Goal: Task Accomplishment & Management: Use online tool/utility

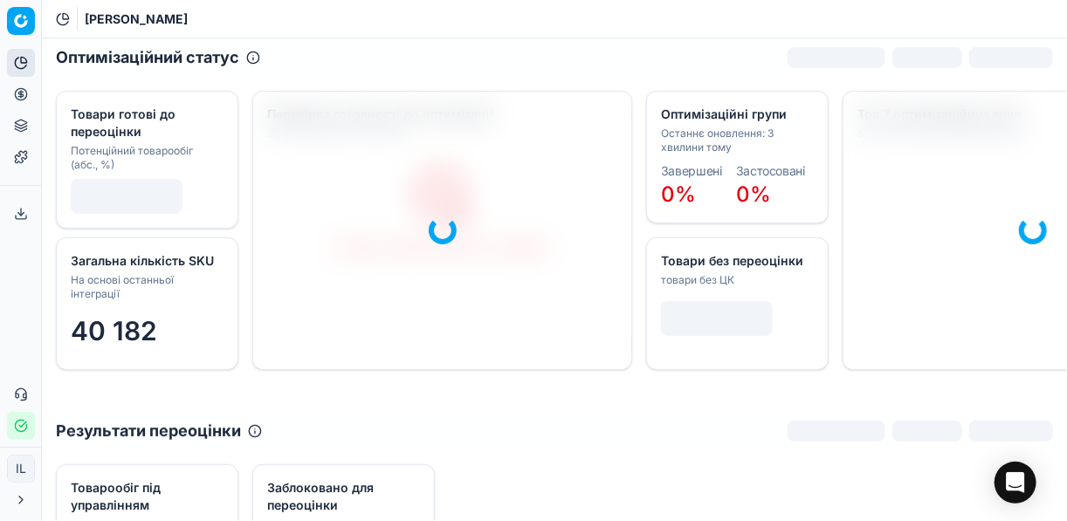
click at [21, 93] on icon at bounding box center [21, 94] width 0 height 7
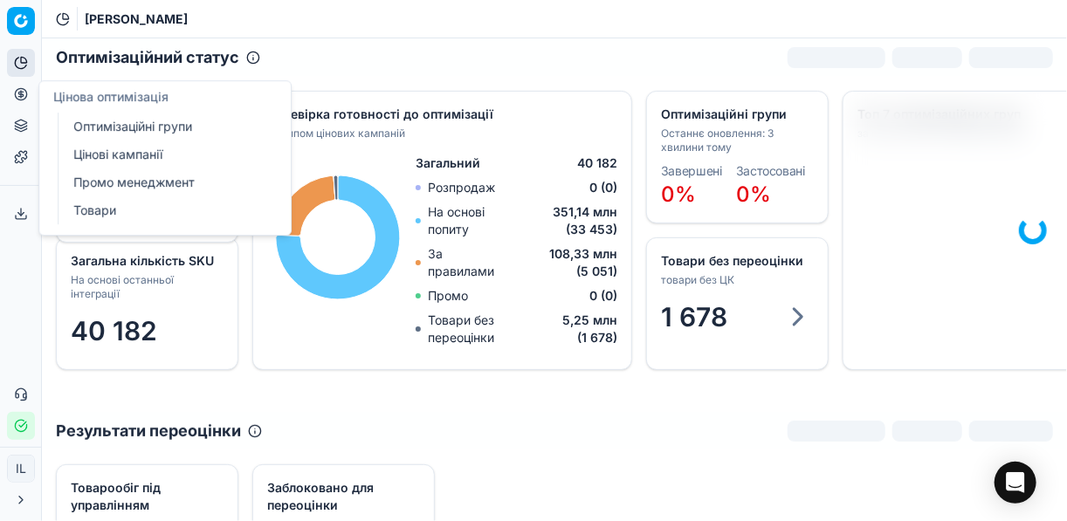
click at [118, 135] on link "Оптимізаційні групи" at bounding box center [168, 126] width 204 height 24
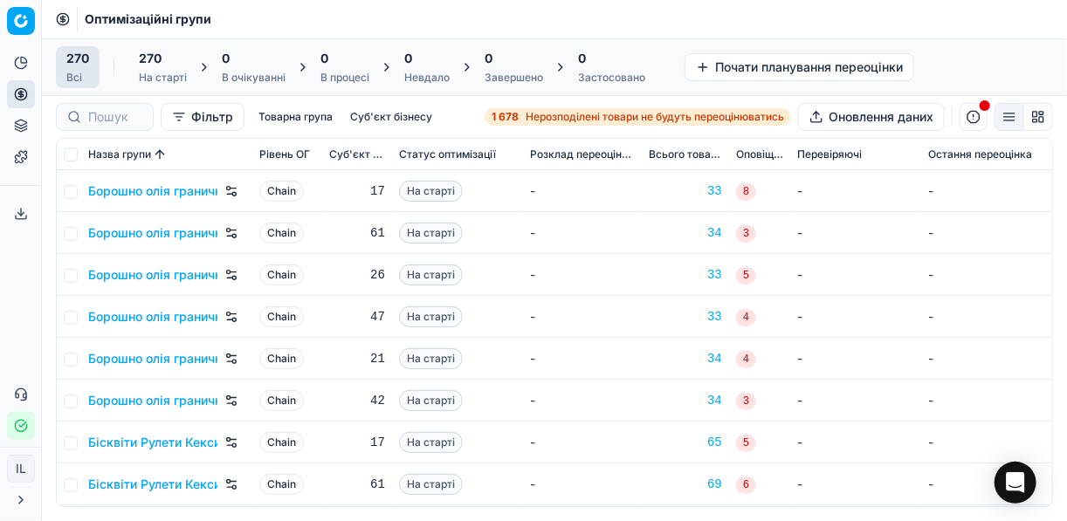
click at [529, 119] on span "Нерозподілені товари не будуть переоцінюватись" at bounding box center [655, 117] width 259 height 14
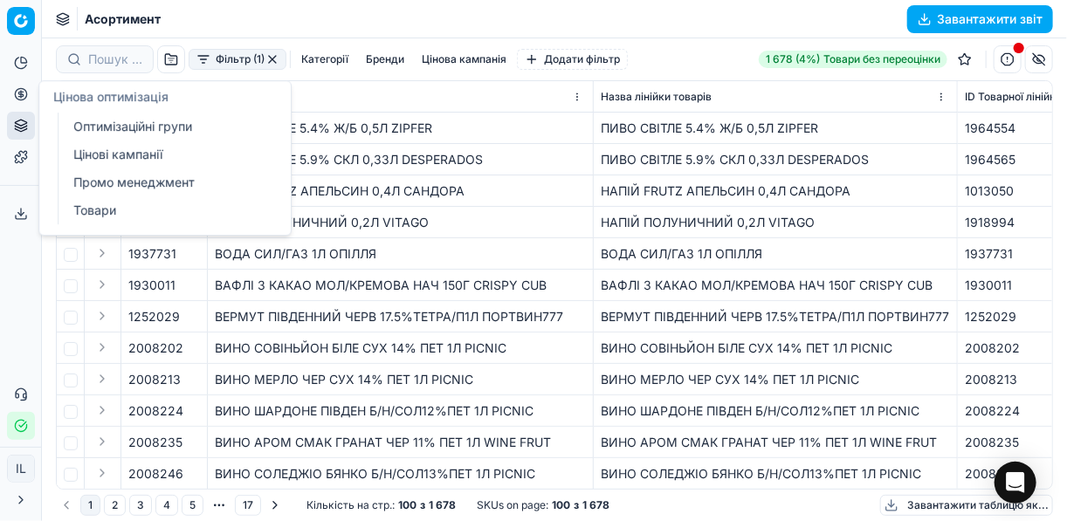
click at [110, 116] on link "Оптимізаційні групи" at bounding box center [168, 126] width 204 height 24
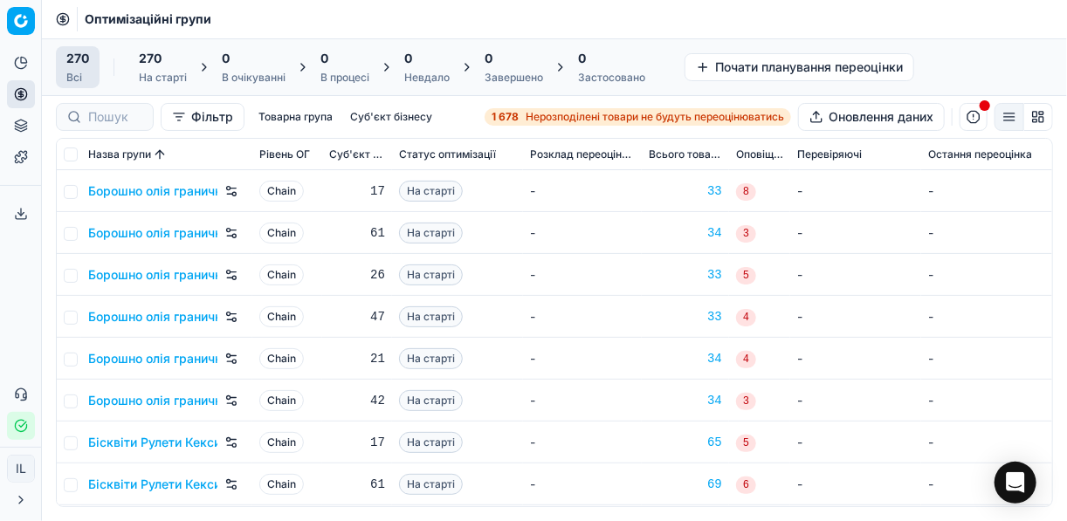
click at [519, 114] on div "1 678 Нерозподілені товари не будуть переоцінюватись" at bounding box center [638, 117] width 293 height 14
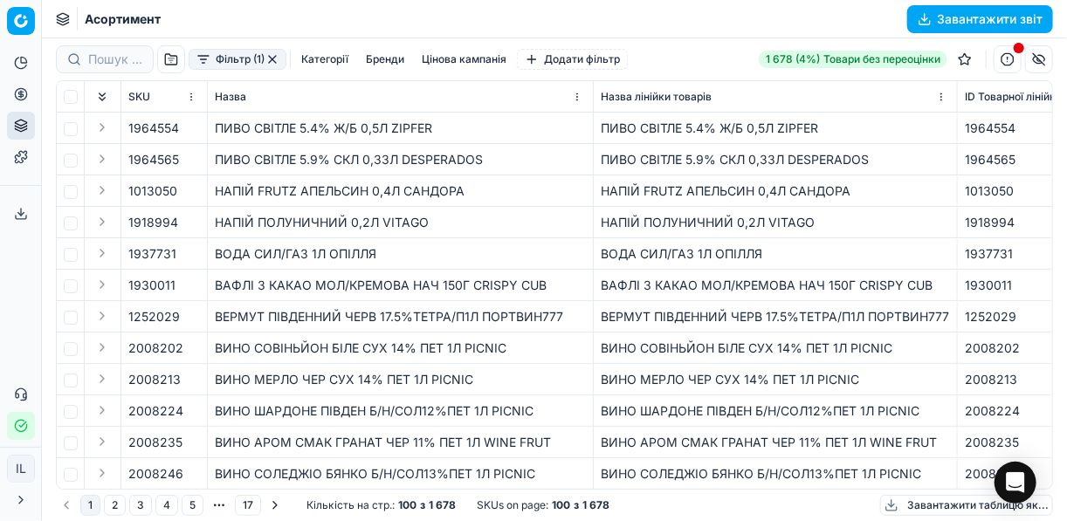
click at [204, 64] on button "Фільтр (1)" at bounding box center [238, 59] width 98 height 21
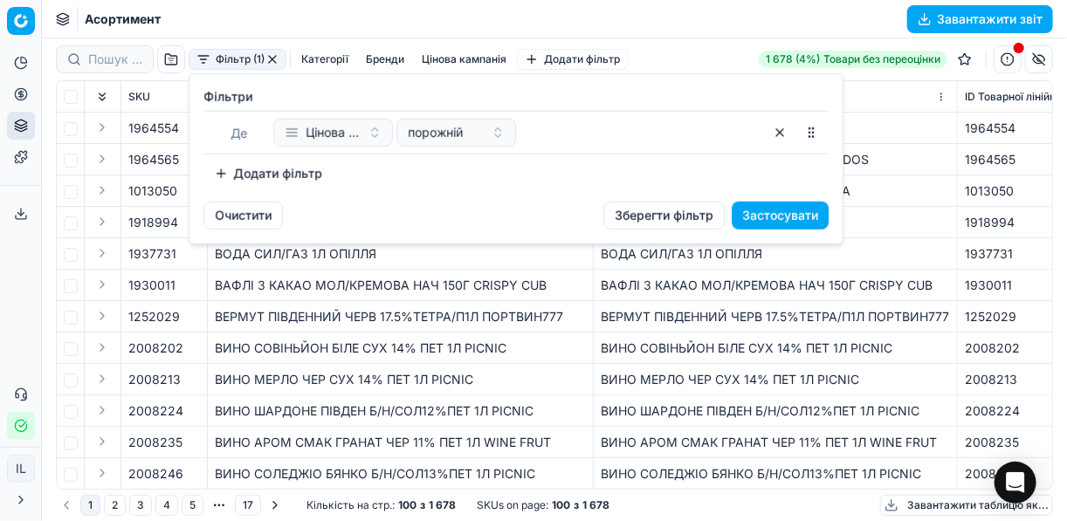
click at [226, 176] on button "Додати фільтр" at bounding box center [268, 174] width 129 height 28
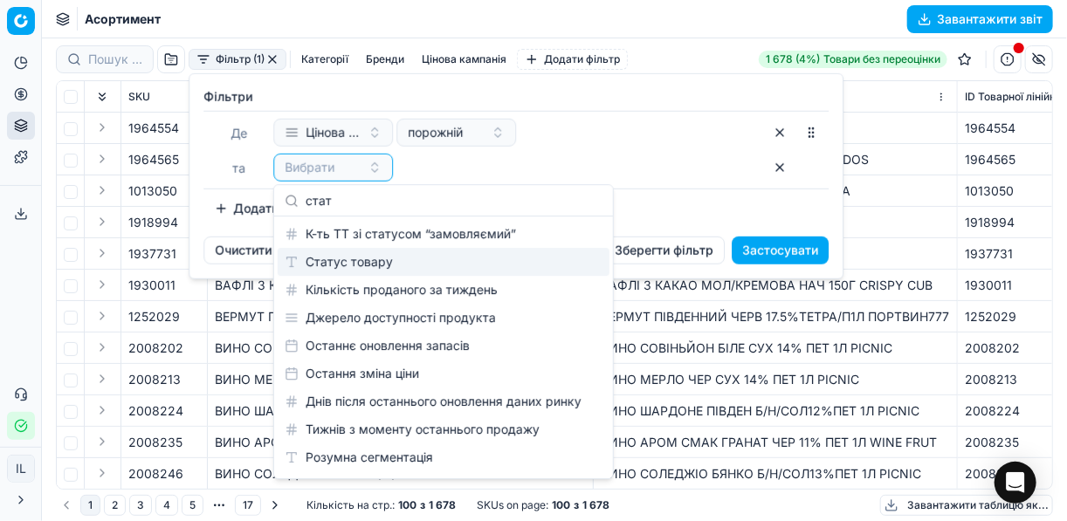
type input "стат"
click at [378, 263] on div "Статус товару" at bounding box center [444, 262] width 332 height 28
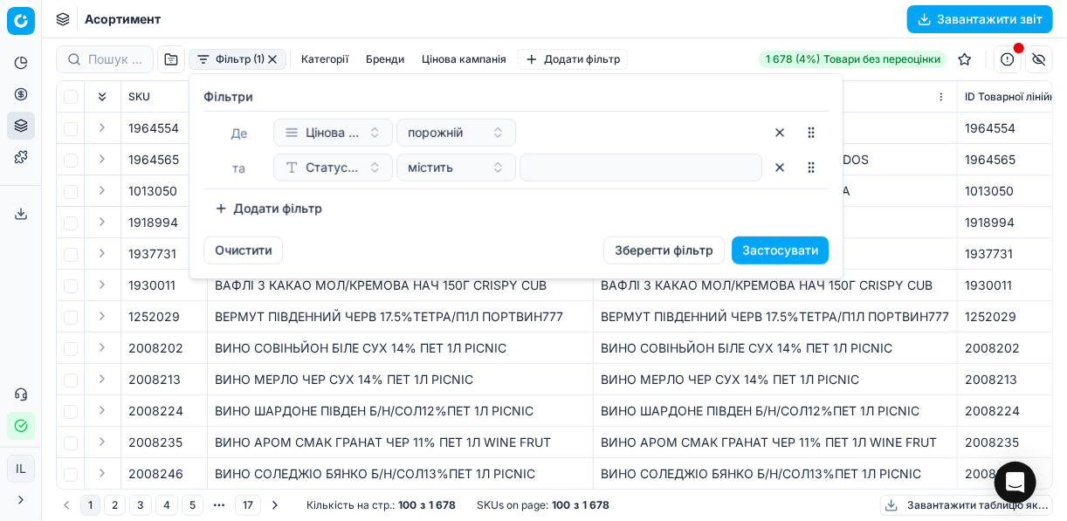
click at [526, 169] on div at bounding box center [641, 168] width 243 height 28
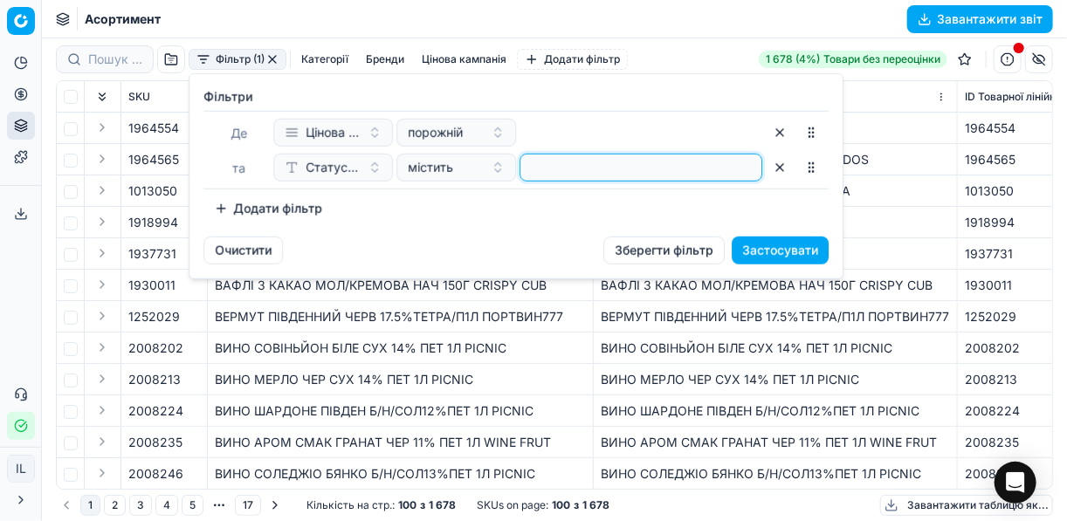
click at [531, 167] on input at bounding box center [641, 168] width 227 height 26
type input "1"
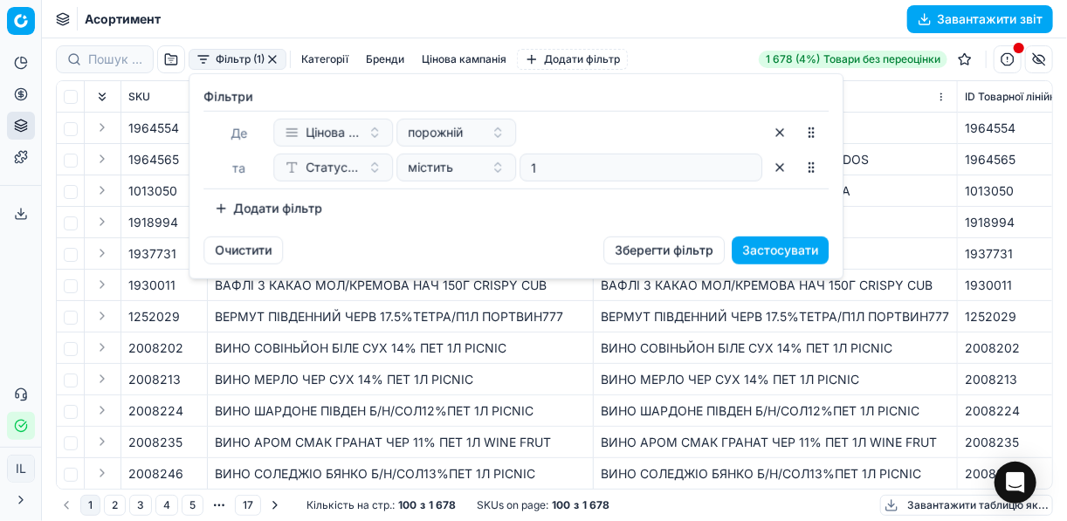
click at [216, 205] on button "Додати фільтр" at bounding box center [268, 209] width 129 height 28
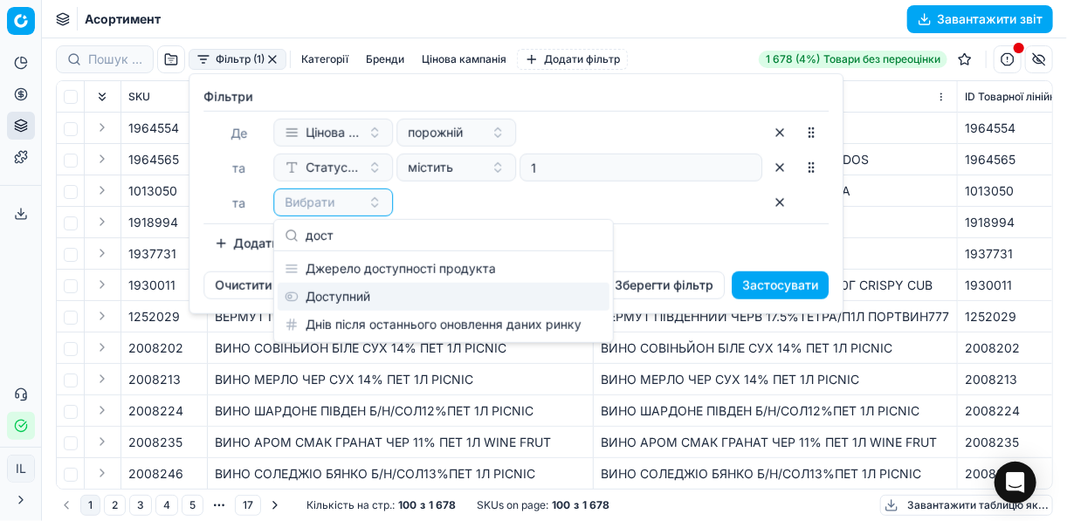
type input "дост"
click at [328, 301] on div "Доступний" at bounding box center [444, 297] width 332 height 28
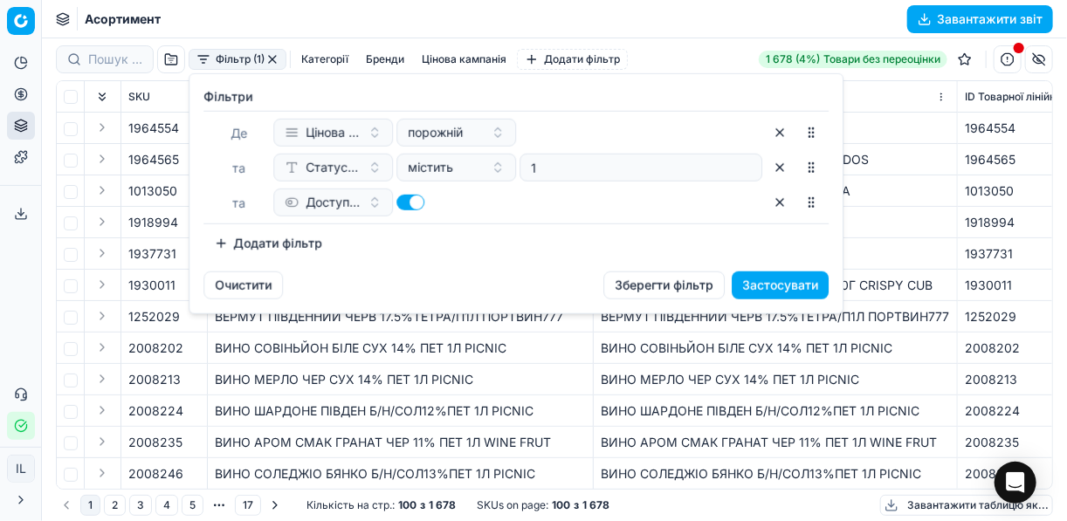
click at [224, 245] on button "Додати фільтр" at bounding box center [268, 244] width 129 height 28
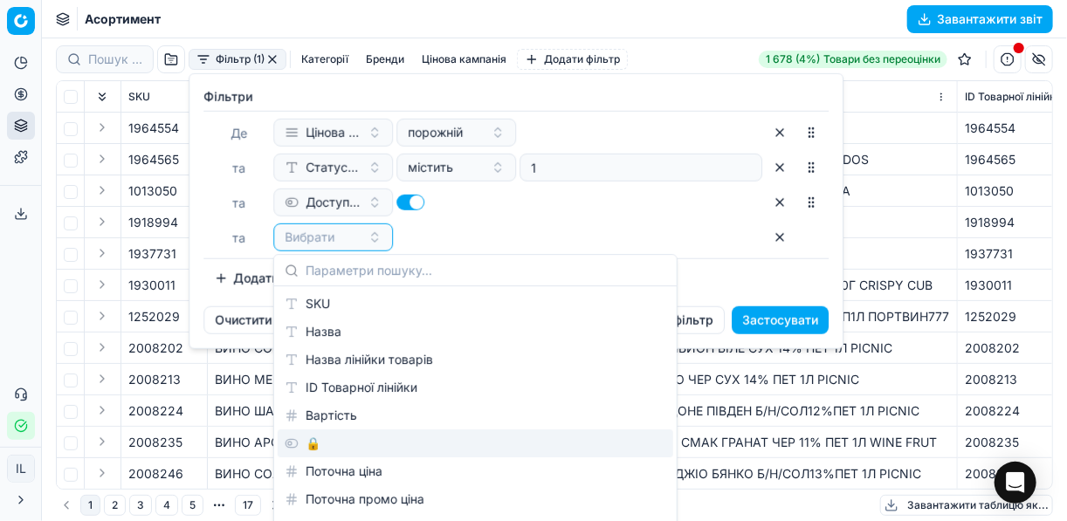
click at [321, 440] on div "🔒" at bounding box center [476, 444] width 396 height 28
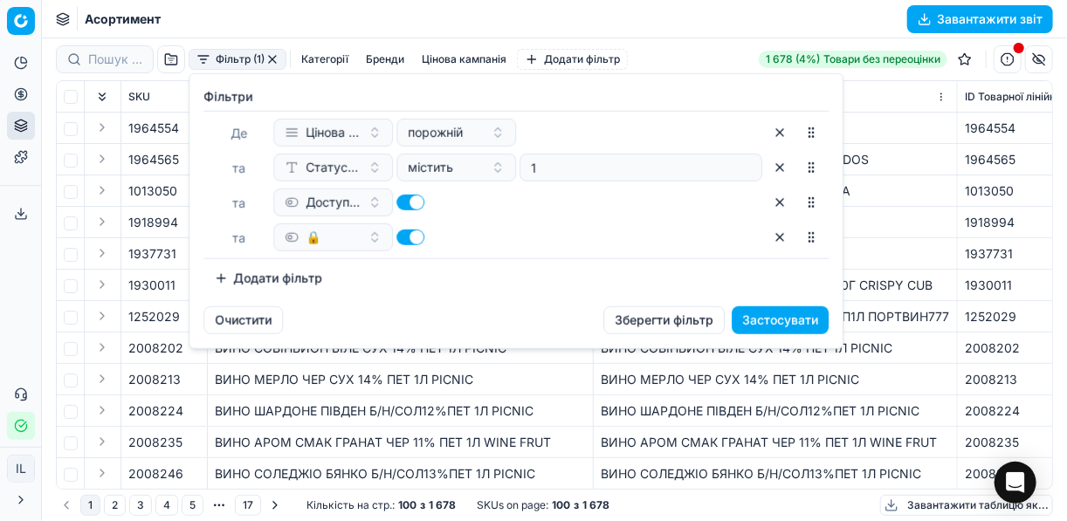
click at [405, 237] on button "button" at bounding box center [411, 238] width 28 height 16
checkbox input "false"
click at [795, 313] on button "Застосувати" at bounding box center [780, 321] width 97 height 28
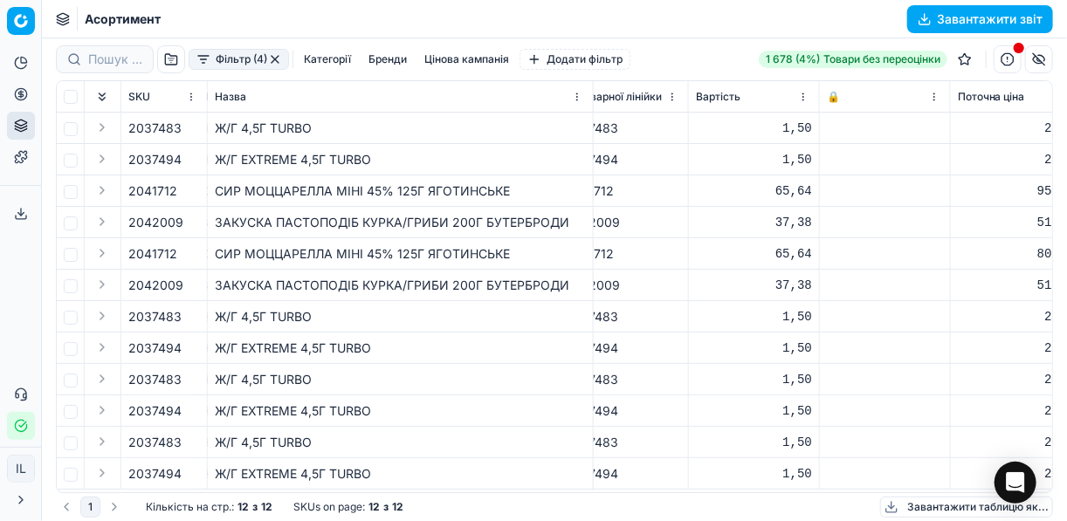
scroll to position [7, 0]
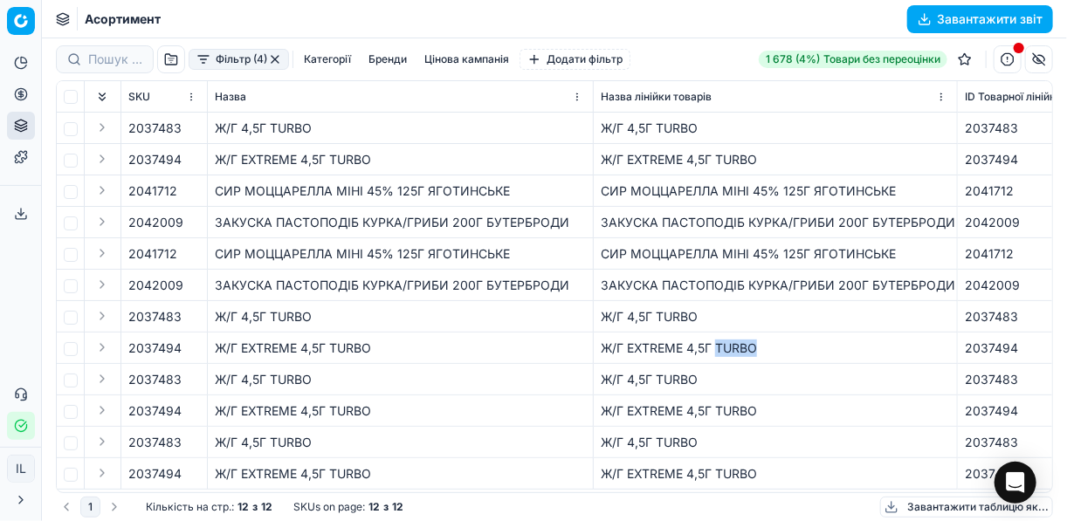
drag, startPoint x: 761, startPoint y: 343, endPoint x: 716, endPoint y: 347, distance: 44.7
click at [716, 347] on div "Ж/Г EXTREME 4,5Г TURBO" at bounding box center [775, 348] width 349 height 17
copy div "TURBO"
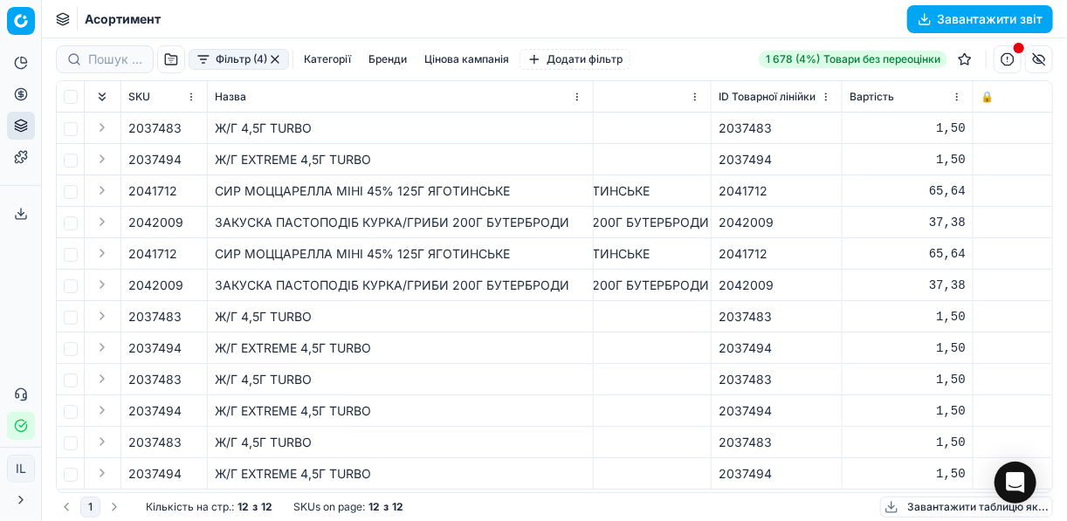
scroll to position [7, 440]
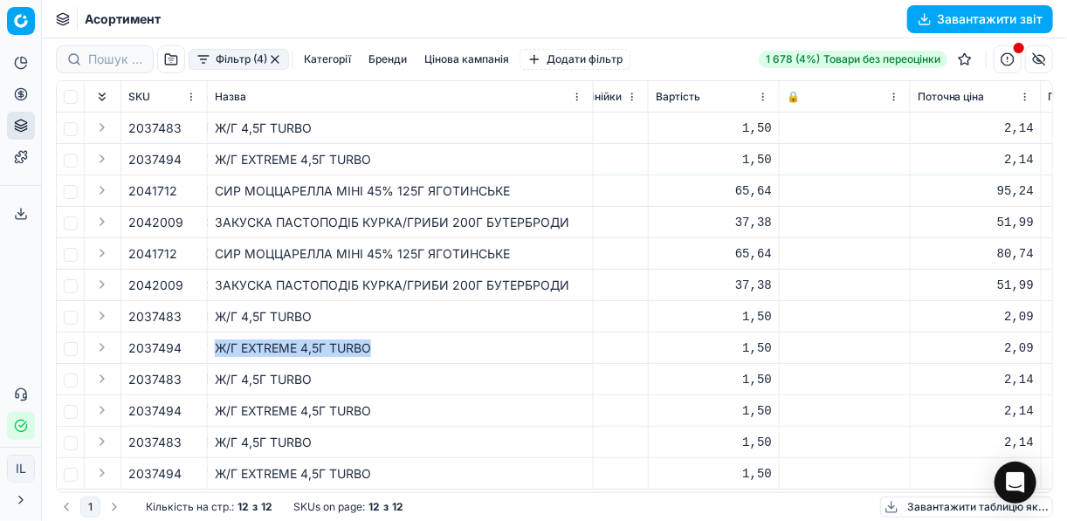
drag, startPoint x: 372, startPoint y: 337, endPoint x: 209, endPoint y: 342, distance: 163.4
click at [209, 342] on td "Ж/Г EXTREME 4,5Г TURBO" at bounding box center [401, 348] width 386 height 31
copy div "Ж/Г EXTREME 4,5Г TURBO"
drag, startPoint x: 371, startPoint y: 408, endPoint x: 333, endPoint y: 407, distance: 38.4
click at [333, 407] on div "Ж/Г EXTREME 4,5Г TURBO" at bounding box center [400, 411] width 371 height 17
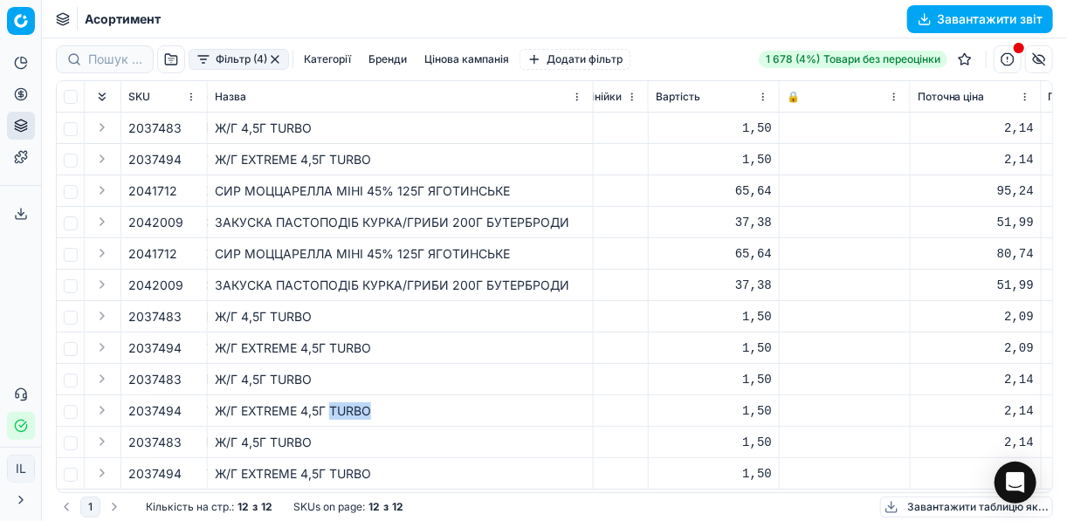
copy div "TURBO"
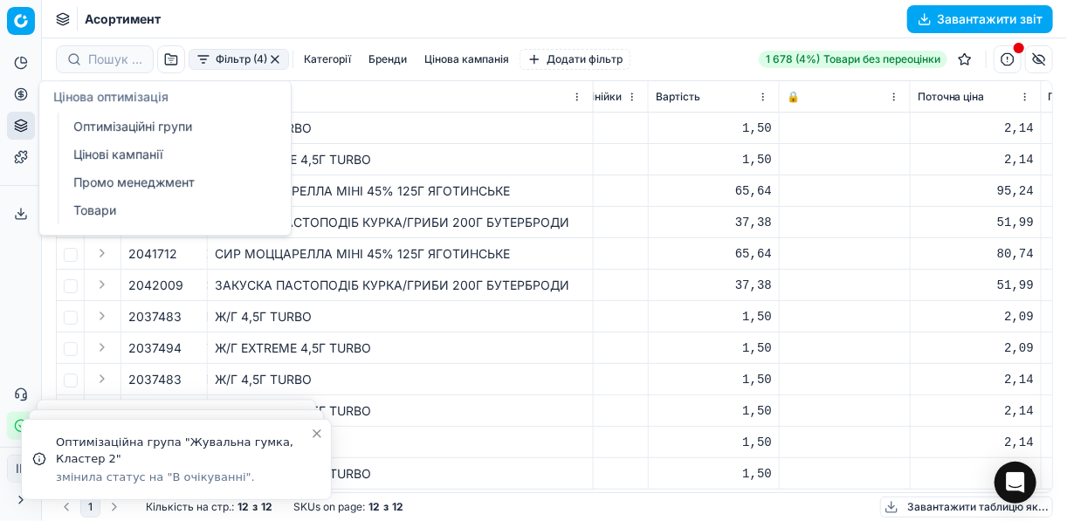
click at [20, 92] on icon at bounding box center [21, 94] width 14 height 14
click at [134, 122] on link "Оптимізаційні групи" at bounding box center [168, 126] width 204 height 24
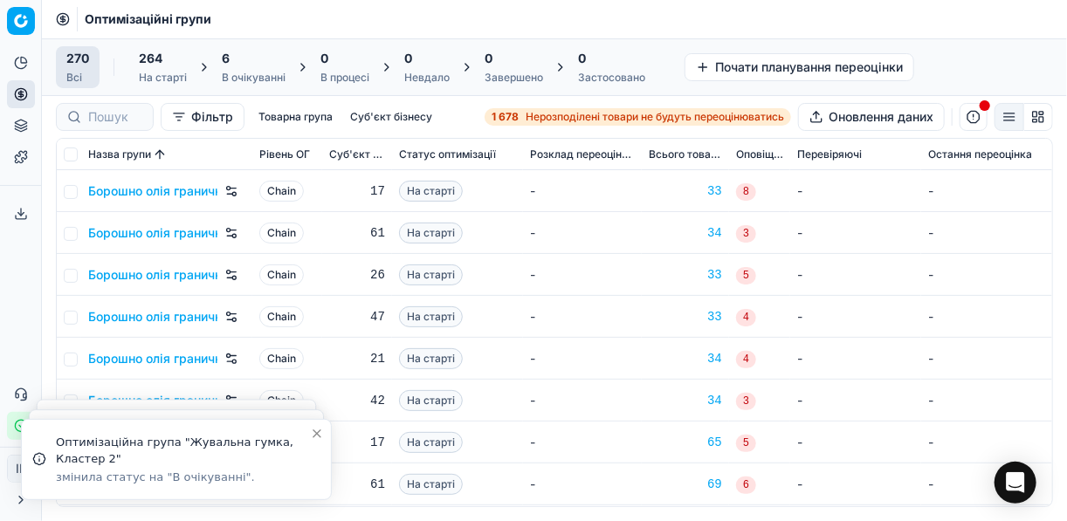
click at [270, 56] on div "6" at bounding box center [254, 58] width 64 height 17
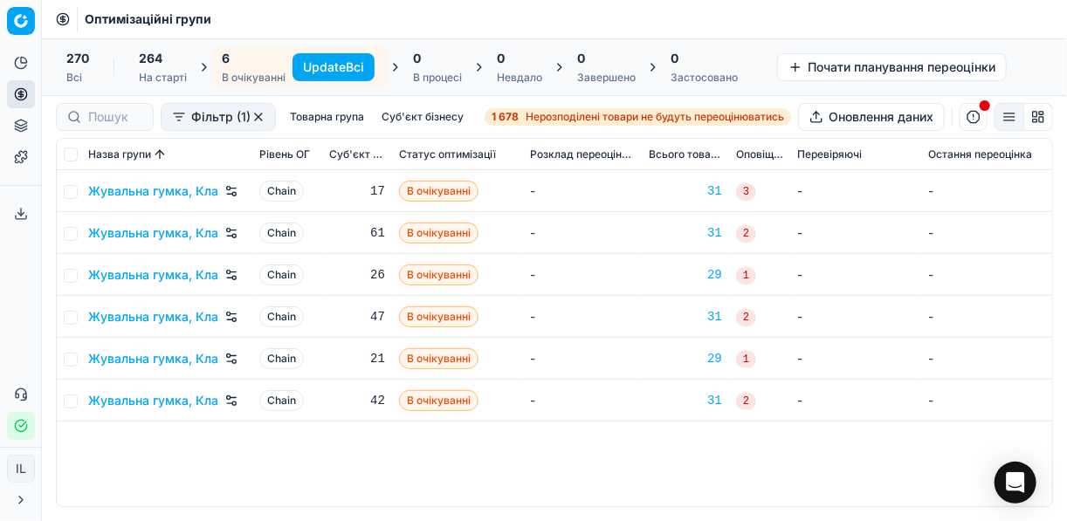
click at [321, 68] on button "Update Всі" at bounding box center [334, 67] width 82 height 28
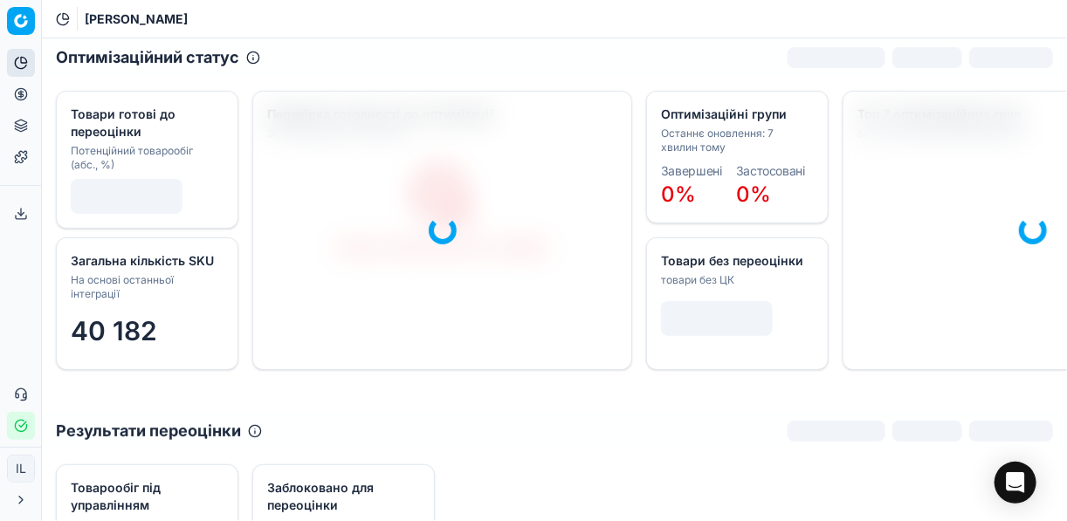
click at [22, 95] on icon at bounding box center [21, 94] width 14 height 14
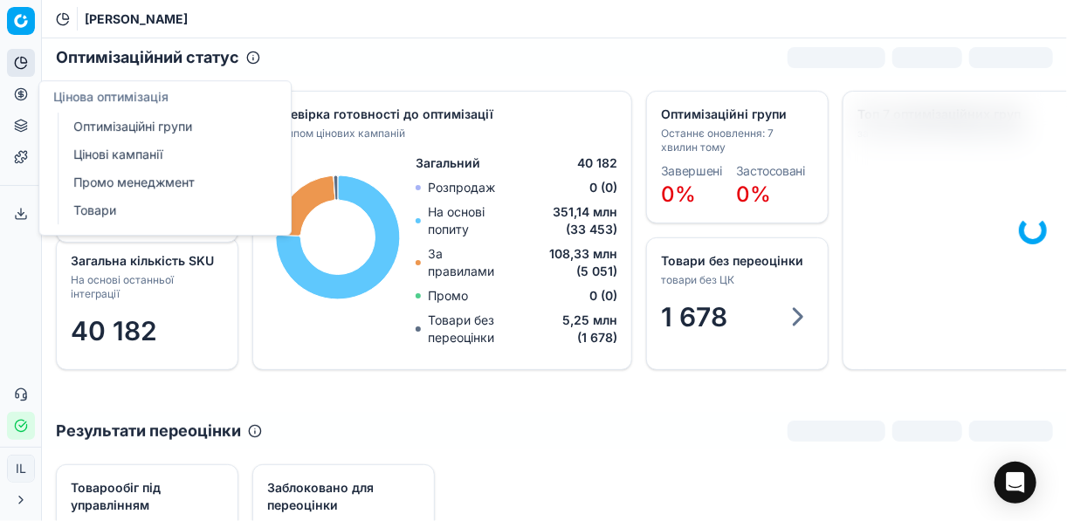
click at [118, 126] on link "Оптимізаційні групи" at bounding box center [168, 126] width 204 height 24
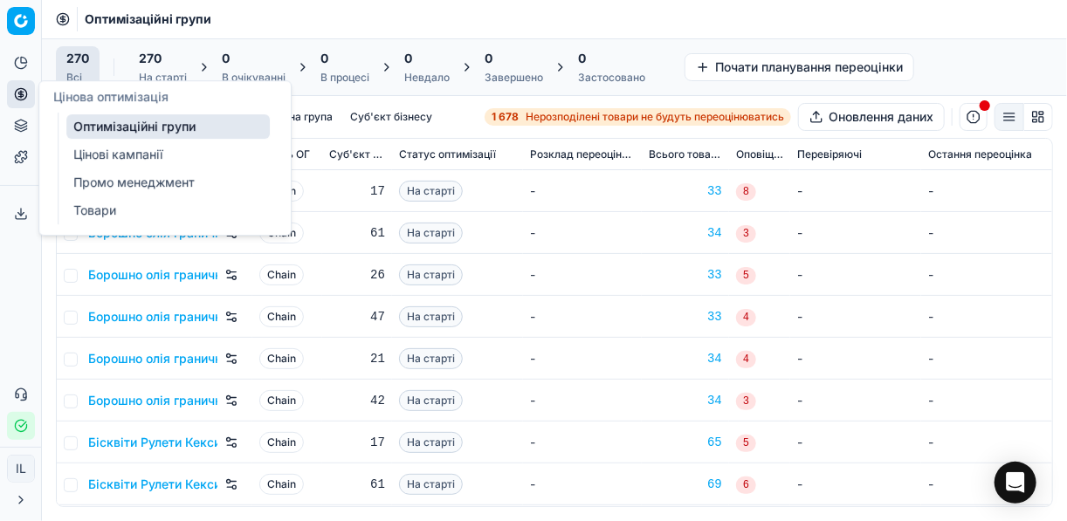
click at [96, 150] on link "Цінові кампанії" at bounding box center [168, 154] width 204 height 24
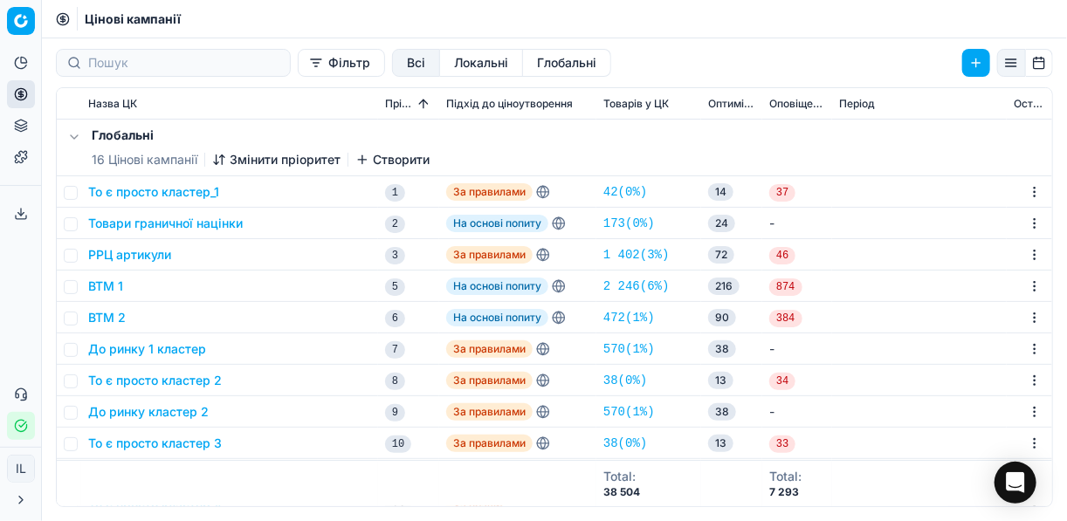
click at [298, 65] on button "Фільтр" at bounding box center [341, 63] width 87 height 28
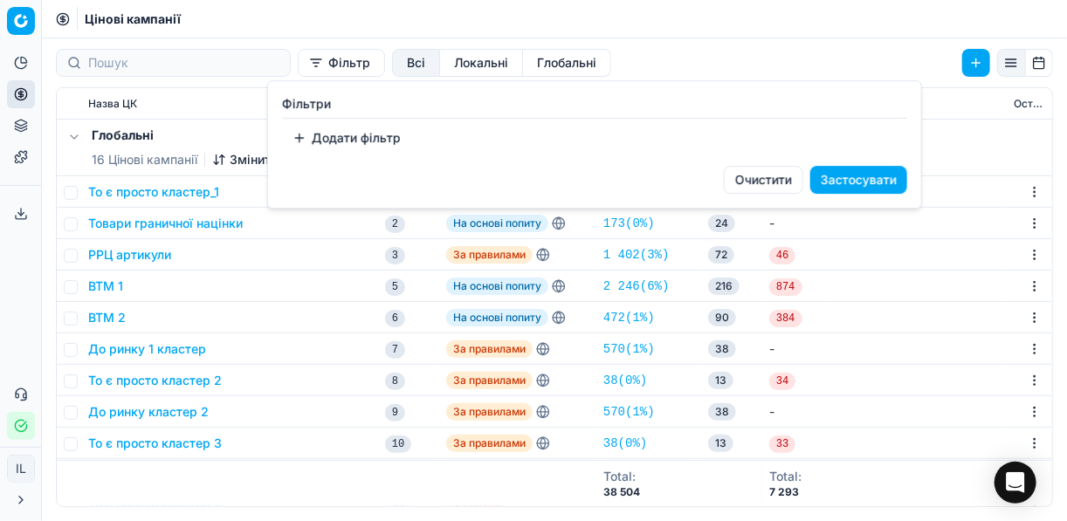
click at [304, 135] on button "Додати фільтр" at bounding box center [346, 138] width 129 height 28
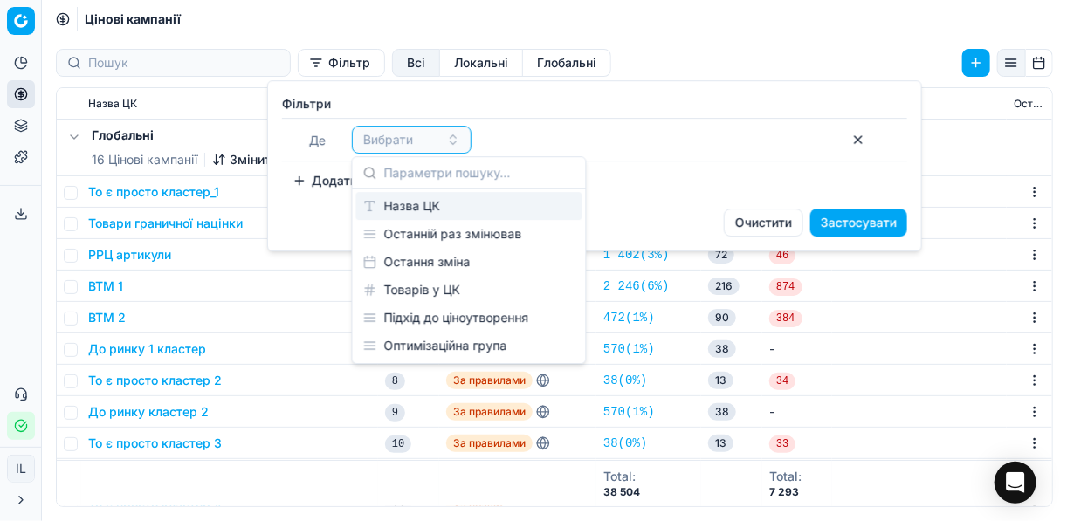
click at [428, 200] on div "Назва ЦК" at bounding box center [469, 206] width 226 height 28
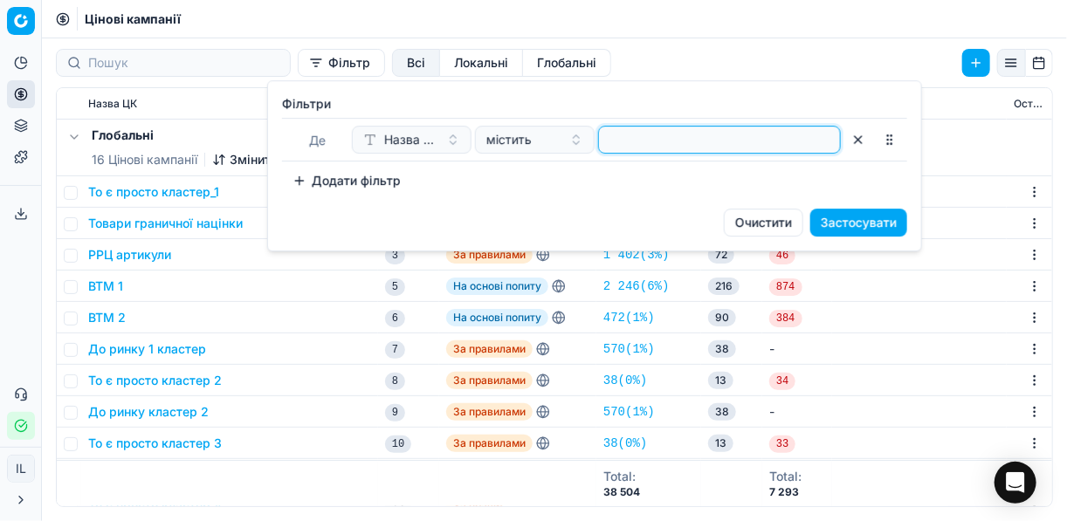
click at [626, 143] on input at bounding box center [719, 140] width 227 height 26
type input "д"
type input "жув"
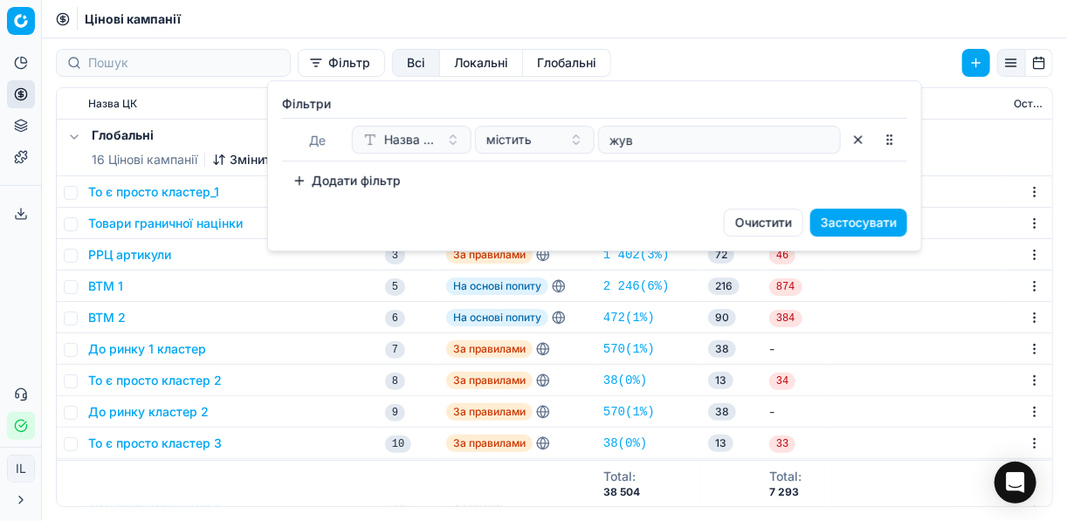
click at [827, 228] on button "Застосувати" at bounding box center [859, 223] width 97 height 28
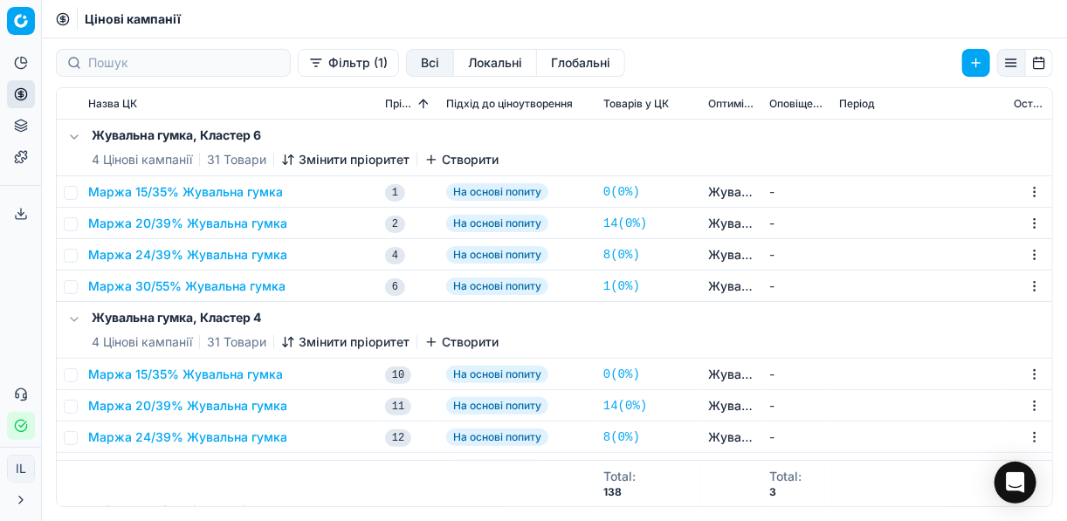
click at [131, 257] on button "Маржа 24/39% Жувальна гумка" at bounding box center [187, 254] width 199 height 17
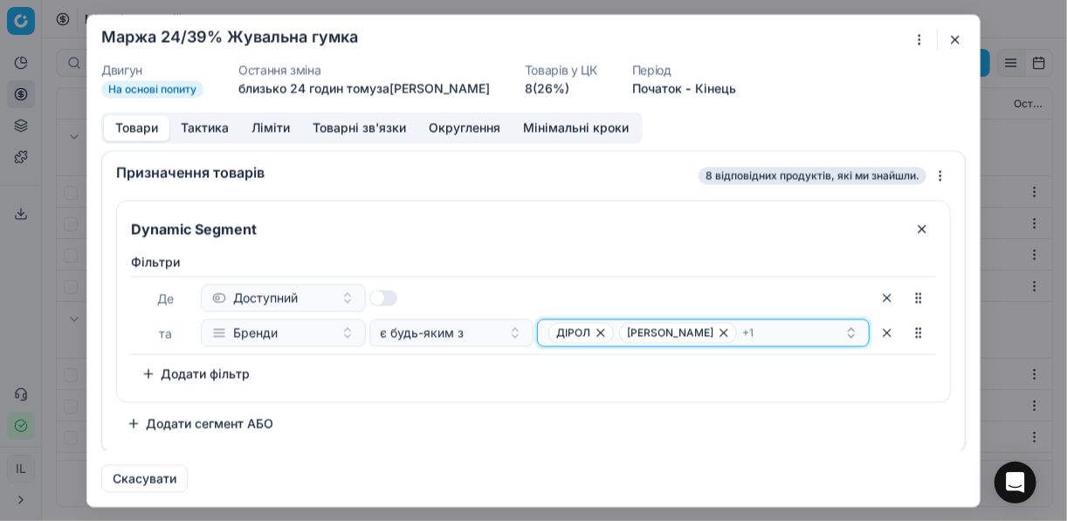
click at [826, 331] on div "ДІРОЛ JOJO + 1" at bounding box center [697, 332] width 296 height 21
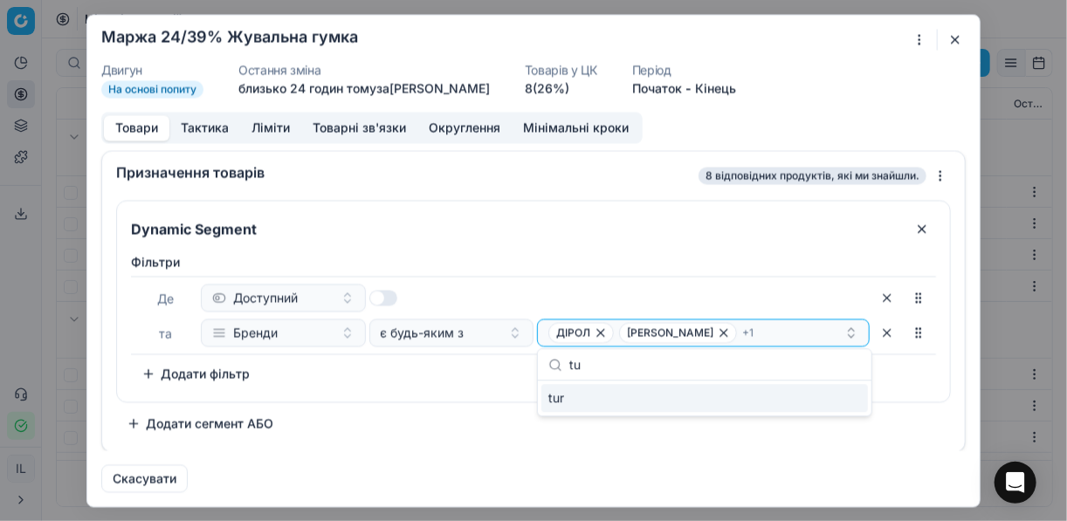
type input "t"
click at [494, 405] on div "Dynamic Segment Фiльтри Де Доступний та Бренди є будь-яким з ДІРОЛ JOJO + 1 To …" at bounding box center [533, 319] width 835 height 238
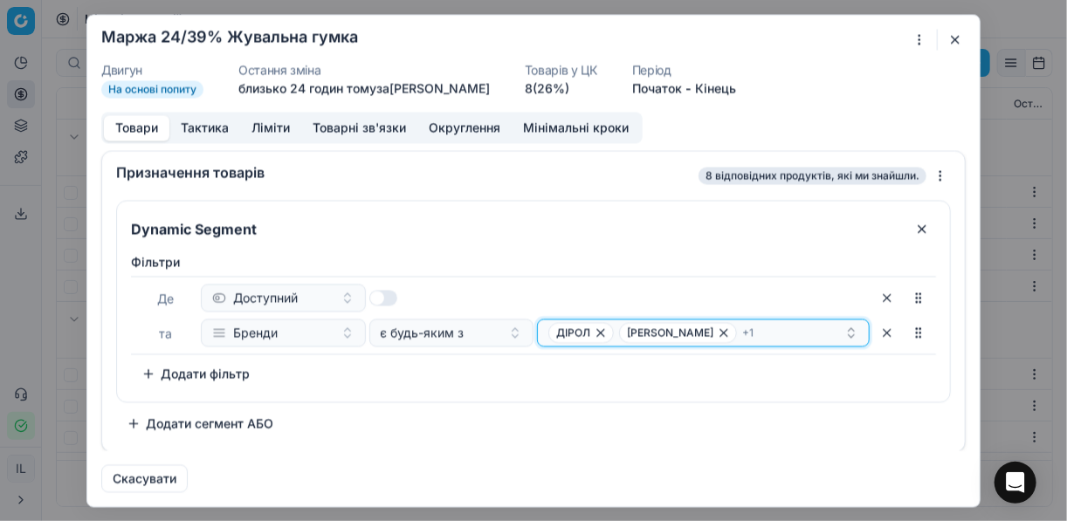
click at [747, 333] on div "ДІРОЛ JOJO + 1" at bounding box center [697, 332] width 296 height 21
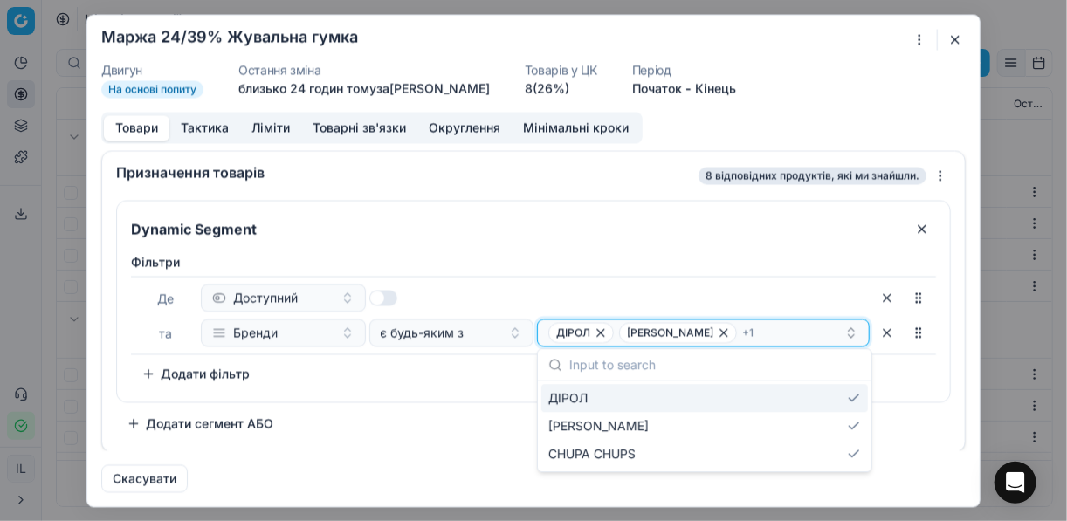
click at [747, 333] on div "ДІРОЛ JOJO + 1" at bounding box center [697, 332] width 296 height 21
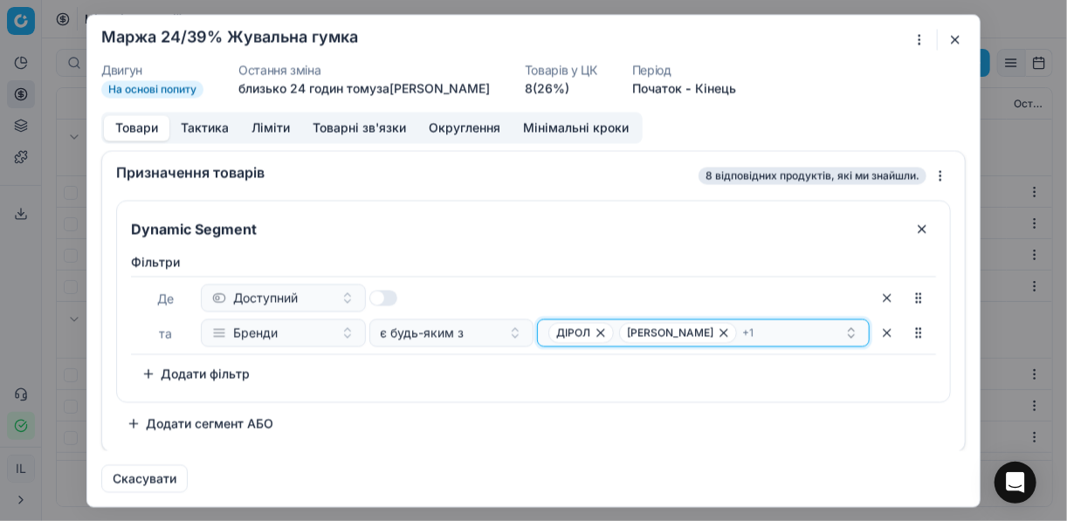
click at [747, 333] on div "ДІРОЛ JOJO + 1" at bounding box center [697, 332] width 296 height 21
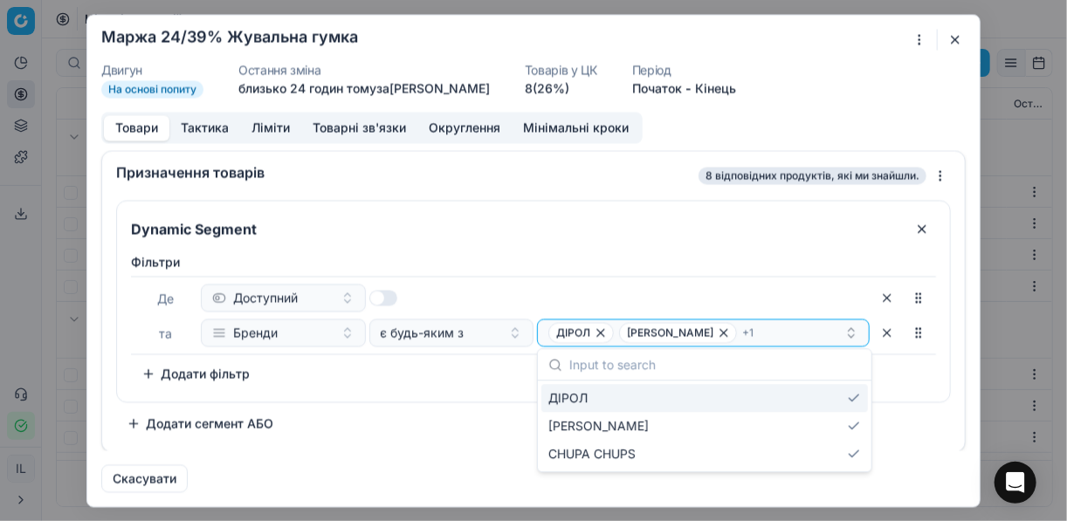
click at [450, 388] on div "Фiльтри Де Доступний та Бренди є будь-яким з ДІРОЛ JOJO + 1 To pick up a sortab…" at bounding box center [533, 323] width 833 height 155
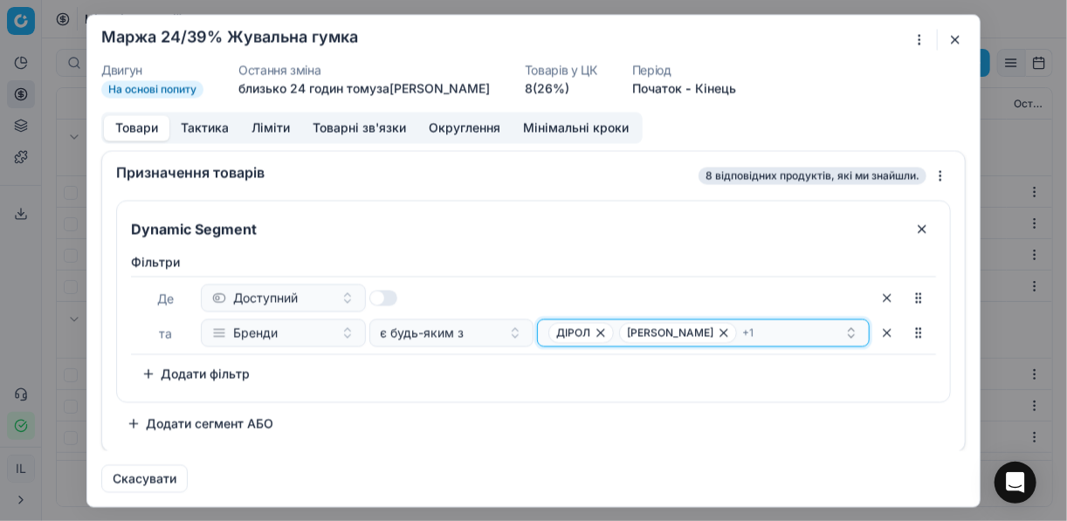
click at [787, 332] on div "ДІРОЛ JOJO + 1" at bounding box center [697, 332] width 296 height 21
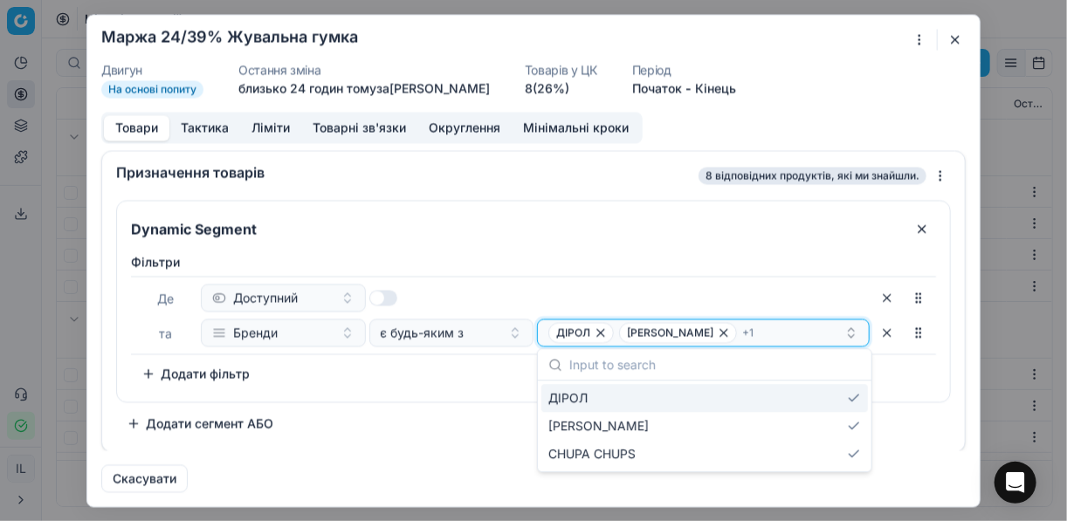
click at [787, 332] on div "ДІРОЛ JOJO + 1" at bounding box center [697, 332] width 296 height 21
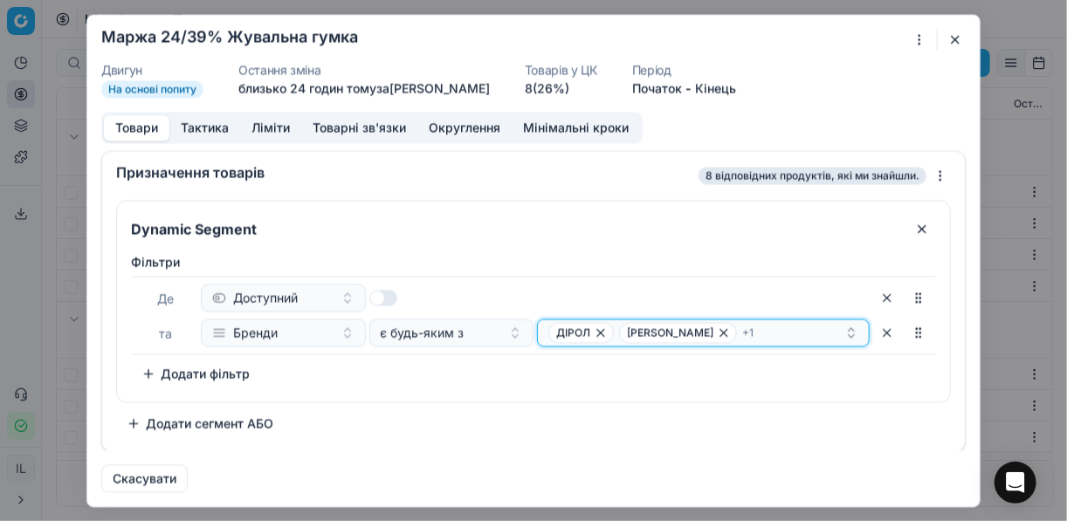
click at [777, 333] on div "ДІРОЛ JOJO + 1" at bounding box center [697, 332] width 296 height 21
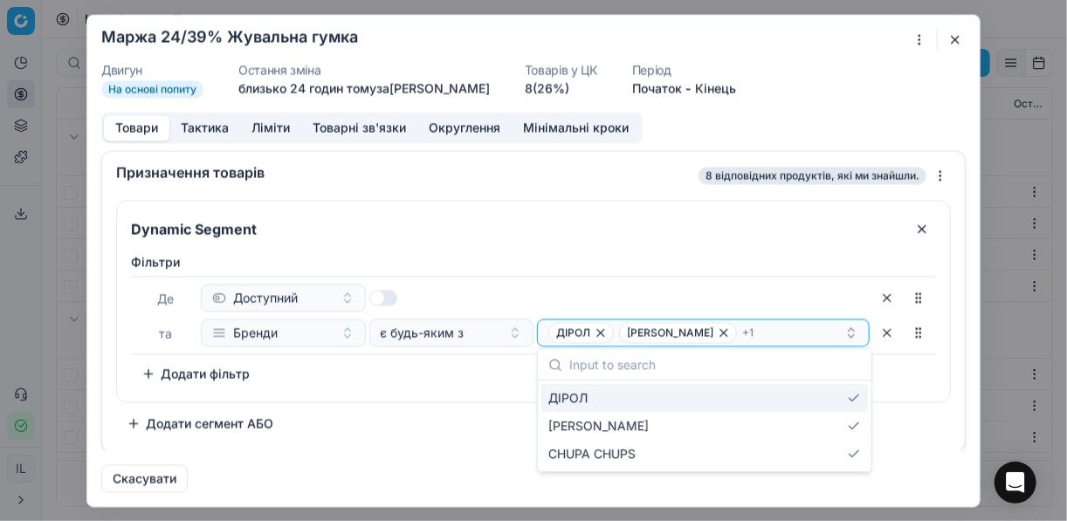
click at [452, 395] on div "Фiльтри Де Доступний та Бренди є будь-яким з ДІРОЛ JOJO + 1 To pick up a sortab…" at bounding box center [533, 323] width 833 height 155
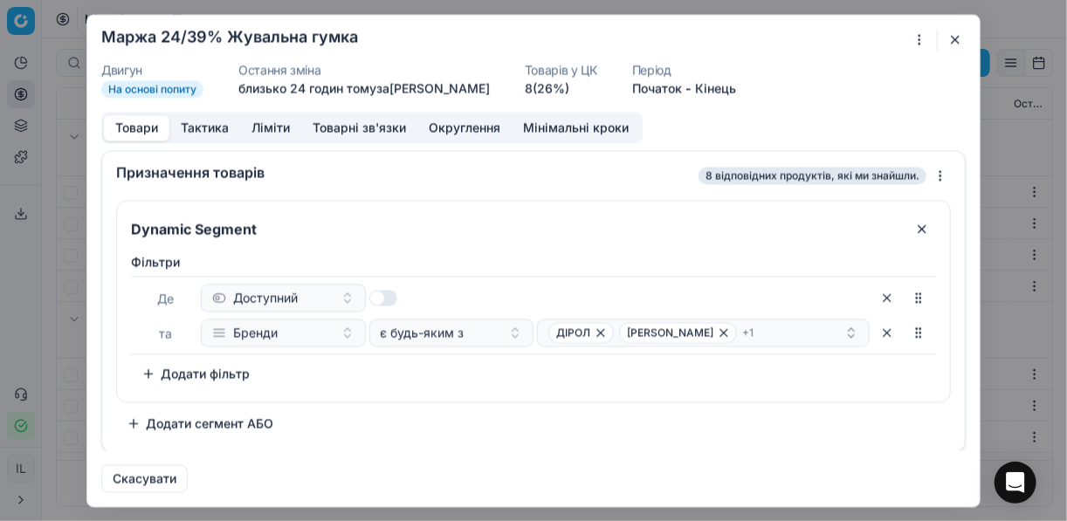
click at [953, 38] on button "button" at bounding box center [955, 39] width 21 height 21
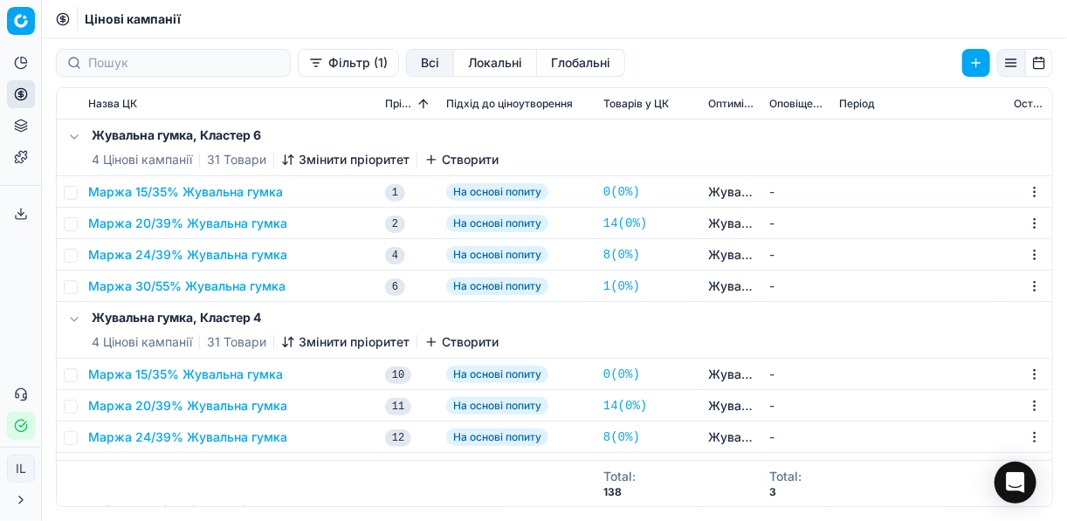
click at [266, 253] on button "Маржа 24/39% Жувальна гумка" at bounding box center [187, 254] width 199 height 17
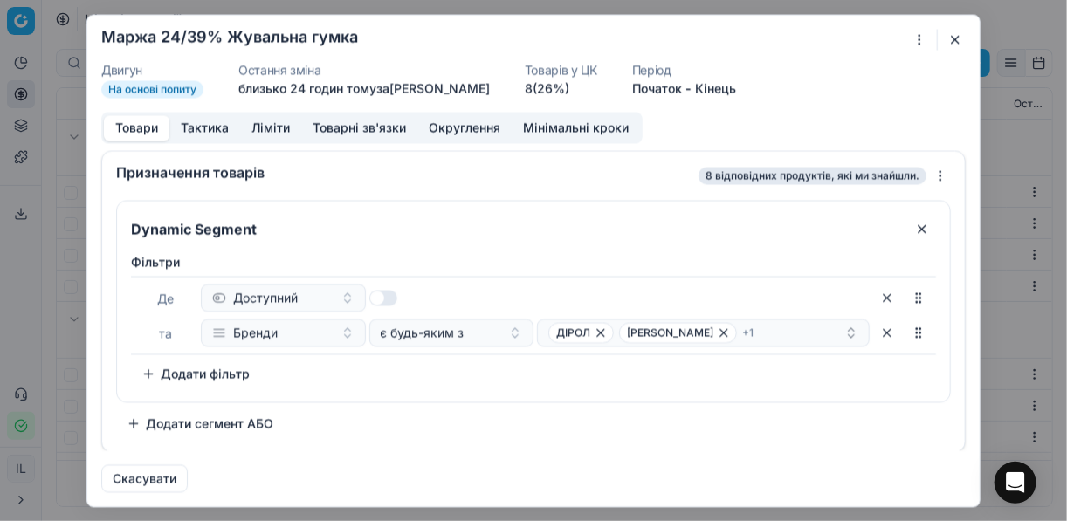
click at [266, 253] on label "Фiльтри" at bounding box center [533, 261] width 805 height 17
click at [779, 335] on div "ДІРОЛ JOJO + 1" at bounding box center [697, 332] width 296 height 21
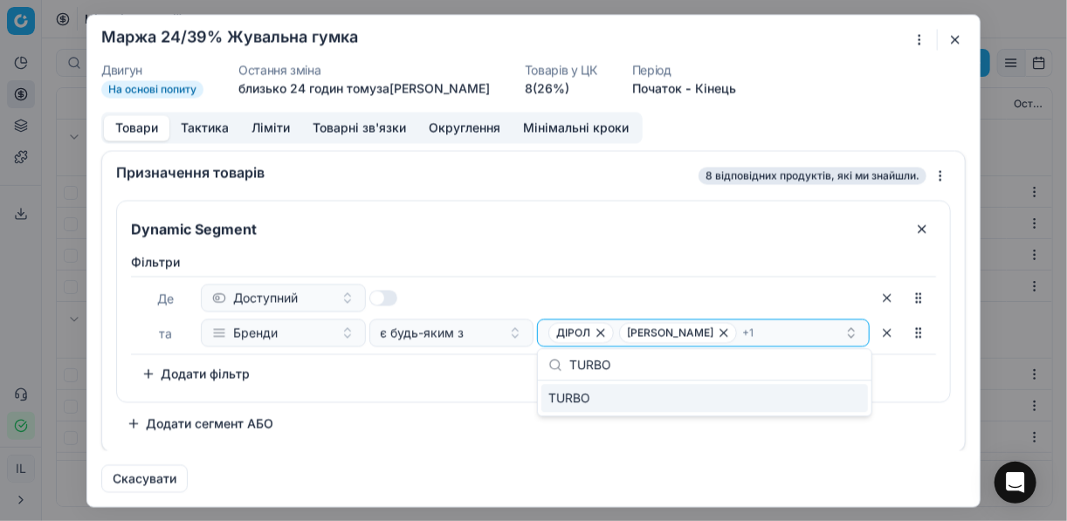
type input "TURBO"
click at [839, 397] on div "TURBO" at bounding box center [705, 398] width 327 height 28
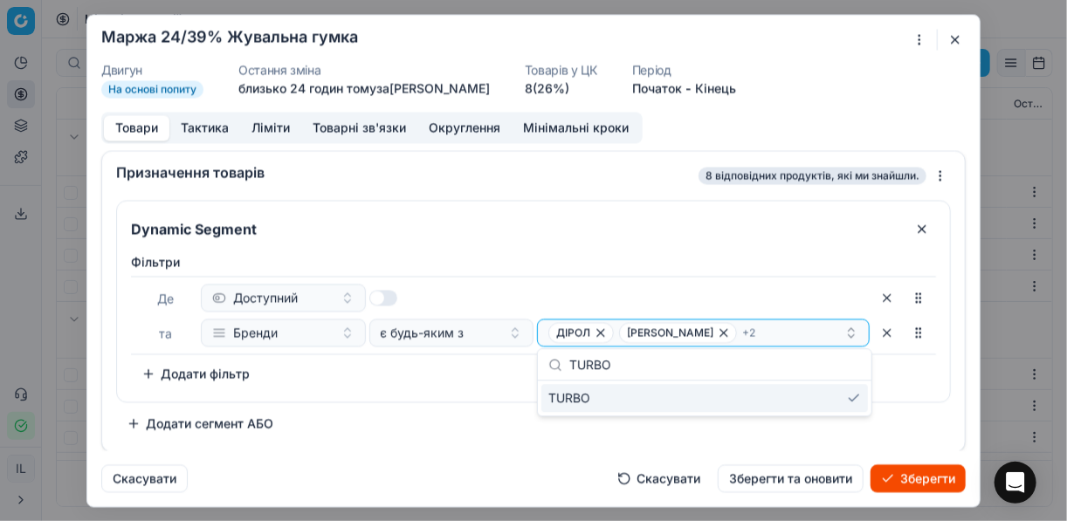
click at [915, 485] on button "Зберегти" at bounding box center [918, 479] width 95 height 28
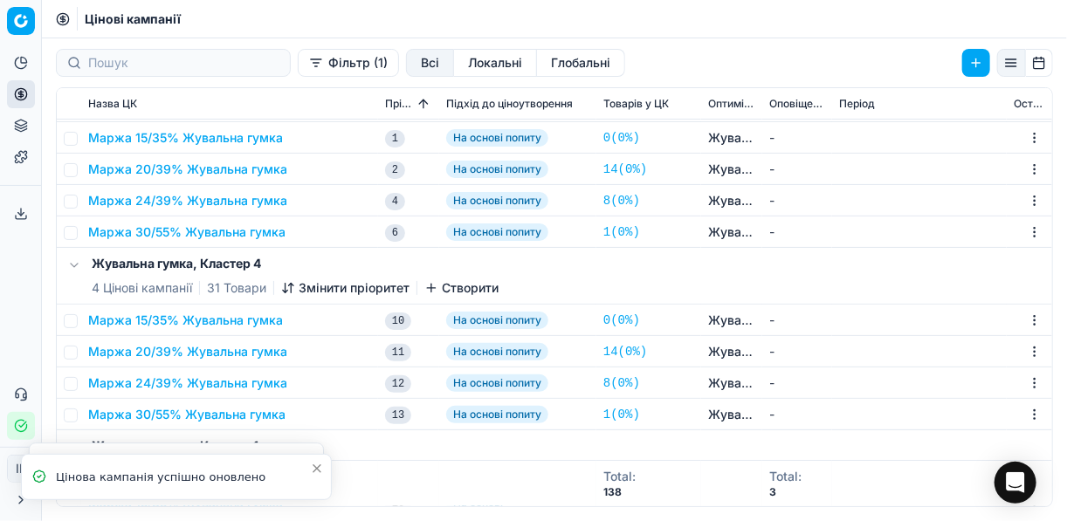
scroll to position [140, 0]
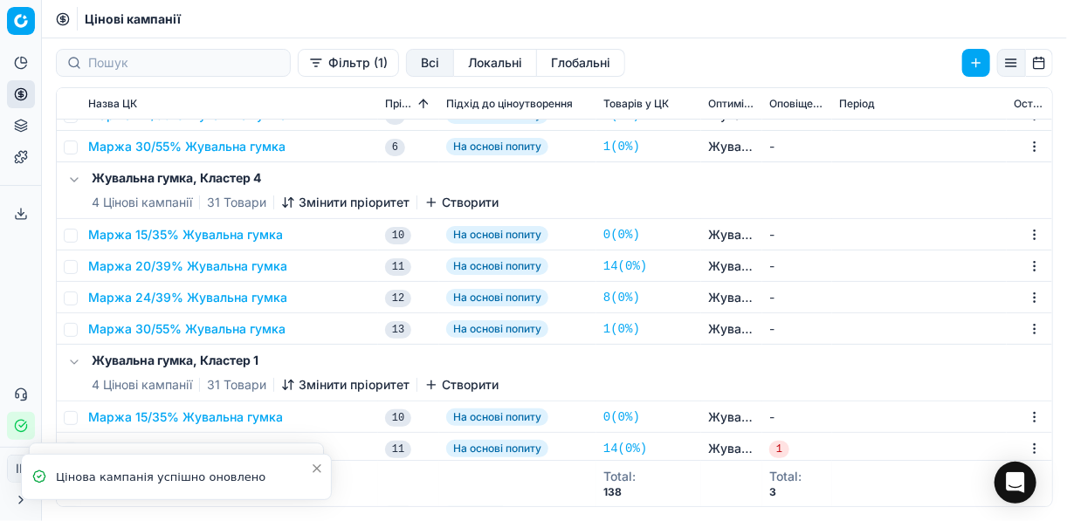
click at [220, 296] on button "Маржа 24/39% Жувальна гумка" at bounding box center [187, 297] width 199 height 17
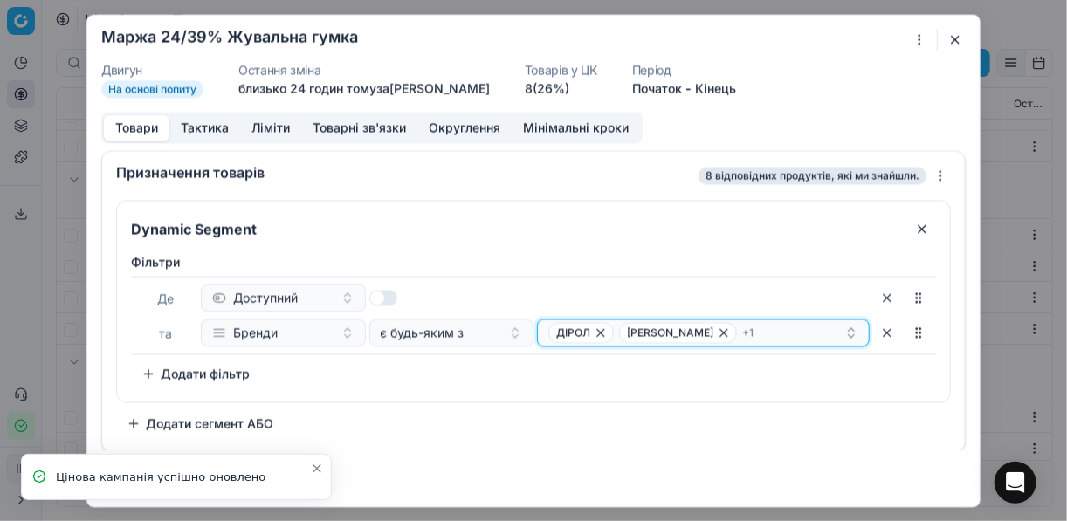
click at [763, 336] on div "ДІРОЛ JOJO + 1" at bounding box center [697, 332] width 296 height 21
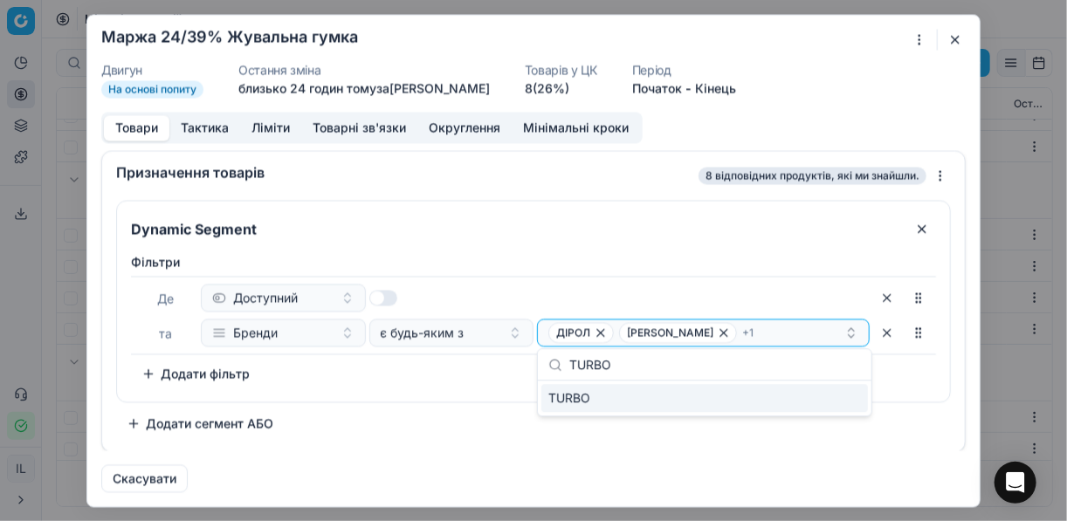
type input "TURBO"
click at [833, 396] on div "TURBO" at bounding box center [705, 398] width 327 height 28
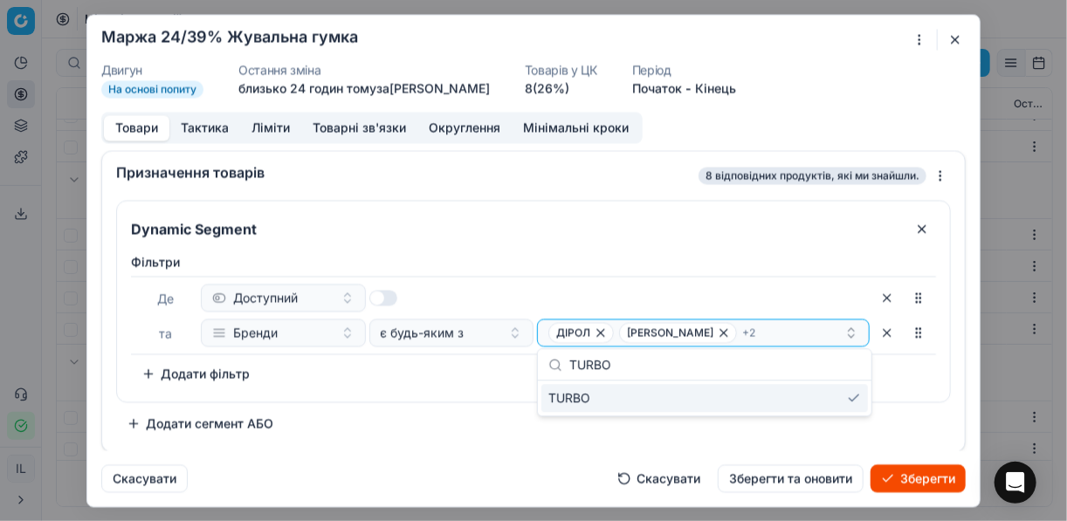
click at [908, 474] on button "Зберегти" at bounding box center [918, 479] width 95 height 28
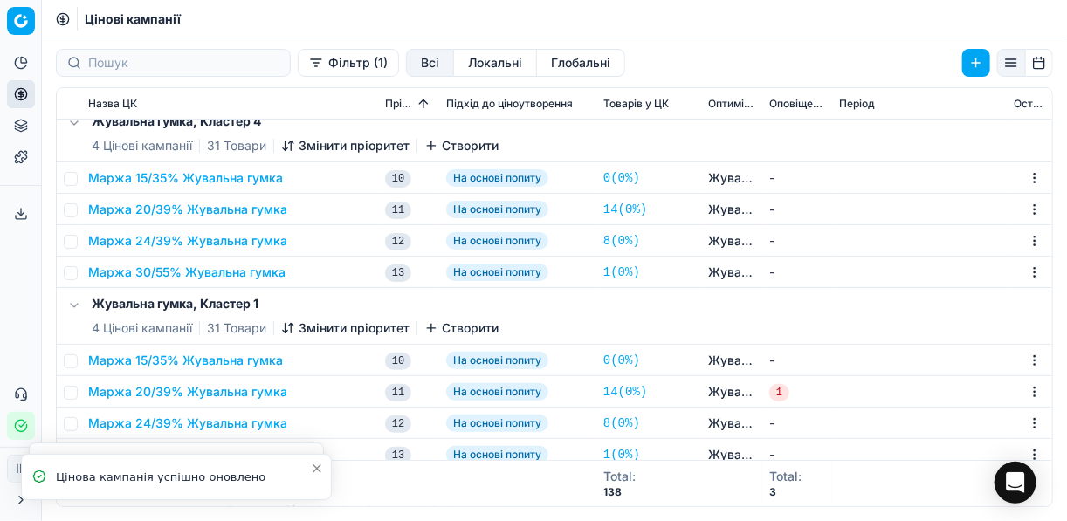
scroll to position [349, 0]
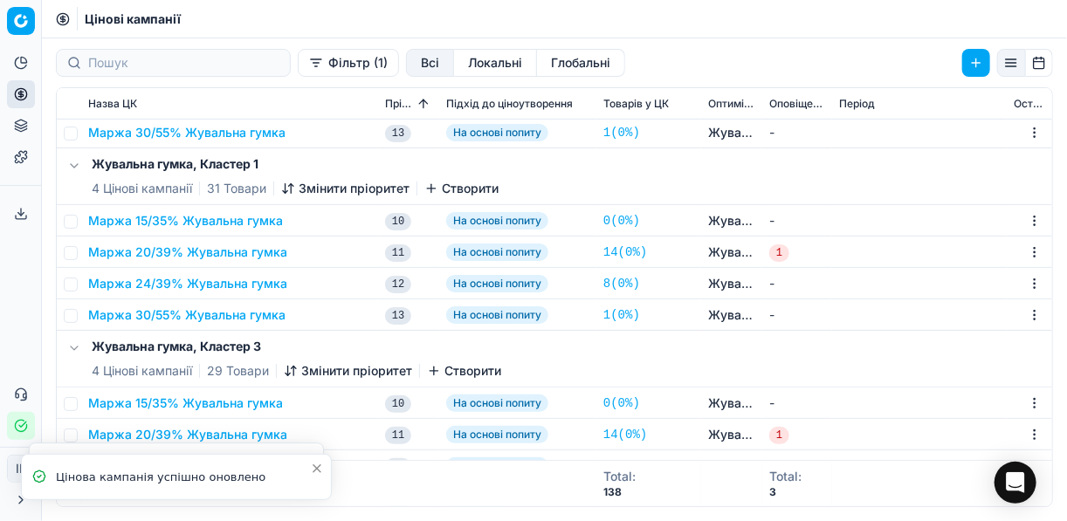
click at [196, 281] on button "Маржа 24/39% Жувальна гумка" at bounding box center [187, 283] width 199 height 17
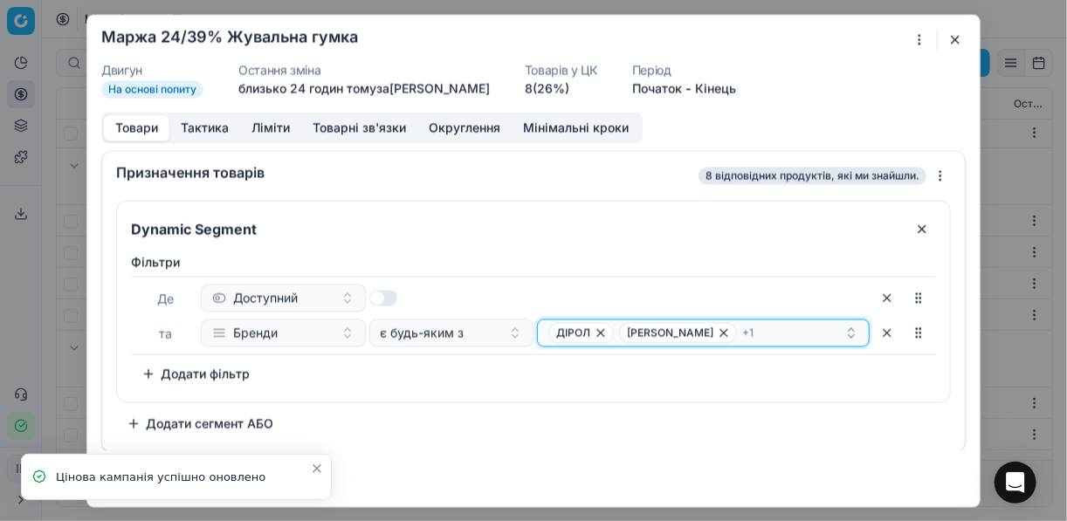
click at [727, 332] on div "ДІРОЛ JOJO + 1" at bounding box center [697, 332] width 296 height 21
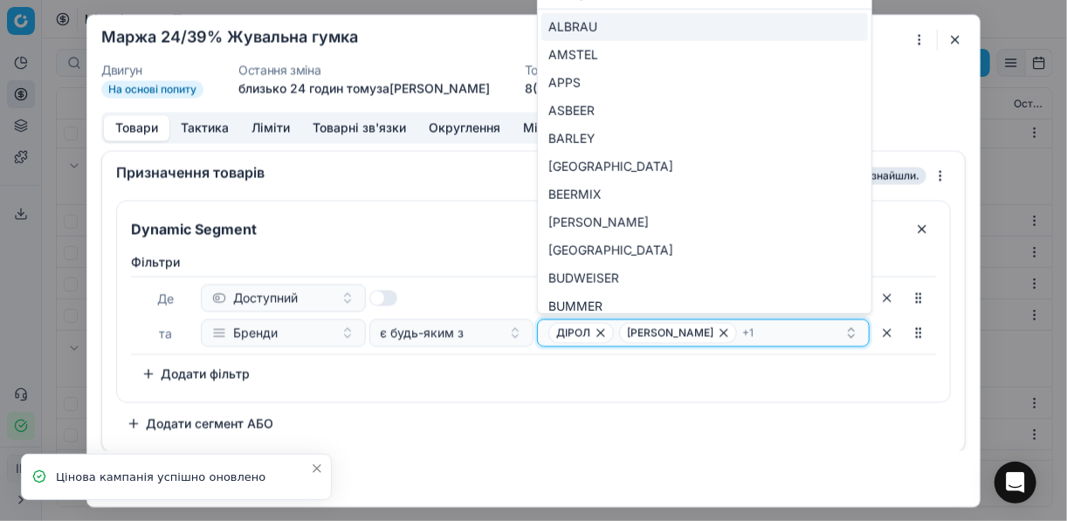
click at [726, 334] on div "ДІРОЛ JOJO + 1" at bounding box center [697, 332] width 296 height 21
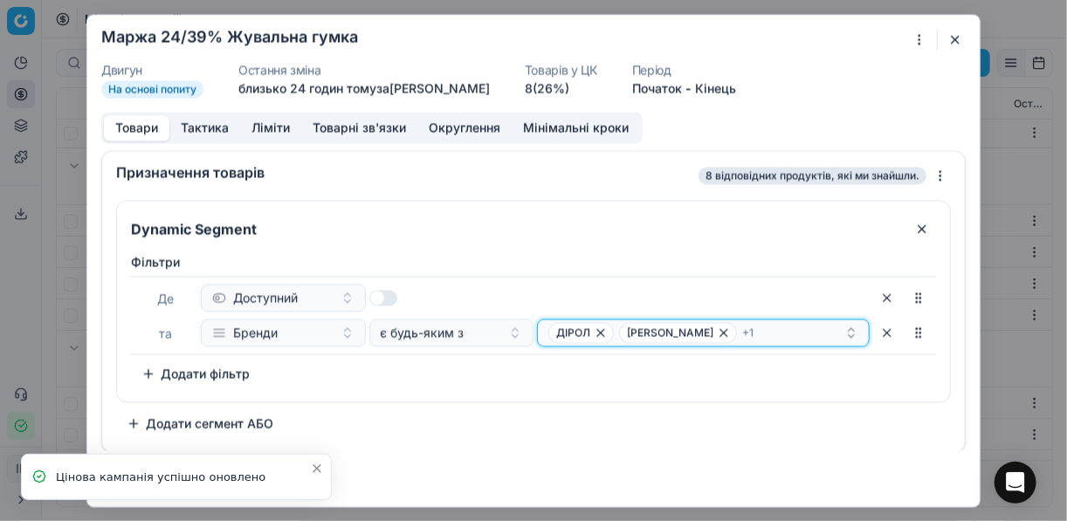
click at [726, 334] on div "ДІРОЛ JOJO + 1" at bounding box center [697, 332] width 296 height 21
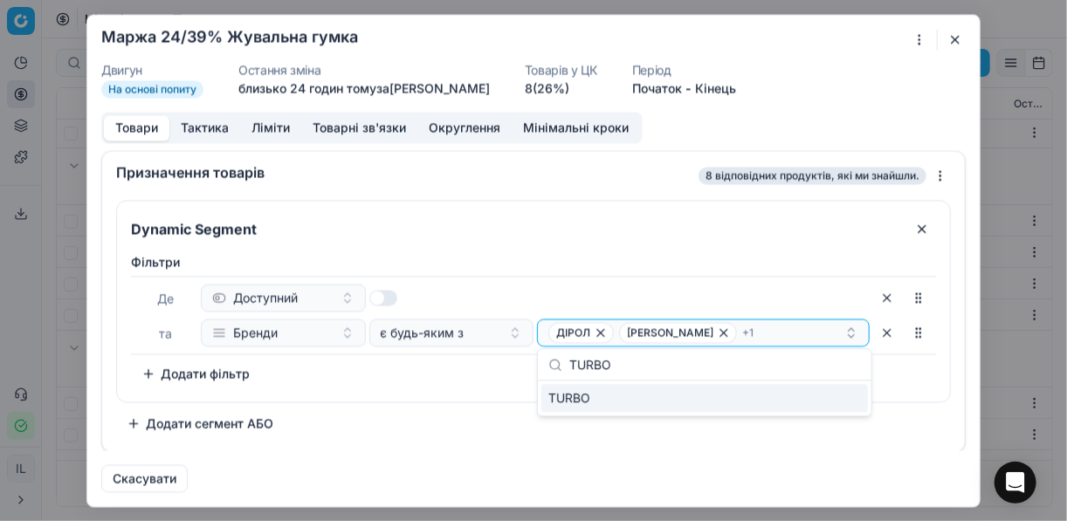
type input "TURBO"
click at [832, 403] on div "TURBO" at bounding box center [705, 398] width 327 height 28
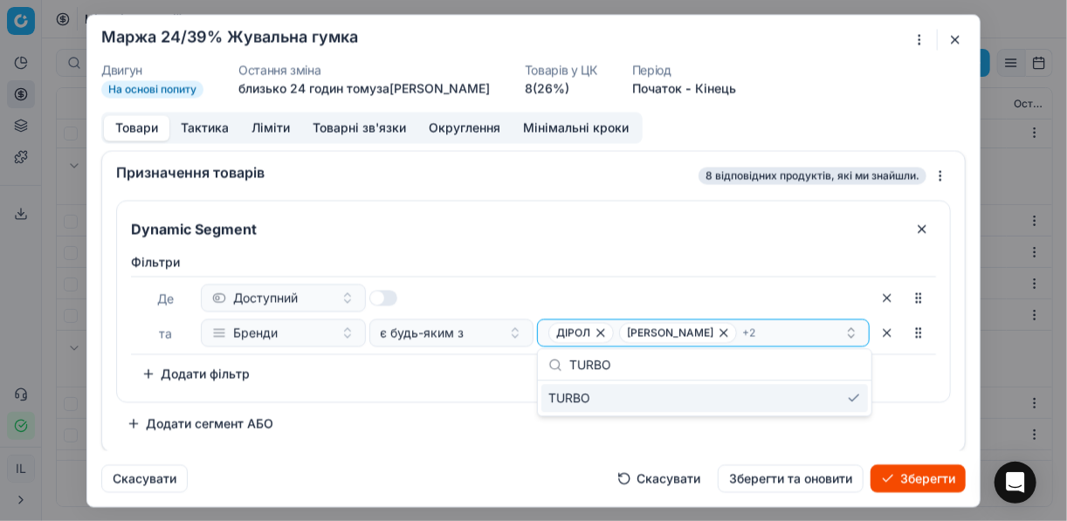
click at [909, 474] on button "Зберегти" at bounding box center [918, 479] width 95 height 28
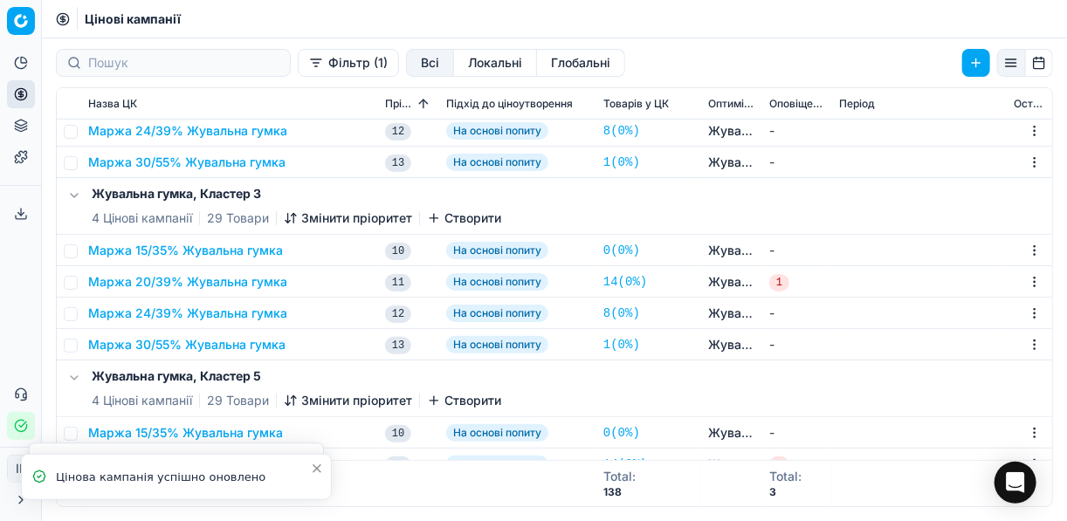
scroll to position [559, 0]
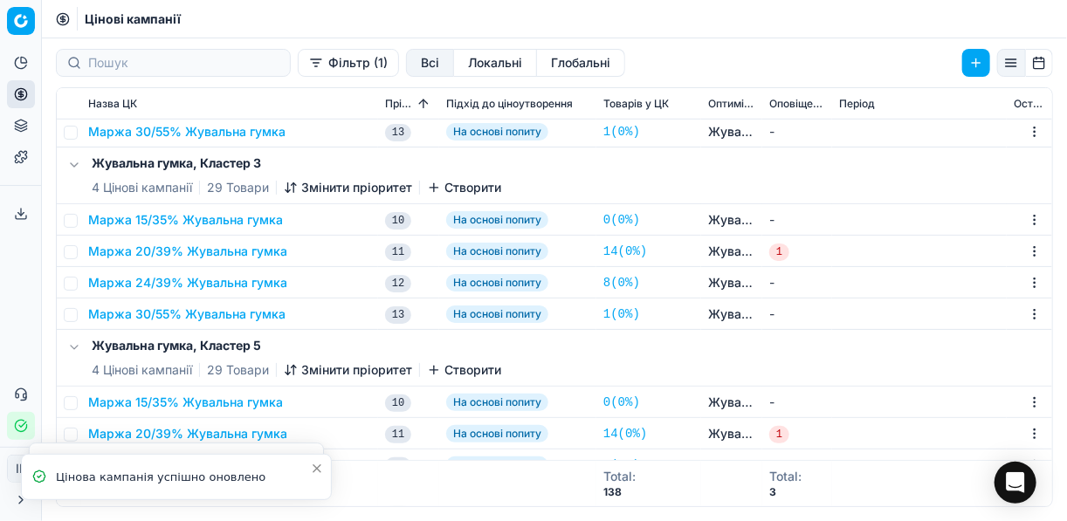
click at [210, 282] on button "Маржа 24/39% Жувальна гумка" at bounding box center [187, 282] width 199 height 17
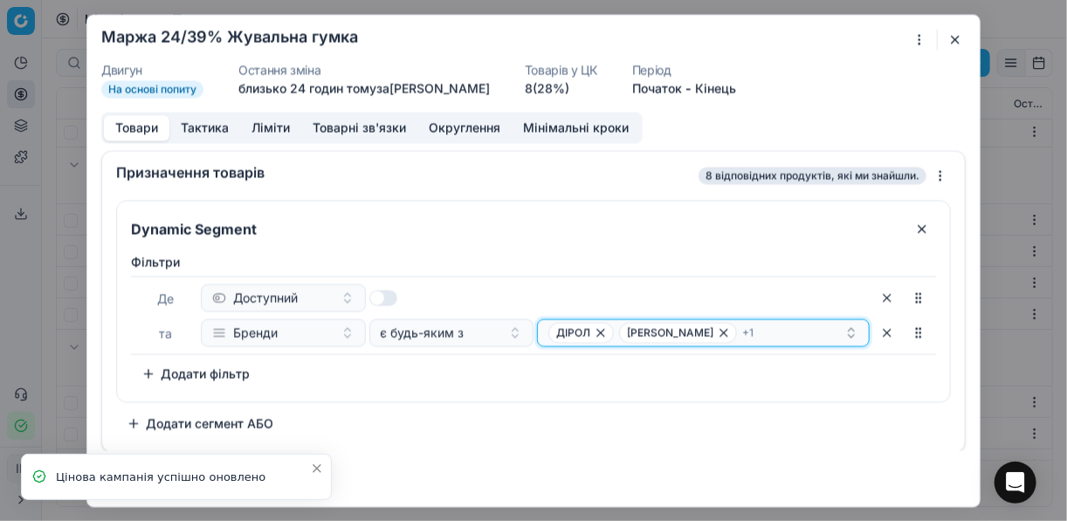
click at [736, 329] on div "ДІРОЛ JOJO + 1" at bounding box center [697, 332] width 296 height 21
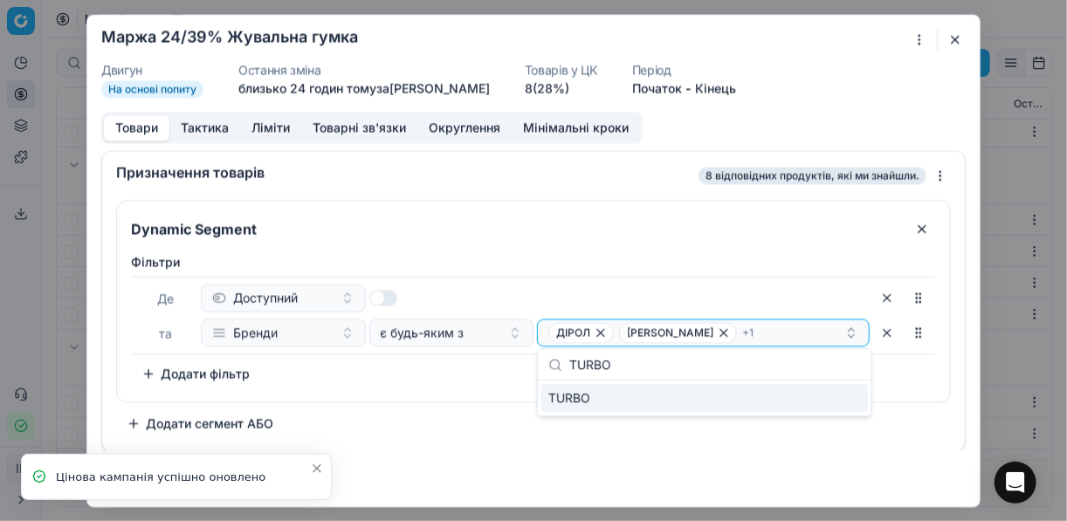
type input "TURBO"
click at [839, 400] on div "TURBO" at bounding box center [705, 398] width 327 height 28
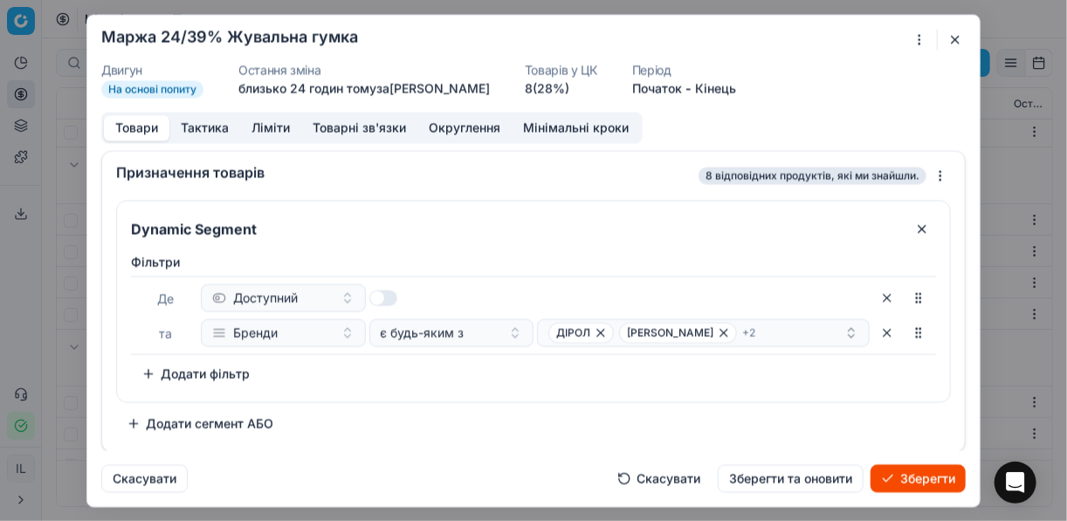
click at [915, 480] on button "Зберегти" at bounding box center [918, 479] width 95 height 28
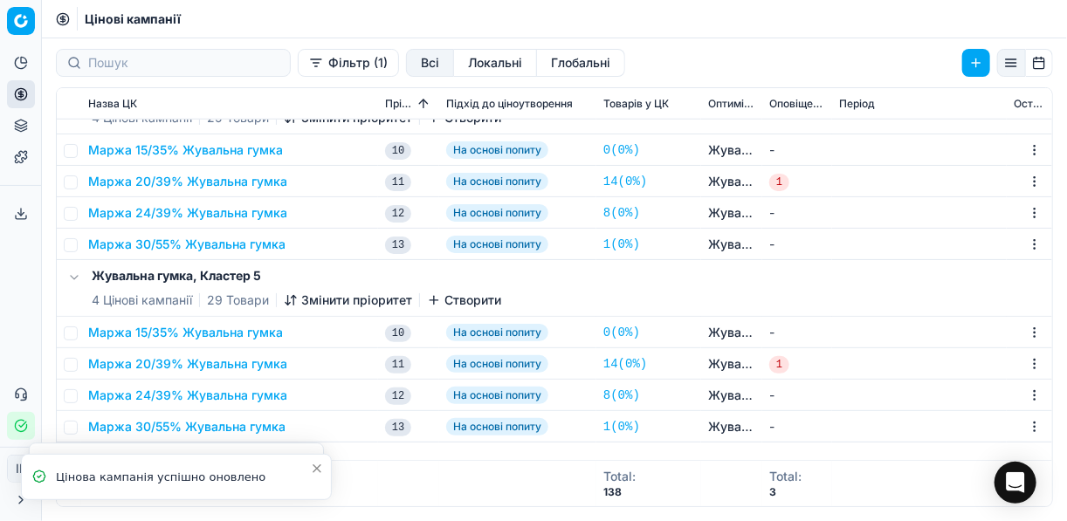
scroll to position [699, 0]
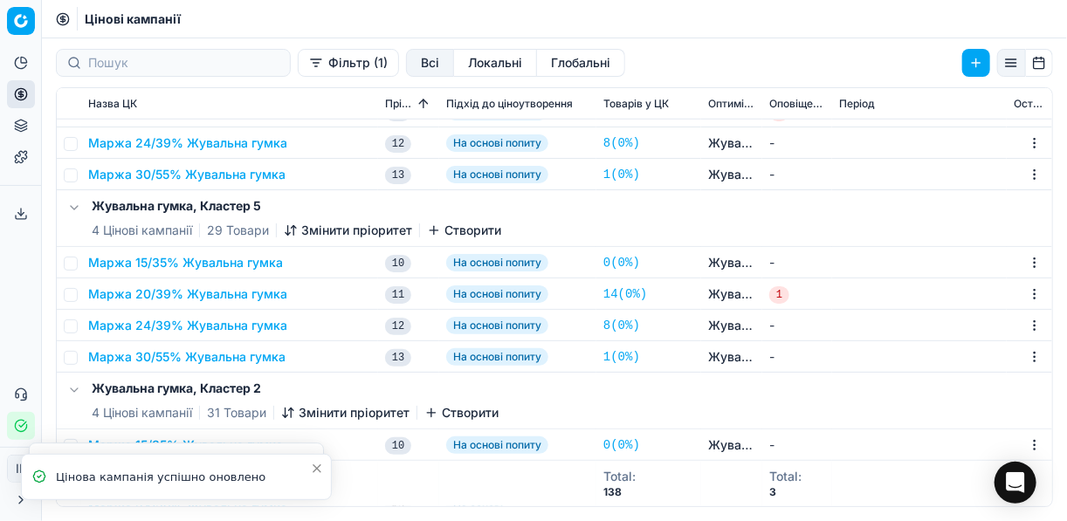
click at [217, 317] on button "Маржа 24/39% Жувальна гумка" at bounding box center [187, 325] width 199 height 17
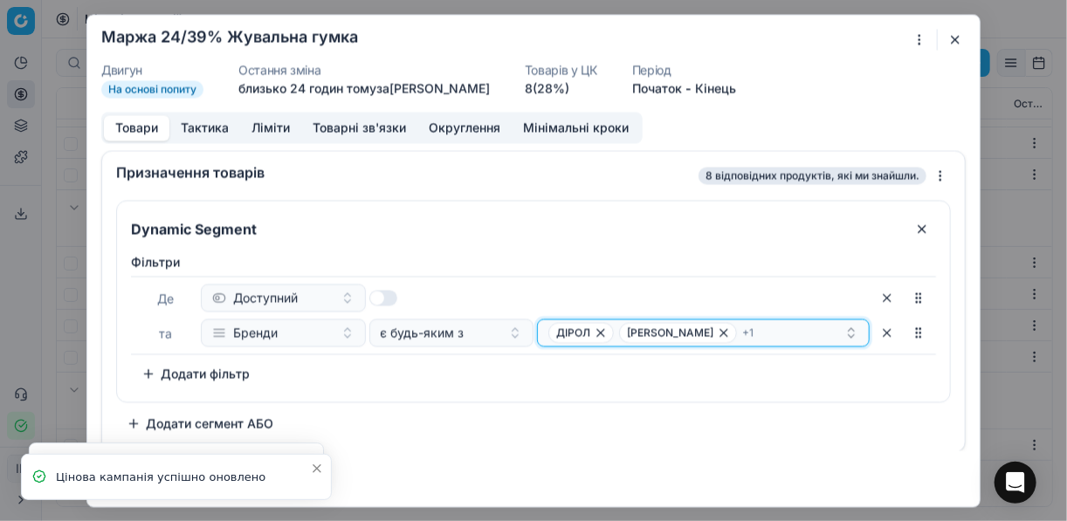
click at [736, 335] on div "ДІРОЛ JOJO + 1" at bounding box center [697, 332] width 296 height 21
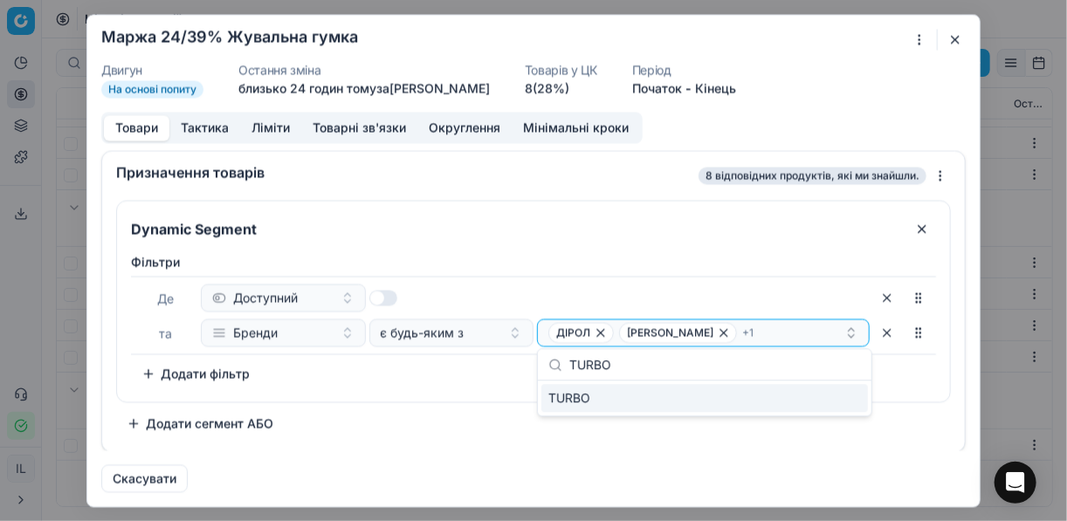
type input "TURBO"
click at [841, 405] on div "TURBO" at bounding box center [705, 398] width 327 height 28
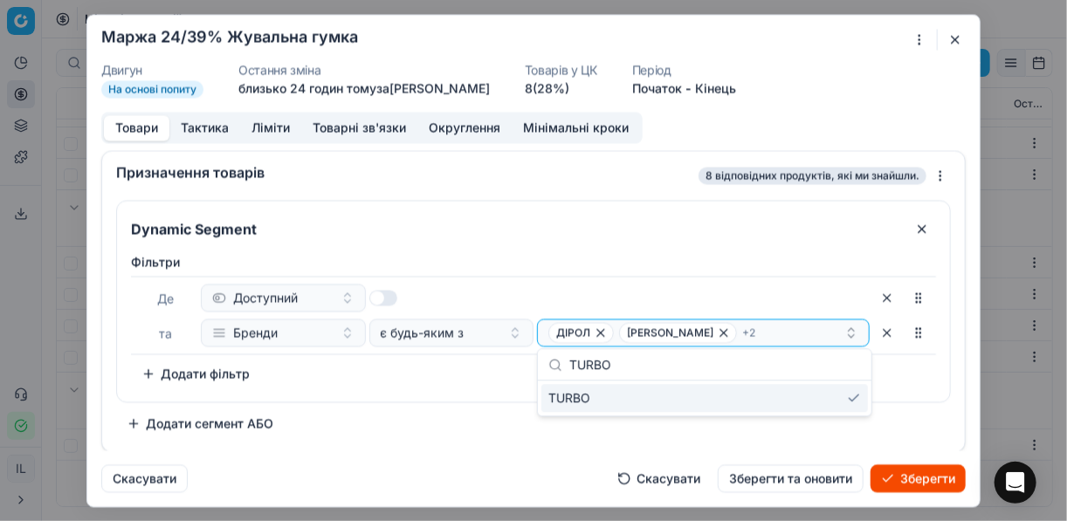
click at [901, 474] on button "Зберегти" at bounding box center [918, 479] width 95 height 28
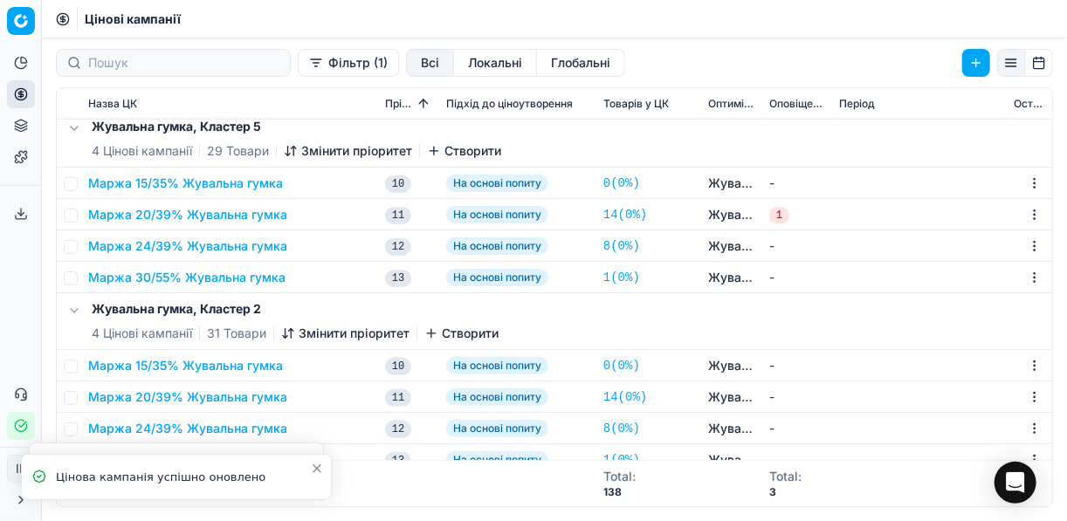
scroll to position [805, 0]
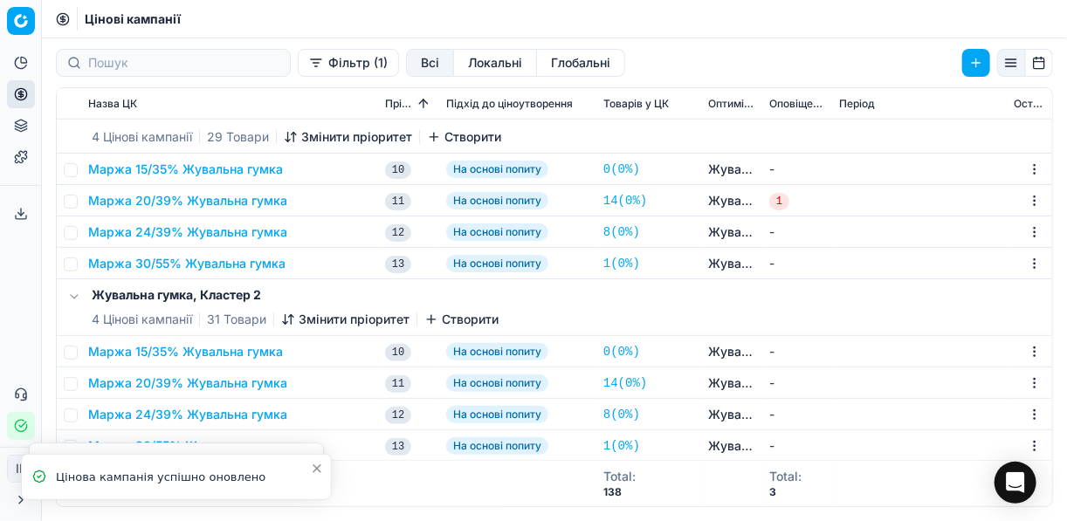
click at [229, 413] on button "Маржа 24/39% Жувальна гумка" at bounding box center [187, 414] width 199 height 17
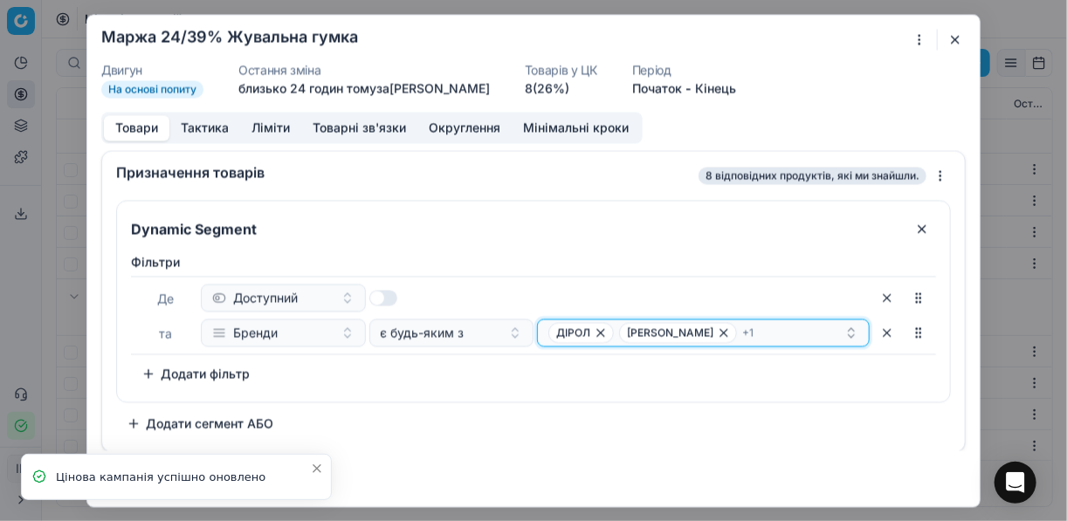
click at [759, 336] on div "ДІРОЛ JOJO + 1" at bounding box center [697, 332] width 296 height 21
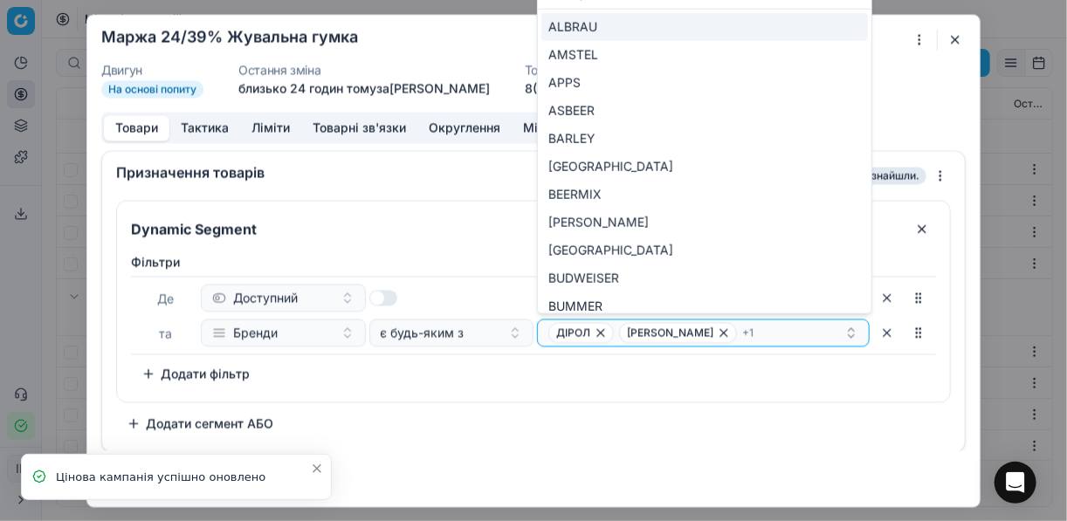
type input "TURBO"
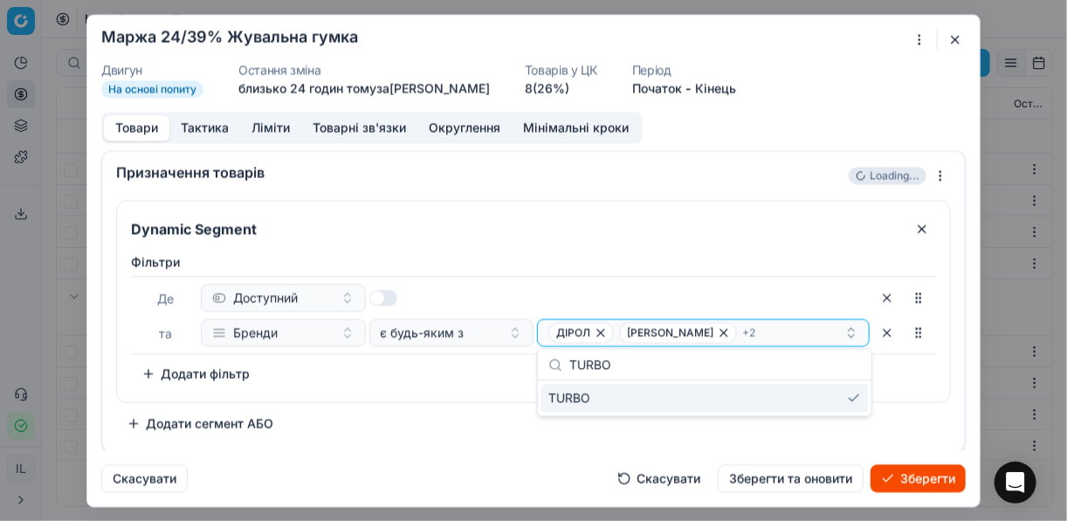
click at [912, 473] on button "Зберегти" at bounding box center [918, 479] width 95 height 28
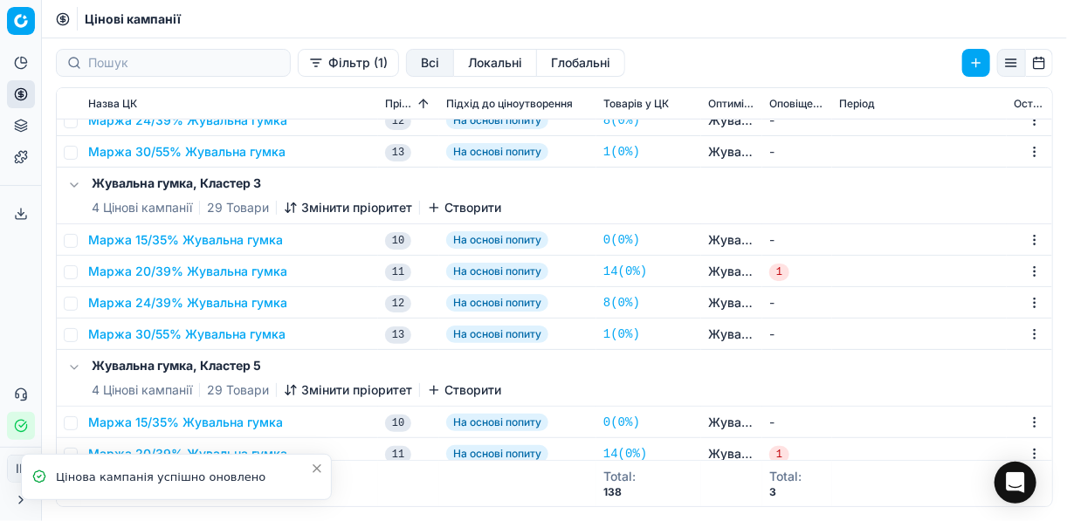
scroll to position [456, 0]
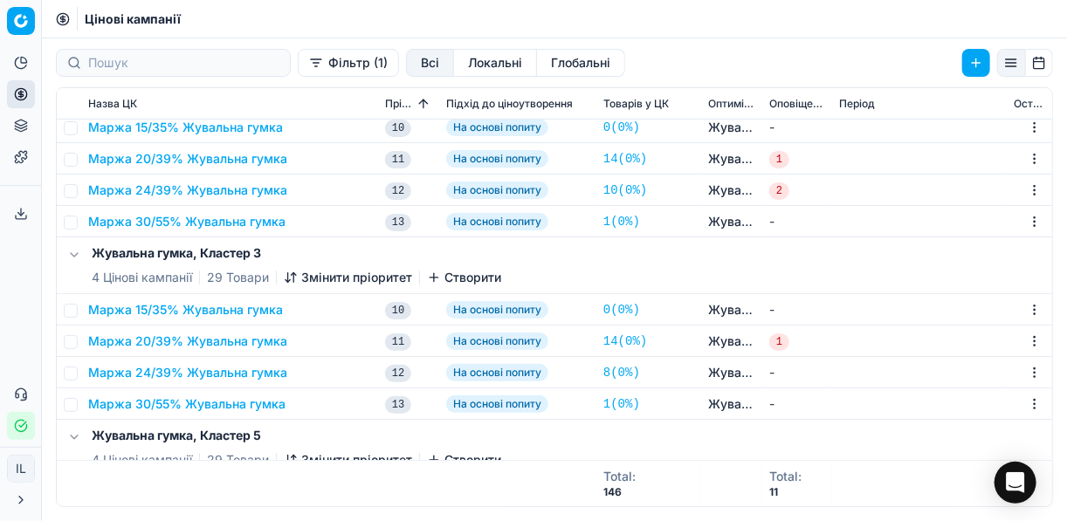
click at [298, 65] on button "Фільтр (1)" at bounding box center [348, 63] width 101 height 28
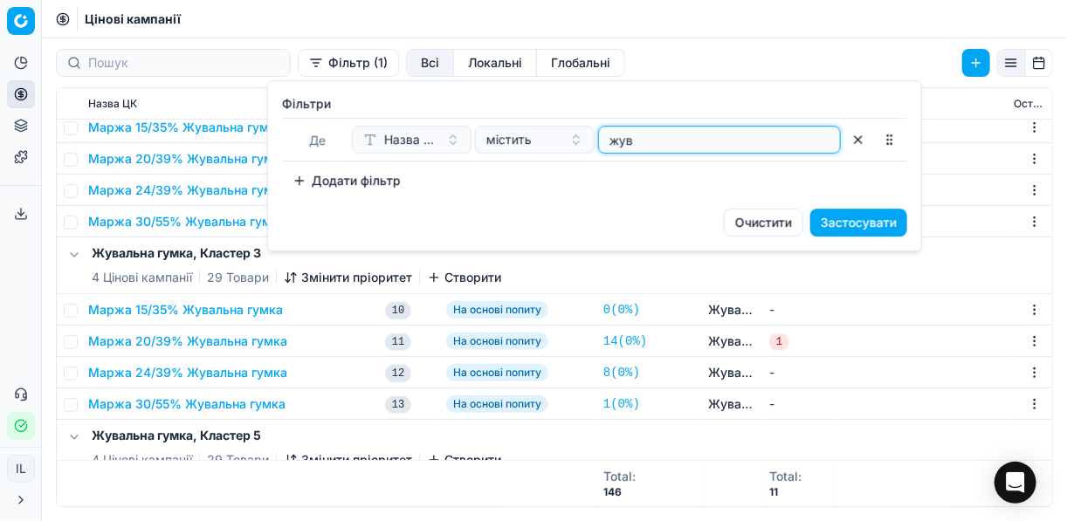
drag, startPoint x: 644, startPoint y: 145, endPoint x: 597, endPoint y: 141, distance: 46.5
click at [598, 141] on div "жув" at bounding box center [719, 140] width 243 height 28
type input "сир"
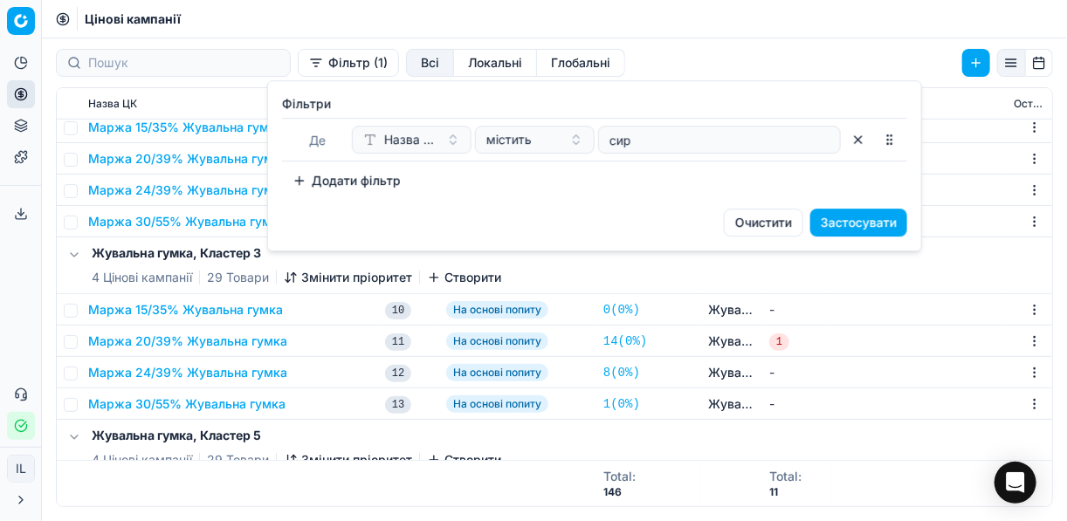
click at [847, 225] on button "Застосувати" at bounding box center [859, 223] width 97 height 28
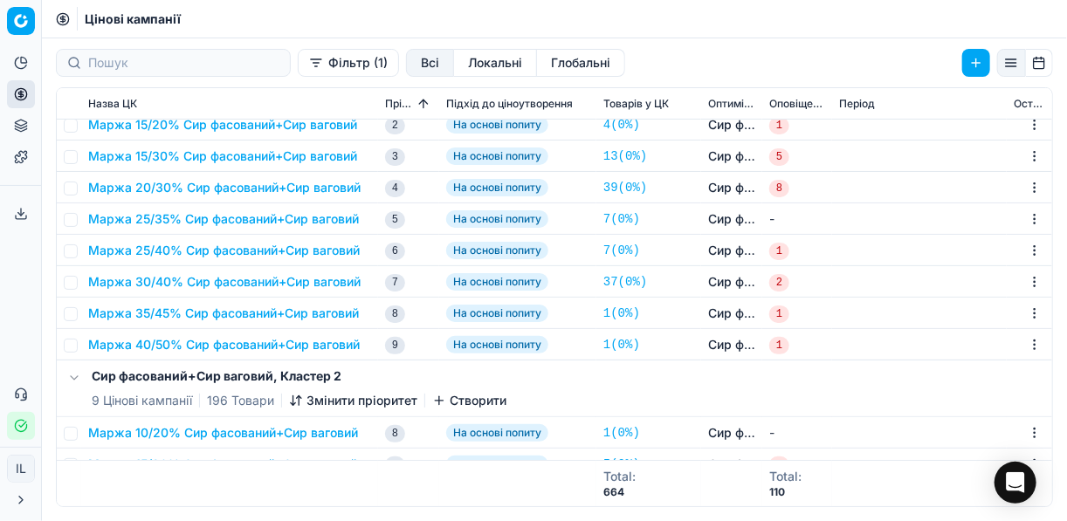
scroll to position [0, 0]
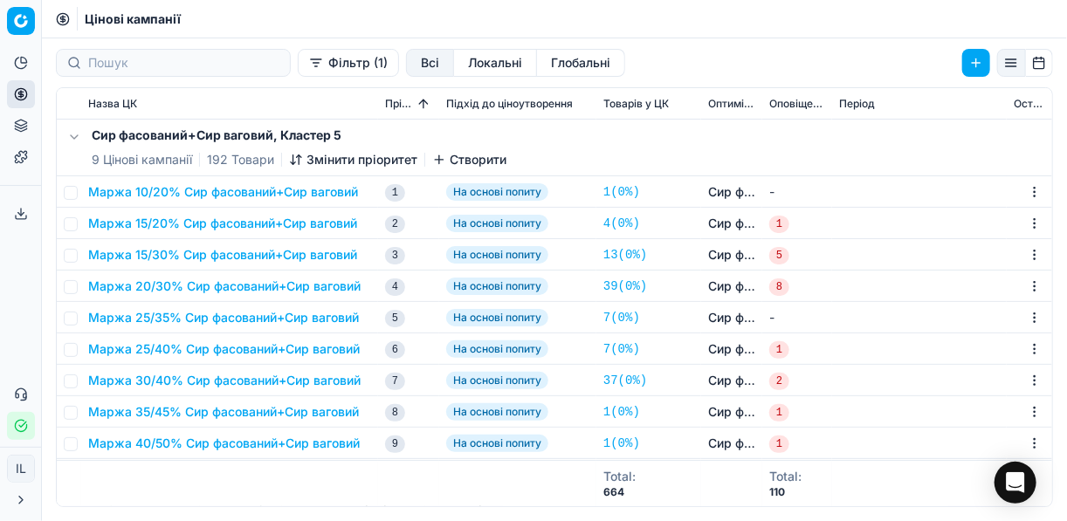
click at [186, 319] on button "Маржа 25/35% Сир фасований+Сир ваговий" at bounding box center [223, 317] width 271 height 17
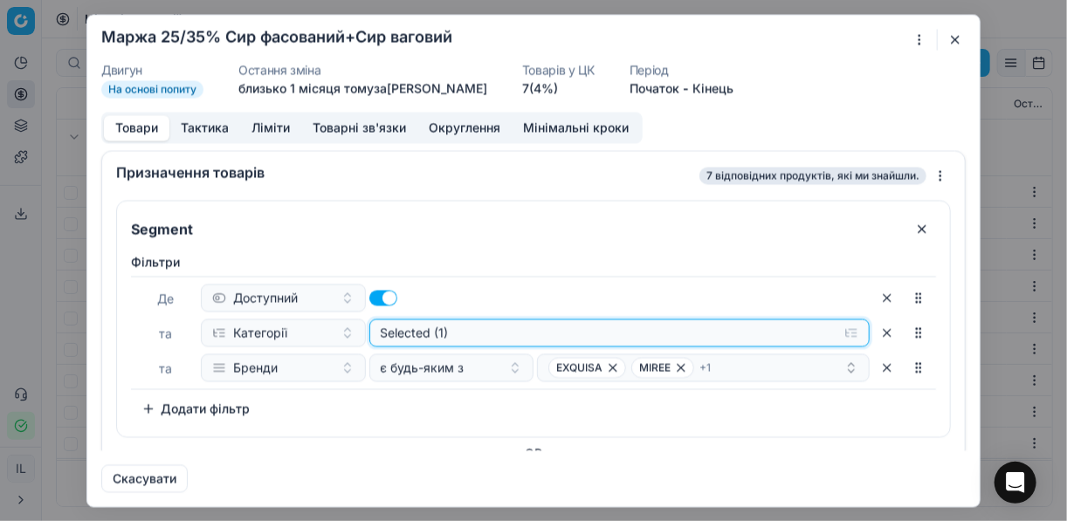
click at [839, 328] on button "Selected (1)" at bounding box center [619, 333] width 501 height 28
type input "розс"
click at [379, 399] on icon "button" at bounding box center [381, 398] width 14 height 14
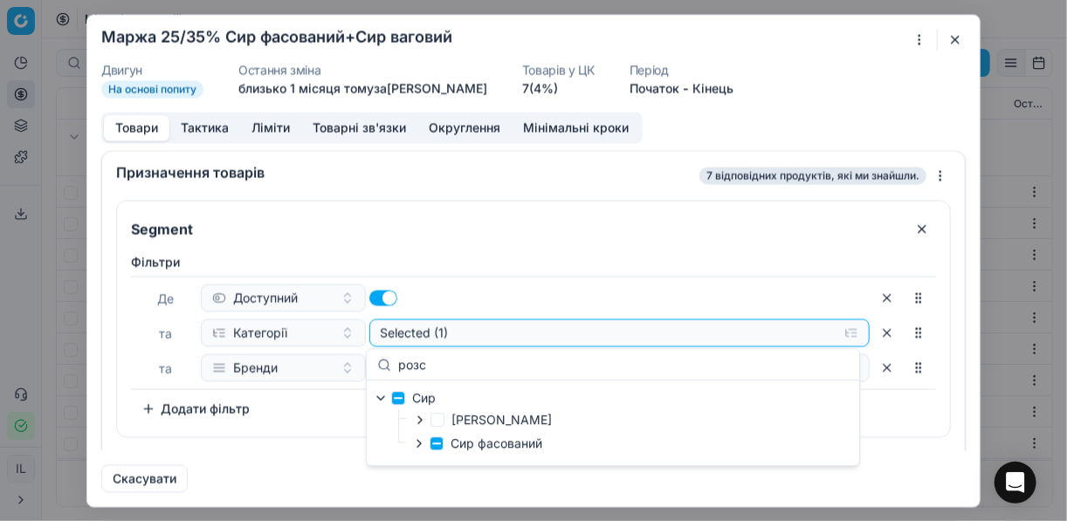
click at [420, 446] on icon "button" at bounding box center [419, 444] width 14 height 14
click at [628, 278] on div "Де Доступний та Категорії Selected (1) та Бренди є будь-яким з EXQUISA MIREE + 1" at bounding box center [533, 333] width 805 height 114
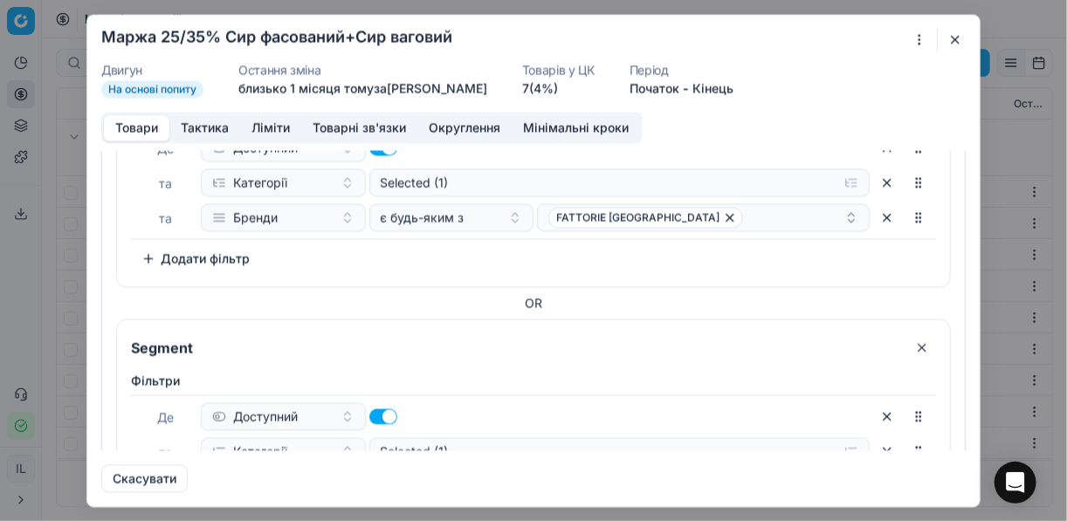
scroll to position [280, 0]
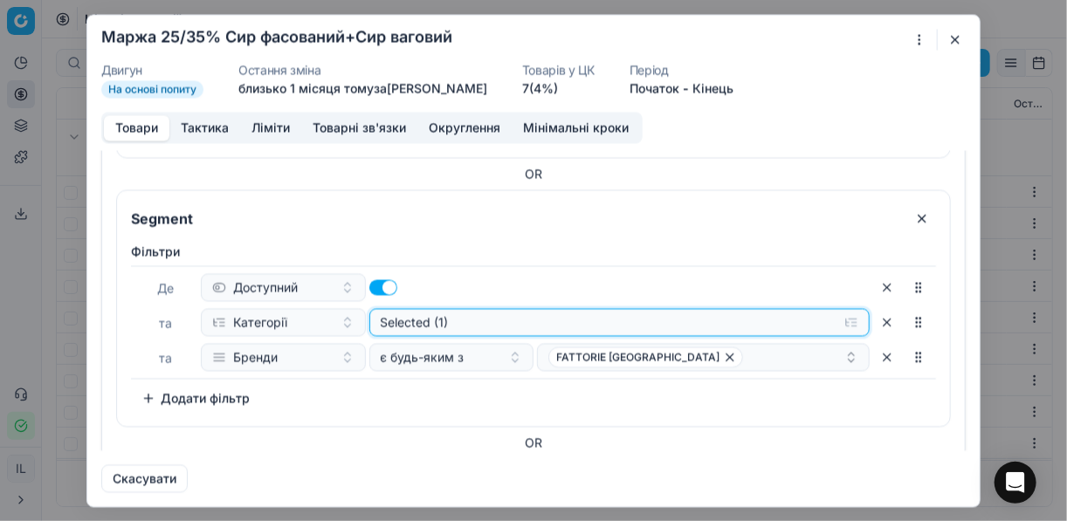
click at [843, 321] on button "Selected (1)" at bounding box center [619, 322] width 501 height 28
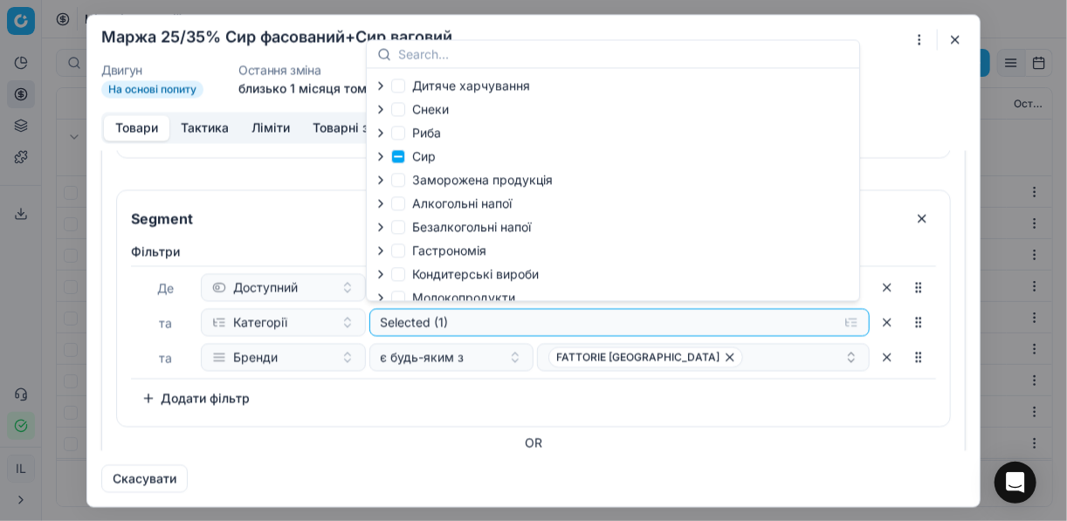
click at [386, 159] on icon "button" at bounding box center [381, 156] width 14 height 14
click at [418, 205] on icon "button" at bounding box center [419, 201] width 3 height 7
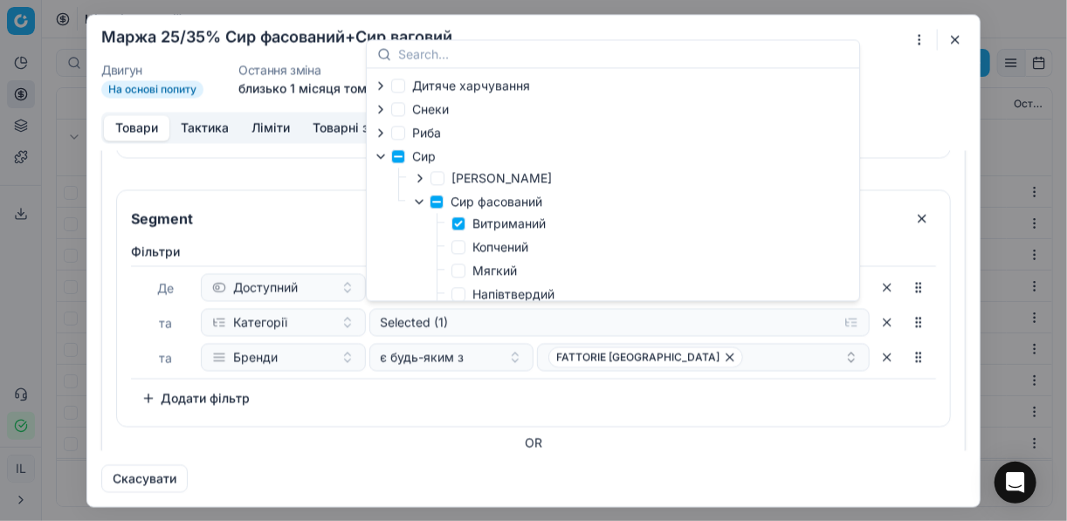
click at [741, 434] on div "OR" at bounding box center [533, 442] width 835 height 17
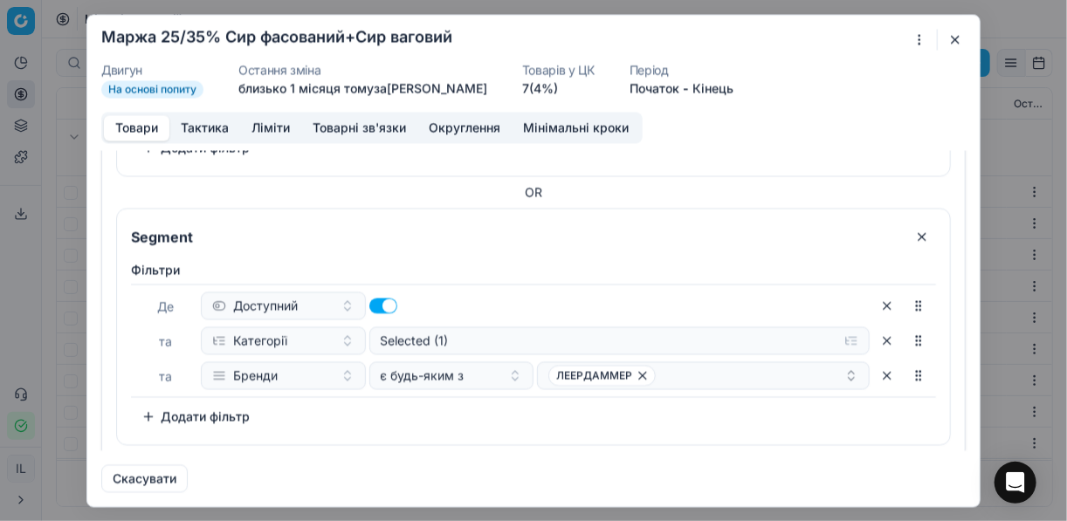
scroll to position [569, 0]
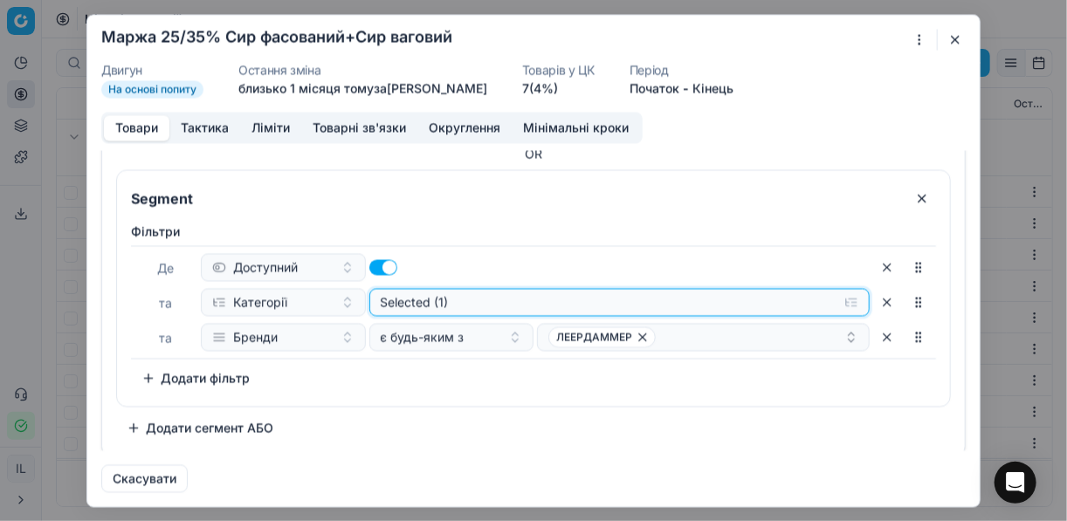
click at [843, 301] on button "Selected (1)" at bounding box center [619, 302] width 501 height 28
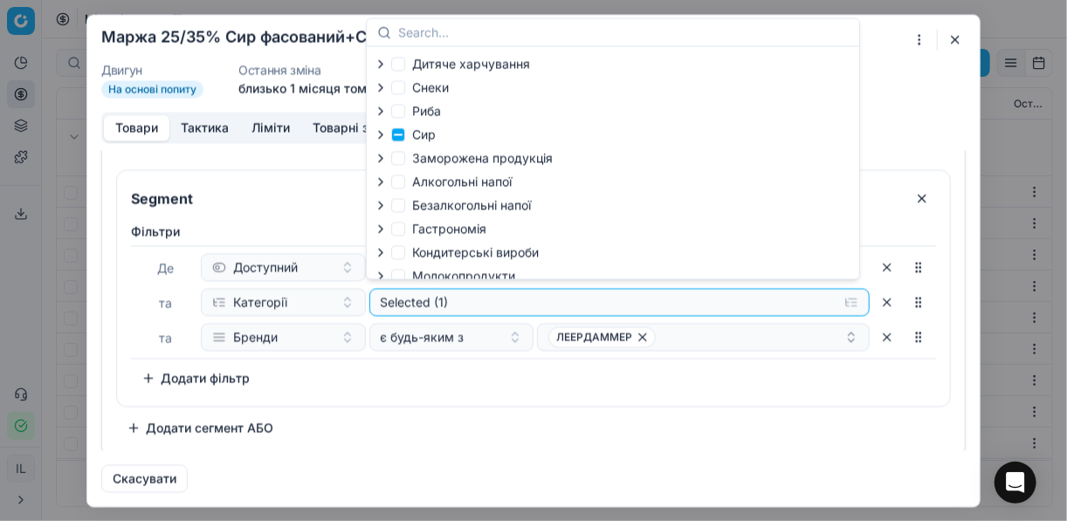
click at [384, 139] on icon "button" at bounding box center [381, 135] width 14 height 14
click at [418, 183] on icon "button" at bounding box center [419, 179] width 3 height 7
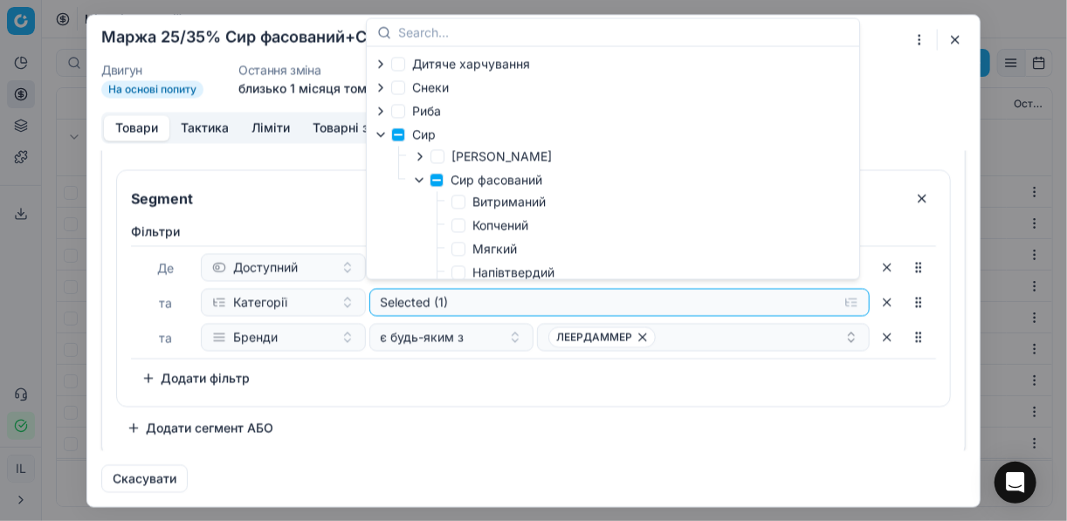
scroll to position [140, 0]
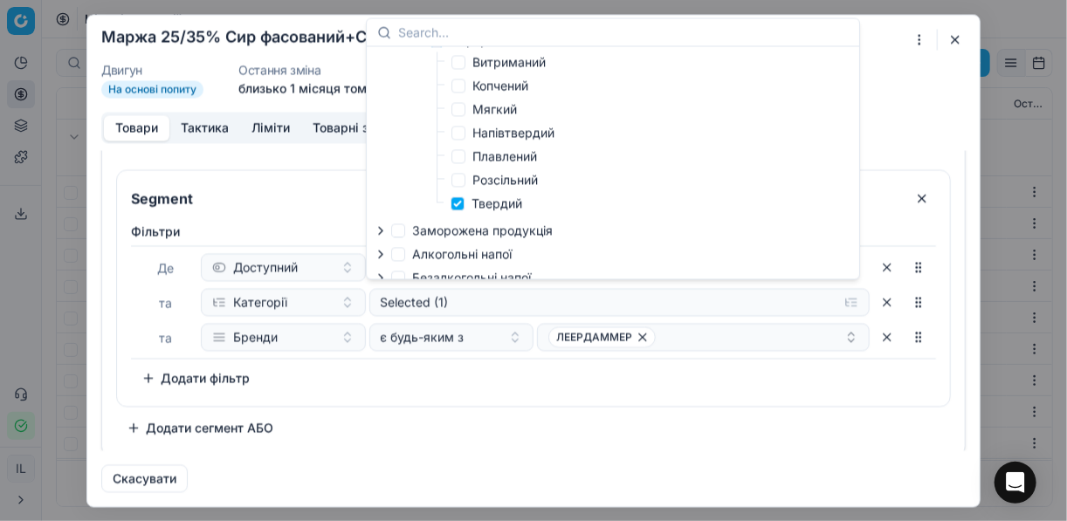
click at [728, 413] on div "Segment Фiльтри Де Доступний та Категорії Selected (1) та Бренди є будь-яким з …" at bounding box center [533, 36] width 835 height 811
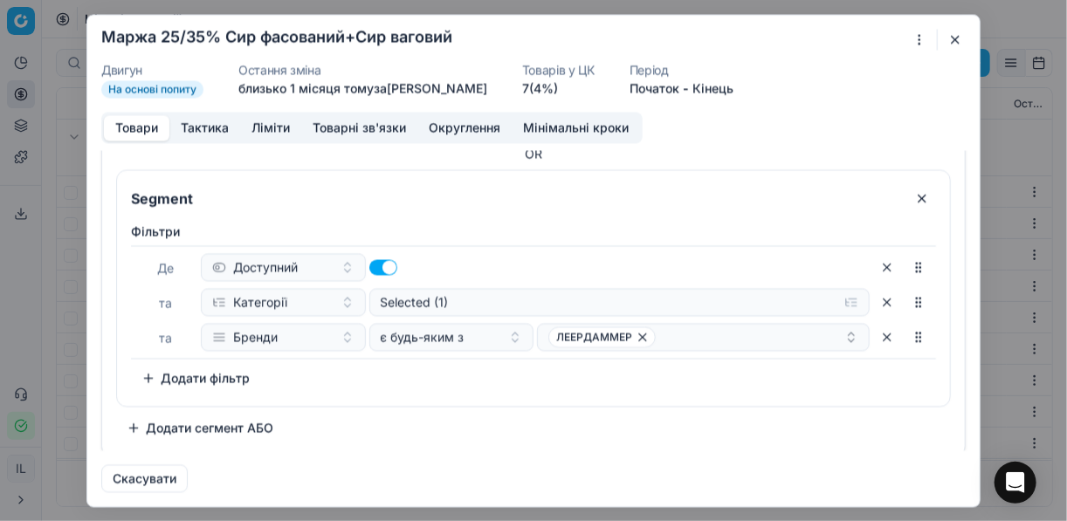
click at [132, 421] on button "Додати сегмент АБО" at bounding box center [200, 428] width 168 height 28
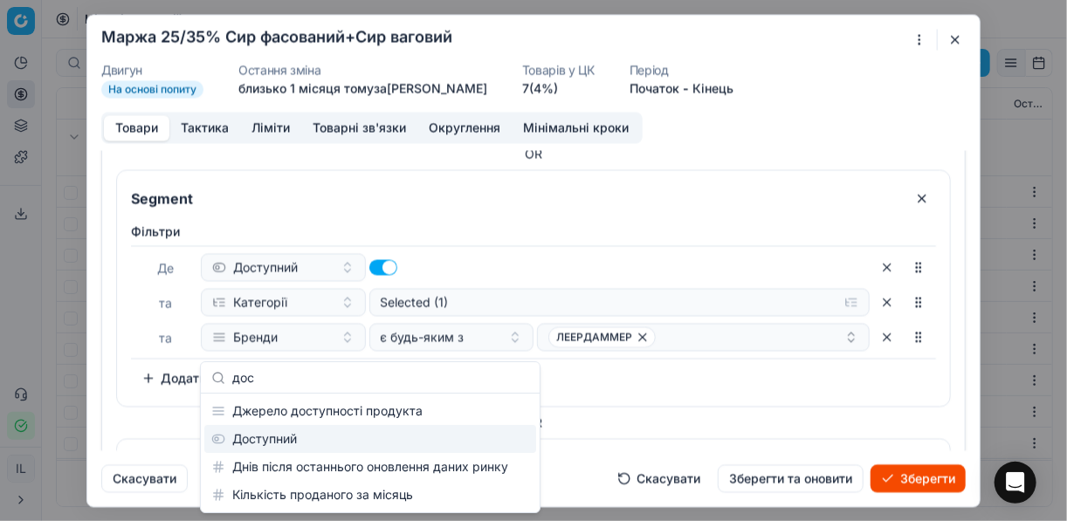
type input "дос"
click at [259, 435] on div "Доступний" at bounding box center [370, 439] width 332 height 28
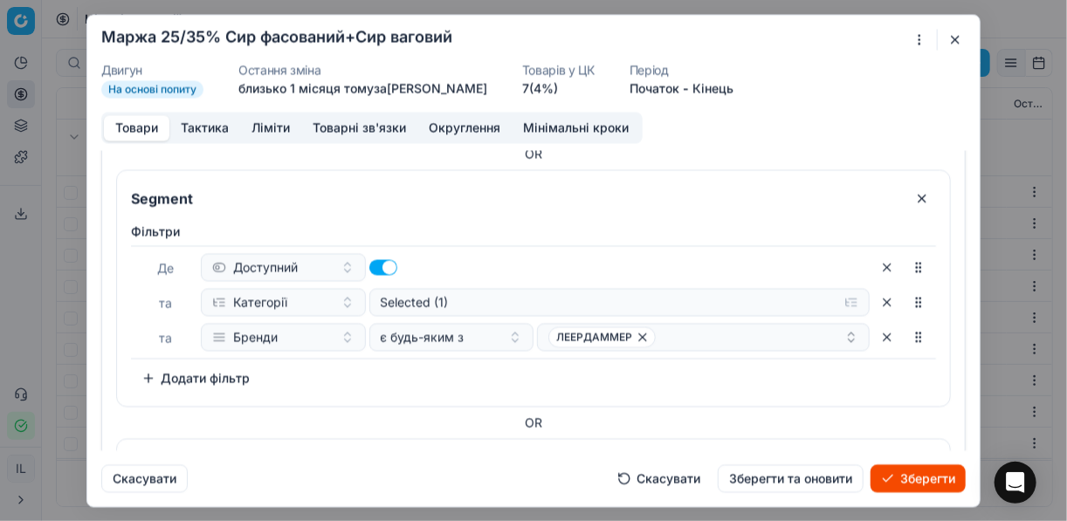
scroll to position [767, 0]
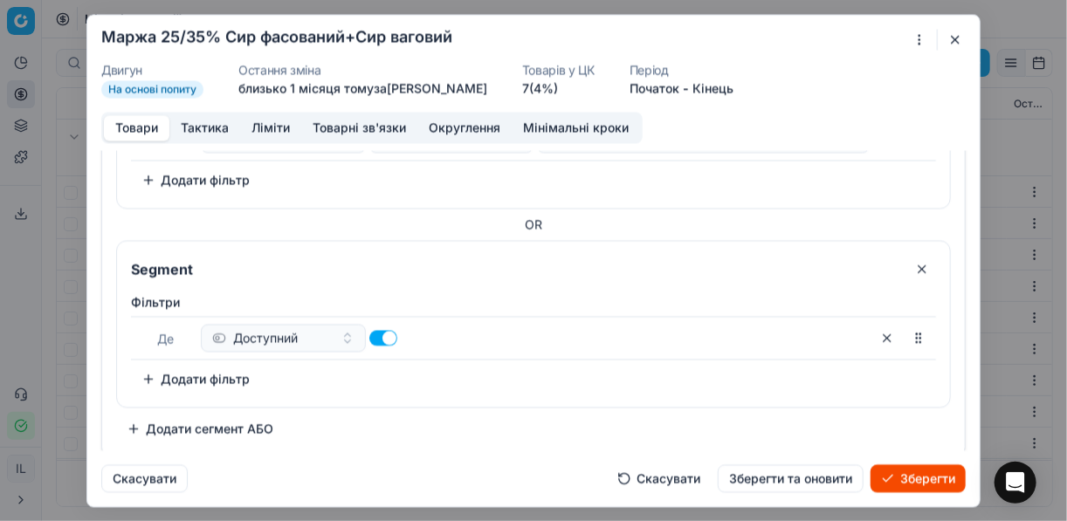
click at [152, 370] on button "Додати фільтр" at bounding box center [195, 379] width 129 height 28
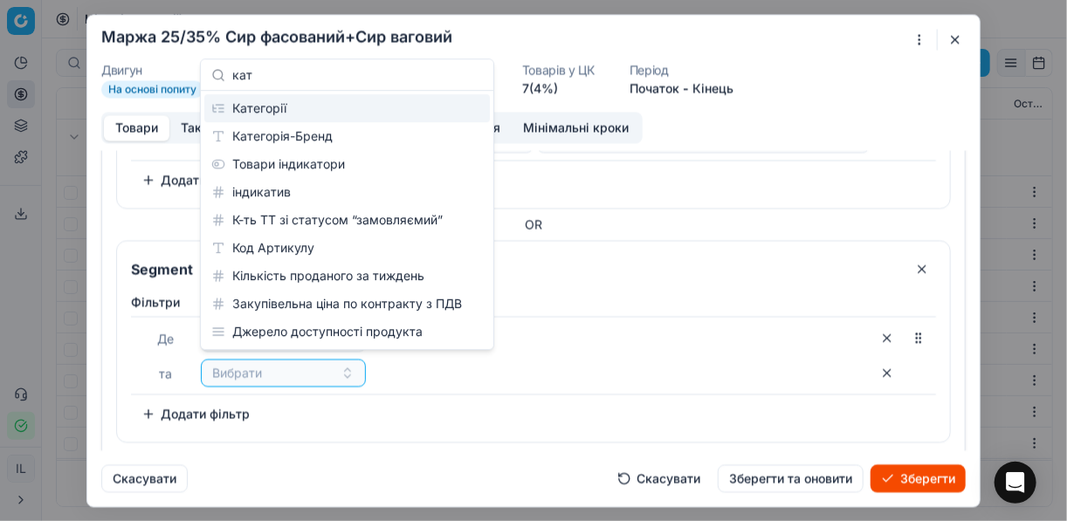
type input "кат"
click at [262, 112] on div "Категорії" at bounding box center [347, 108] width 286 height 28
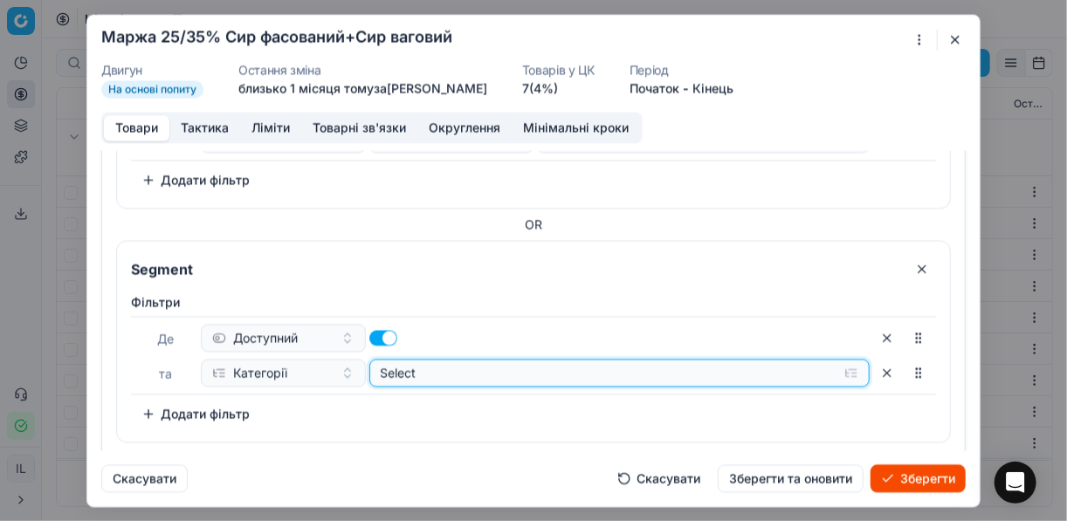
click at [840, 367] on button "Select" at bounding box center [619, 373] width 501 height 28
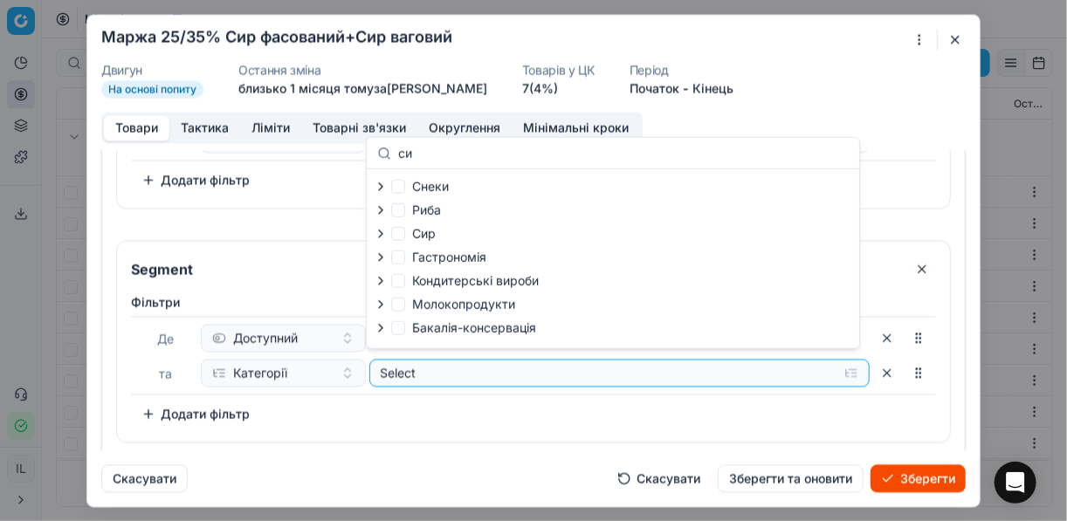
click at [377, 233] on icon "button" at bounding box center [381, 234] width 14 height 14
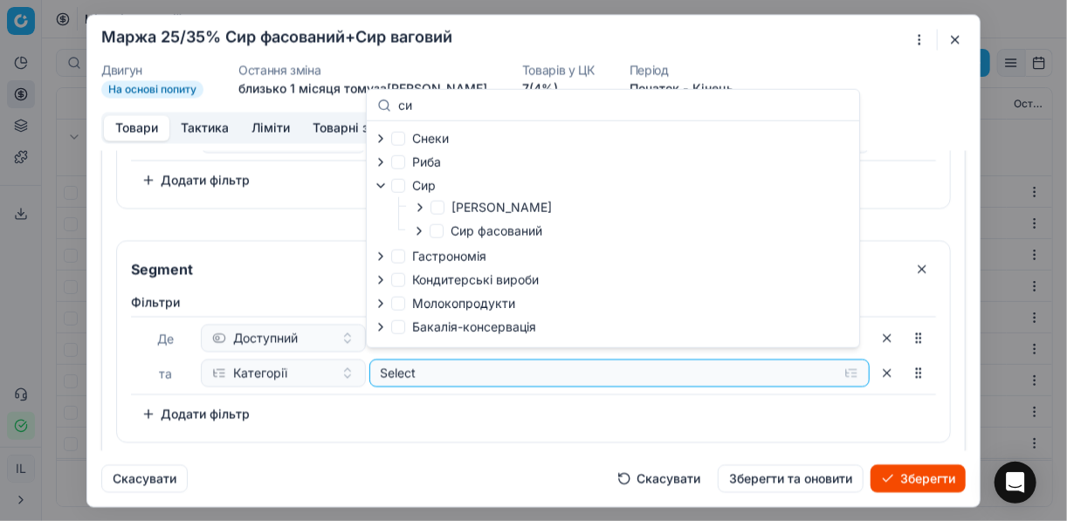
click at [420, 232] on icon "button" at bounding box center [419, 231] width 3 height 7
click at [419, 231] on icon "button" at bounding box center [419, 231] width 14 height 14
click at [381, 184] on icon "button" at bounding box center [381, 186] width 14 height 14
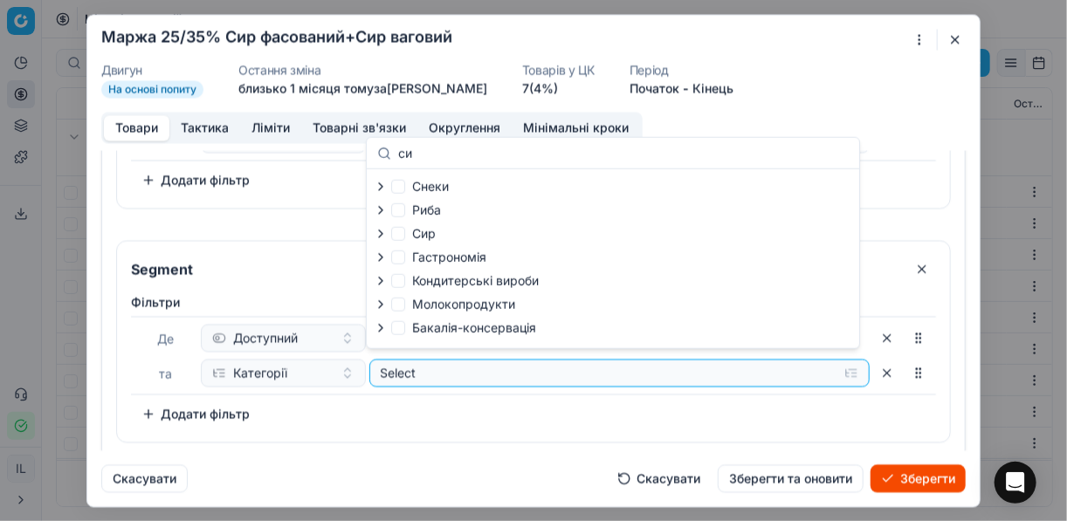
click at [380, 185] on icon "button" at bounding box center [381, 187] width 14 height 14
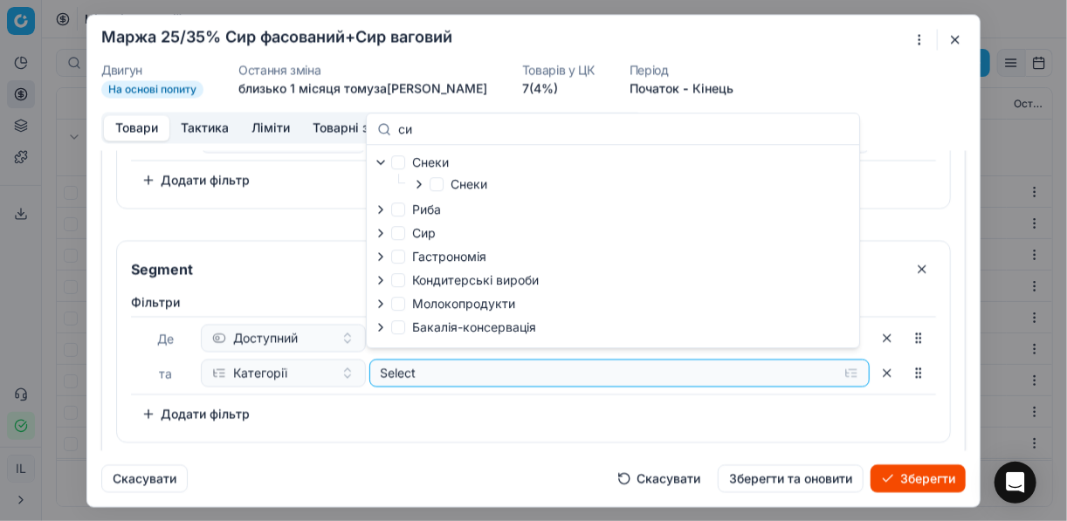
click at [414, 185] on icon "button" at bounding box center [419, 184] width 14 height 14
click at [383, 134] on icon "button" at bounding box center [381, 139] width 14 height 14
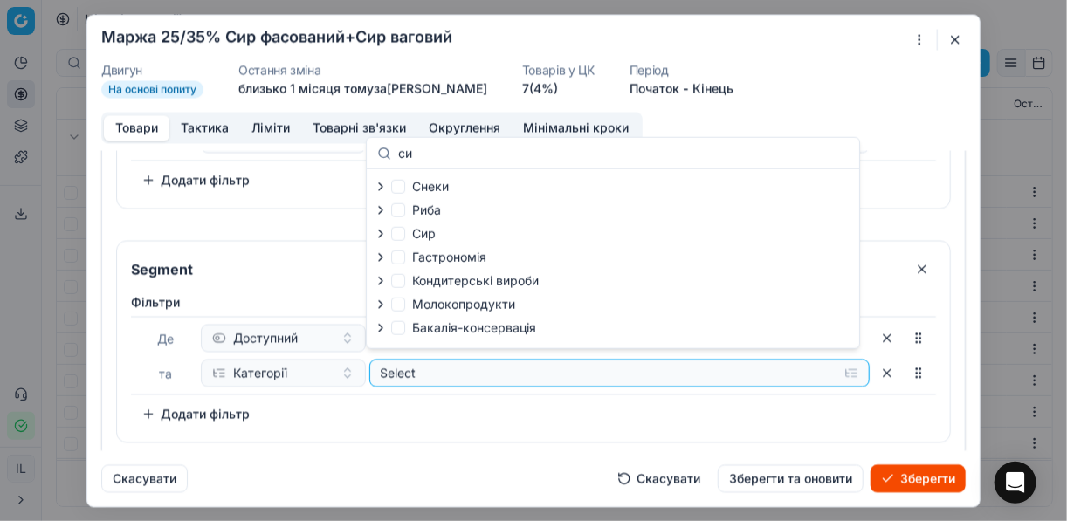
click at [423, 156] on input "си" at bounding box center [623, 152] width 451 height 17
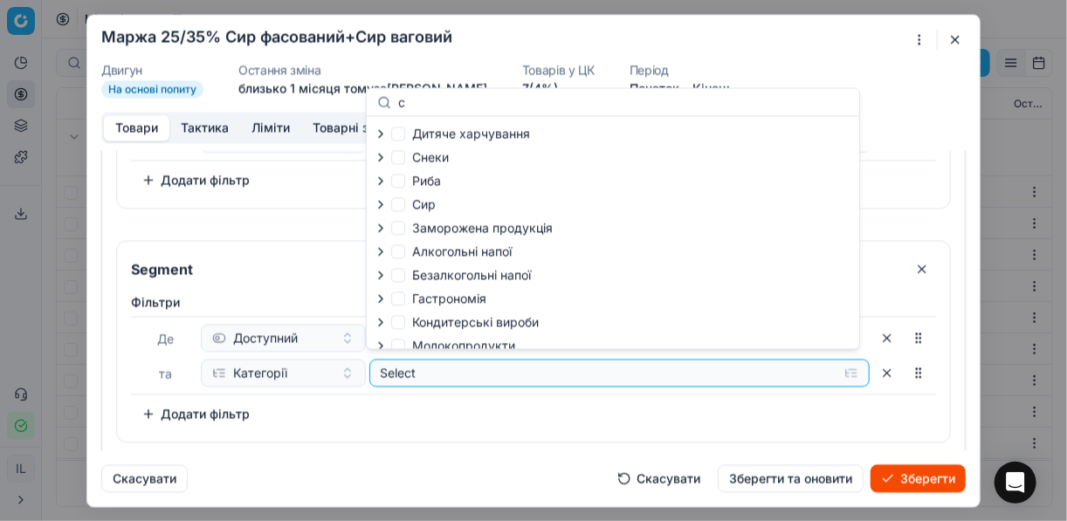
type input "с"
click at [383, 204] on icon "button" at bounding box center [381, 204] width 14 height 14
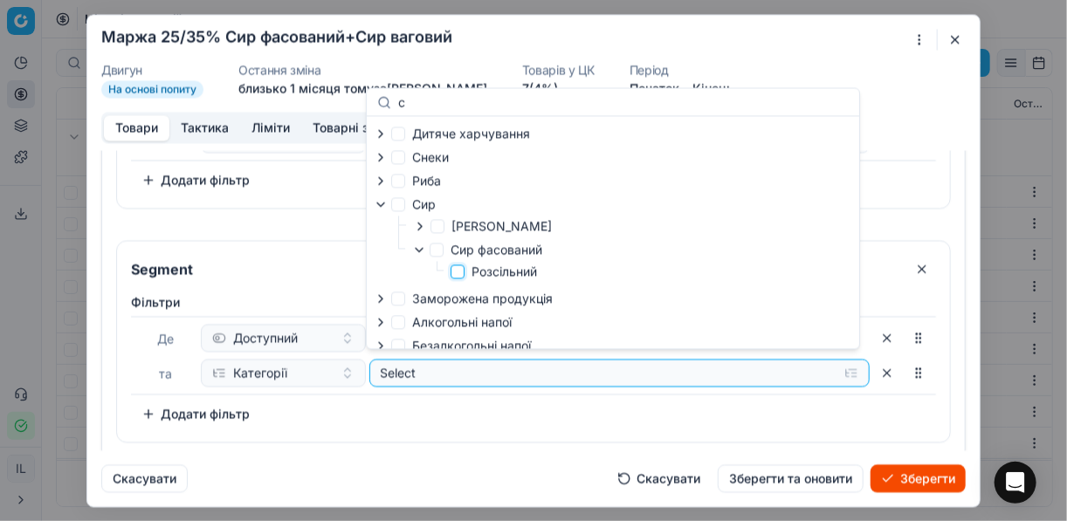
click at [458, 273] on input "Розсільний" at bounding box center [458, 272] width 14 height 14
checkbox input "true"
click at [776, 400] on div "Фiльтри Де Доступний та Категорії Selected (1) To pick up a sortable item, pres…" at bounding box center [533, 361] width 805 height 135
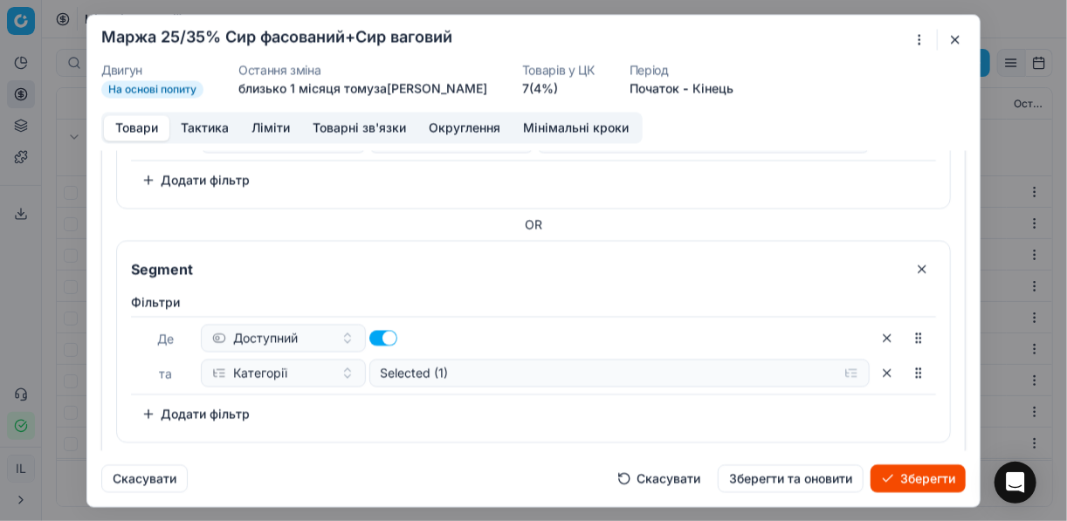
click at [145, 407] on button "Додати фільтр" at bounding box center [195, 414] width 129 height 28
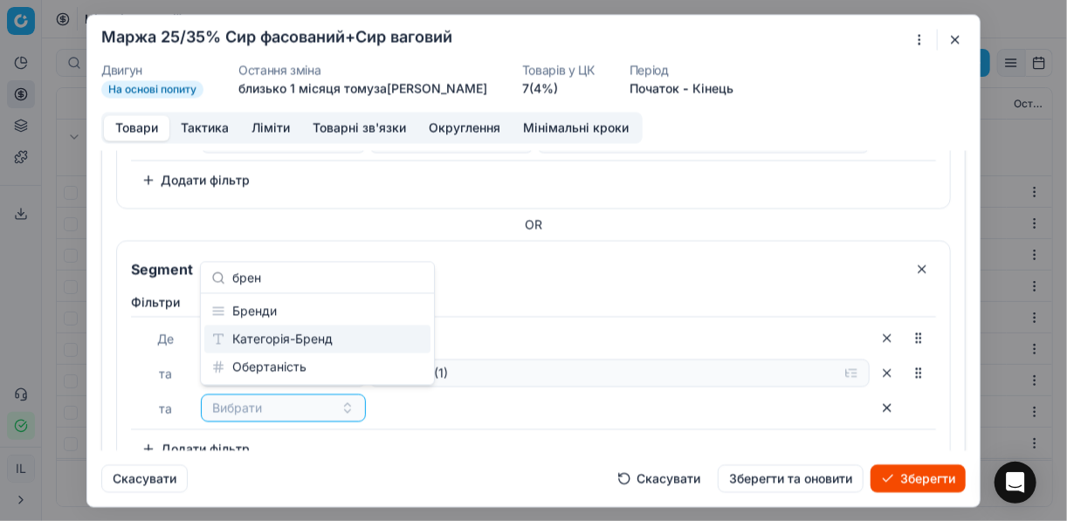
type input "брен"
click at [332, 339] on div "Категорія-Бренд" at bounding box center [317, 340] width 226 height 28
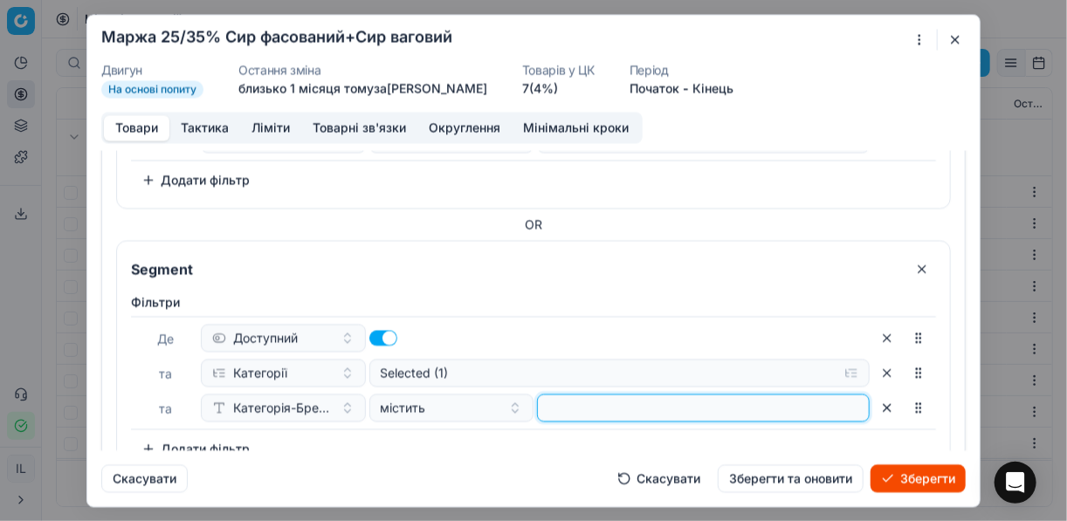
click at [562, 402] on input at bounding box center [703, 408] width 317 height 26
type input "я"
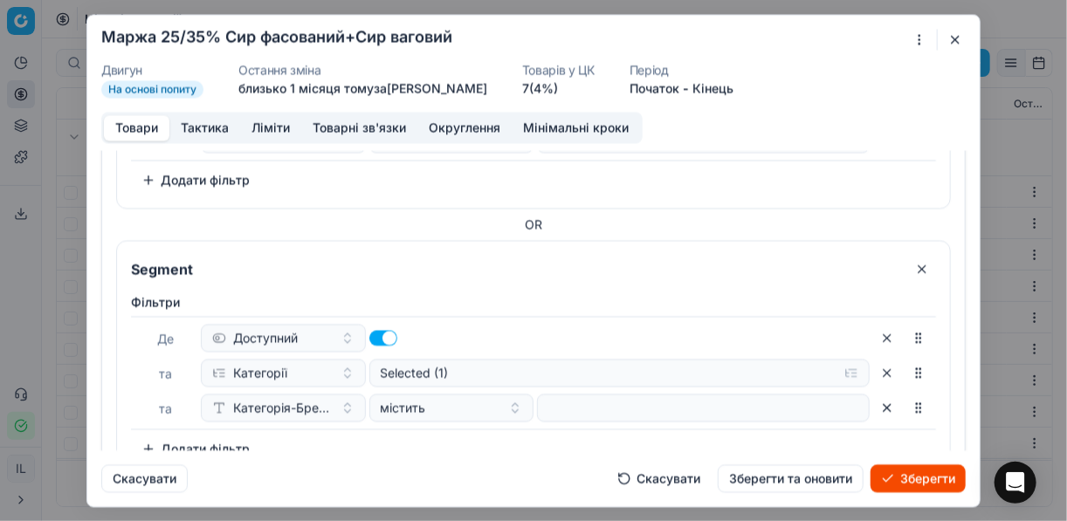
click at [875, 401] on button "button" at bounding box center [888, 408] width 28 height 28
click at [150, 407] on button "Додати фільтр" at bounding box center [195, 414] width 129 height 28
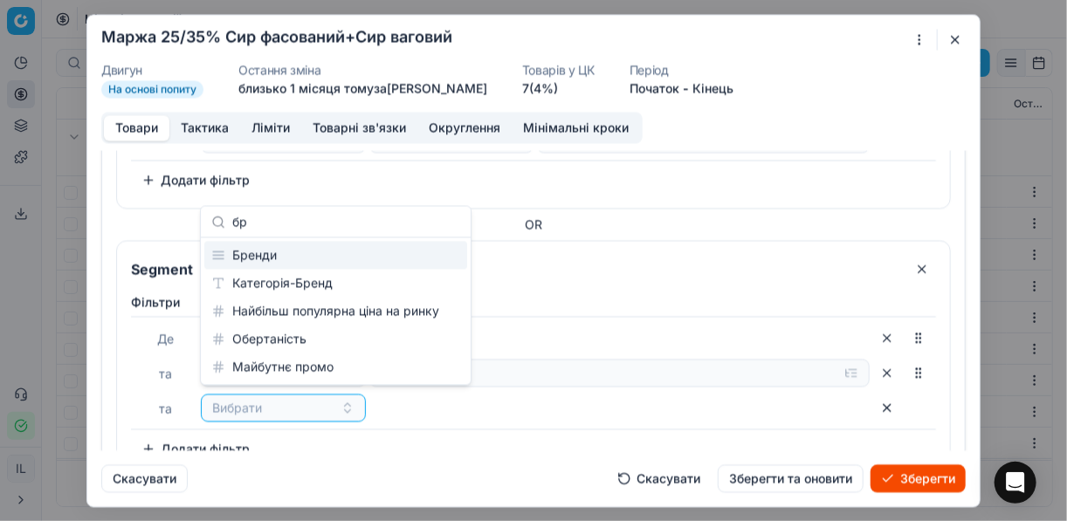
type input "бр"
click at [306, 249] on div "Бренди" at bounding box center [335, 256] width 263 height 28
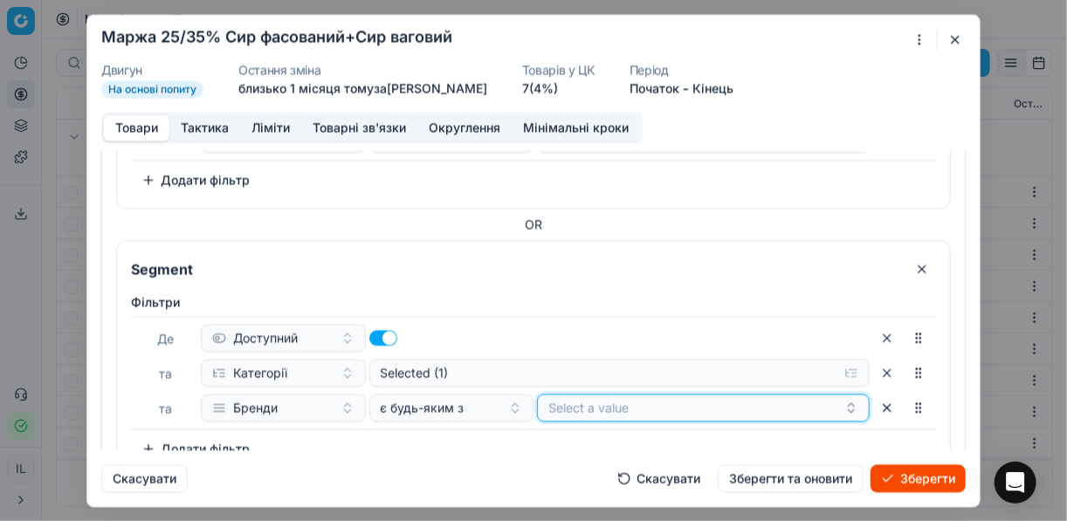
click at [658, 398] on button "Select a value" at bounding box center [703, 408] width 333 height 28
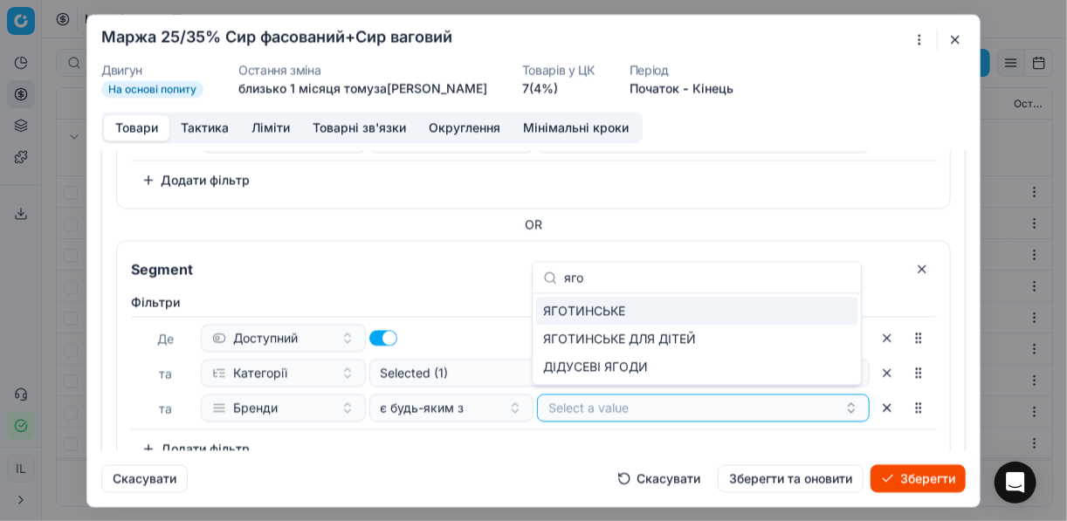
type input "яго"
click at [610, 314] on span "ЯГОТИНСЬКЕ" at bounding box center [584, 311] width 82 height 17
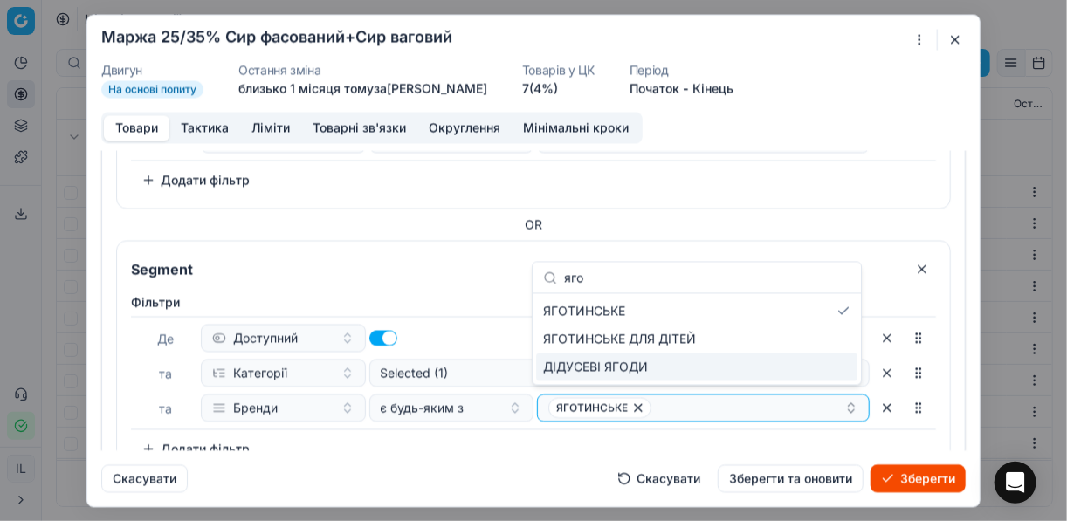
click at [551, 428] on div "Фiльтри Де Доступний та Категорії Selected (1) та Бренди є будь-яким з ЯГОТИНСЬ…" at bounding box center [533, 378] width 805 height 169
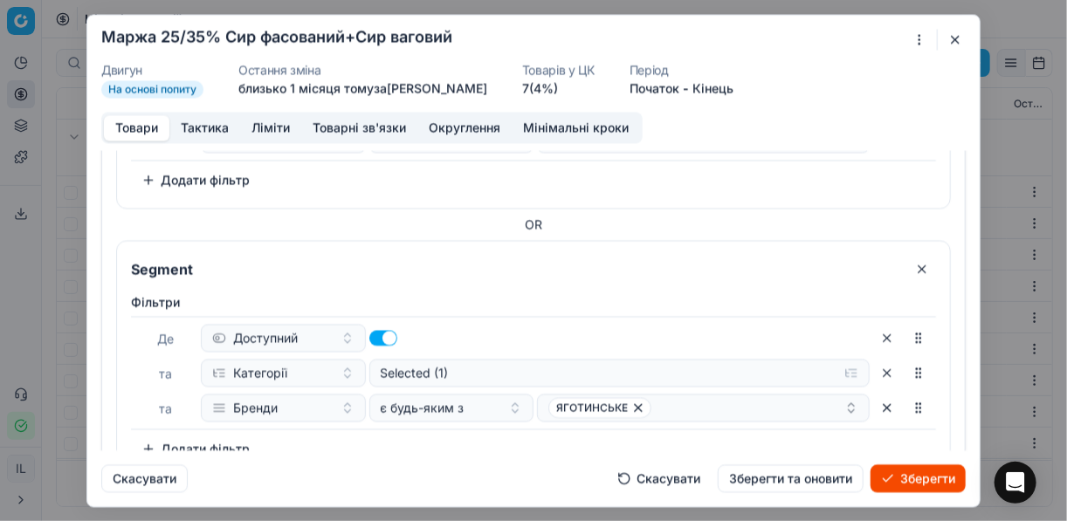
click at [929, 474] on button "Зберегти" at bounding box center [918, 479] width 95 height 28
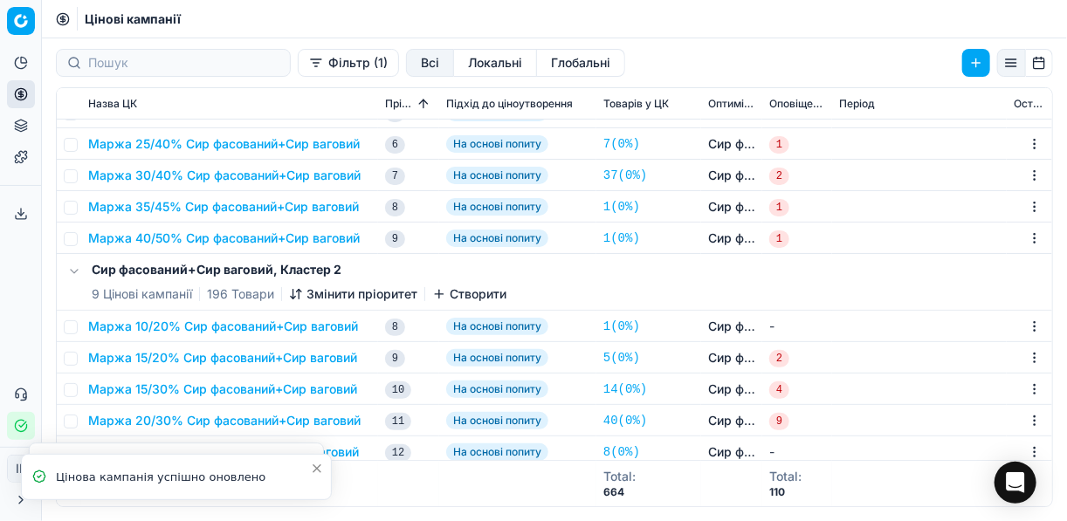
scroll to position [419, 0]
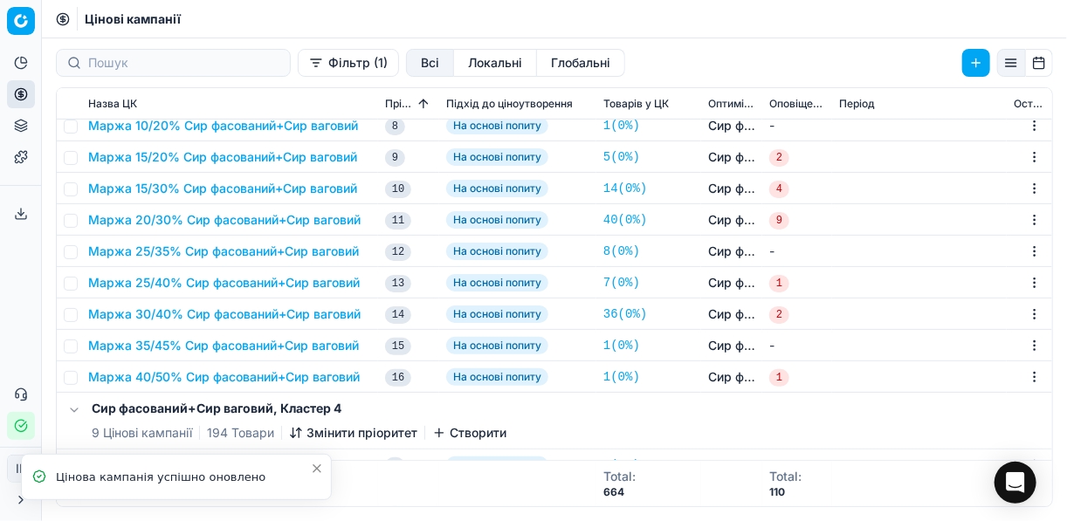
click at [185, 252] on button "Маржа 25/35% Сир фасований+Сир ваговий" at bounding box center [223, 251] width 271 height 17
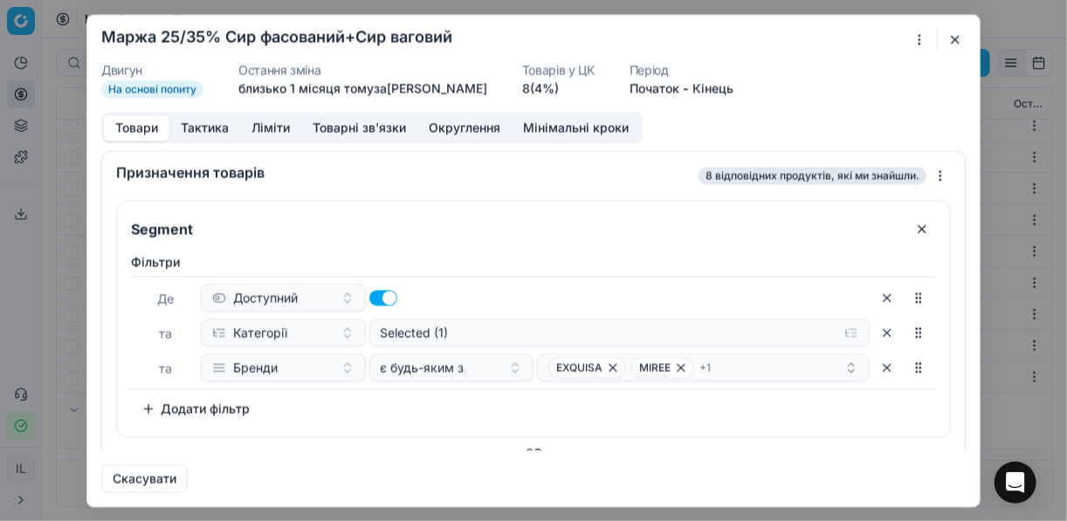
click at [149, 406] on button "Додати фільтр" at bounding box center [195, 409] width 129 height 28
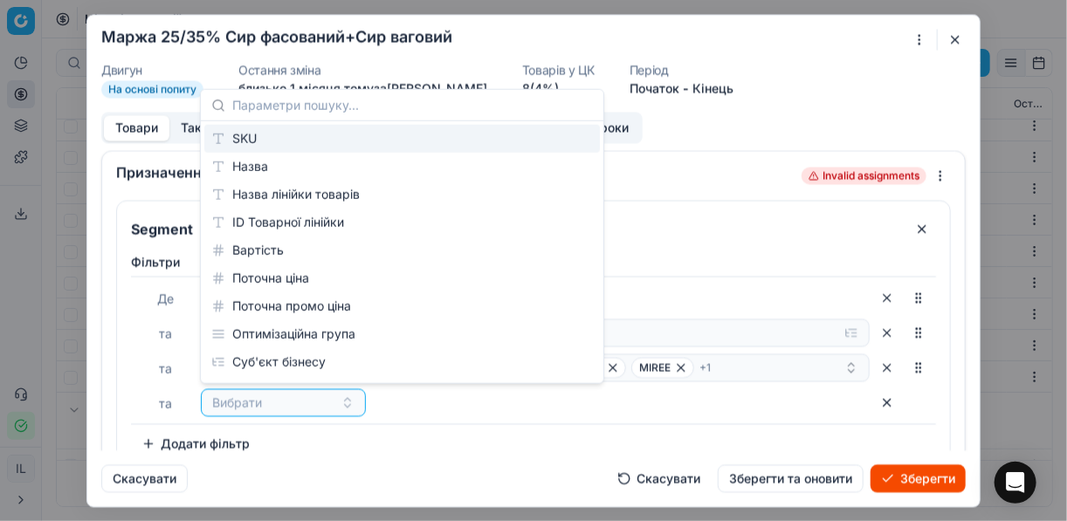
click at [878, 401] on button "button" at bounding box center [888, 403] width 28 height 28
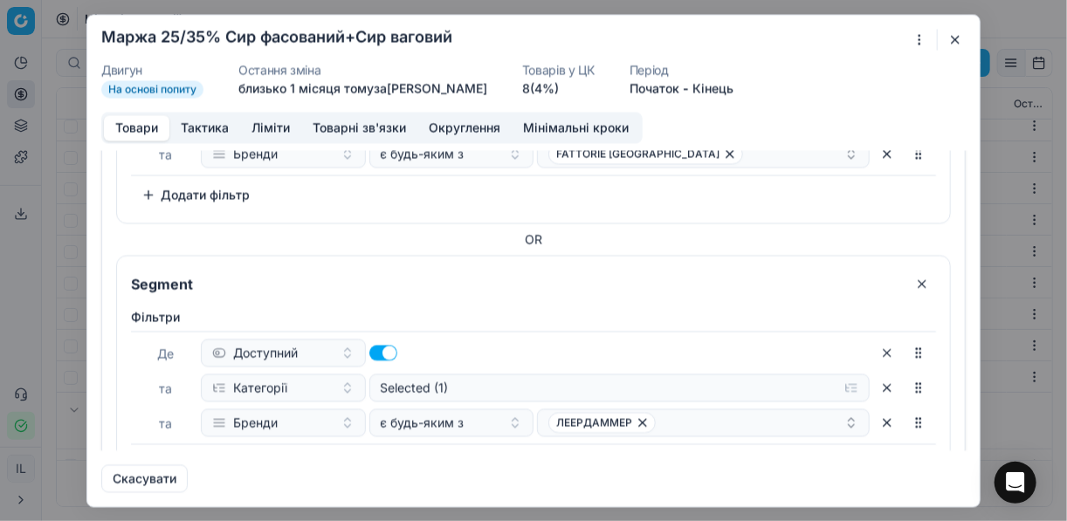
scroll to position [569, 0]
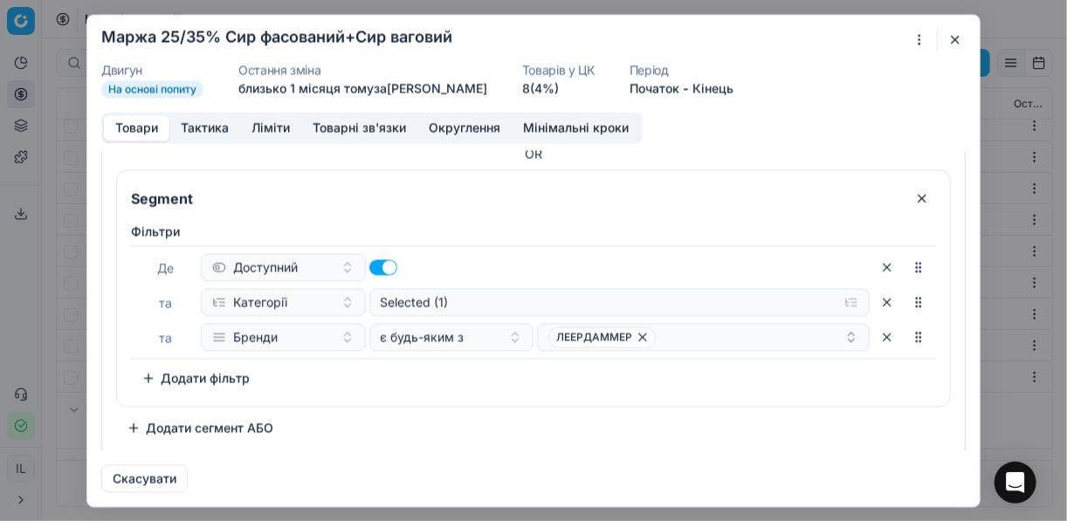
click at [147, 421] on button "Додати сегмент АБО" at bounding box center [200, 428] width 168 height 28
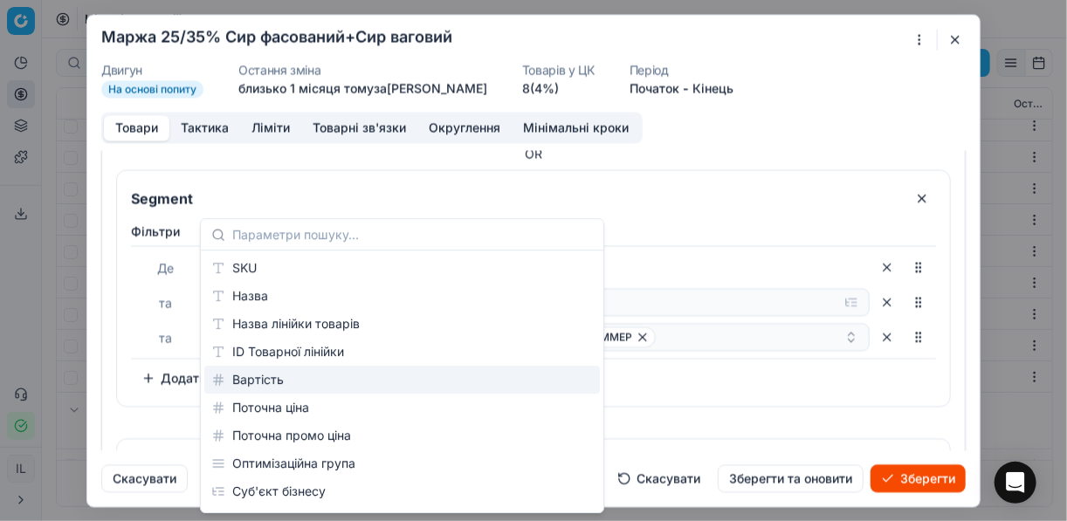
click at [136, 405] on div "Segment Фiльтри Де Доступний та Категорії Selected (1) та Бренди є будь-яким з …" at bounding box center [533, 136] width 835 height 1010
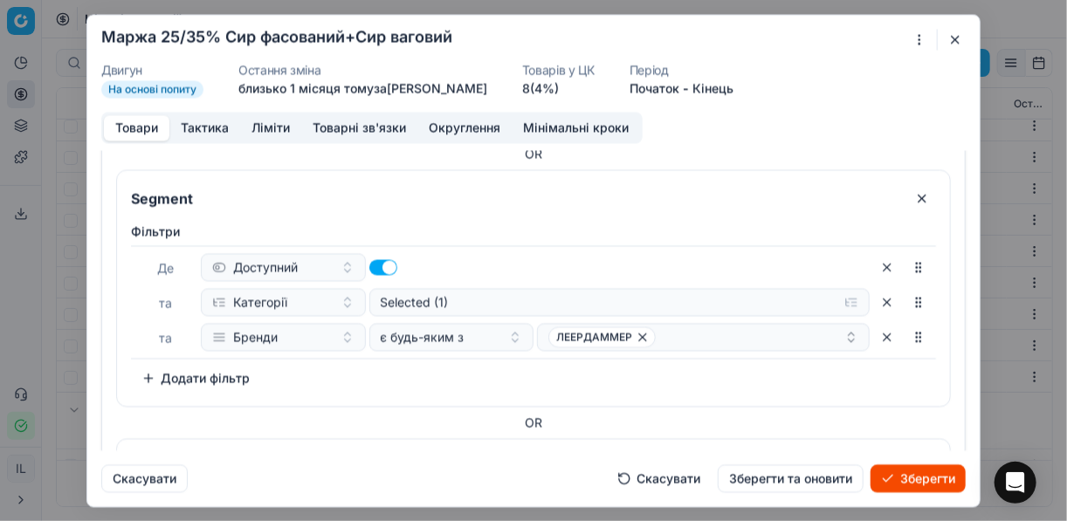
scroll to position [767, 0]
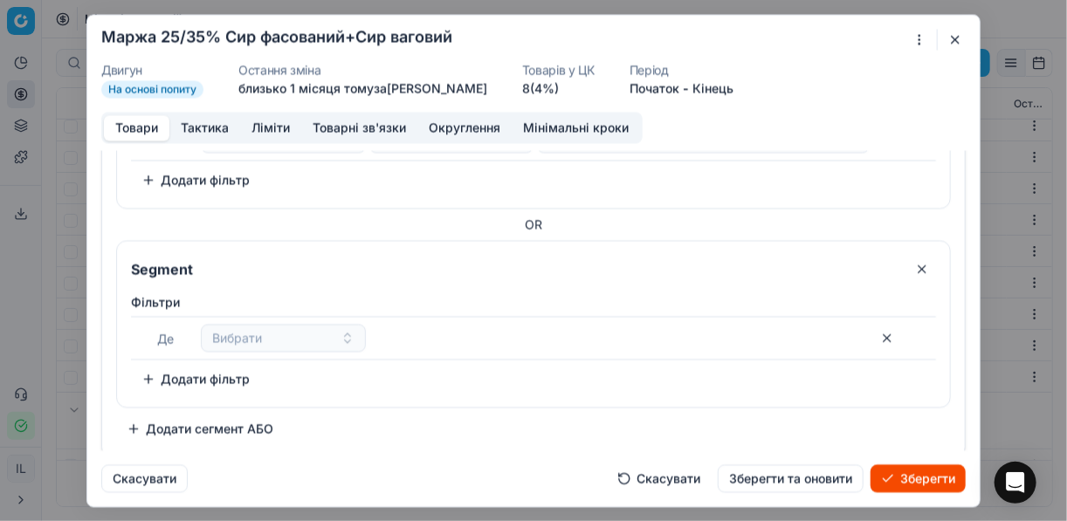
click at [156, 425] on button "Додати сегмент АБО" at bounding box center [200, 429] width 168 height 28
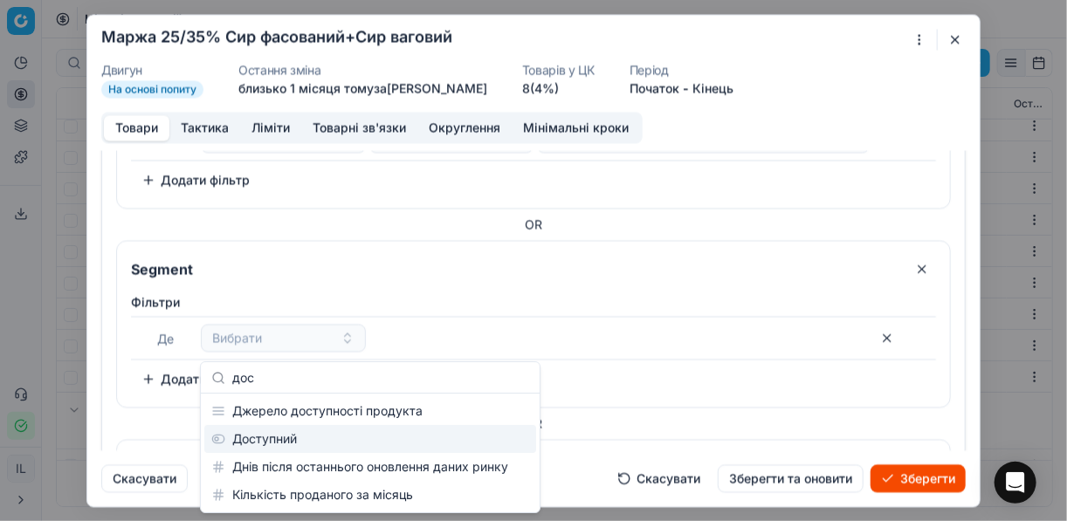
type input "дос"
click at [280, 437] on div "Доступний" at bounding box center [370, 439] width 332 height 28
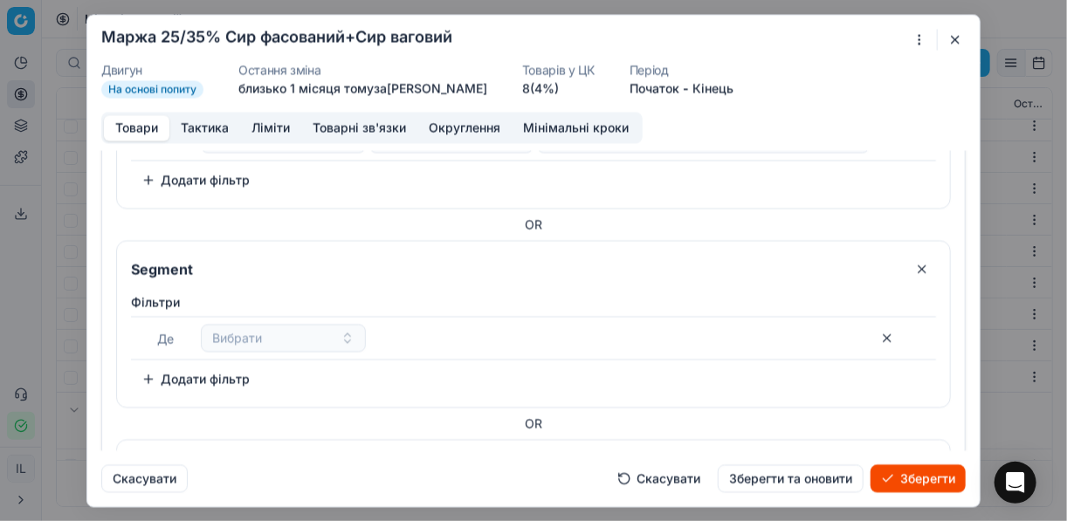
scroll to position [964, 0]
click at [148, 373] on button "Додати фільтр" at bounding box center [195, 381] width 129 height 28
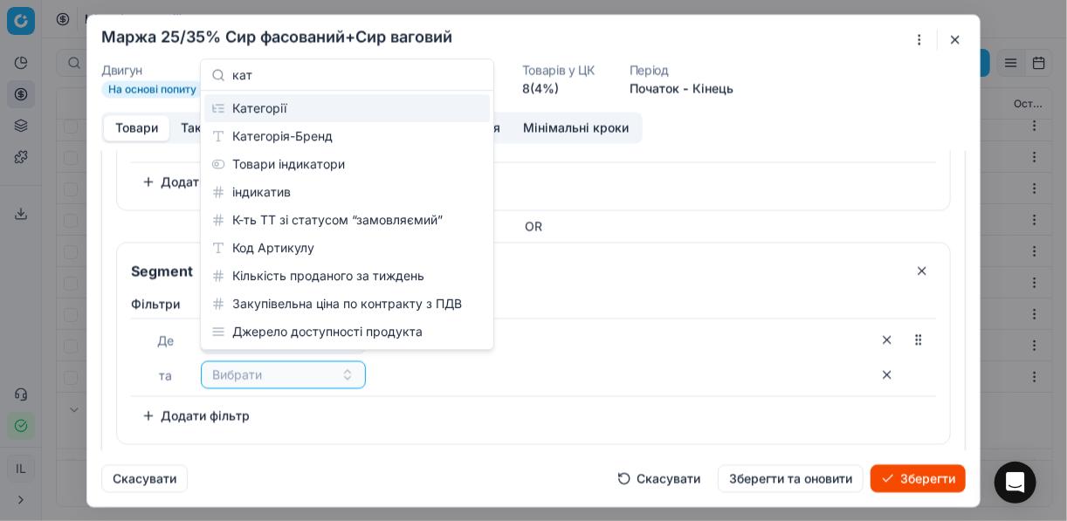
type input "кат"
click at [279, 115] on div "Категорії" at bounding box center [347, 108] width 286 height 28
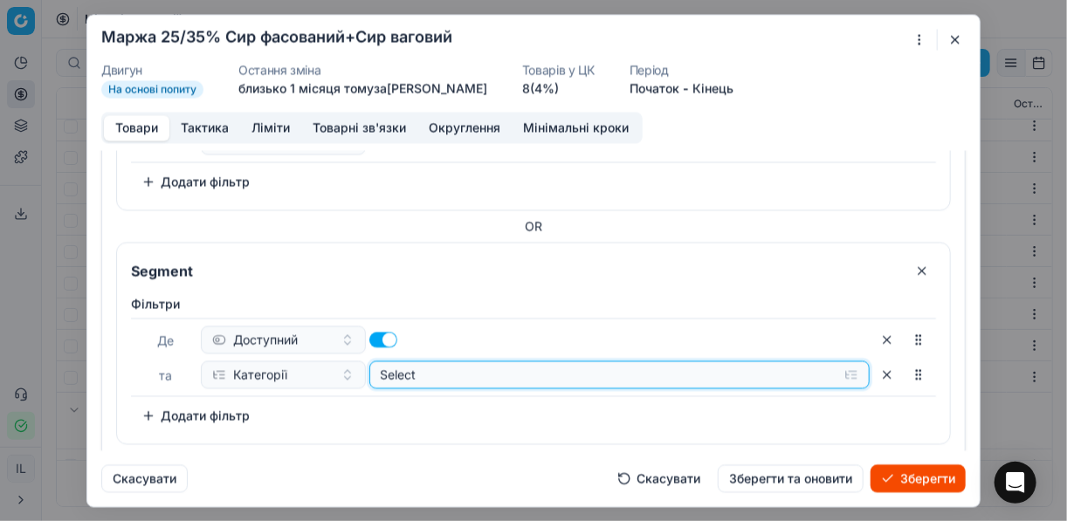
click at [839, 369] on button "Select" at bounding box center [619, 375] width 501 height 28
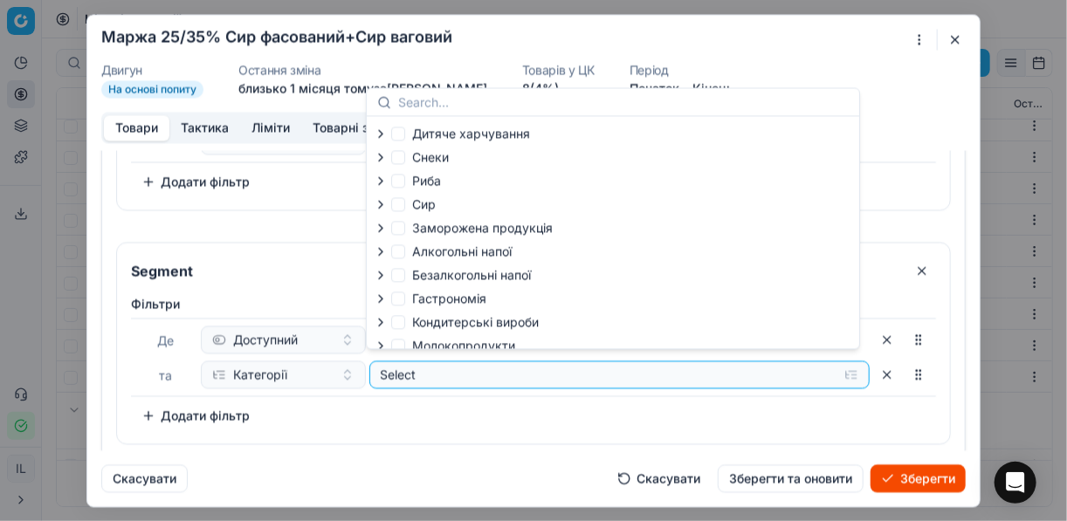
click at [380, 204] on icon "button" at bounding box center [381, 204] width 14 height 14
click at [420, 252] on icon "button" at bounding box center [419, 249] width 3 height 7
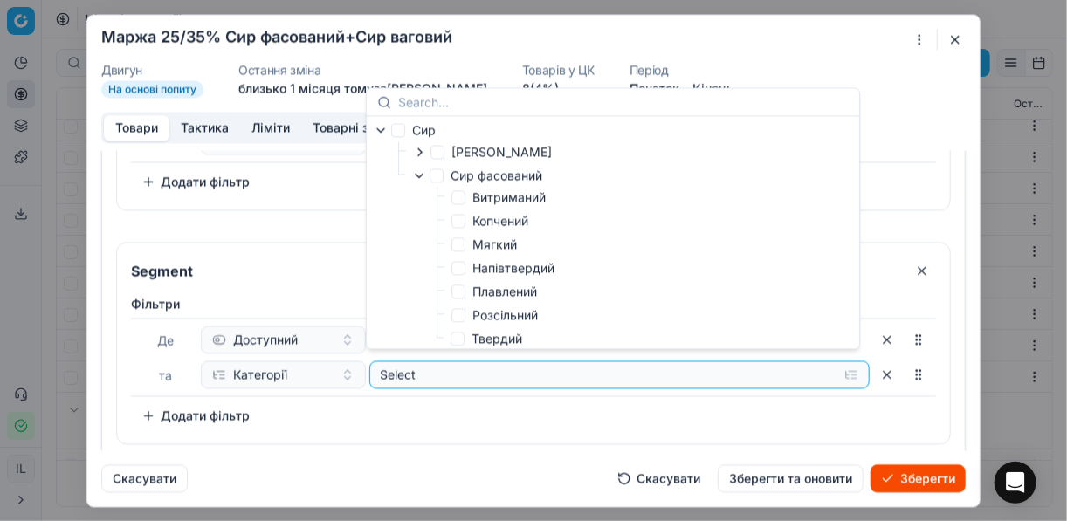
scroll to position [140, 0]
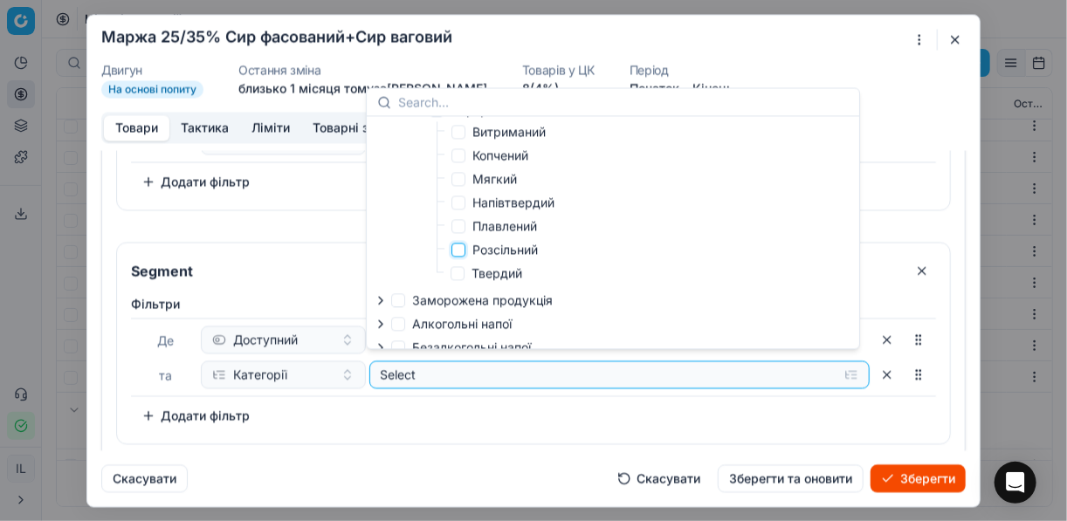
click at [462, 252] on input "Розсільний" at bounding box center [459, 250] width 14 height 14
checkbox input "true"
click at [496, 421] on div "Фiльтри Де Доступний та Категорії Selected (1) To pick up a sortable item, pres…" at bounding box center [533, 362] width 805 height 135
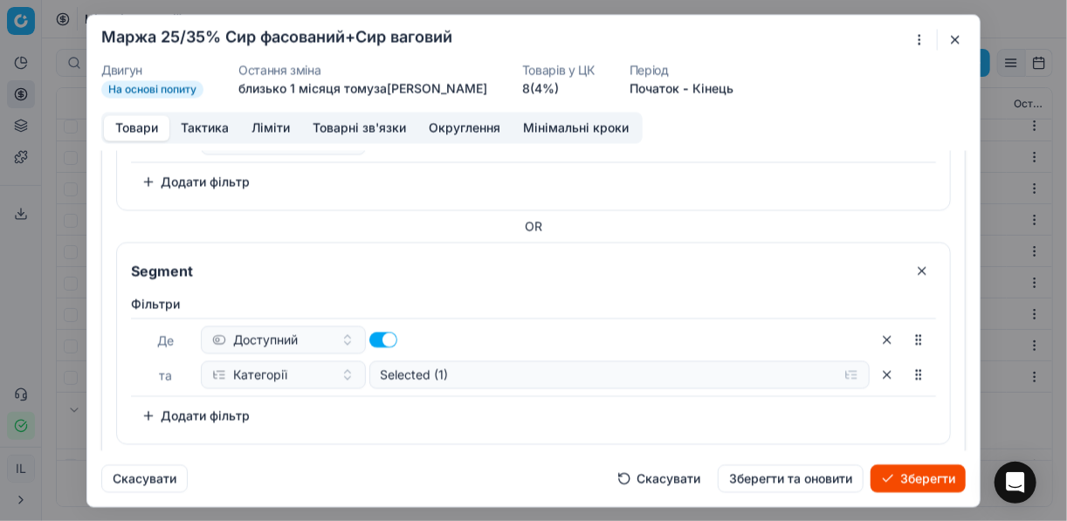
click at [148, 405] on button "Додати фільтр" at bounding box center [195, 416] width 129 height 28
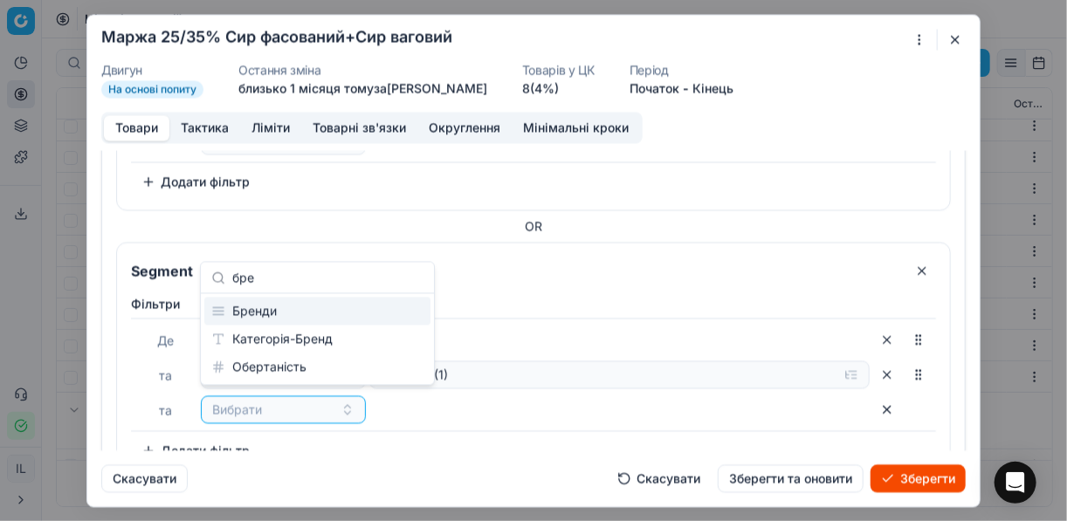
type input "бре"
drag, startPoint x: 251, startPoint y: 321, endPoint x: 265, endPoint y: 315, distance: 14.9
click at [250, 319] on div "Бренди" at bounding box center [317, 312] width 226 height 28
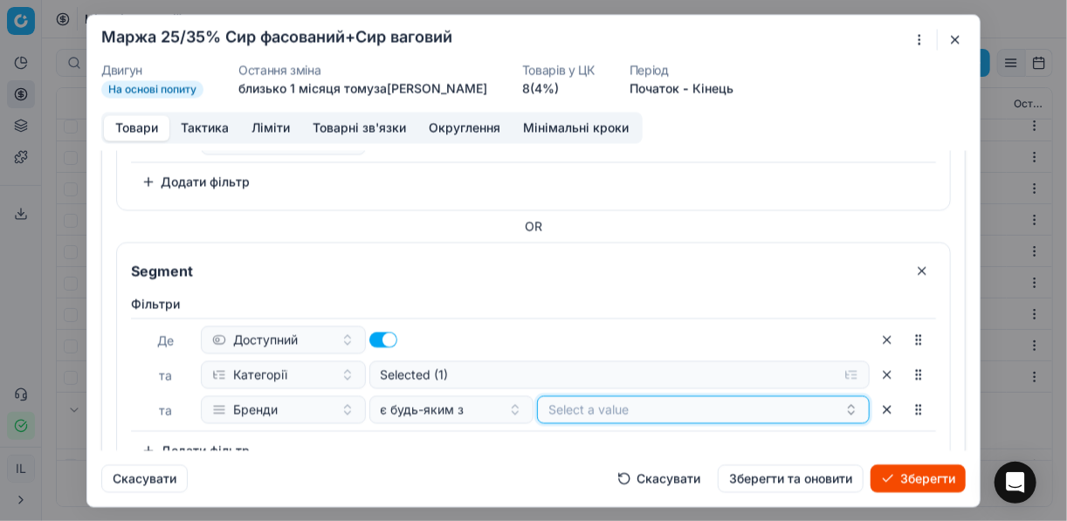
click at [583, 406] on button "Select a value" at bounding box center [703, 410] width 333 height 28
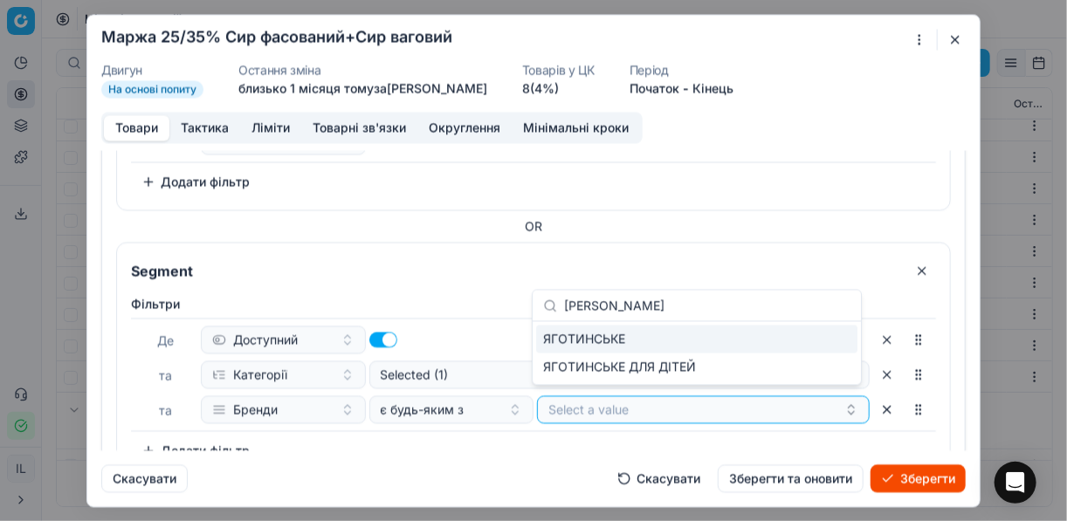
type input "яготин"
click at [596, 338] on span "ЯГОТИНСЬКЕ" at bounding box center [584, 339] width 82 height 17
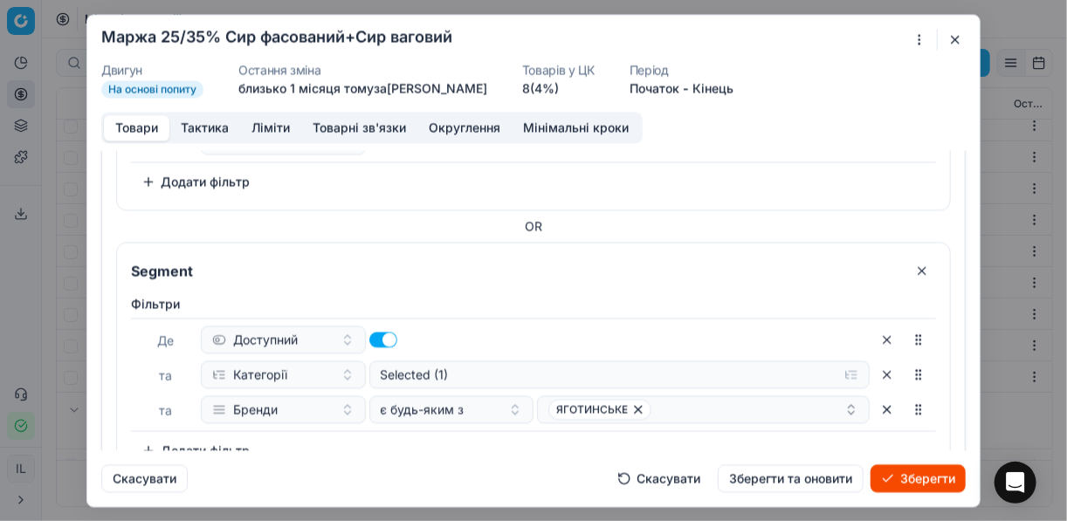
click at [900, 482] on button "Зберегти" at bounding box center [918, 479] width 95 height 28
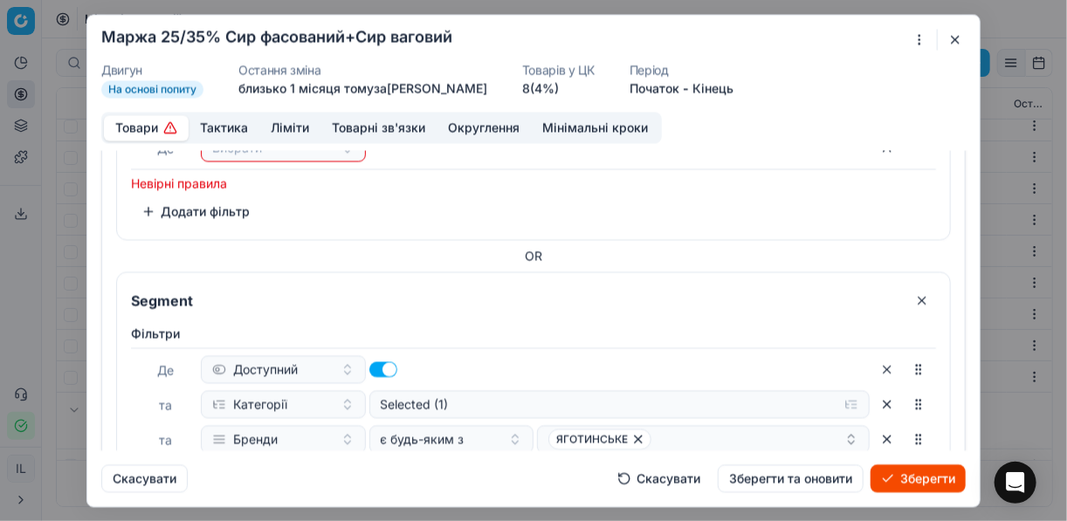
scroll to position [964, 0]
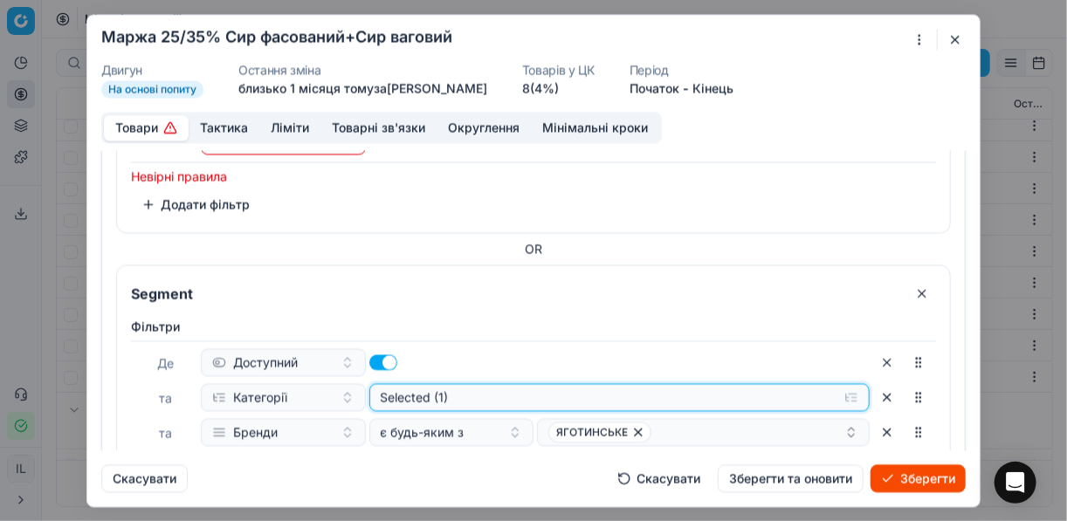
click at [834, 385] on button "Selected (1)" at bounding box center [619, 397] width 501 height 28
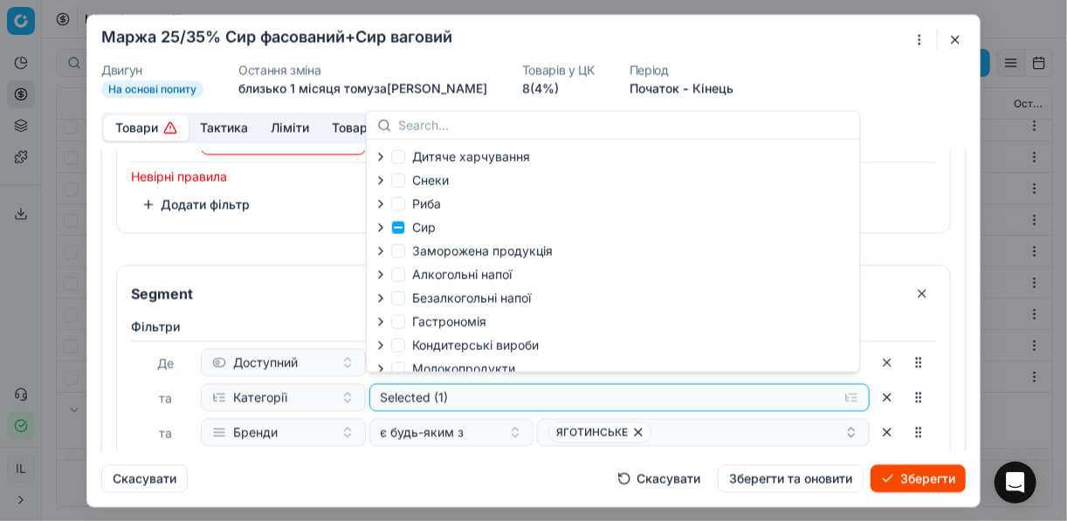
click at [382, 231] on icon "button" at bounding box center [381, 228] width 14 height 14
click at [418, 273] on icon "button" at bounding box center [419, 273] width 14 height 14
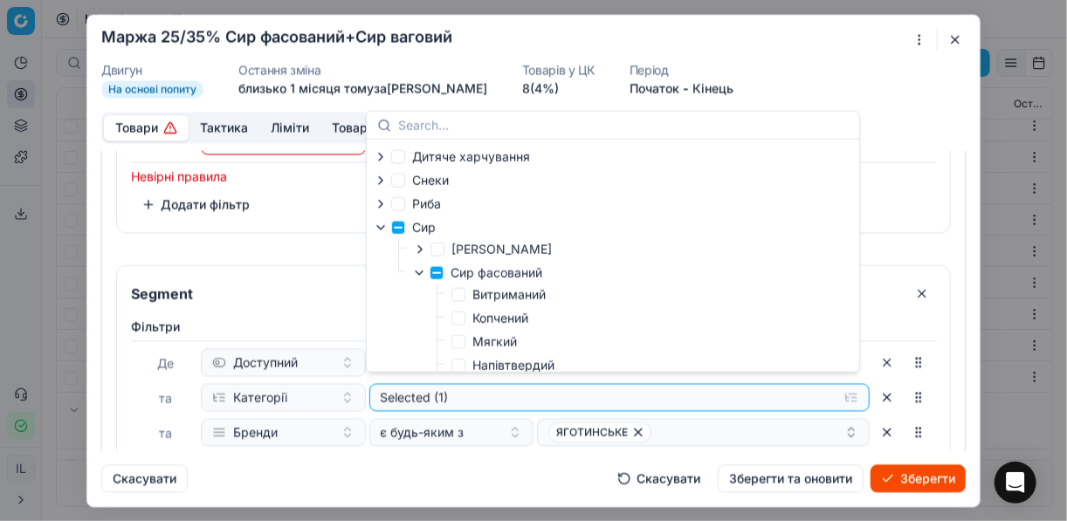
scroll to position [140, 0]
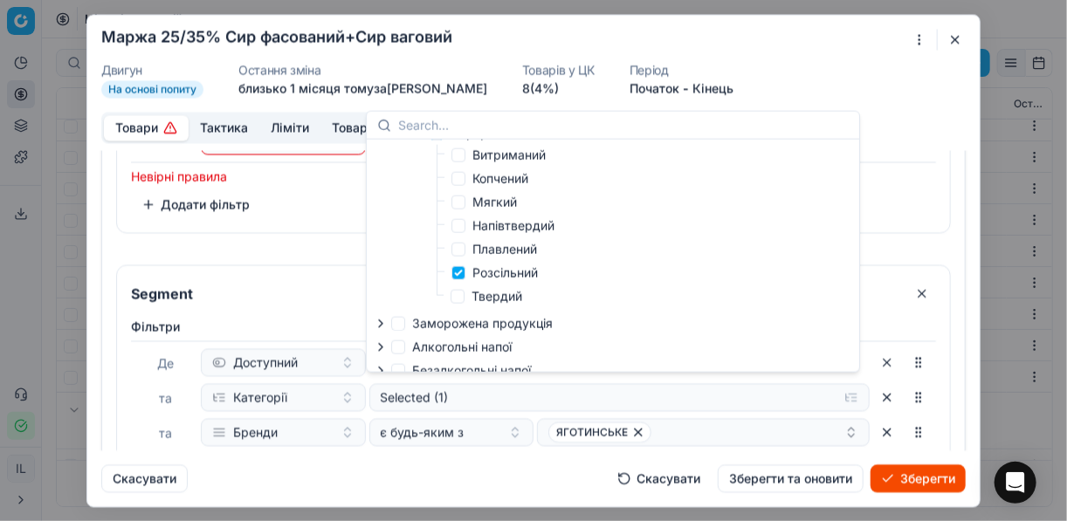
click at [494, 452] on div "Скасувати Скасувати Зберегти та оновити Зберегти" at bounding box center [533, 472] width 865 height 42
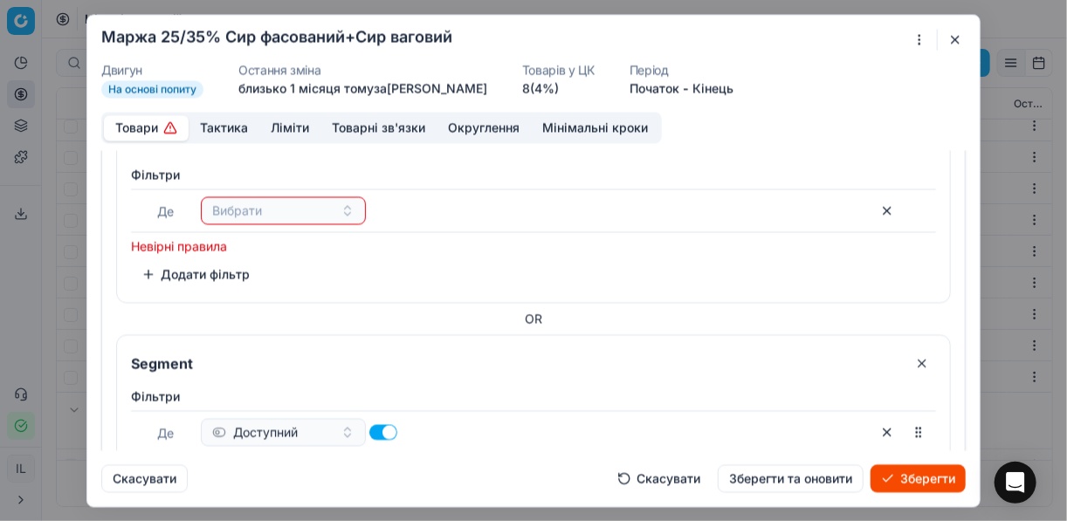
scroll to position [825, 0]
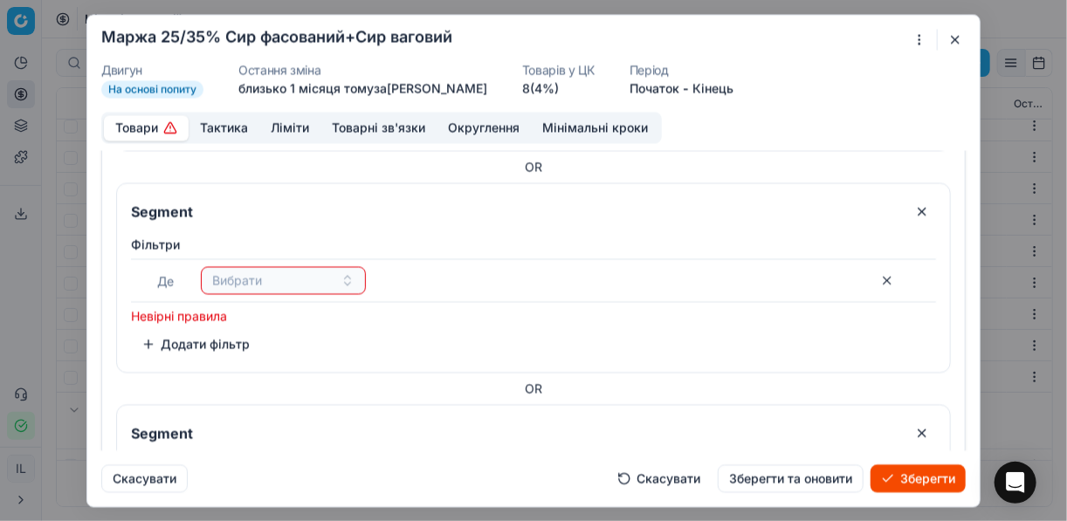
click at [908, 207] on button "button" at bounding box center [922, 211] width 28 height 28
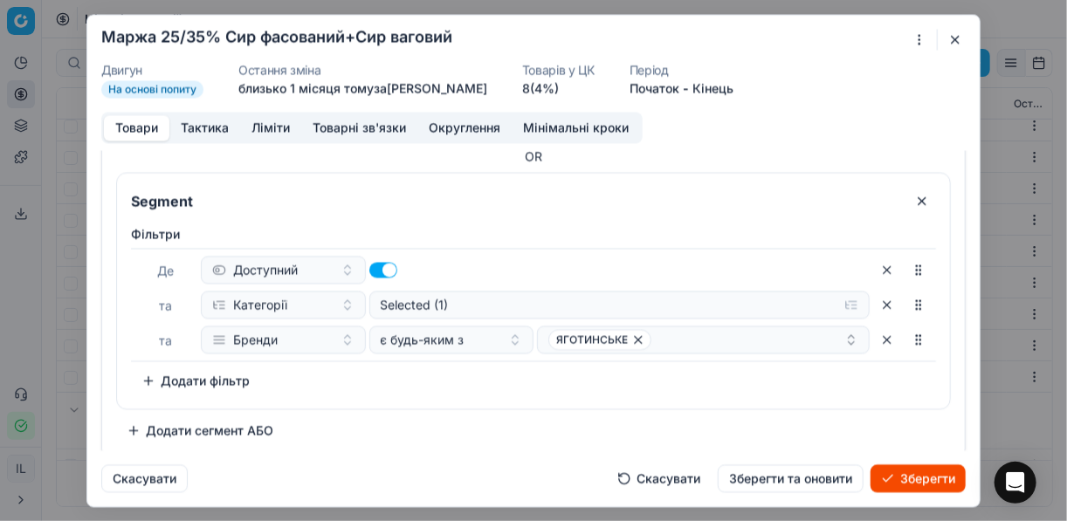
scroll to position [837, 0]
drag, startPoint x: 927, startPoint y: 477, endPoint x: 663, endPoint y: 404, distance: 273.6
click at [668, 405] on form "Ми зберігаємо налаштування ЦК. Будь ласка, зачекайте, це може зайняти декілька …" at bounding box center [533, 261] width 893 height 492
click at [905, 483] on button "Зберегти" at bounding box center [918, 479] width 95 height 28
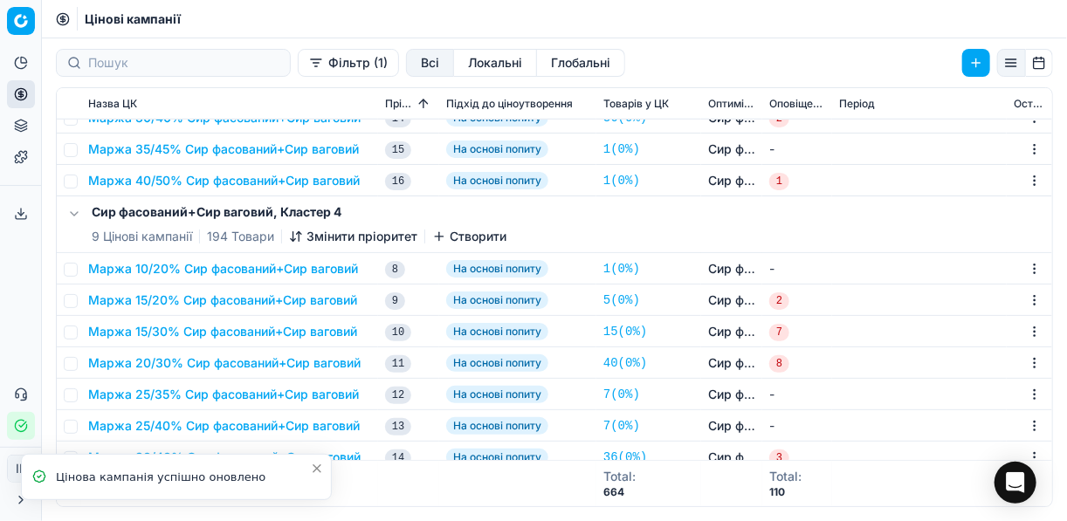
scroll to position [769, 0]
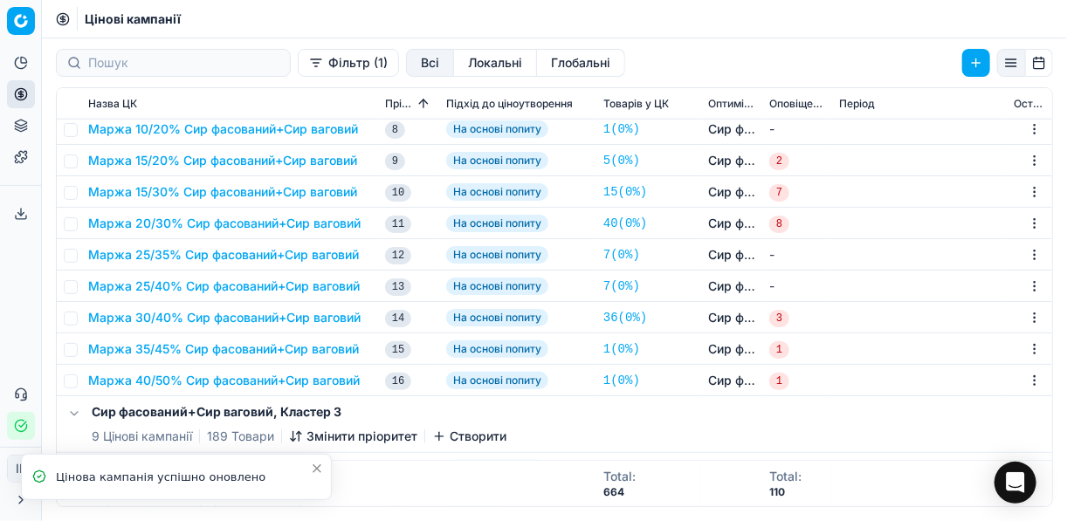
click at [190, 257] on button "Маржа 25/35% Сир фасований+Сир ваговий" at bounding box center [223, 254] width 271 height 17
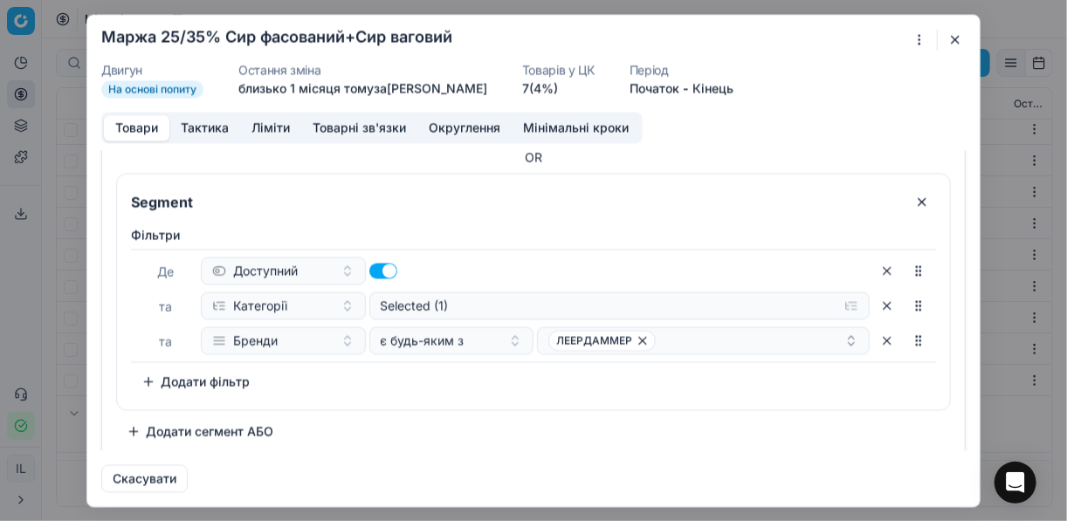
scroll to position [569, 0]
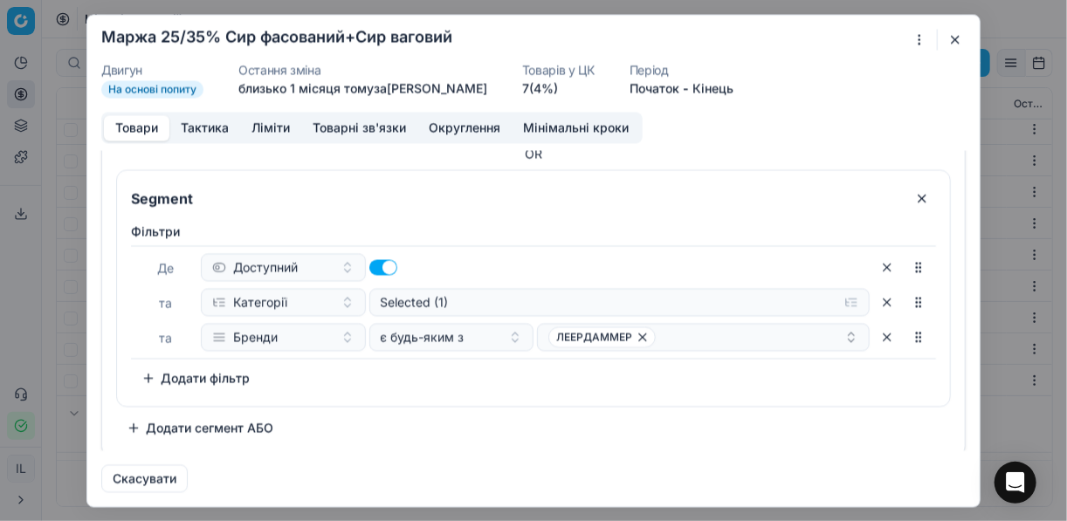
click at [135, 421] on button "Додати сегмент АБО" at bounding box center [200, 428] width 168 height 28
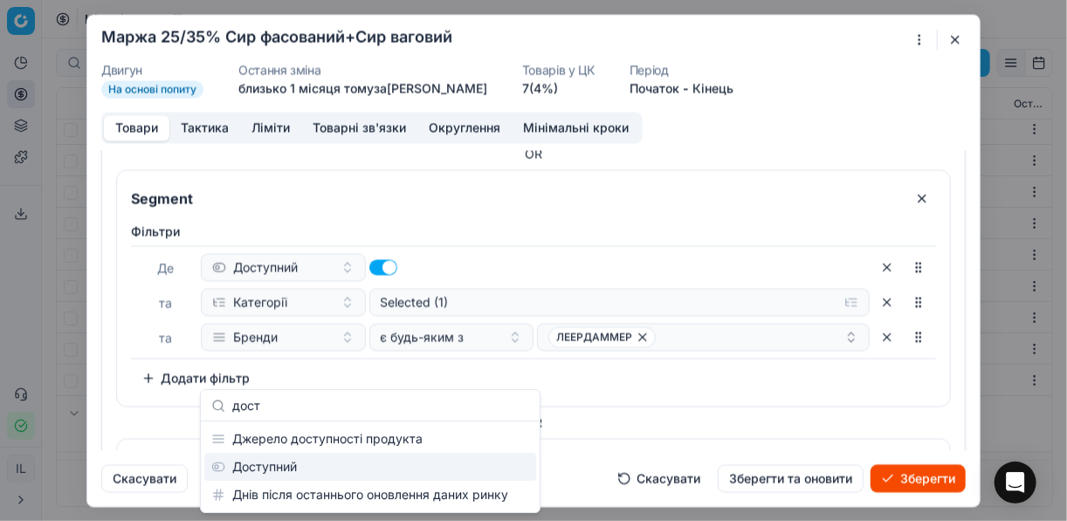
type input "дост"
click at [452, 465] on div "Доступний" at bounding box center [370, 467] width 332 height 28
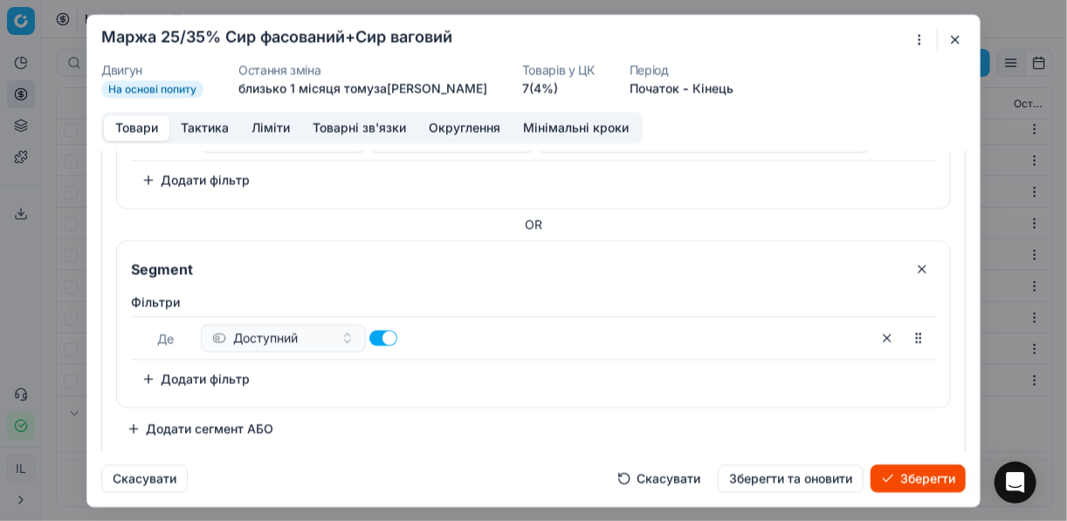
click at [148, 373] on button "Додати фільтр" at bounding box center [195, 379] width 129 height 28
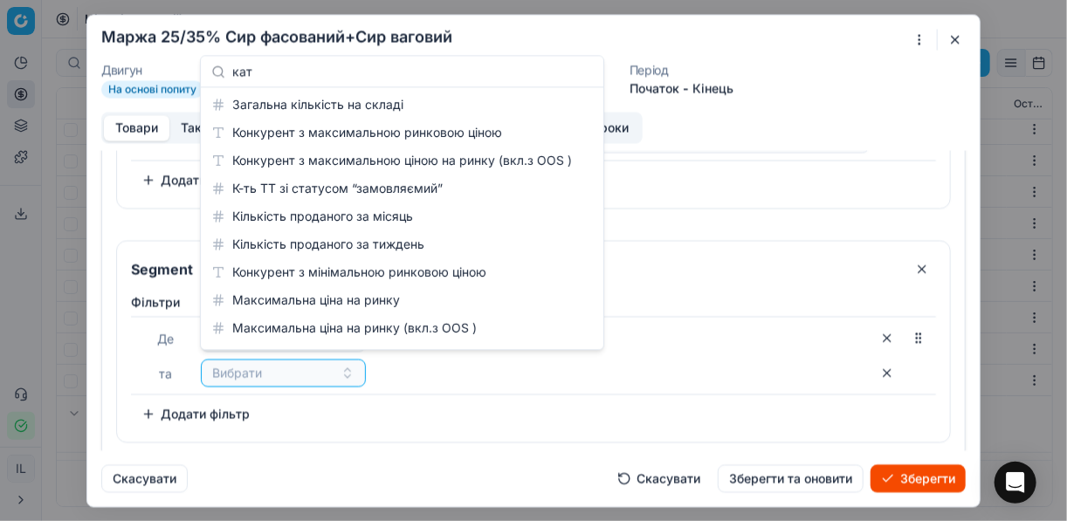
scroll to position [0, 0]
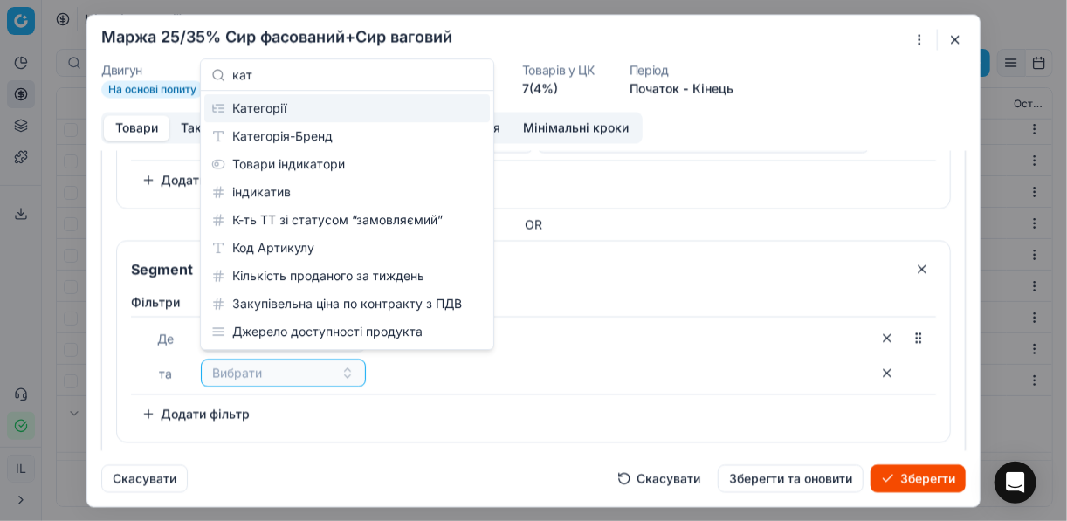
type input "кат"
click at [302, 107] on div "Категорії" at bounding box center [347, 108] width 286 height 28
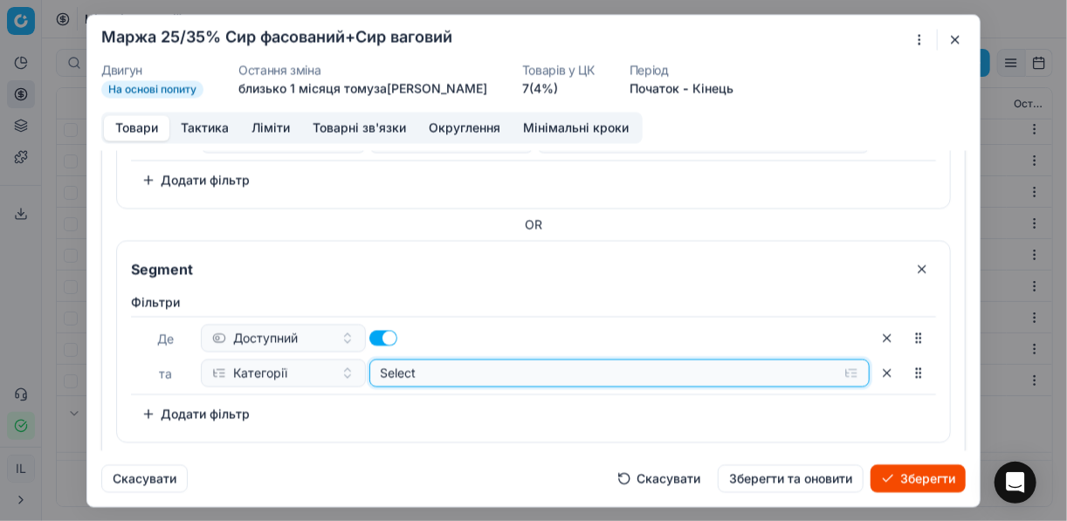
click at [845, 370] on button "Select" at bounding box center [619, 373] width 501 height 28
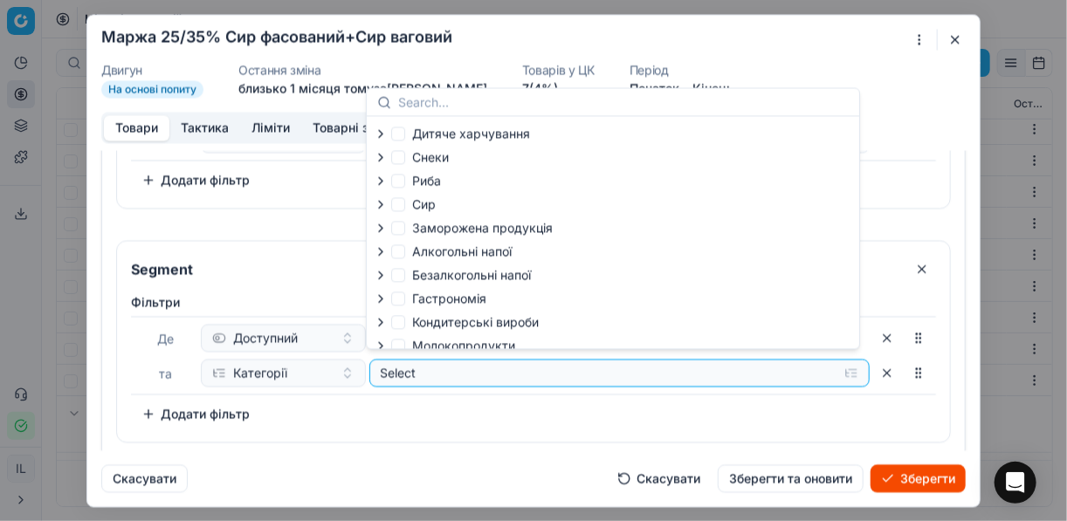
click at [377, 207] on icon "button" at bounding box center [381, 204] width 14 height 14
click at [418, 251] on icon "button" at bounding box center [419, 250] width 14 height 14
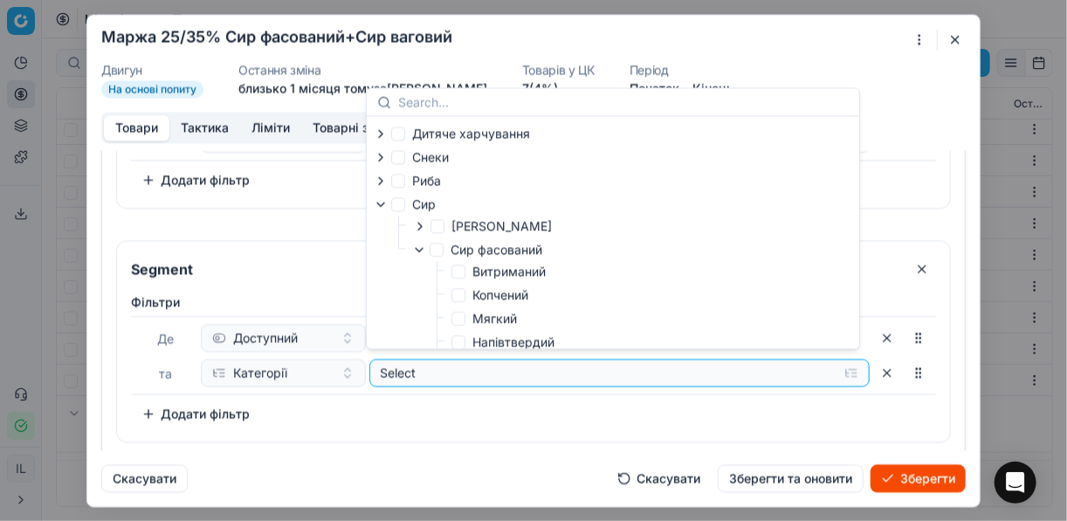
scroll to position [70, 0]
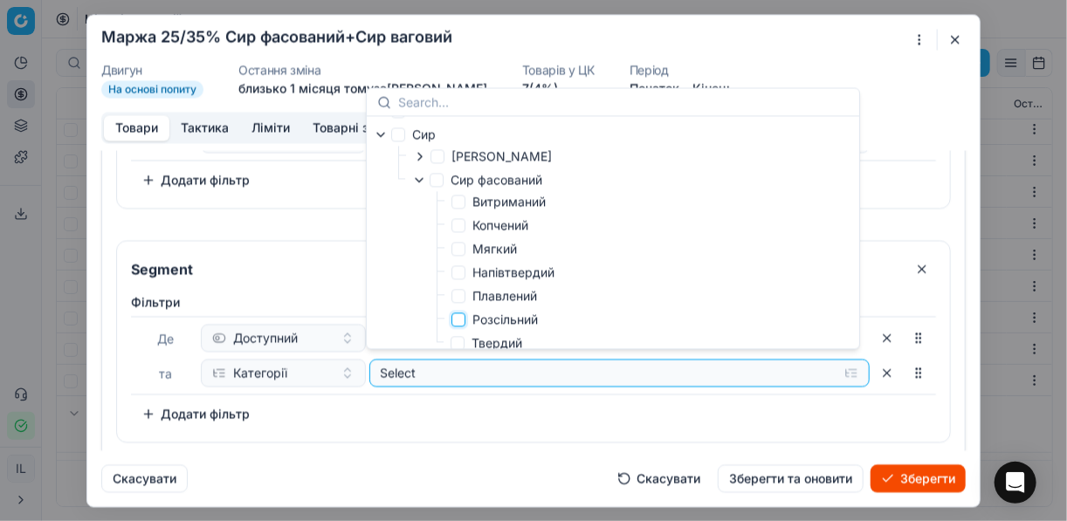
click at [459, 325] on input "Розсільний" at bounding box center [459, 320] width 14 height 14
checkbox input "true"
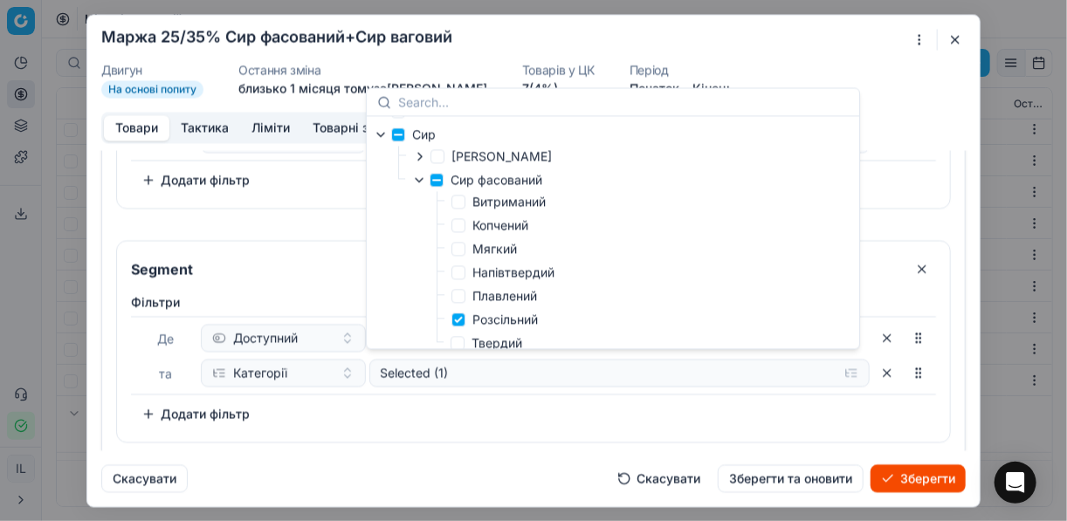
drag, startPoint x: 464, startPoint y: 425, endPoint x: 432, endPoint y: 425, distance: 32.3
click at [463, 425] on div "Фiльтри Де Доступний та Категорії Selected (1) To pick up a sortable item, pres…" at bounding box center [533, 364] width 833 height 155
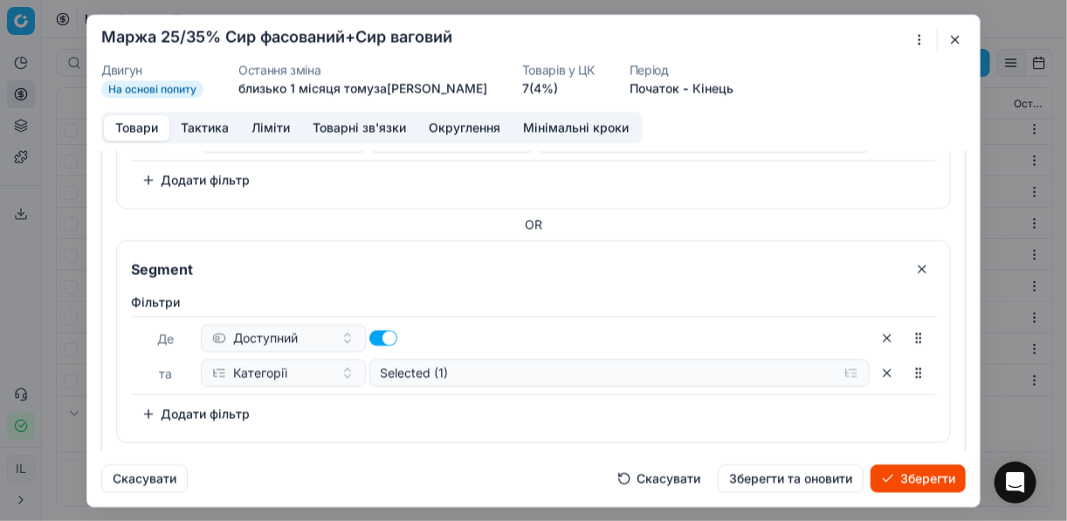
click at [142, 412] on button "Додати фільтр" at bounding box center [195, 414] width 129 height 28
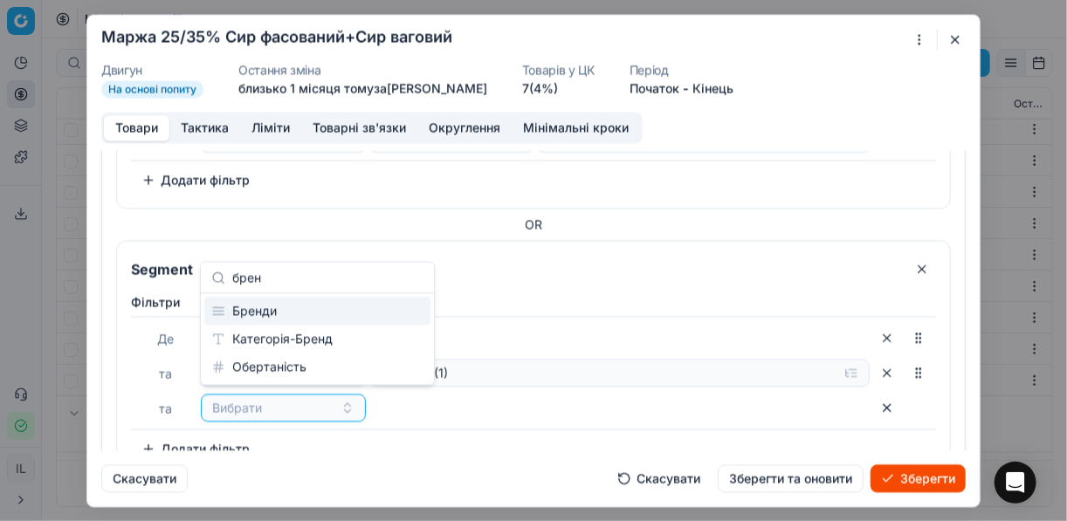
type input "брен"
click at [273, 307] on div "Бренди" at bounding box center [317, 312] width 226 height 28
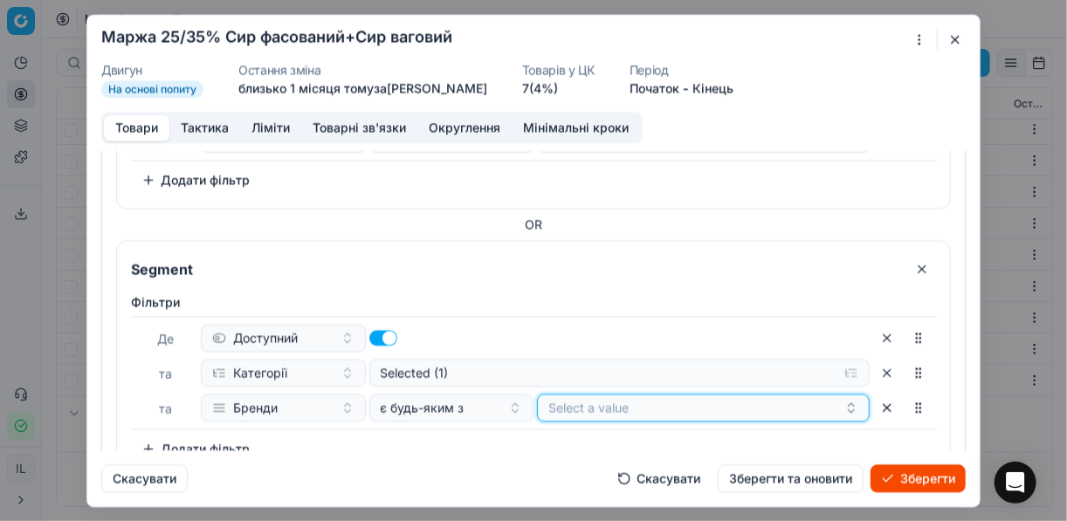
click at [822, 401] on button "Select a value" at bounding box center [703, 408] width 333 height 28
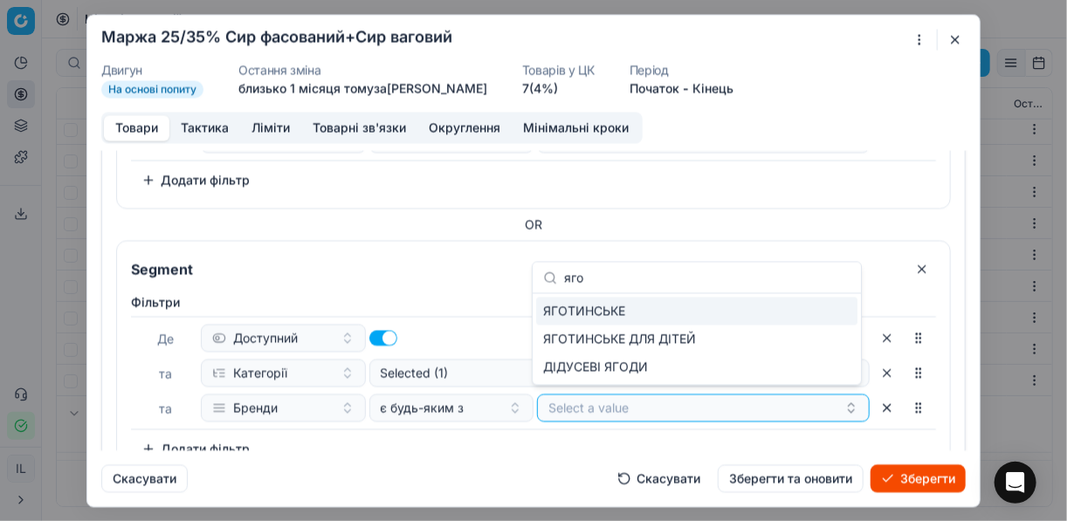
type input "яго"
click at [833, 315] on div "ЯГОТИНСЬКЕ" at bounding box center [696, 312] width 321 height 28
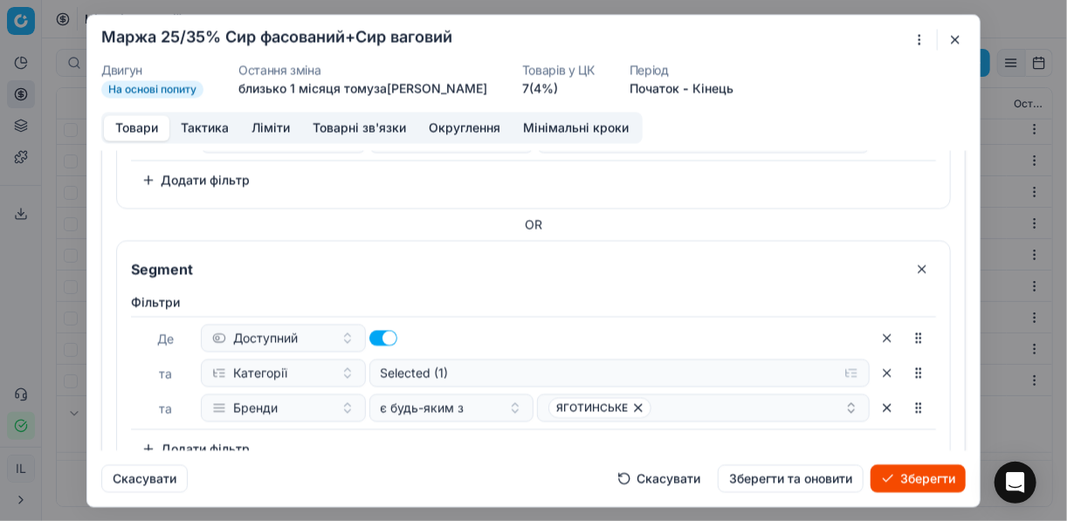
click at [769, 441] on div "Фiльтри Де Доступний та Категорії Selected (1) та Бренди є будь-яким з ЯГОТИНСЬ…" at bounding box center [533, 378] width 805 height 169
click at [923, 477] on button "Зберегти" at bounding box center [918, 479] width 95 height 28
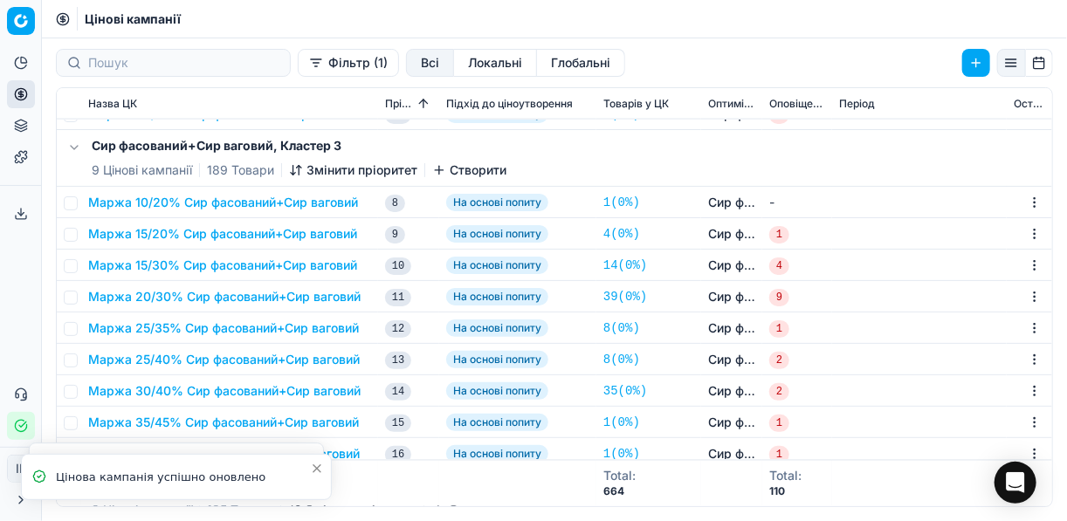
scroll to position [1188, 0]
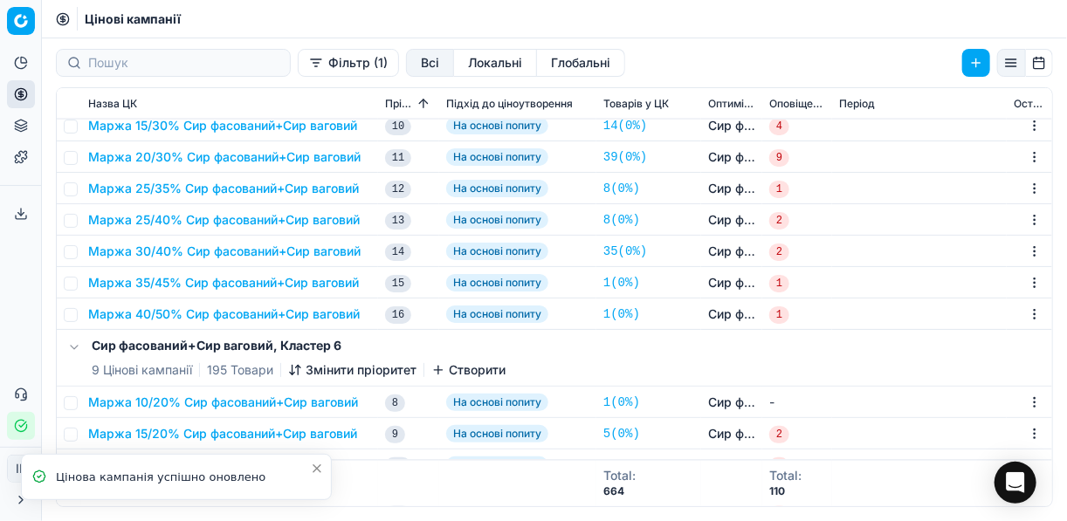
click at [174, 187] on button "Маржа 25/35% Сир фасований+Сир ваговий" at bounding box center [223, 188] width 271 height 17
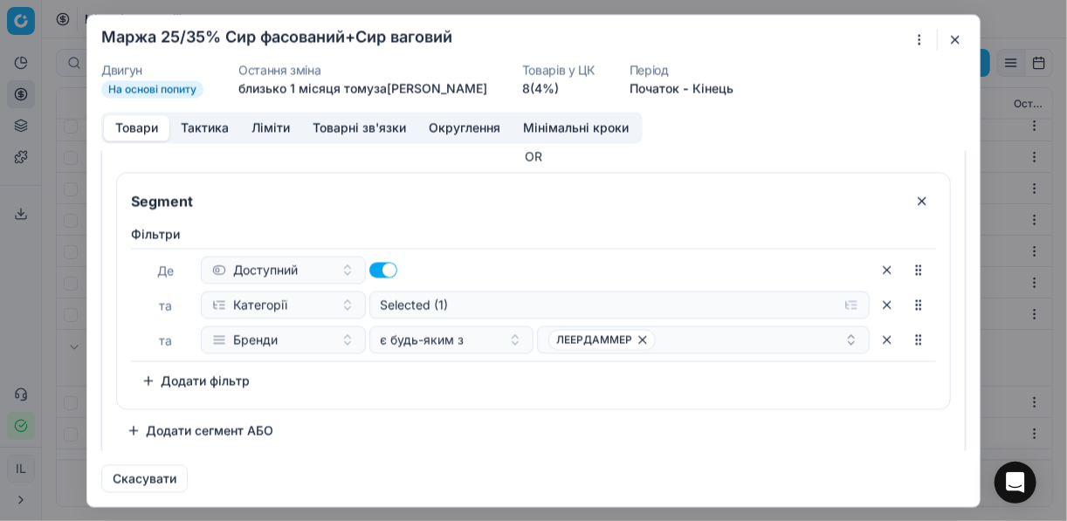
scroll to position [569, 0]
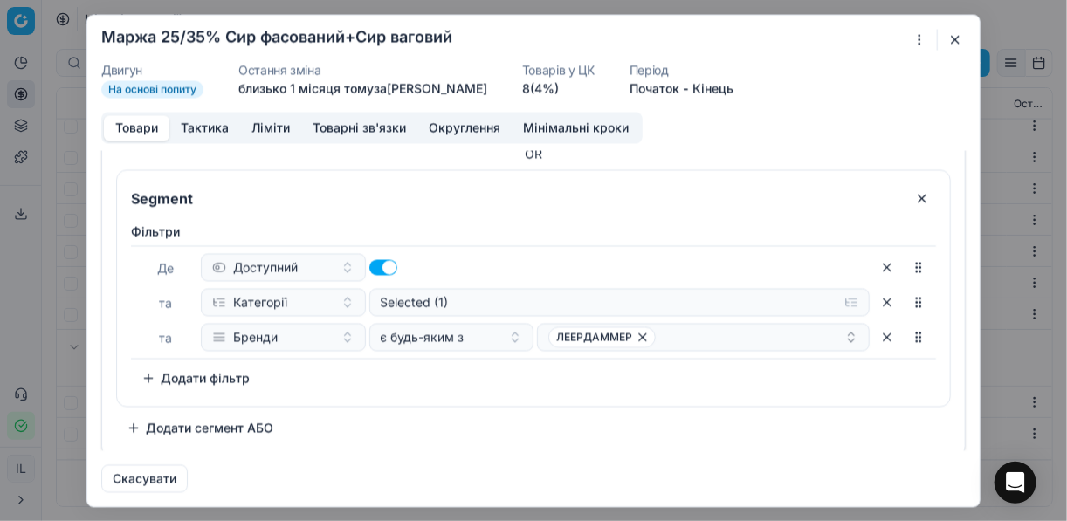
click at [137, 424] on button "Додати сегмент АБО" at bounding box center [200, 428] width 168 height 28
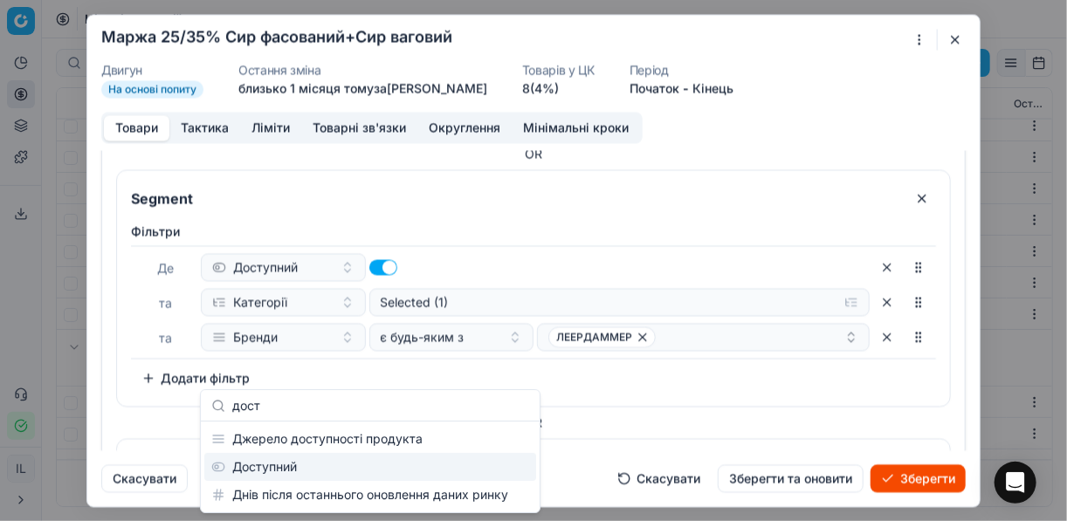
type input "дост"
click at [289, 469] on div "Доступний" at bounding box center [370, 467] width 332 height 28
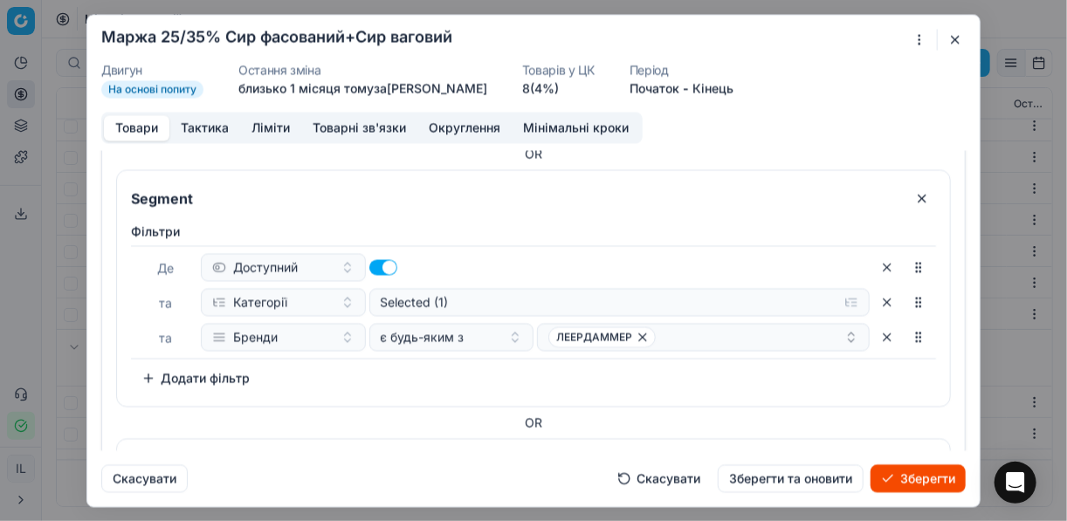
scroll to position [767, 0]
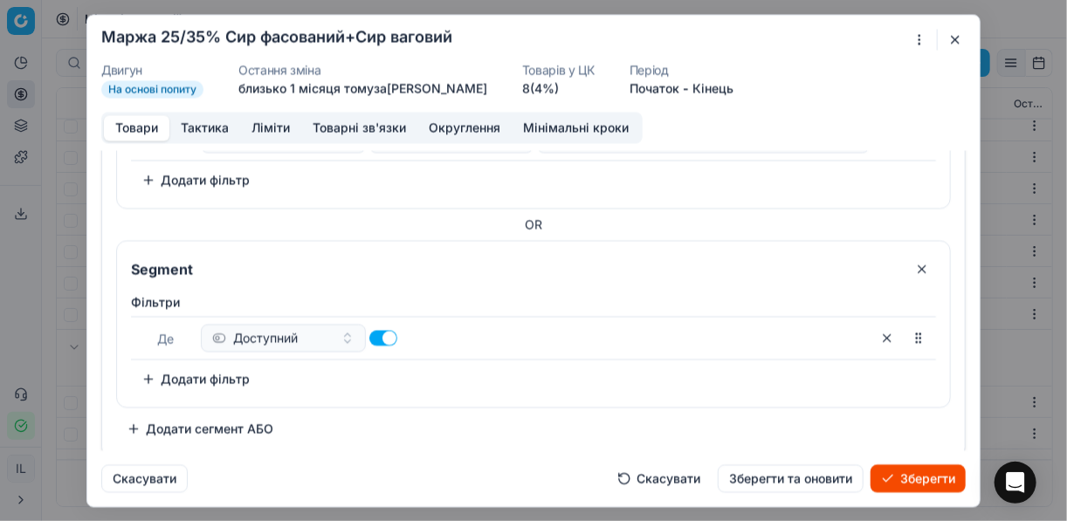
click at [149, 372] on button "Додати фільтр" at bounding box center [195, 379] width 129 height 28
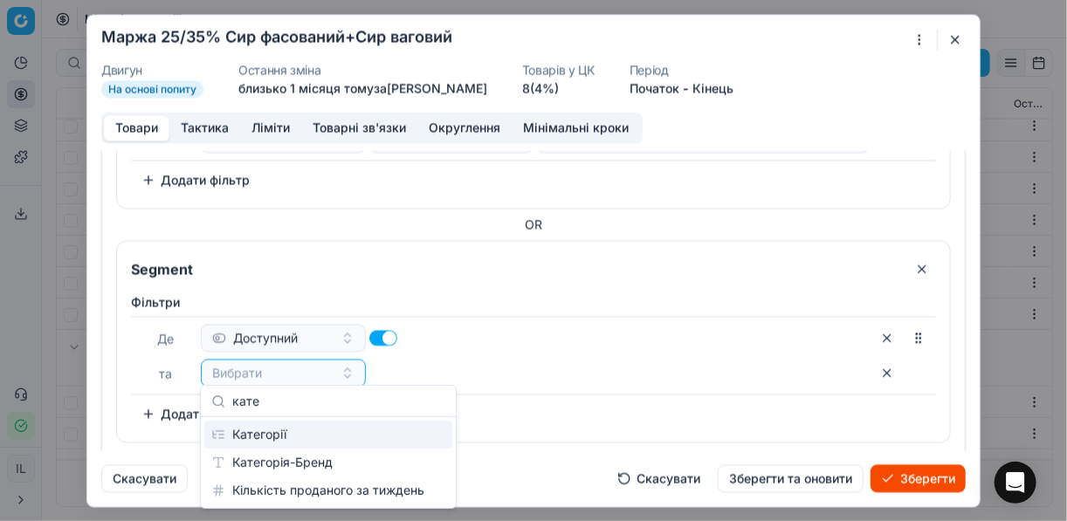
type input "кате"
click at [288, 432] on div "Категорії" at bounding box center [328, 435] width 248 height 28
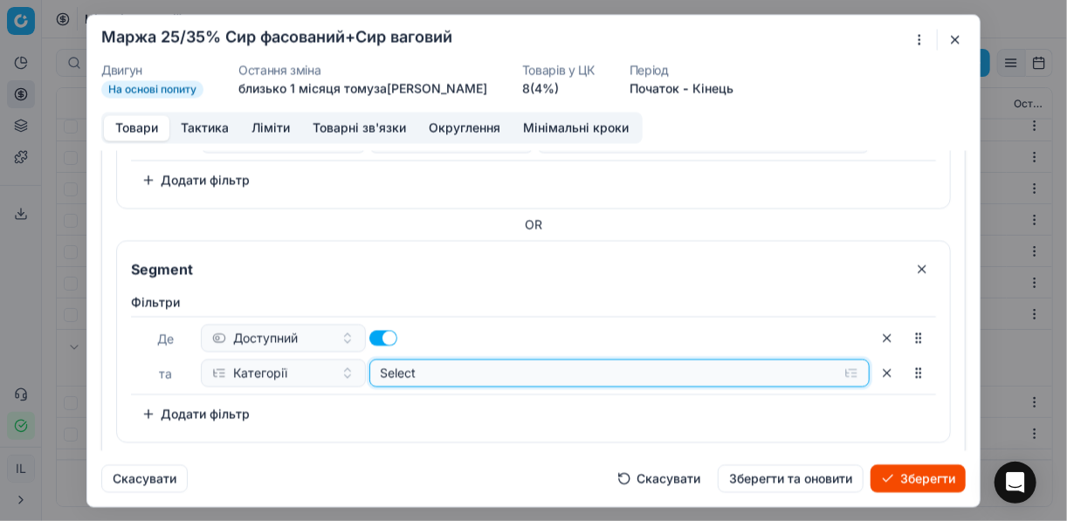
click at [839, 363] on button "Select" at bounding box center [619, 373] width 501 height 28
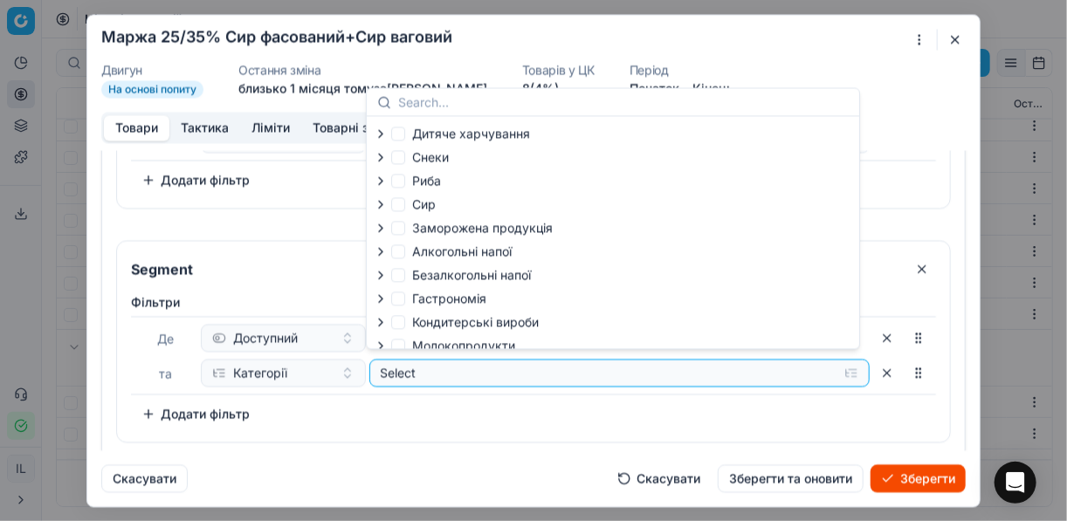
click at [382, 205] on icon "button" at bounding box center [380, 204] width 3 height 7
click at [418, 246] on icon "button" at bounding box center [419, 250] width 14 height 14
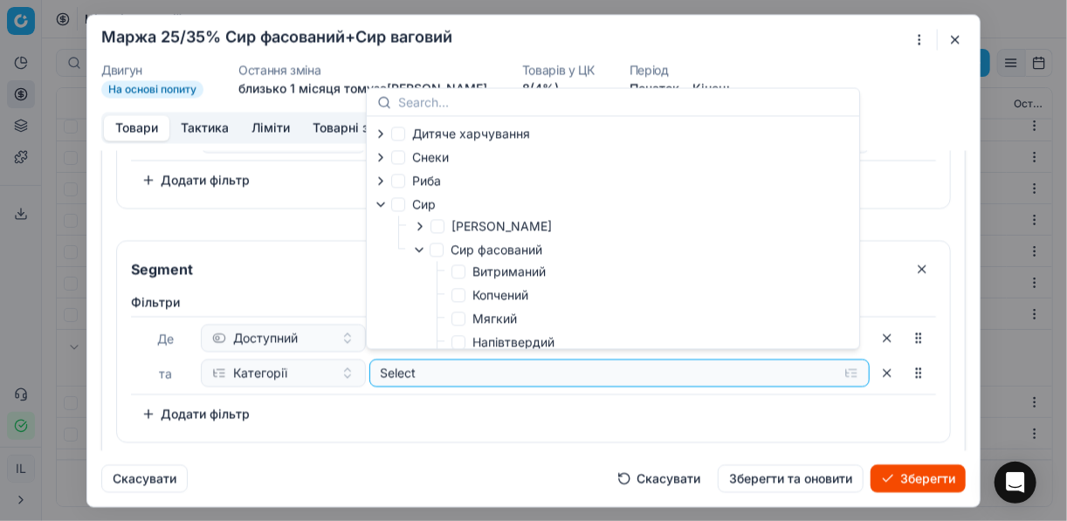
scroll to position [140, 0]
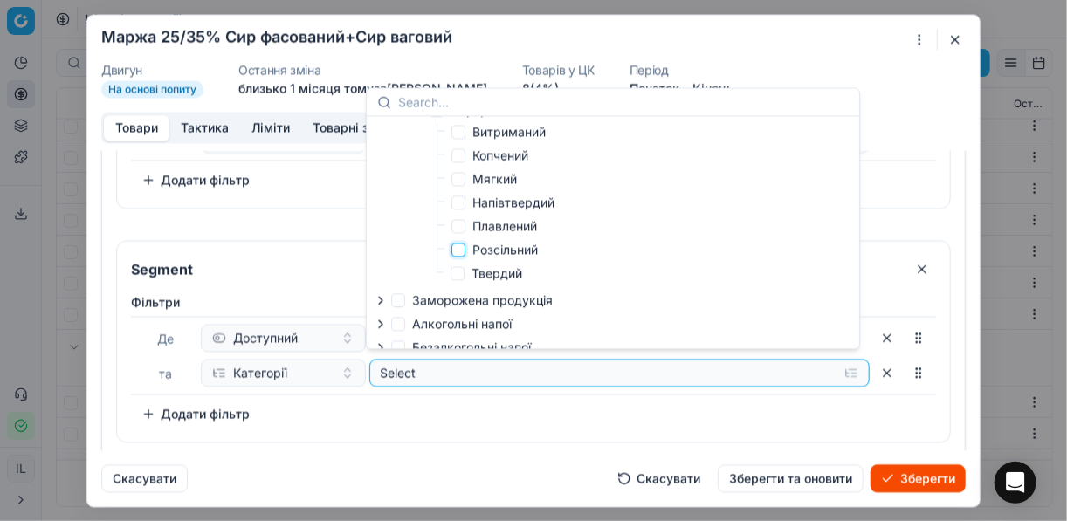
click at [460, 249] on input "Розсільний" at bounding box center [459, 250] width 14 height 14
checkbox input "true"
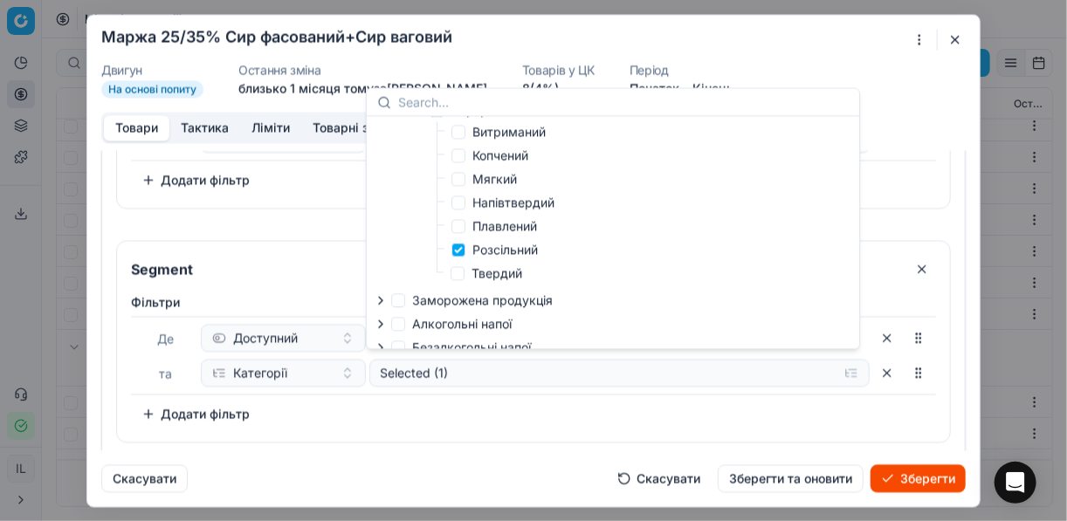
drag, startPoint x: 482, startPoint y: 433, endPoint x: 286, endPoint y: 440, distance: 196.7
click at [482, 433] on div "Фiльтри Де Доступний та Категорії Selected (1) To pick up a sortable item, pres…" at bounding box center [533, 364] width 833 height 155
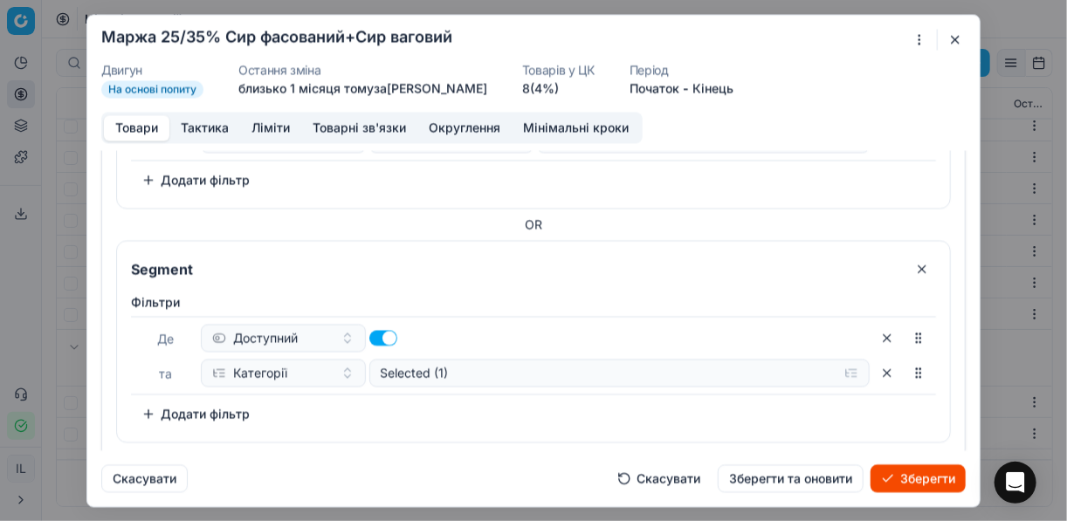
click at [146, 404] on button "Додати фільтр" at bounding box center [195, 414] width 129 height 28
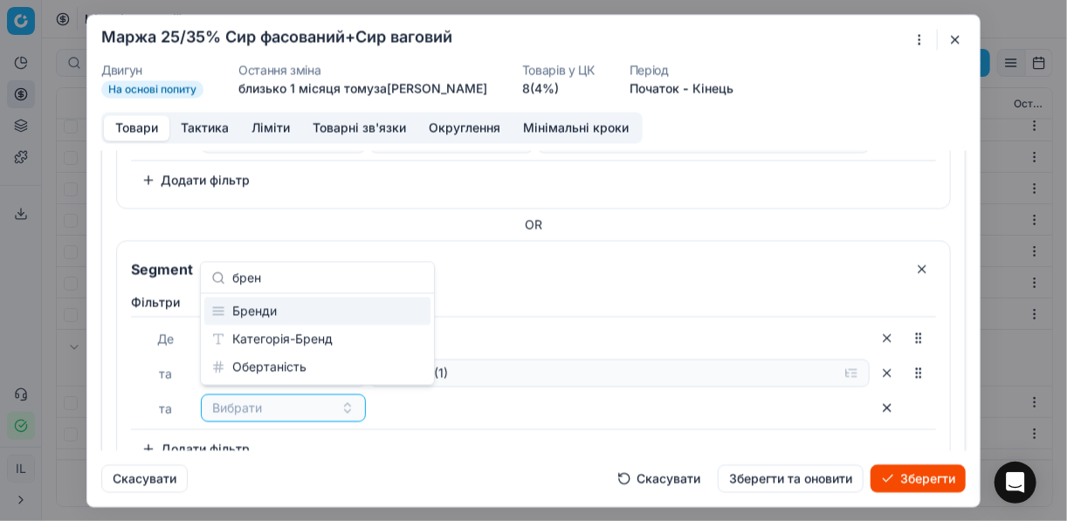
type input "брен"
click at [274, 307] on div "Бренди" at bounding box center [317, 312] width 226 height 28
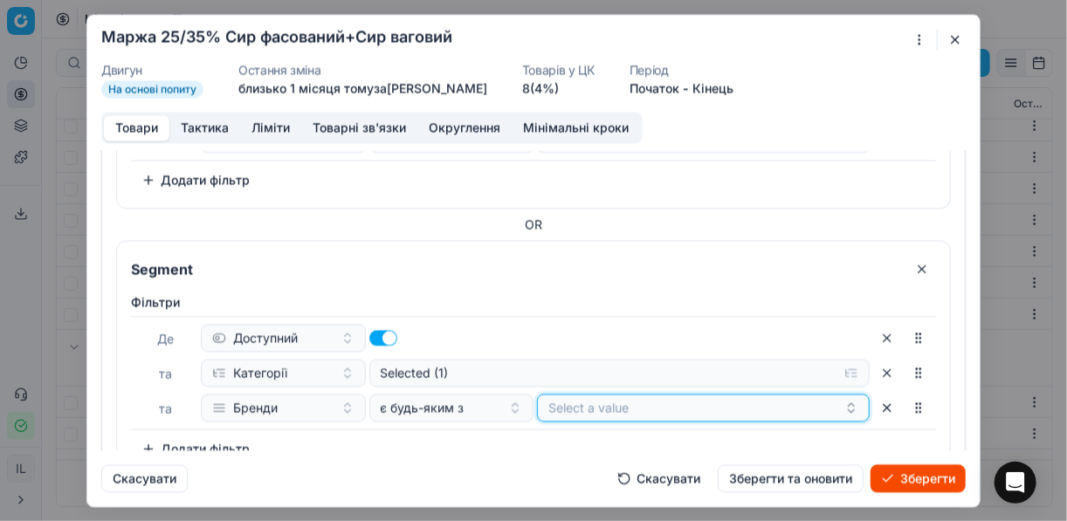
click at [697, 401] on button "Select a value" at bounding box center [703, 408] width 333 height 28
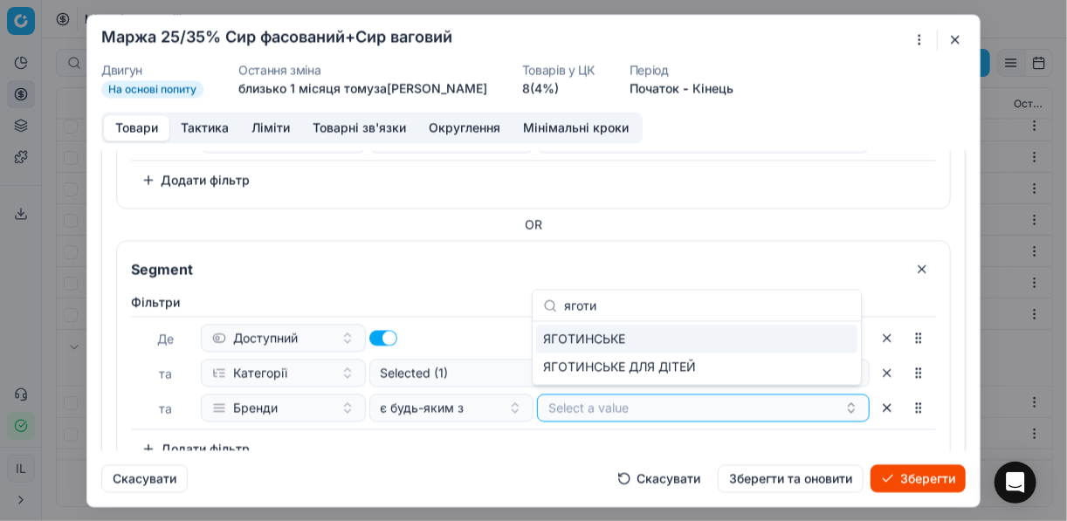
type input "яготи"
click at [705, 342] on div "ЯГОТИНСЬКЕ" at bounding box center [696, 340] width 321 height 28
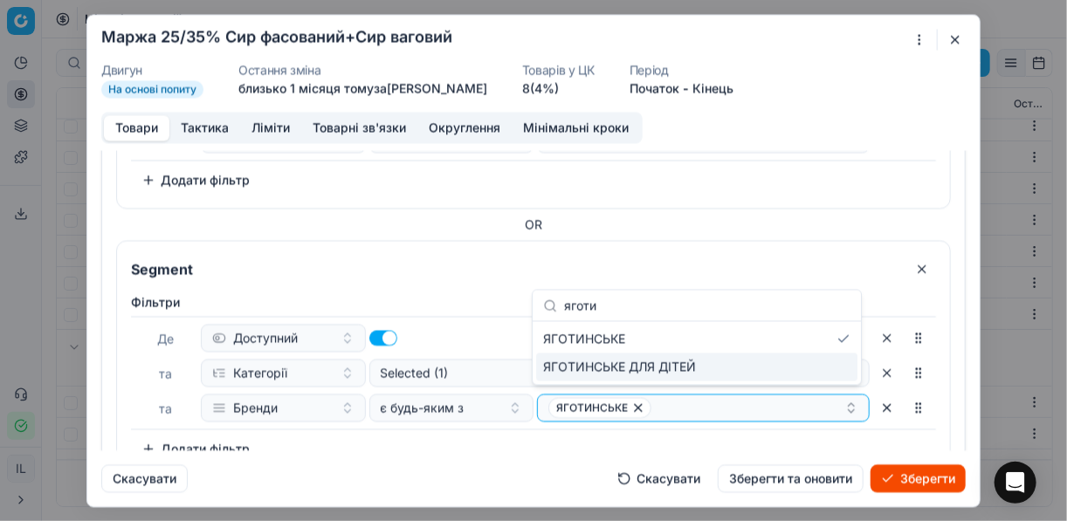
click at [917, 485] on button "Зберегти" at bounding box center [918, 479] width 95 height 28
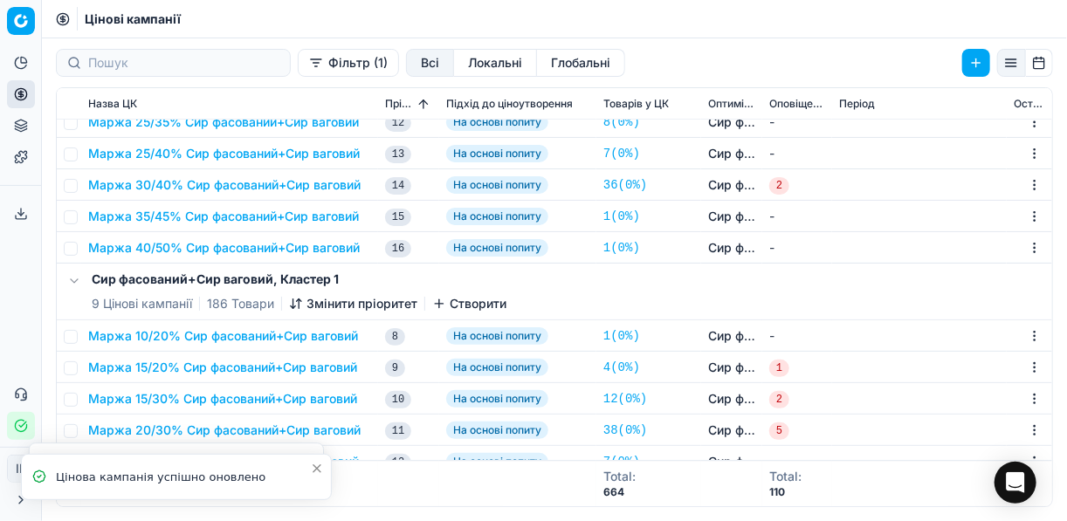
scroll to position [1537, 0]
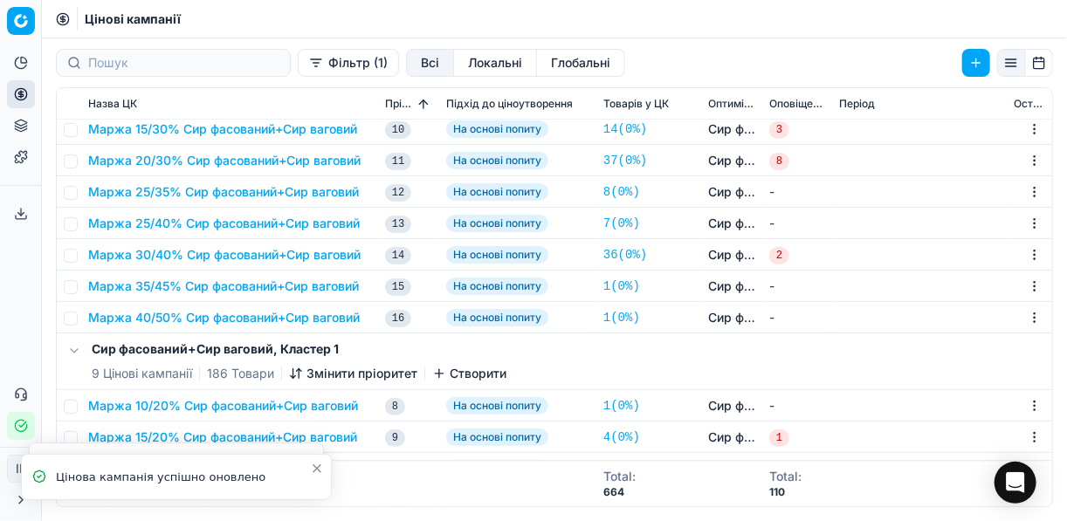
click at [180, 183] on button "Маржа 25/35% Сир фасований+Сир ваговий" at bounding box center [223, 191] width 271 height 17
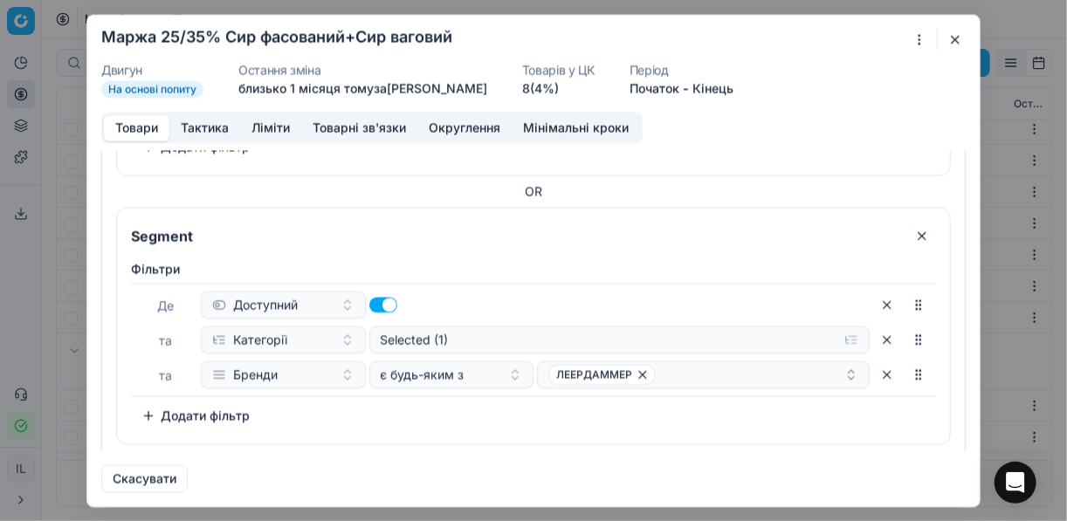
scroll to position [569, 0]
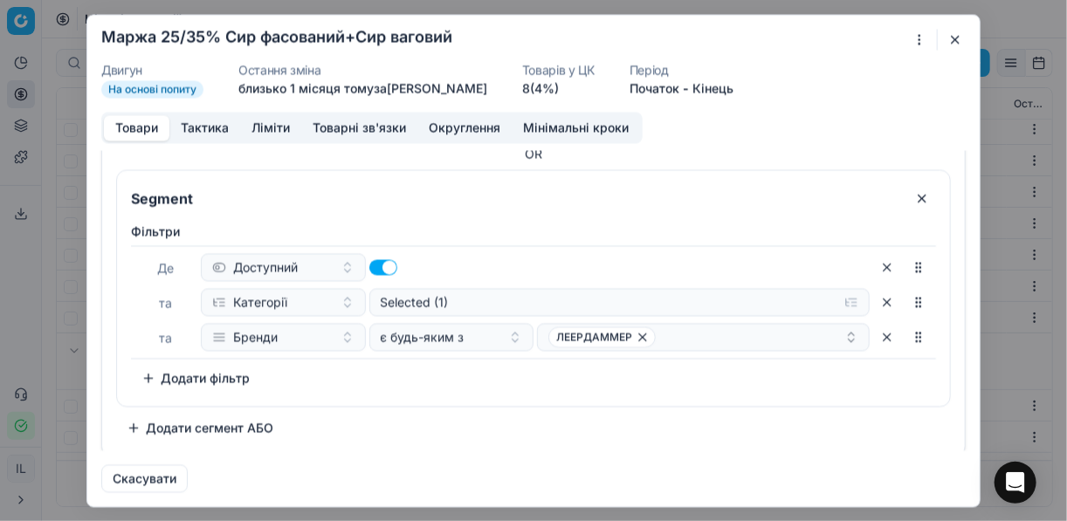
click at [136, 425] on button "Додати сегмент АБО" at bounding box center [200, 428] width 168 height 28
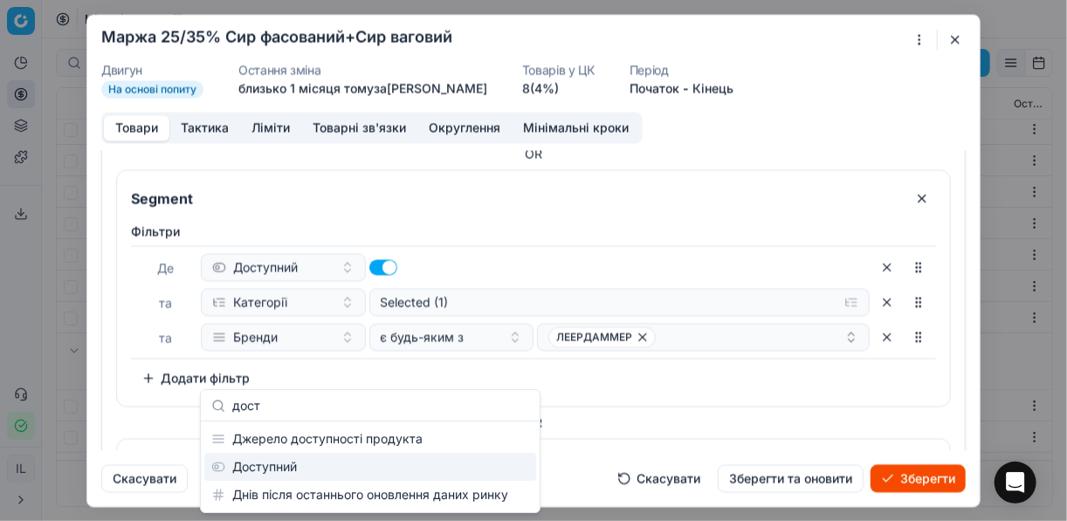
type input "дост"
click at [258, 466] on div "Доступний" at bounding box center [370, 467] width 332 height 28
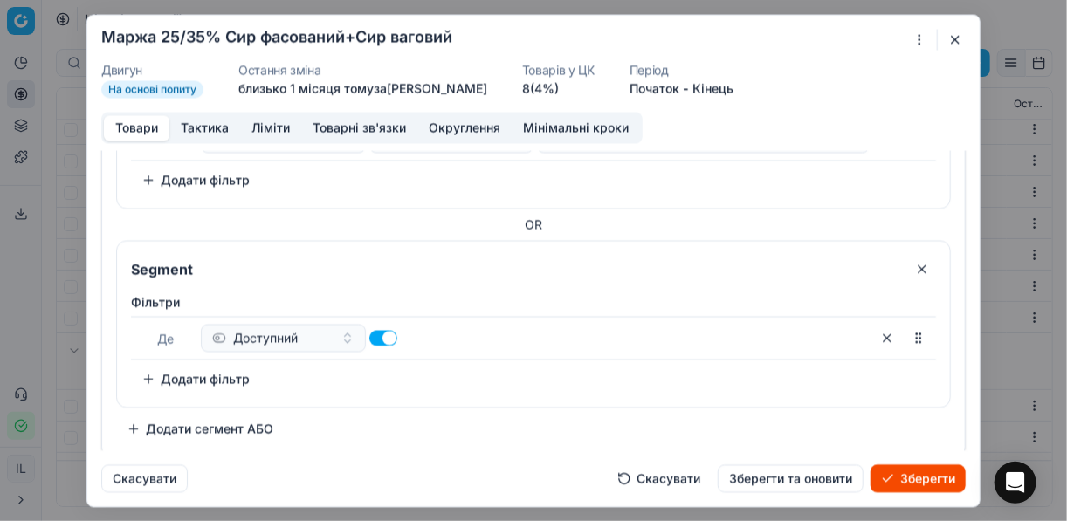
click at [151, 373] on button "Додати фільтр" at bounding box center [195, 379] width 129 height 28
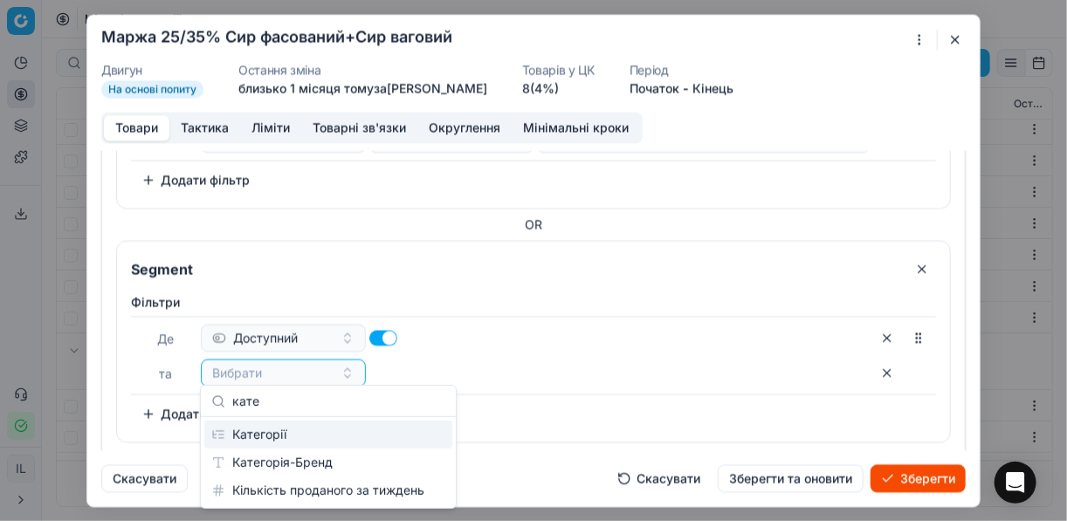
type input "кате"
click at [292, 433] on div "Категорії" at bounding box center [328, 435] width 248 height 28
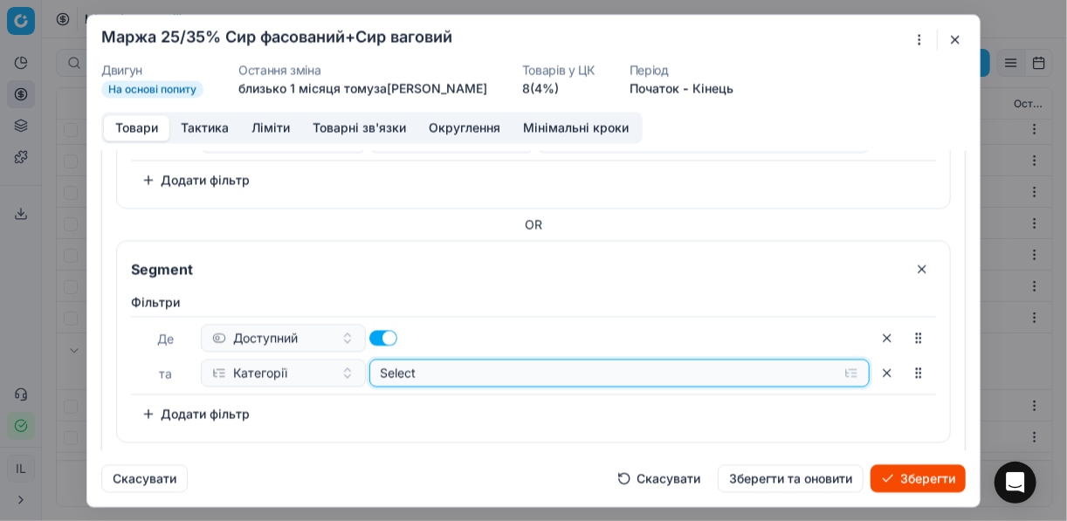
click at [842, 369] on button "Select" at bounding box center [619, 373] width 501 height 28
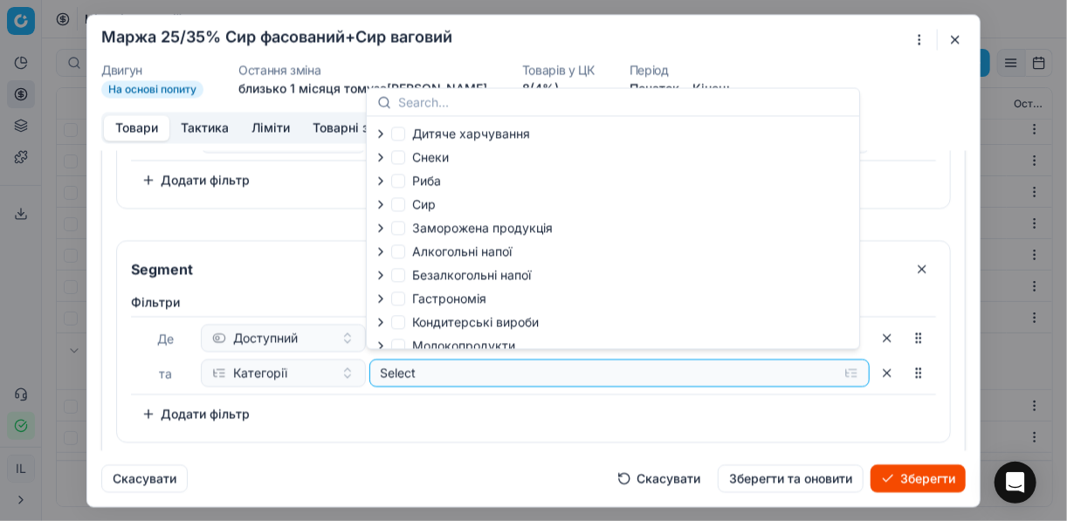
click at [387, 202] on icon "button" at bounding box center [381, 204] width 14 height 14
click at [420, 249] on icon "button" at bounding box center [419, 250] width 14 height 14
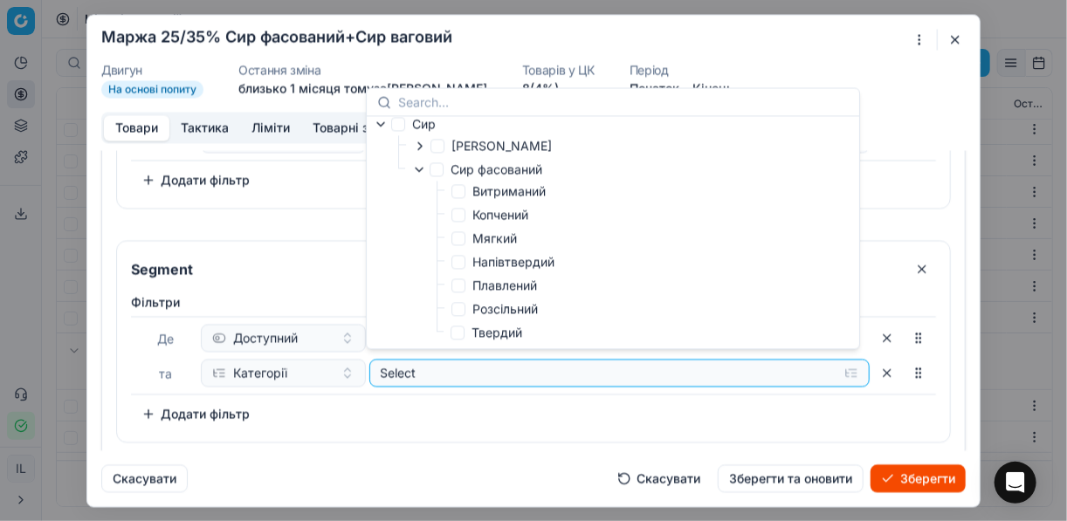
scroll to position [140, 0]
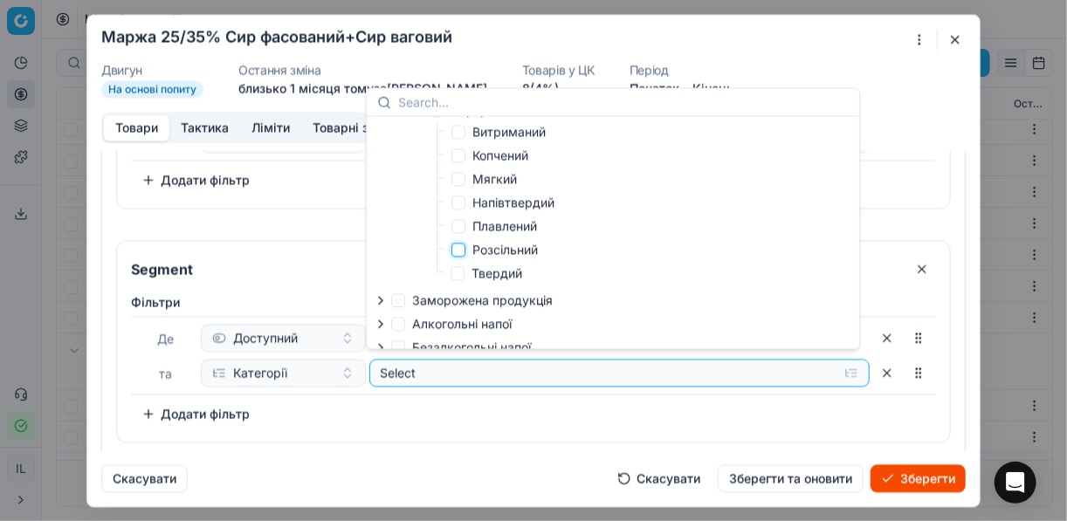
click at [459, 249] on input "Розсільний" at bounding box center [459, 250] width 14 height 14
checkbox input "true"
click at [508, 433] on div "Фiльтри Де Доступний та Категорії Selected (1) To pick up a sortable item, pres…" at bounding box center [533, 364] width 833 height 155
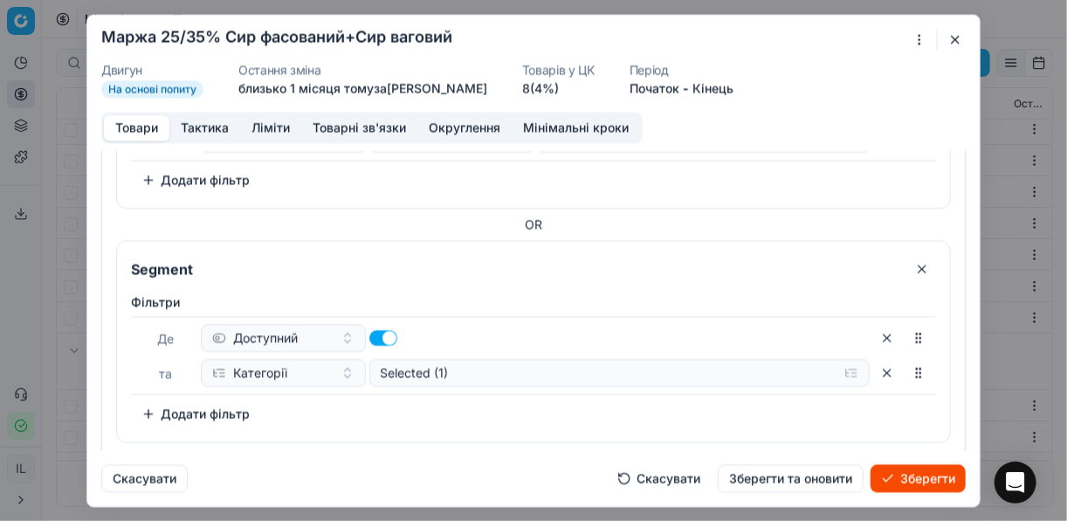
click at [154, 401] on button "Додати фільтр" at bounding box center [195, 414] width 129 height 28
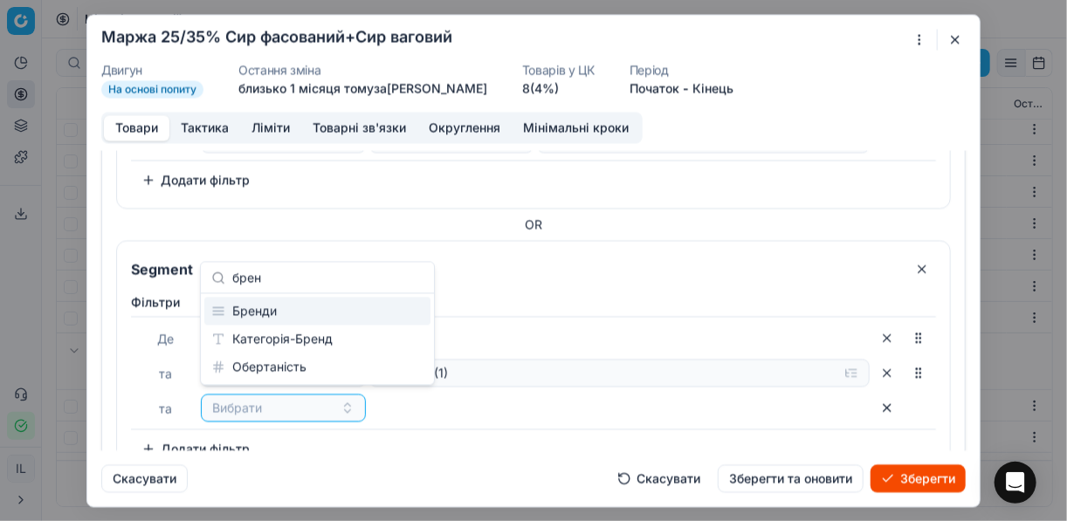
type input "брен"
click at [342, 311] on div "Бренди" at bounding box center [317, 312] width 226 height 28
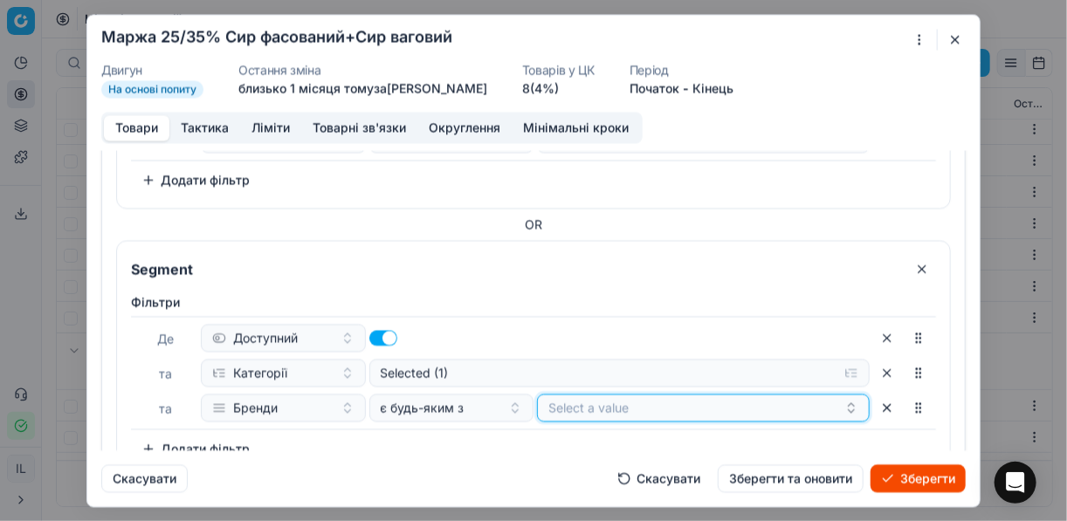
click at [673, 400] on button "Select a value" at bounding box center [703, 408] width 333 height 28
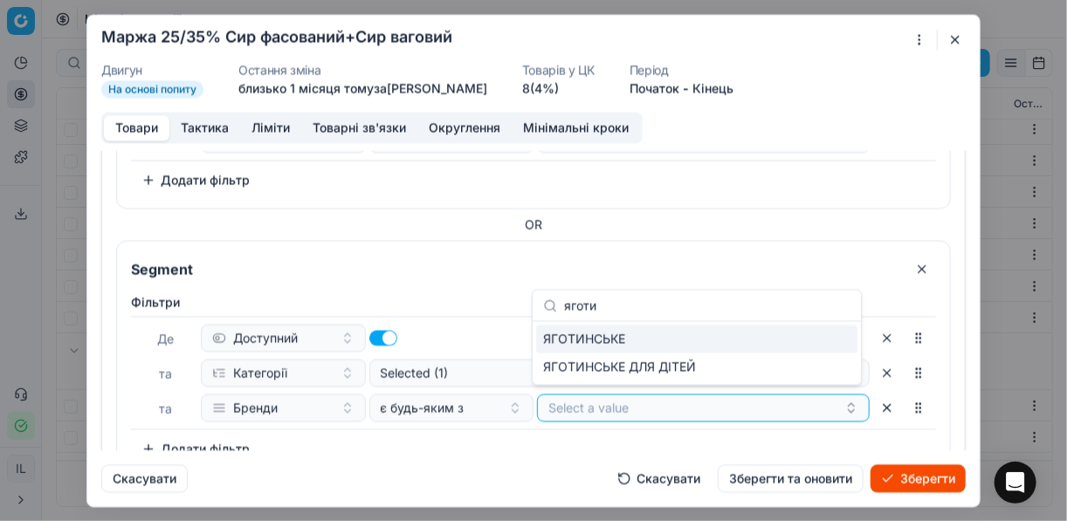
type input "яготи"
click at [779, 335] on div "ЯГОТИНСЬКЕ" at bounding box center [696, 340] width 321 height 28
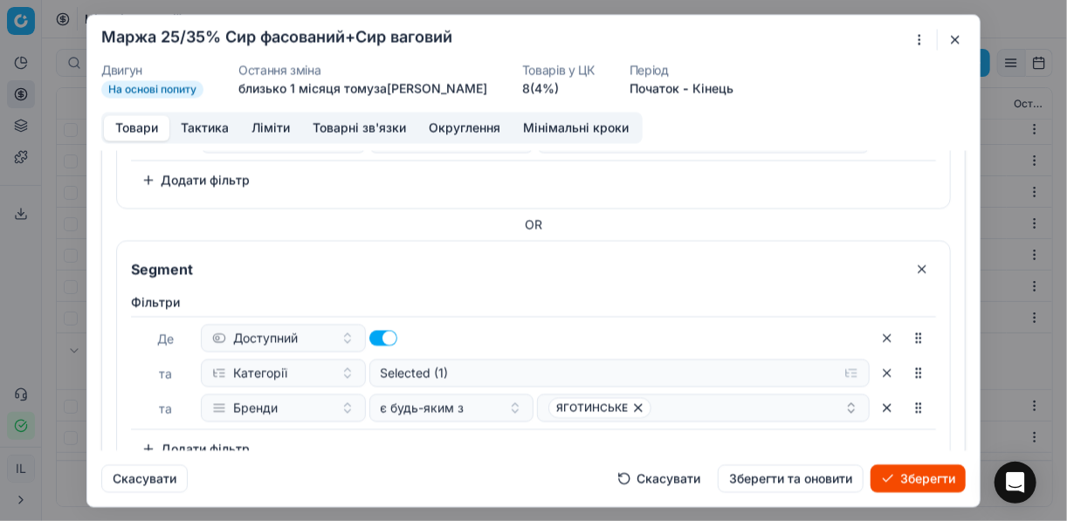
click at [675, 450] on div "Фiльтри Де Доступний та Категорії Selected (1) та Бренди є будь-яким з ЯГОТИНСЬ…" at bounding box center [533, 378] width 805 height 169
click at [909, 477] on button "Зберегти" at bounding box center [918, 479] width 95 height 28
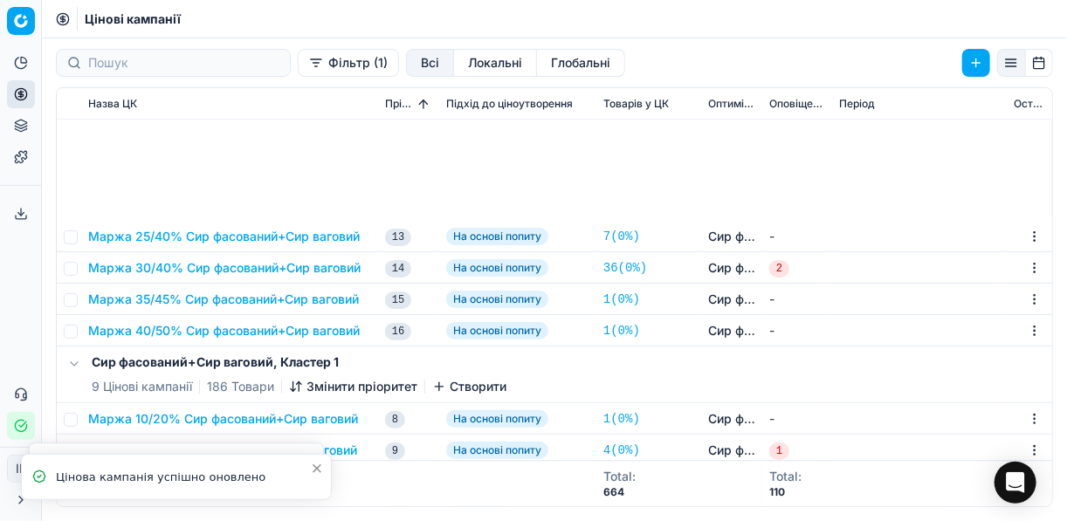
scroll to position [1762, 0]
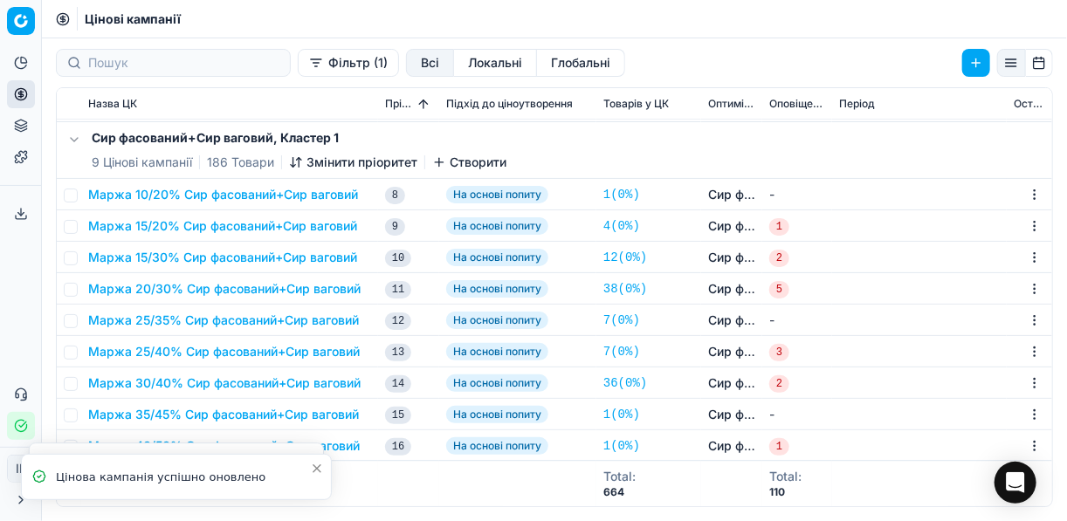
click at [231, 319] on button "Маржа 25/35% Сир фасований+Сир ваговий" at bounding box center [223, 320] width 271 height 17
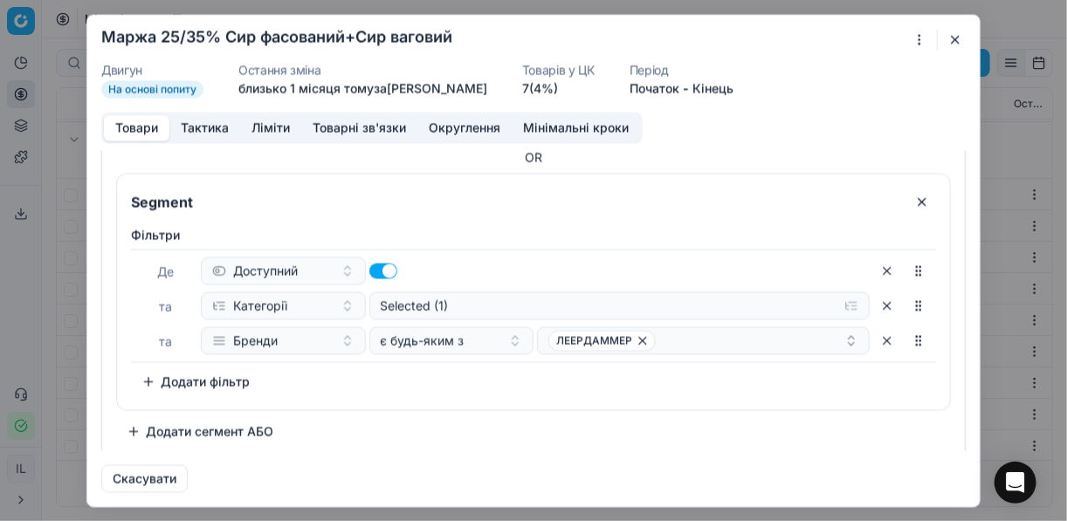
scroll to position [569, 0]
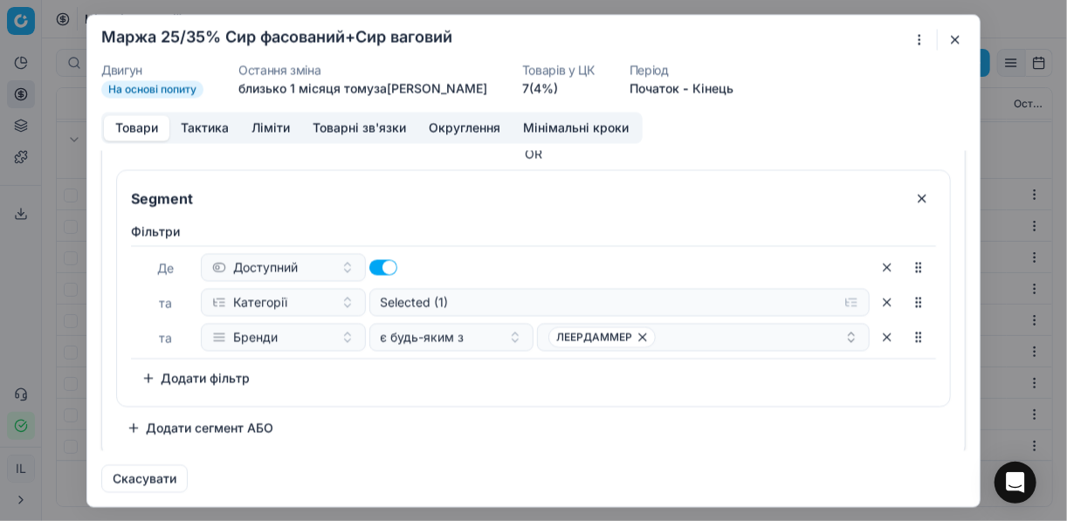
click at [188, 424] on button "Додати сегмент АБО" at bounding box center [200, 428] width 168 height 28
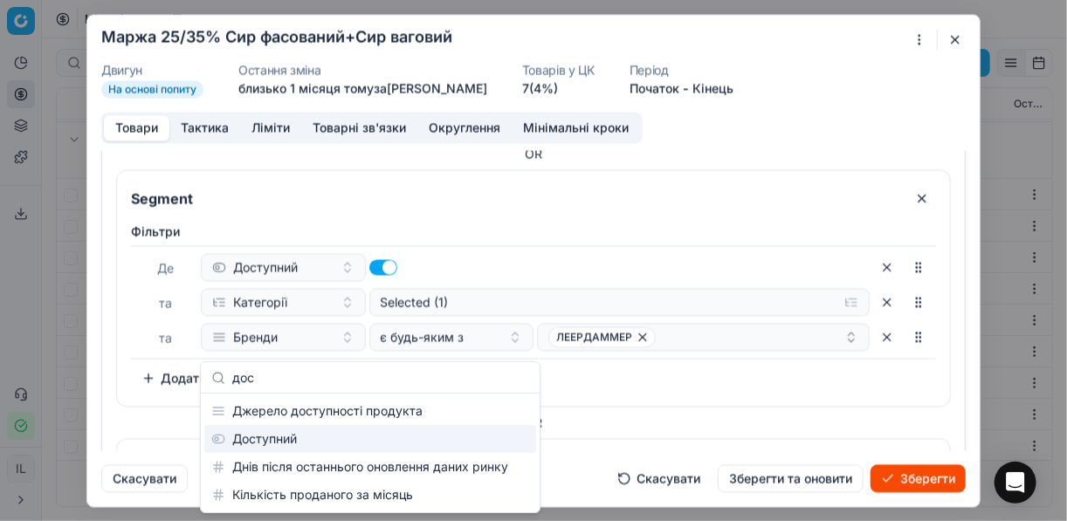
type input "дос"
click at [295, 429] on div "Доступний" at bounding box center [370, 439] width 332 height 28
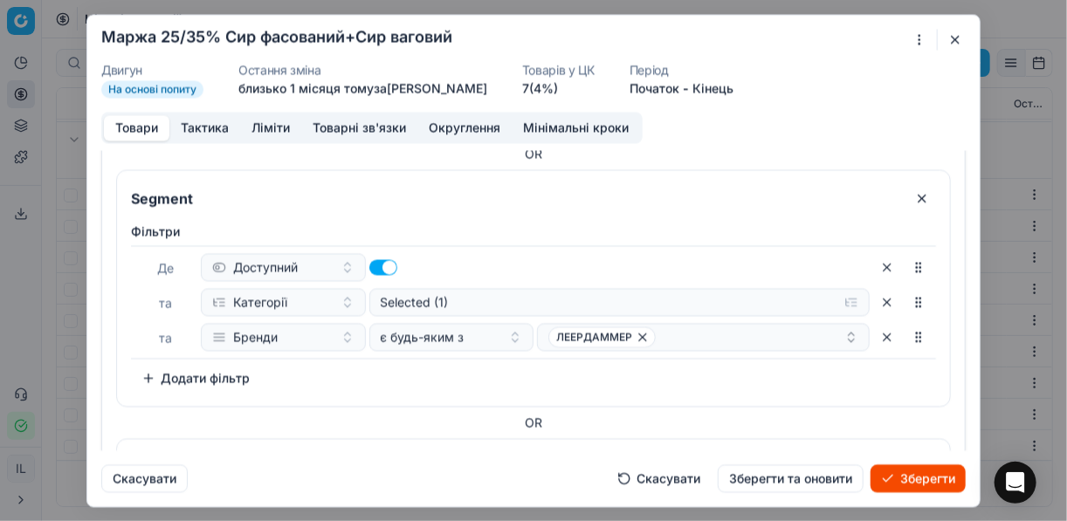
scroll to position [767, 0]
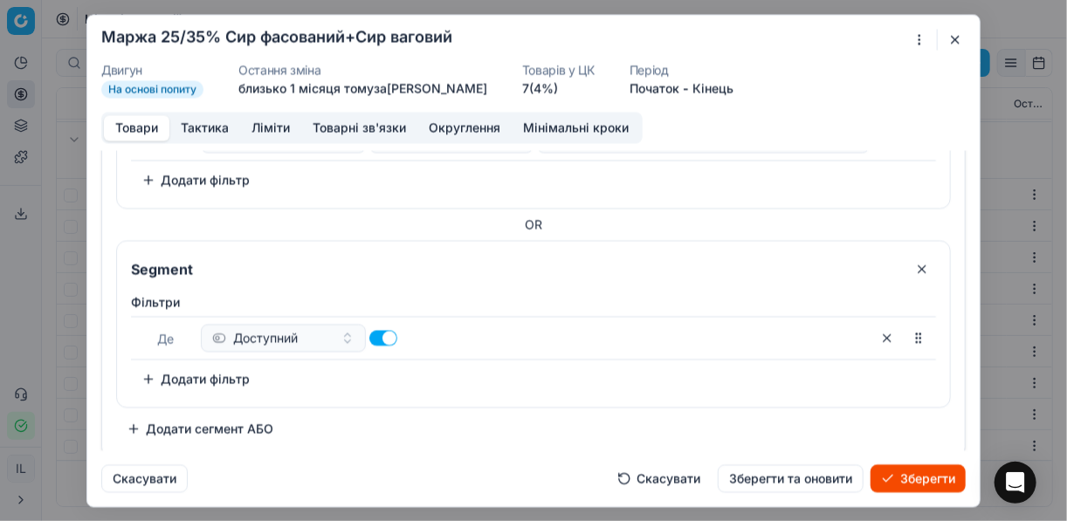
click at [150, 370] on button "Додати фільтр" at bounding box center [195, 379] width 129 height 28
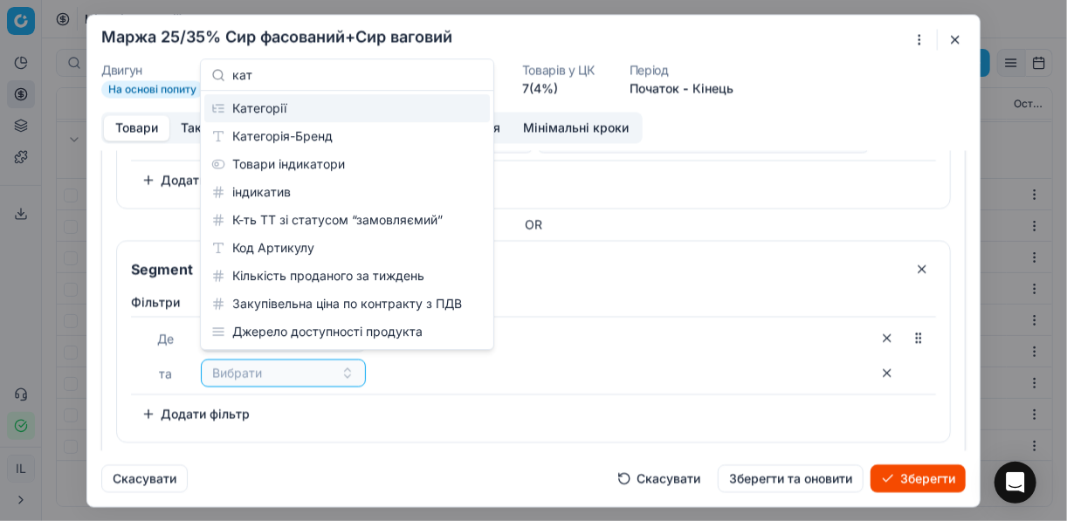
type input "кат"
click at [438, 102] on div "Категорії" at bounding box center [347, 108] width 286 height 28
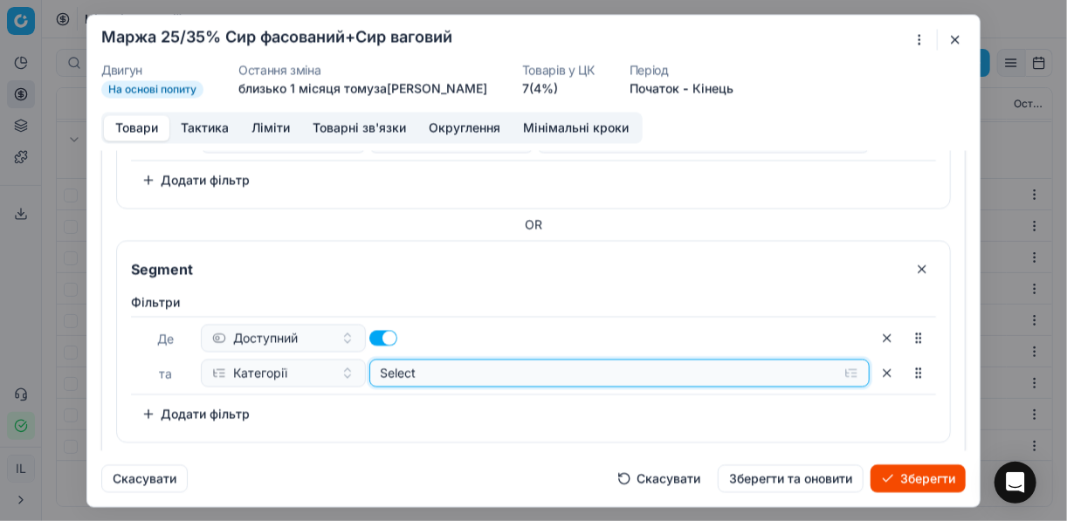
click at [618, 371] on div "Select" at bounding box center [606, 372] width 451 height 17
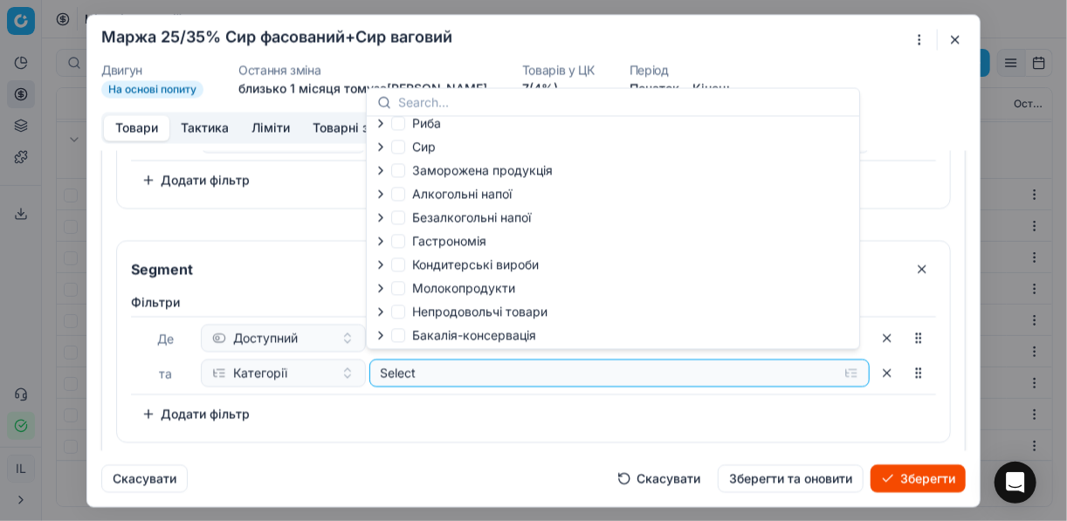
scroll to position [0, 0]
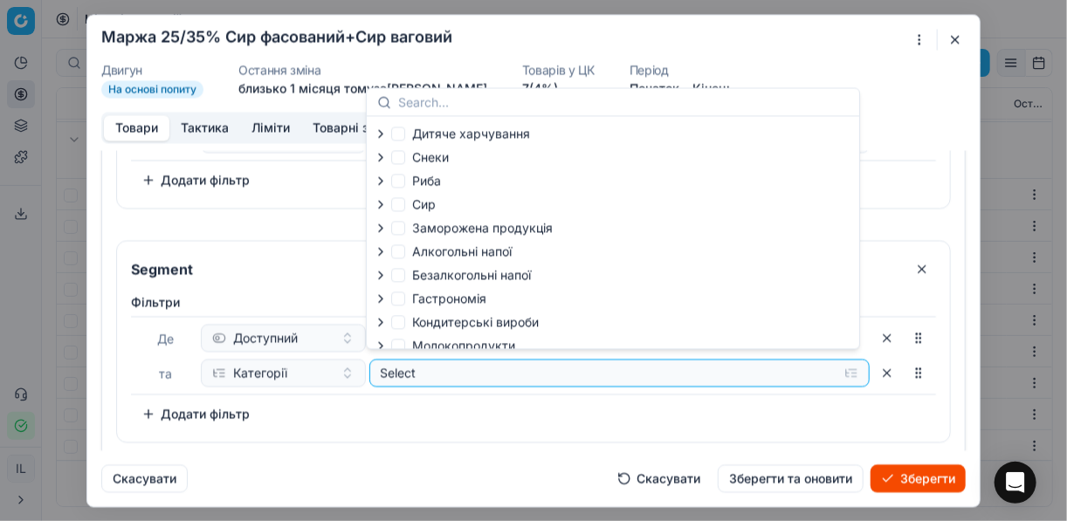
drag, startPoint x: 380, startPoint y: 205, endPoint x: 405, endPoint y: 213, distance: 26.5
click at [381, 205] on icon "button" at bounding box center [381, 204] width 14 height 14
click at [419, 251] on icon "button" at bounding box center [419, 249] width 3 height 7
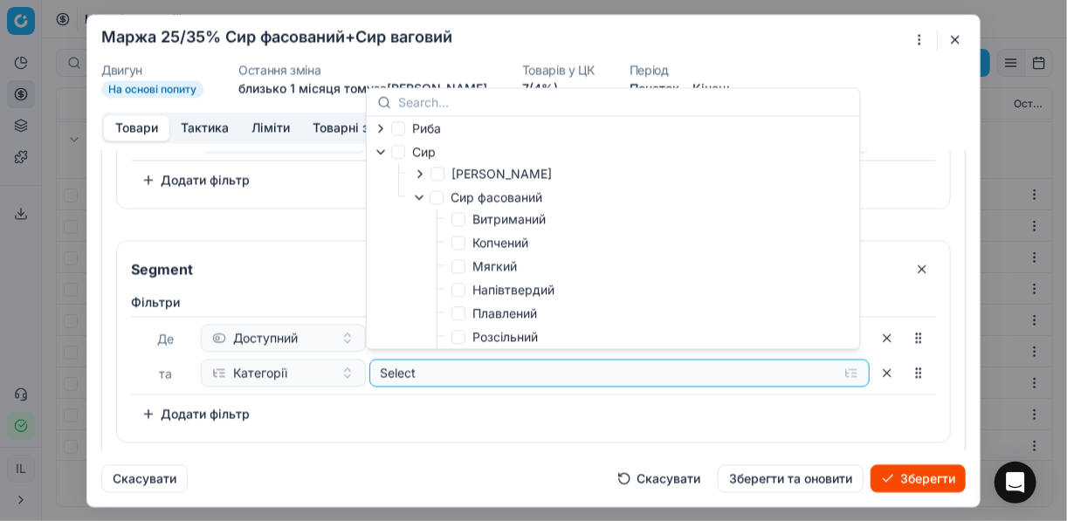
scroll to position [70, 0]
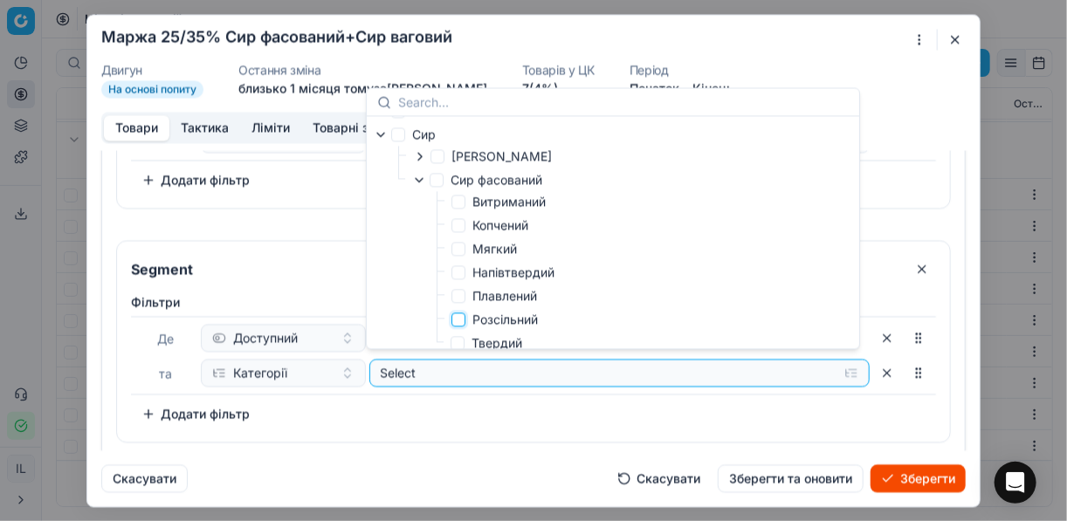
click at [461, 320] on input "Розсільний" at bounding box center [459, 320] width 14 height 14
checkbox input "true"
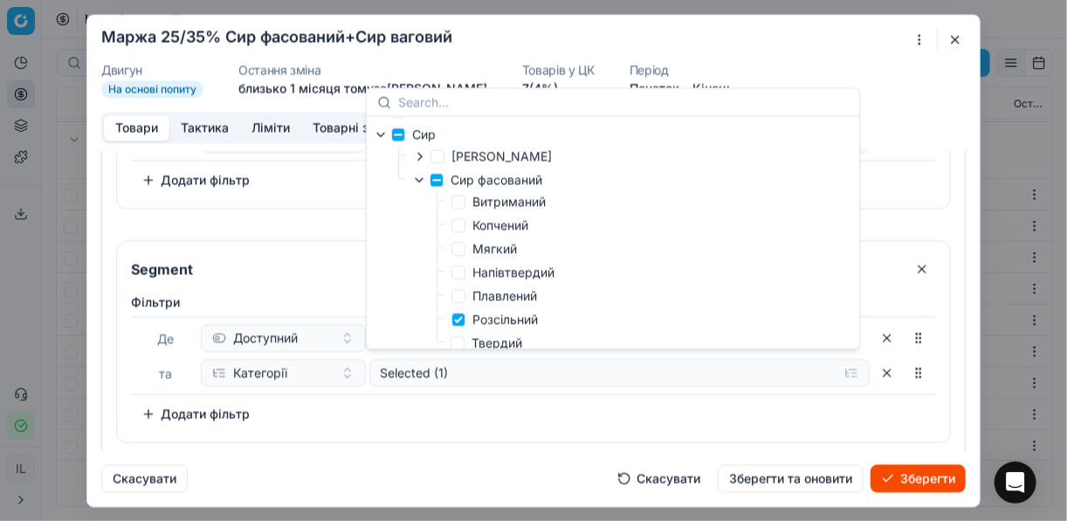
click at [476, 410] on div "Фiльтри Де Доступний та Категорії Selected (1) To pick up a sortable item, pres…" at bounding box center [533, 361] width 805 height 135
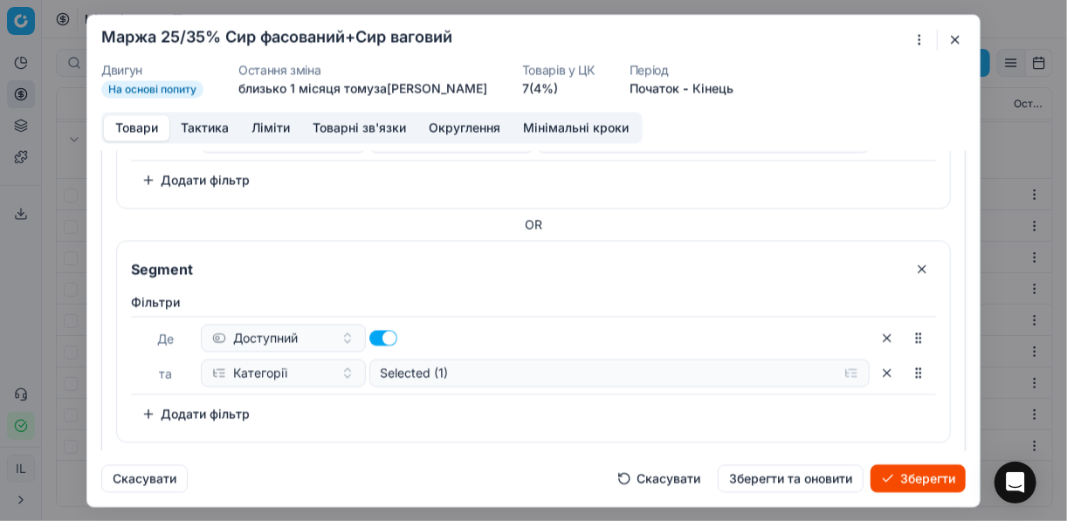
click at [146, 400] on button "Додати фільтр" at bounding box center [195, 414] width 129 height 28
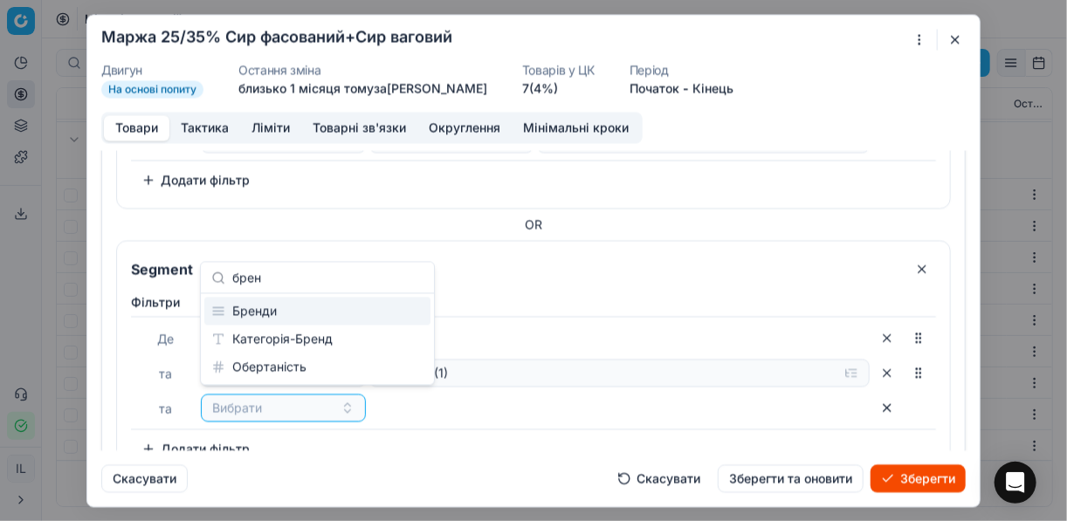
type input "брен"
click at [300, 311] on div "Бренди" at bounding box center [317, 312] width 226 height 28
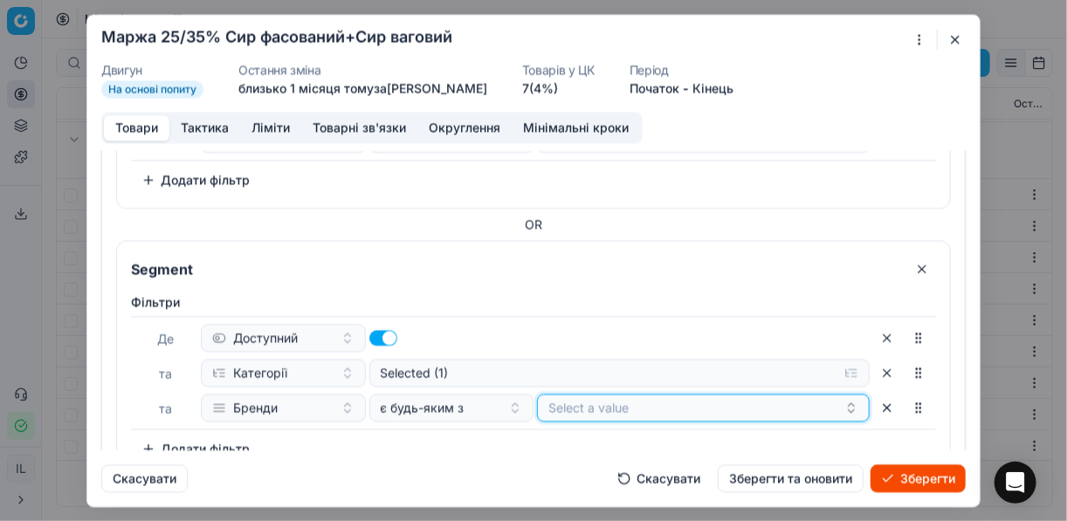
click at [549, 403] on button "Select a value" at bounding box center [703, 408] width 333 height 28
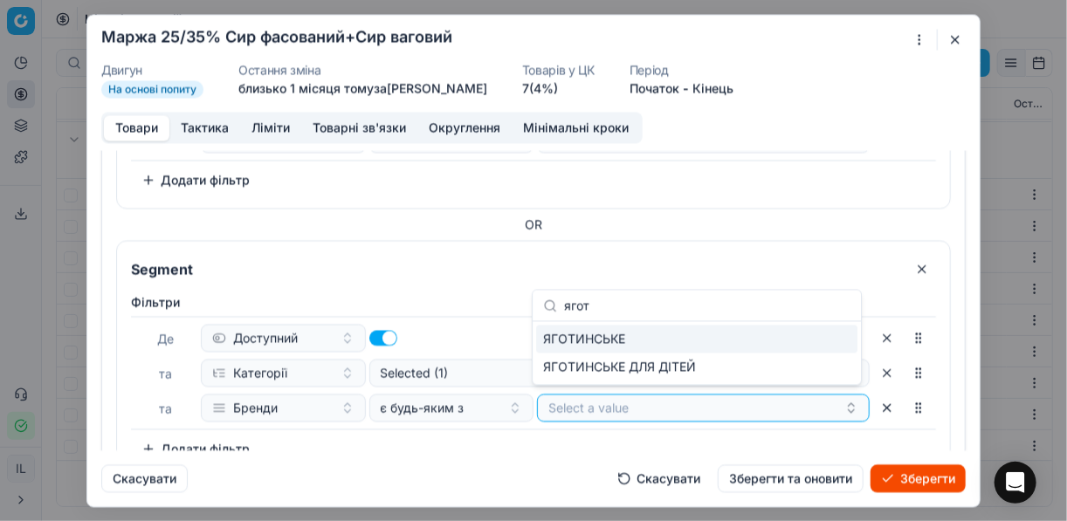
type input "ягот"
click at [759, 335] on div "ЯГОТИНСЬКЕ" at bounding box center [696, 340] width 321 height 28
click at [932, 473] on button "Зберегти" at bounding box center [918, 479] width 95 height 28
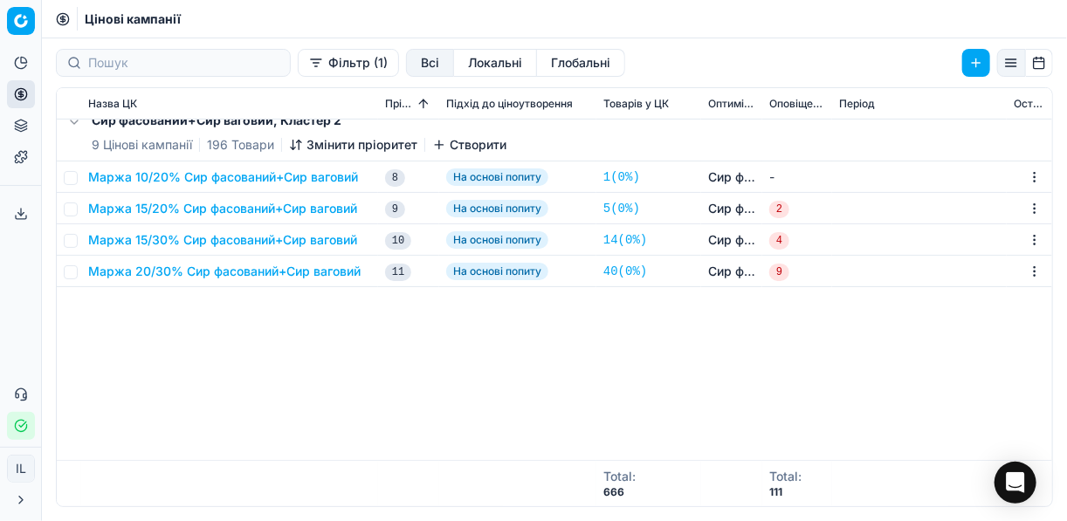
scroll to position [0, 0]
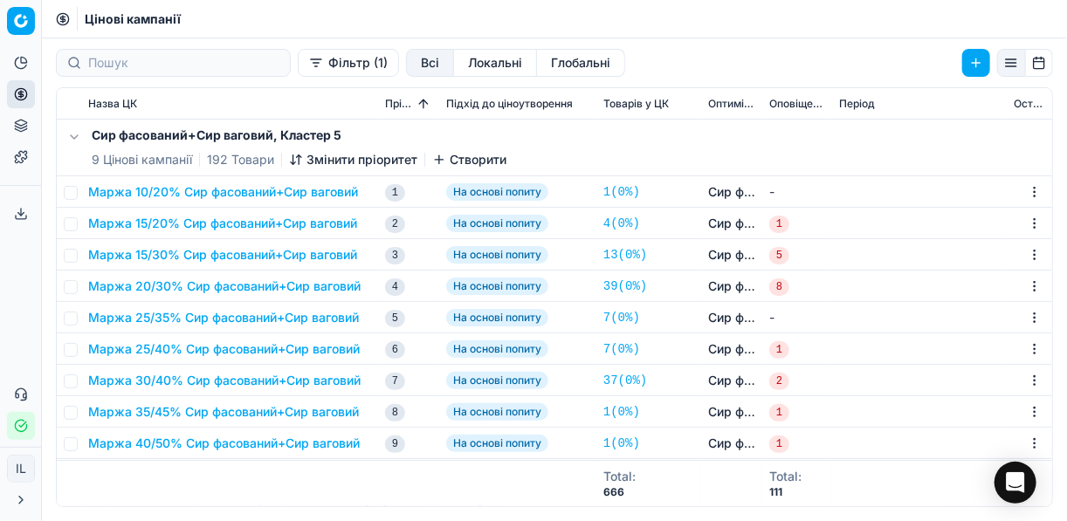
click at [201, 283] on button "Маржа 20/30% Сир фасований+Сир ваговий" at bounding box center [224, 286] width 273 height 17
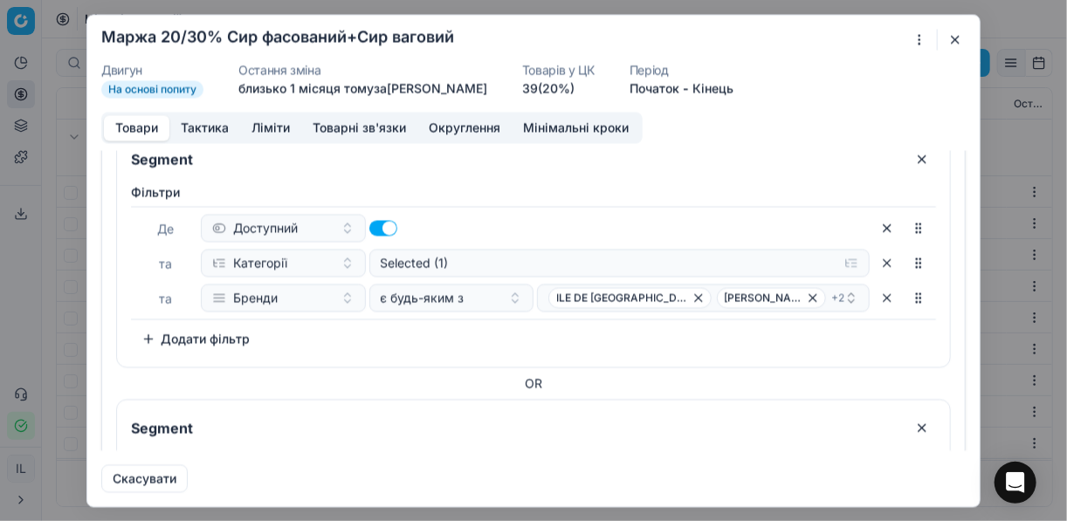
scroll to position [140, 0]
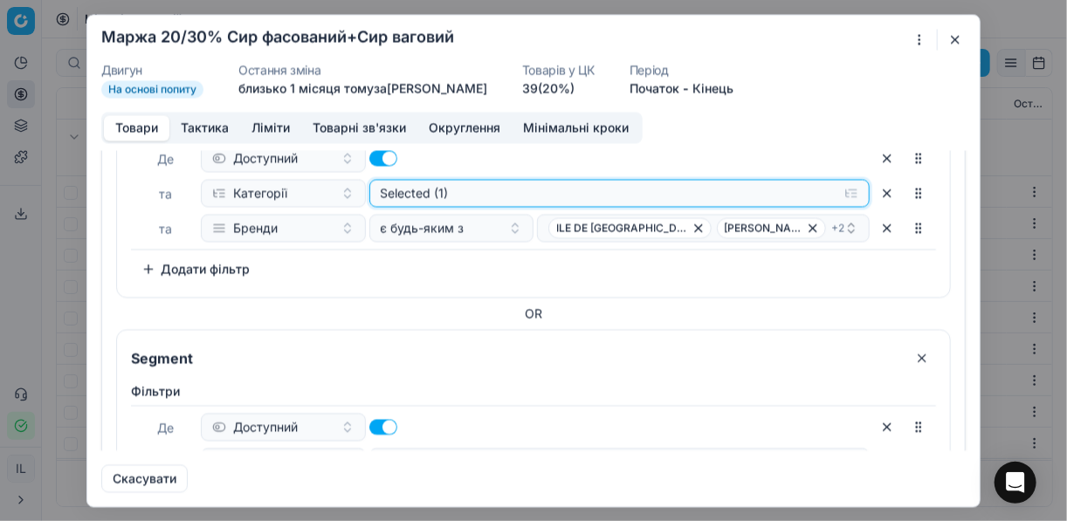
click at [845, 190] on button "Selected (1)" at bounding box center [619, 193] width 501 height 28
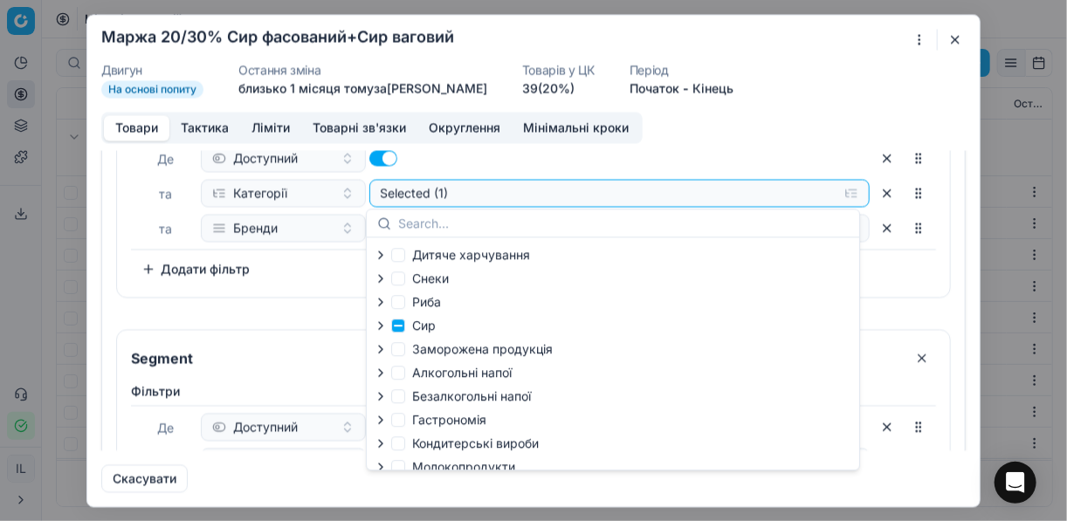
click at [380, 328] on icon "button" at bounding box center [380, 325] width 3 height 7
click at [419, 375] on icon "button" at bounding box center [419, 371] width 14 height 14
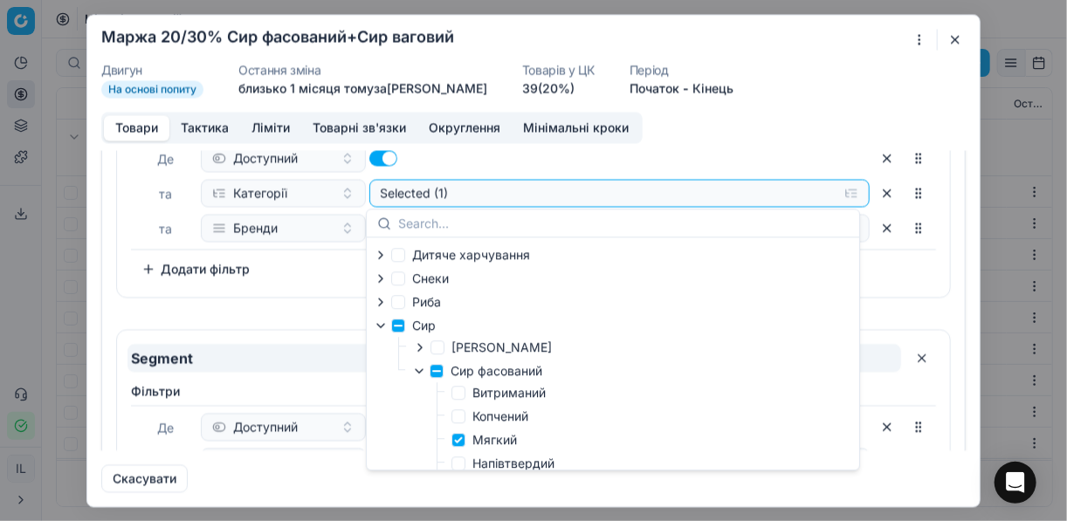
click at [298, 352] on input "Segment" at bounding box center [515, 358] width 774 height 28
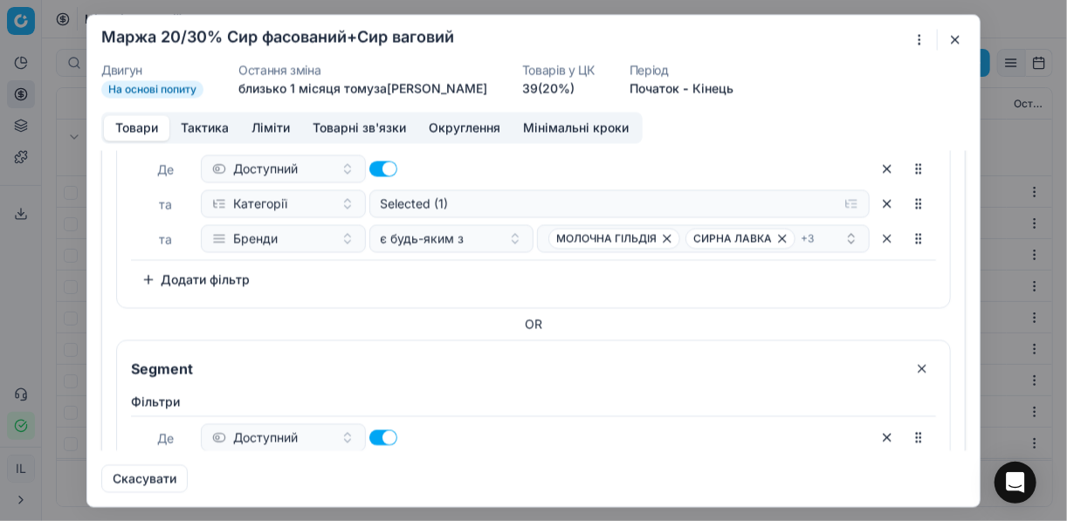
scroll to position [419, 0]
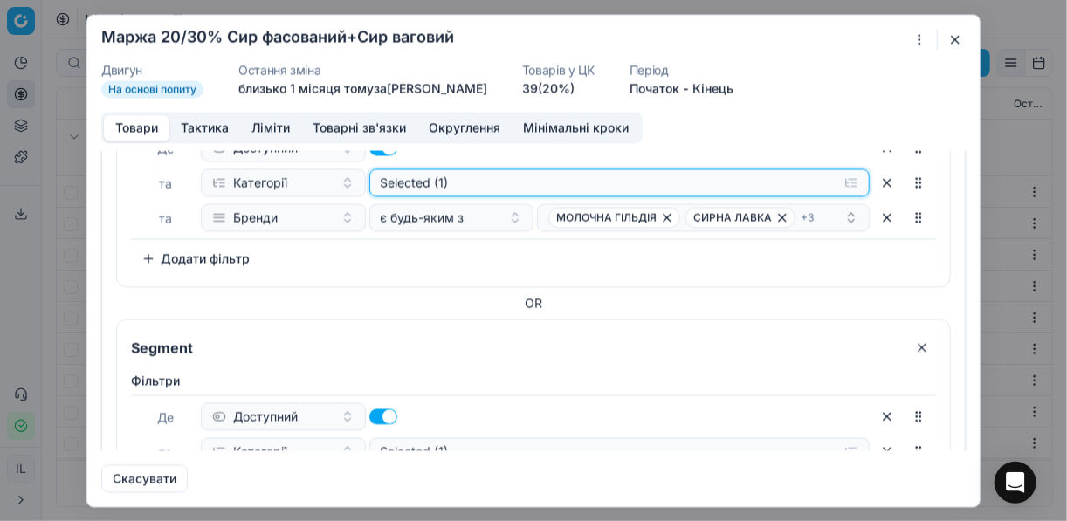
click at [839, 177] on button "Selected (1)" at bounding box center [619, 183] width 501 height 28
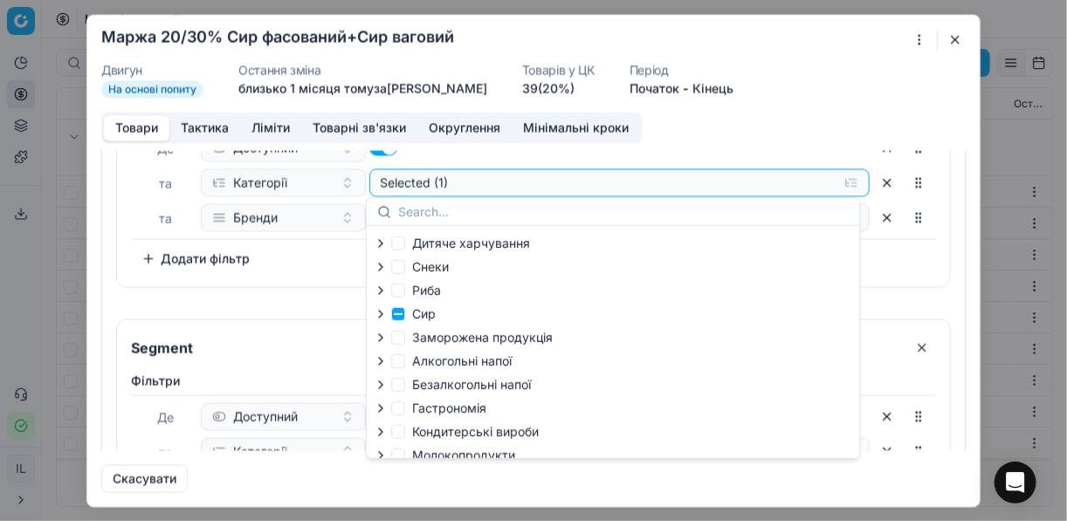
click at [383, 317] on icon "button" at bounding box center [381, 314] width 14 height 14
click at [419, 363] on icon "button" at bounding box center [419, 360] width 14 height 14
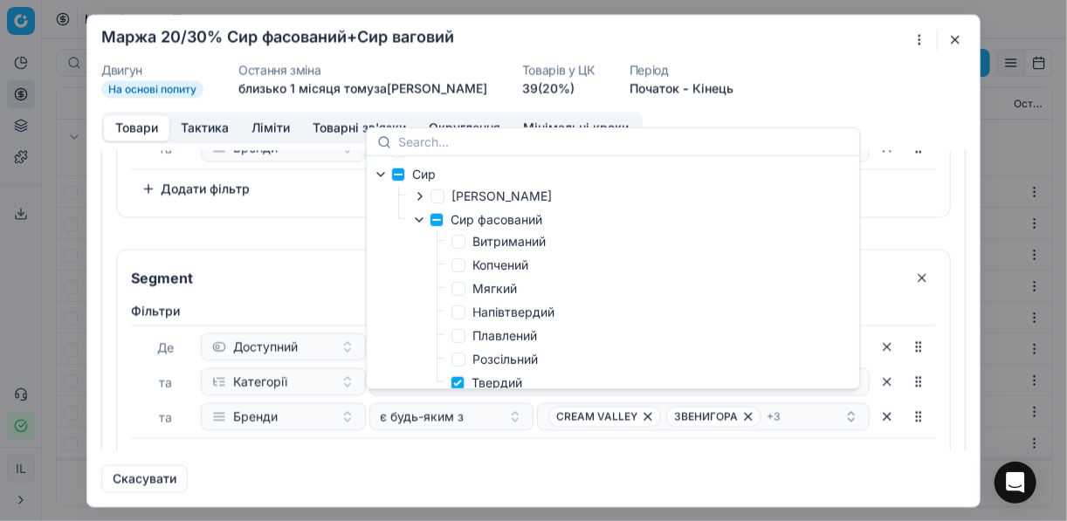
scroll to position [140, 0]
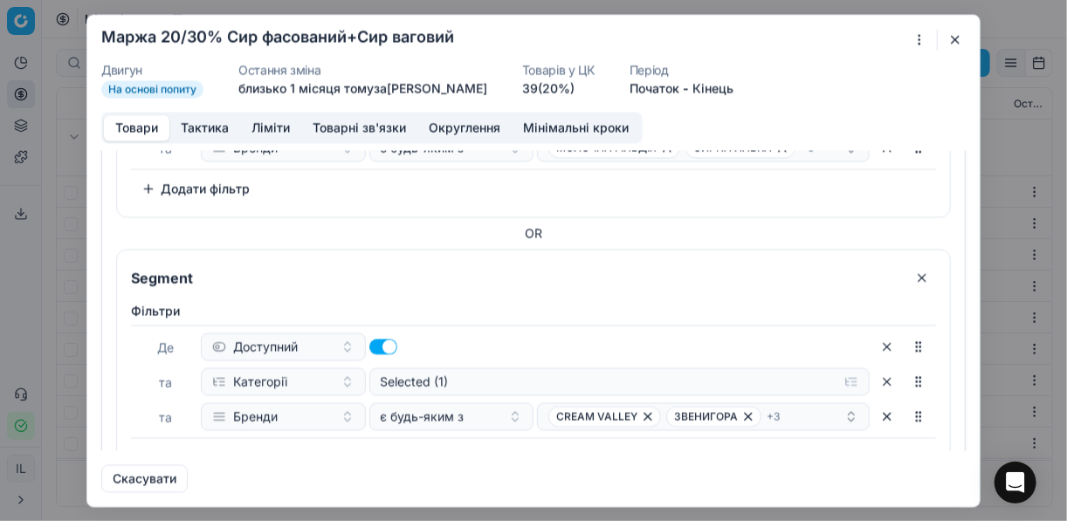
scroll to position [629, 0]
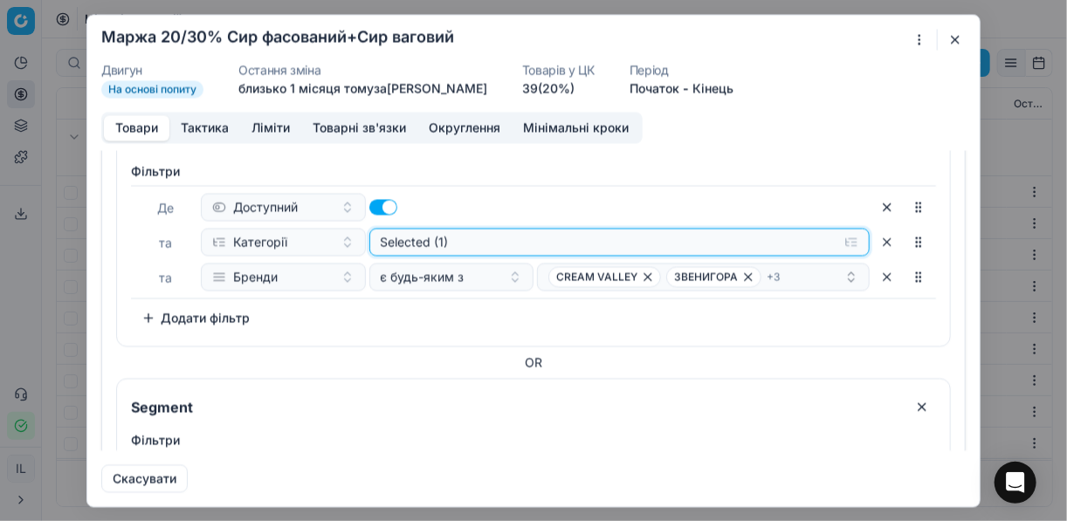
click at [845, 237] on button "Selected (1)" at bounding box center [619, 242] width 501 height 28
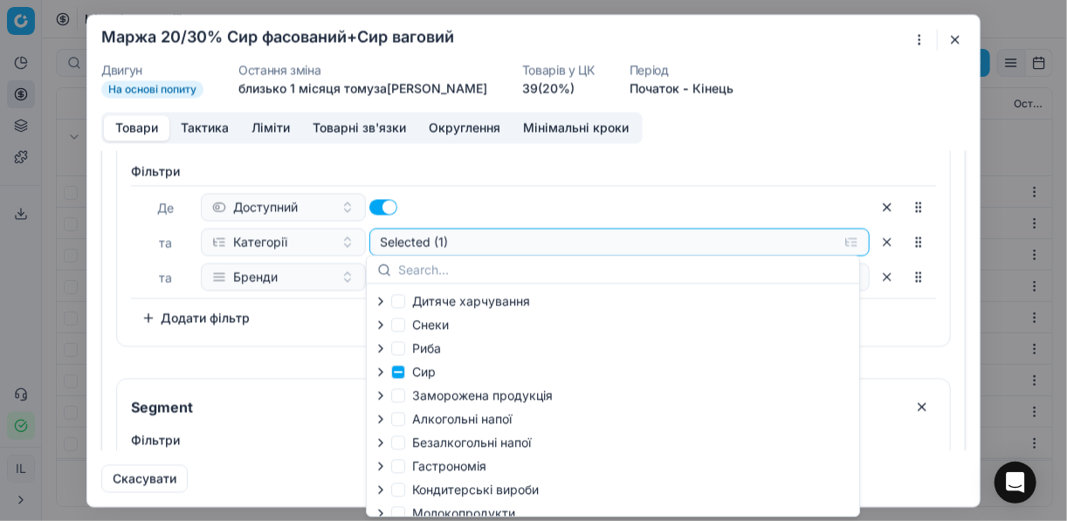
click at [383, 375] on icon "button" at bounding box center [381, 372] width 14 height 14
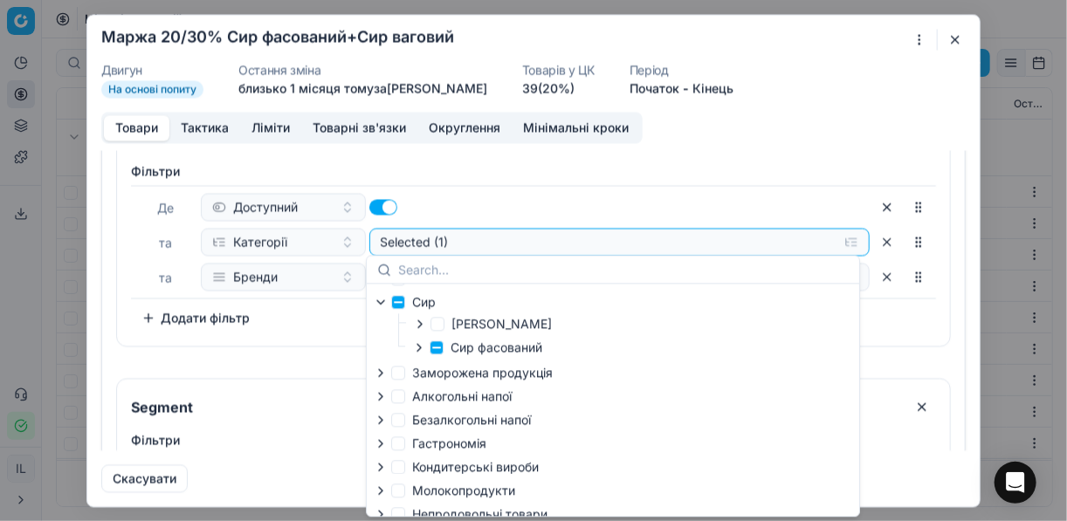
click at [418, 351] on icon "button" at bounding box center [419, 347] width 3 height 7
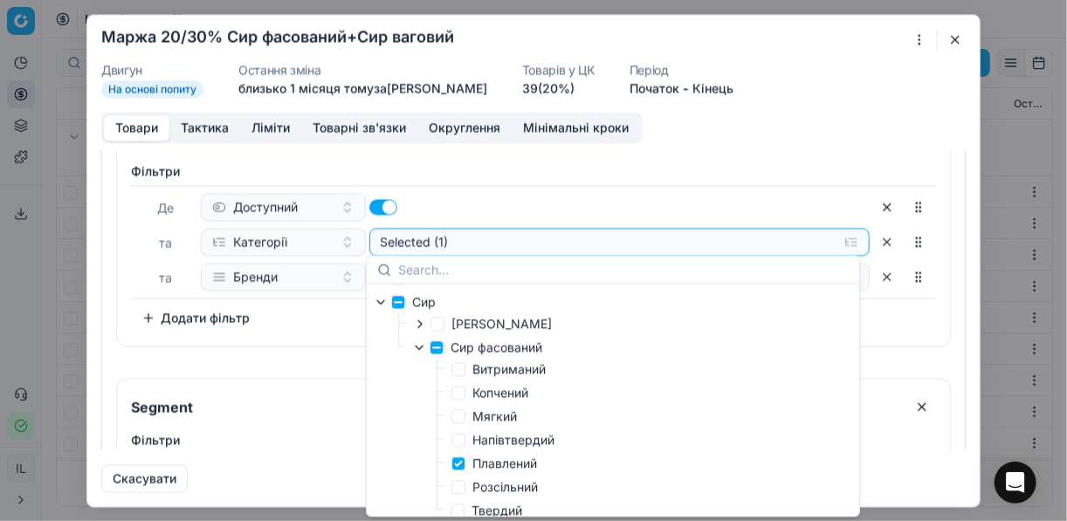
click at [318, 354] on div "OR" at bounding box center [533, 362] width 835 height 17
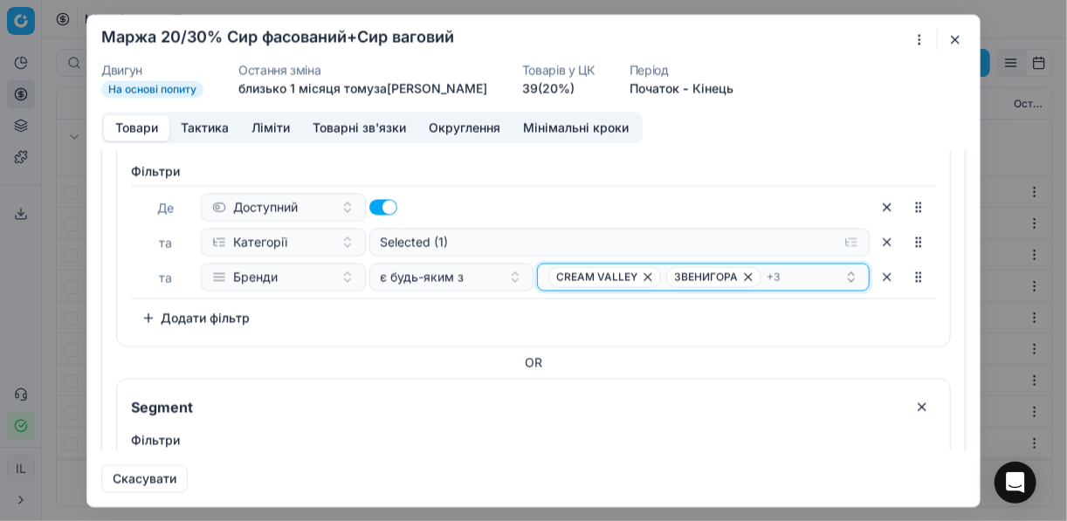
click at [805, 273] on div "CREAM VALLEY ЗВЕНИГОРА + 3" at bounding box center [697, 276] width 296 height 21
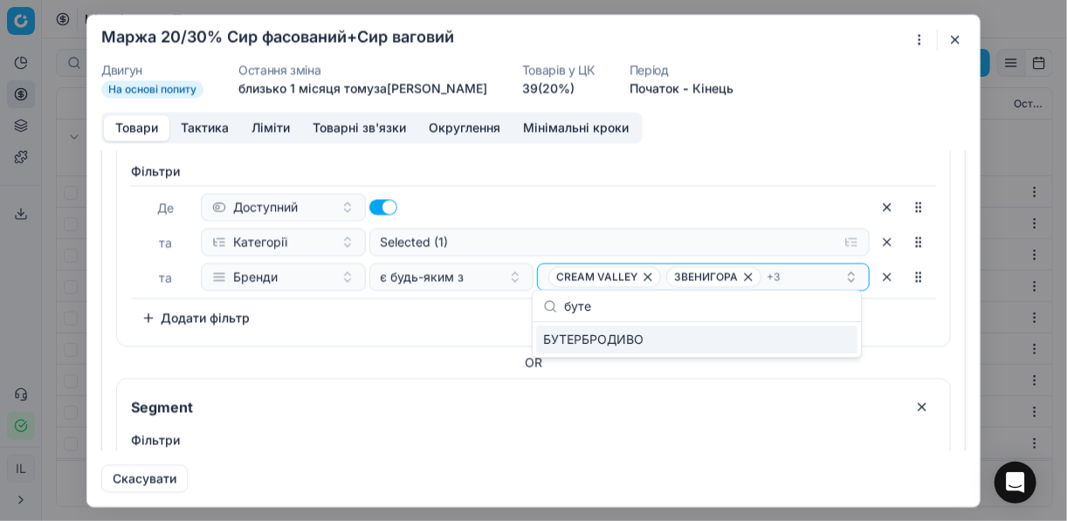
type input "буте"
click at [833, 343] on div "БУТЕРБРОДИВО" at bounding box center [696, 340] width 321 height 28
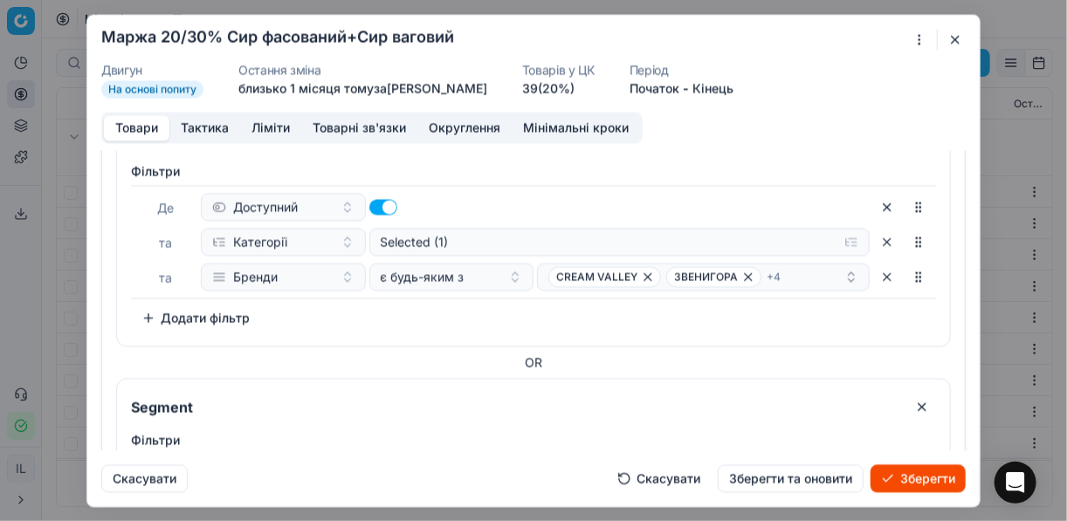
click at [908, 477] on button "Зберегти" at bounding box center [918, 479] width 95 height 28
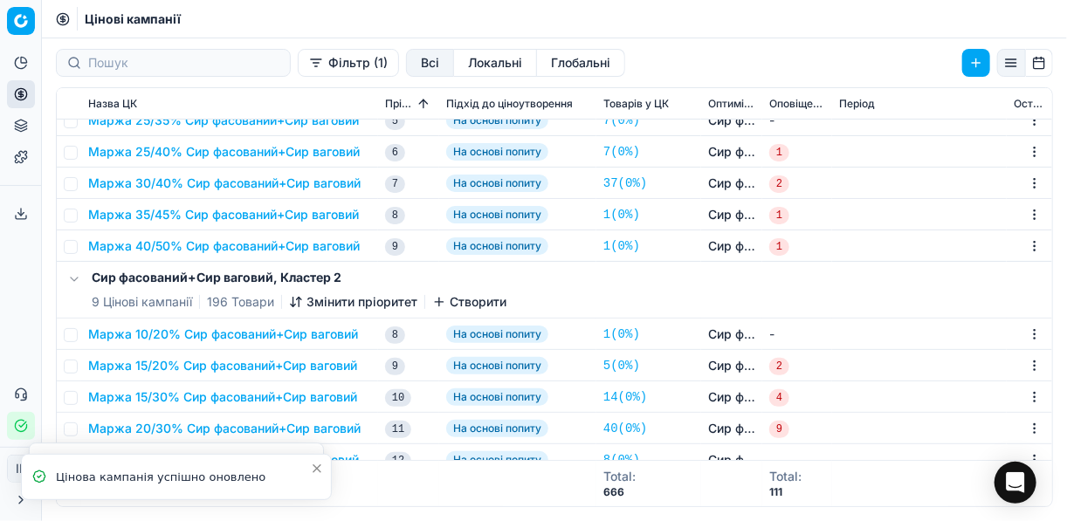
scroll to position [280, 0]
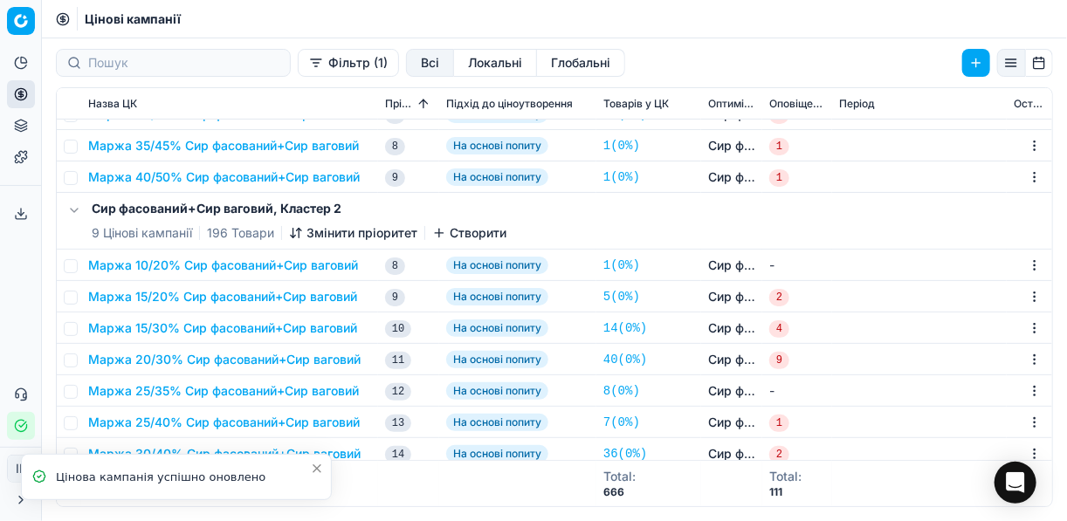
click at [204, 359] on button "Маржа 20/30% Сир фасований+Сир ваговий" at bounding box center [224, 359] width 273 height 17
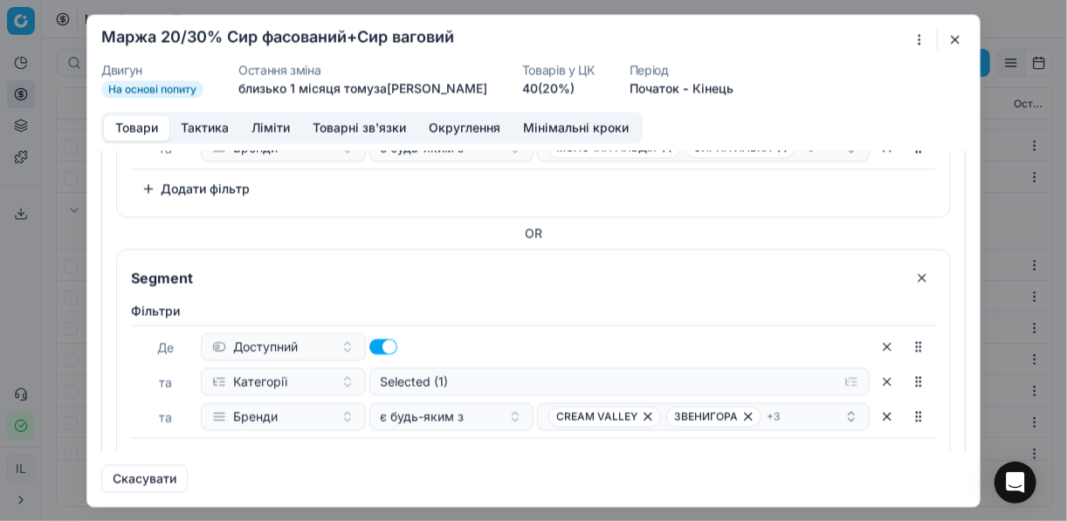
scroll to position [559, 0]
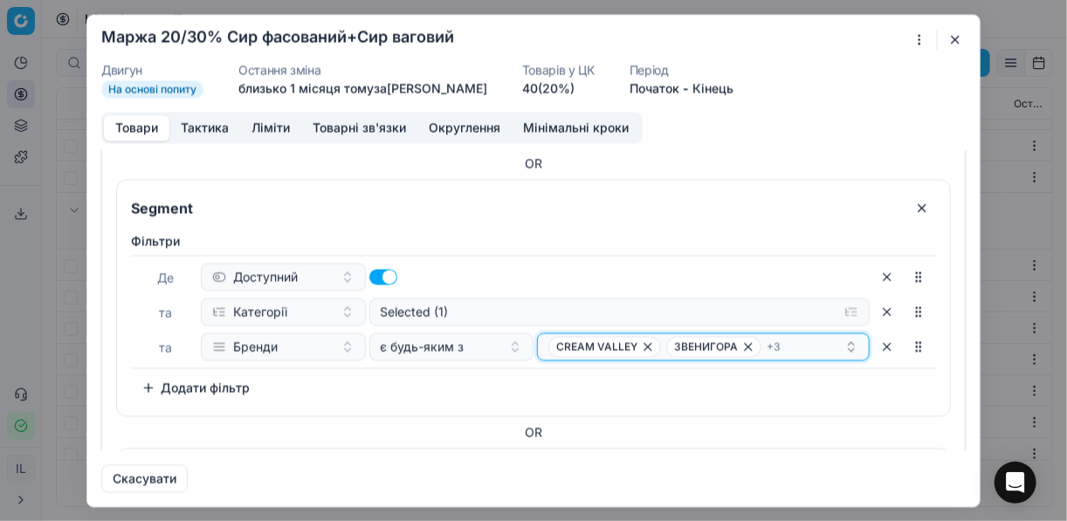
click at [795, 347] on div "CREAM VALLEY ЗВЕНИГОРА + 3" at bounding box center [697, 346] width 296 height 21
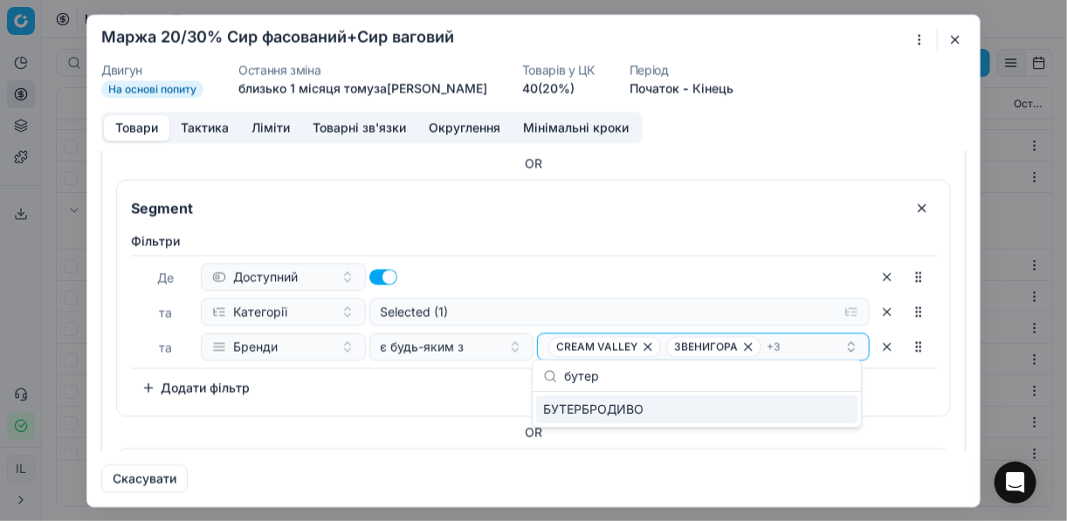
type input "бутер"
click at [819, 405] on div "БУТЕРБРОДИВО" at bounding box center [696, 410] width 321 height 28
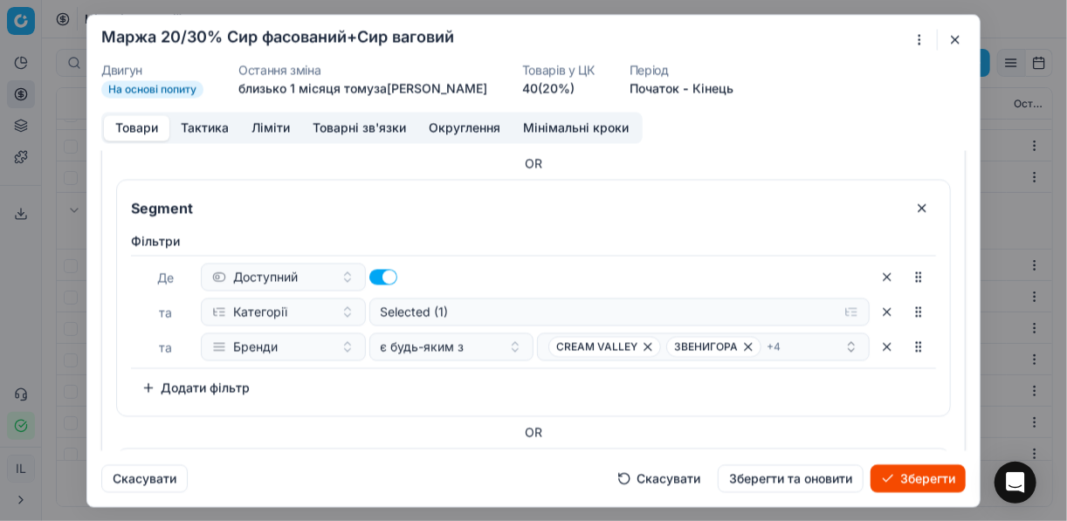
click at [915, 480] on button "Зберегти" at bounding box center [918, 479] width 95 height 28
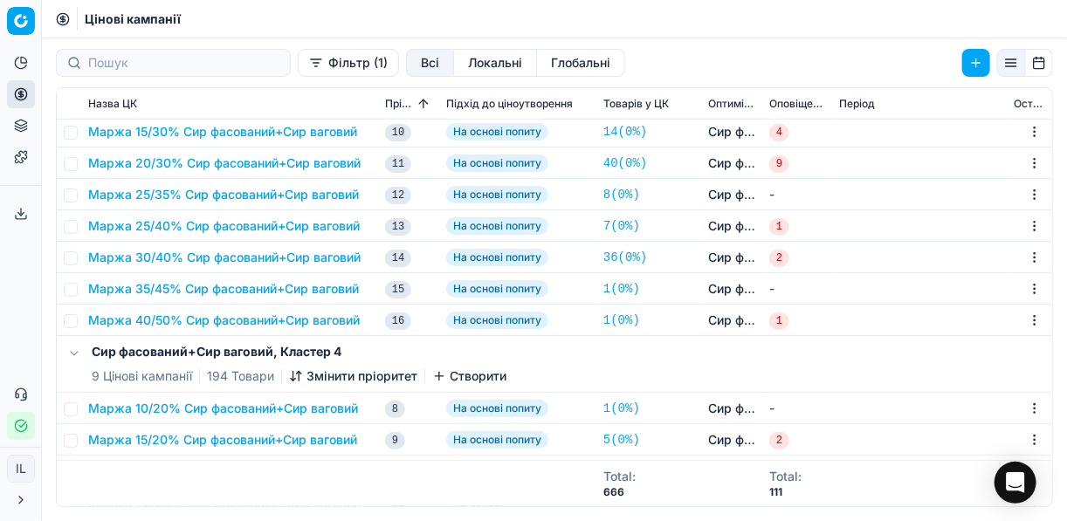
scroll to position [629, 0]
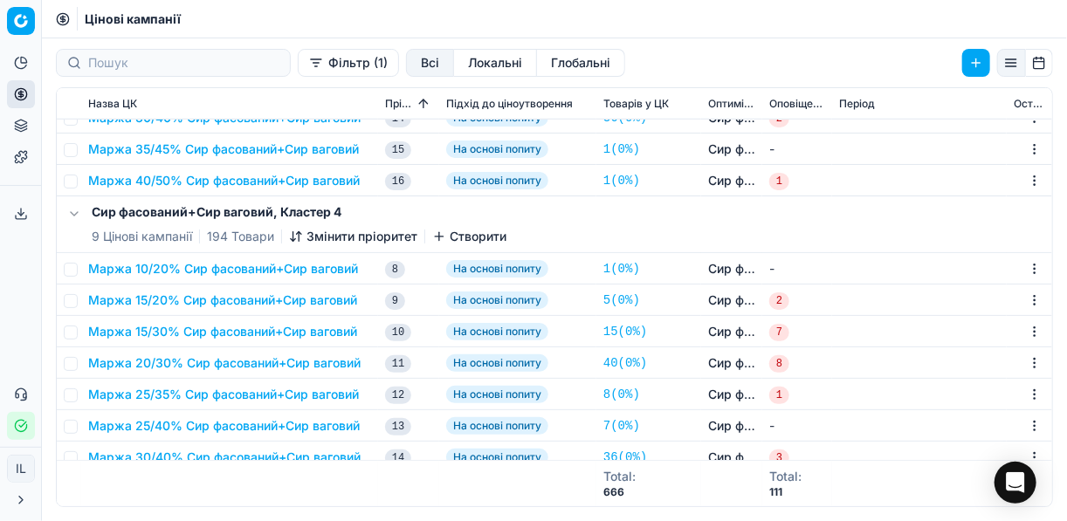
click at [327, 365] on button "Маржа 20/30% Сир фасований+Сир ваговий" at bounding box center [224, 363] width 273 height 17
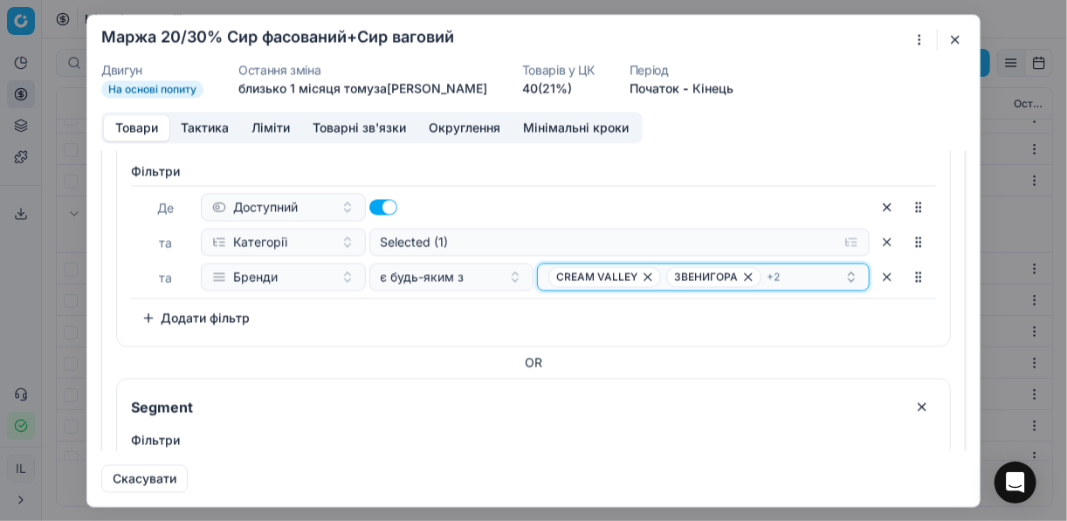
click at [787, 268] on div "CREAM VALLEY ЗВЕНИГОРА + 2" at bounding box center [697, 276] width 296 height 21
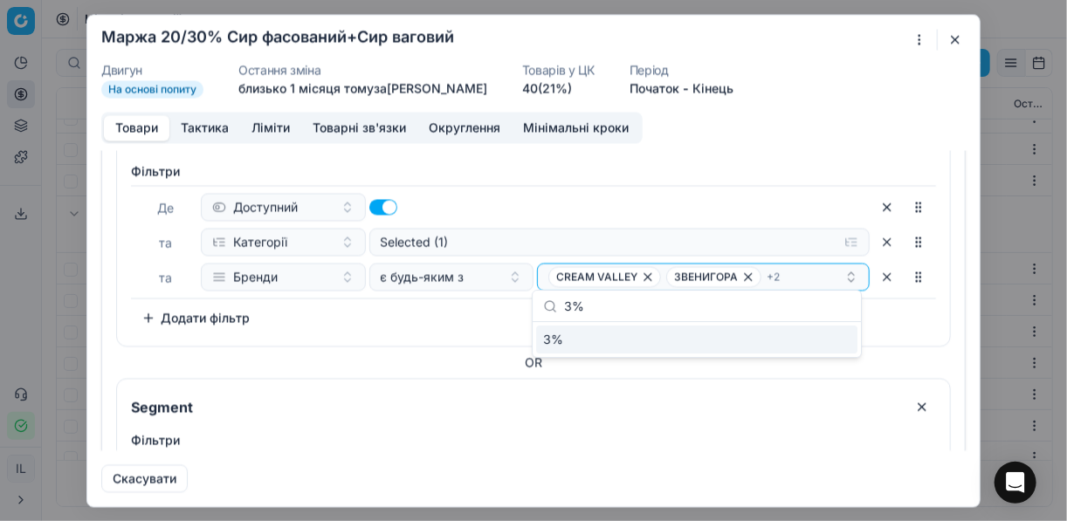
type input "3"
type input "бут"
click at [836, 347] on div "БУТЕРБРОДИВО" at bounding box center [696, 340] width 321 height 28
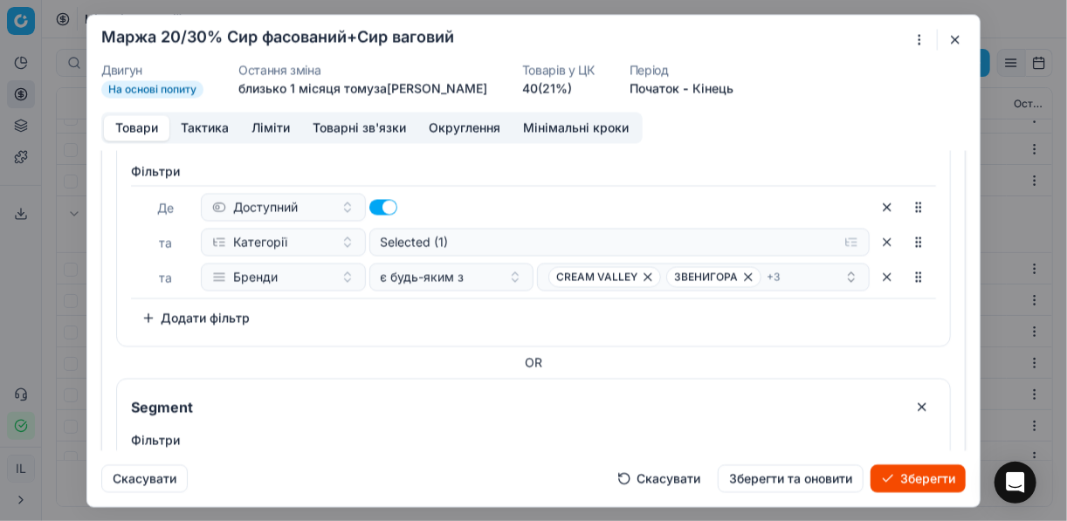
click at [897, 478] on button "Зберегти" at bounding box center [918, 479] width 95 height 28
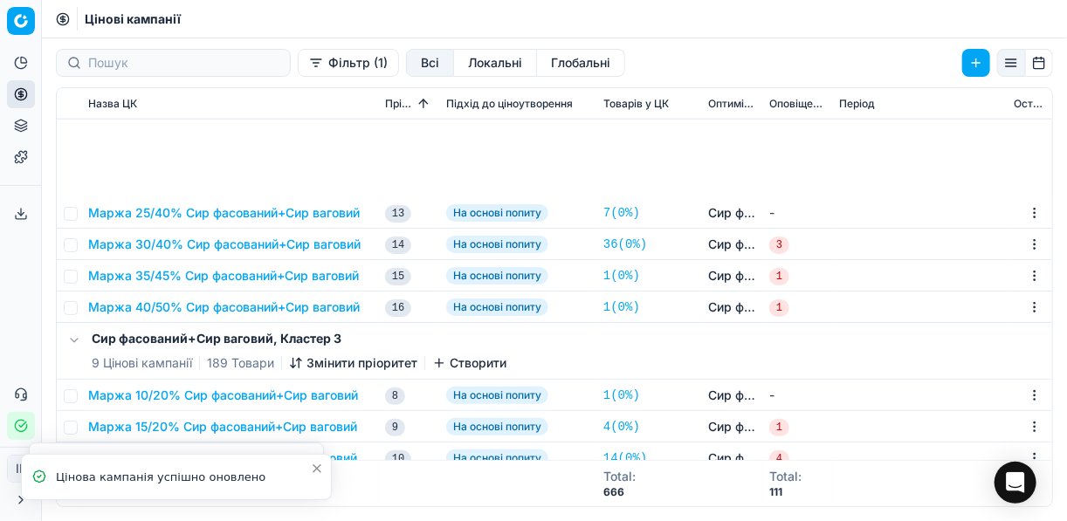
scroll to position [1048, 0]
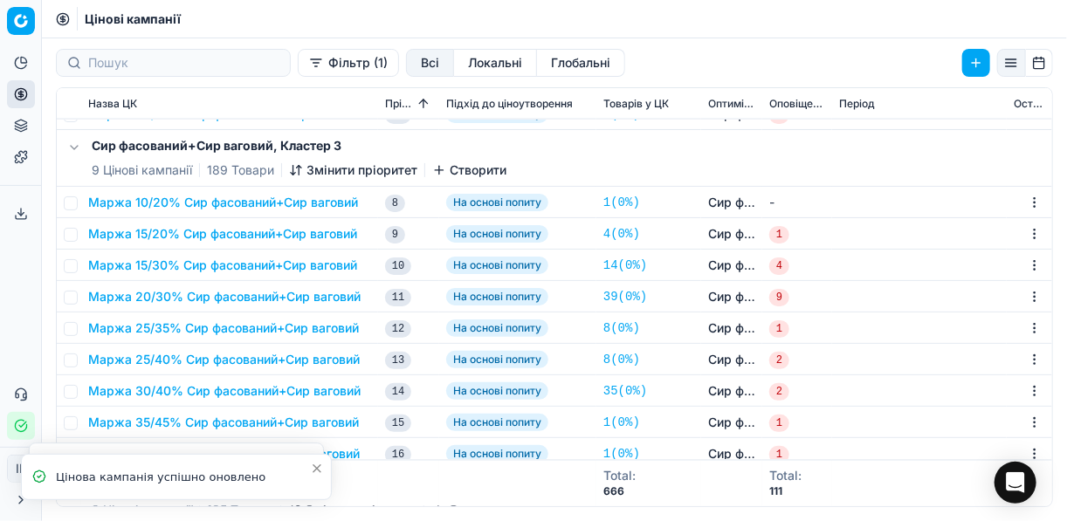
click at [240, 299] on button "Маржа 20/30% Сир фасований+Сир ваговий" at bounding box center [224, 296] width 273 height 17
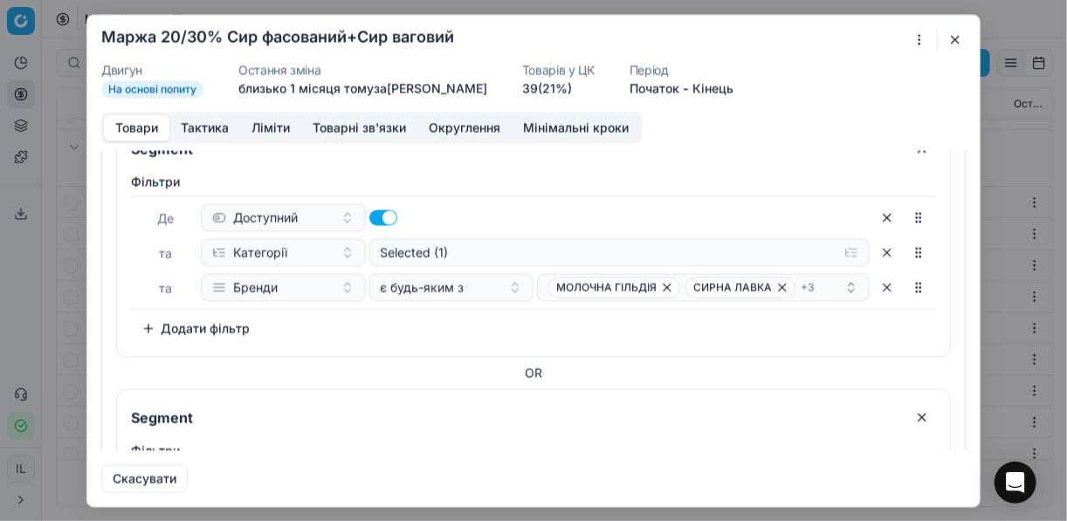
scroll to position [559, 0]
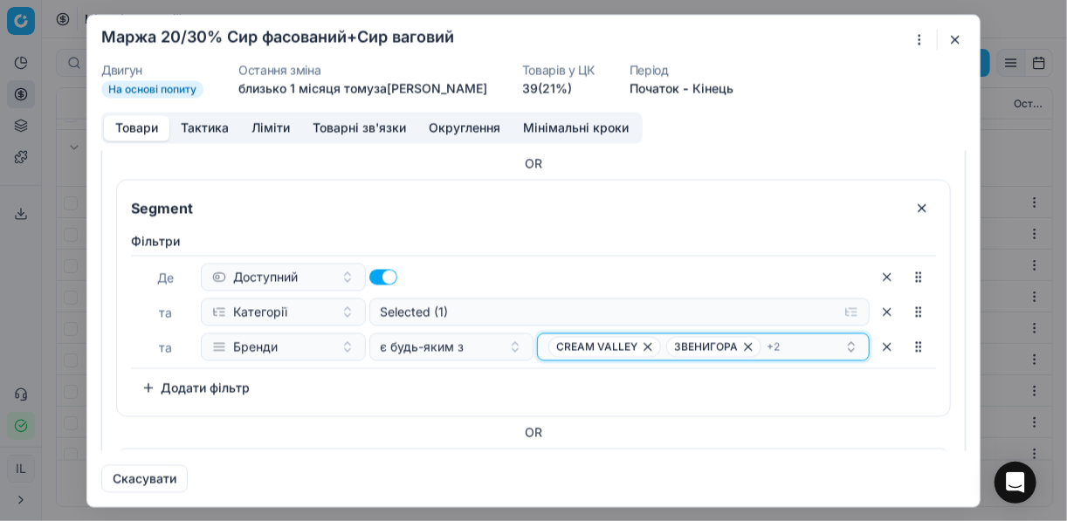
click at [801, 342] on div "CREAM VALLEY ЗВЕНИГОРА + 2" at bounding box center [697, 346] width 296 height 21
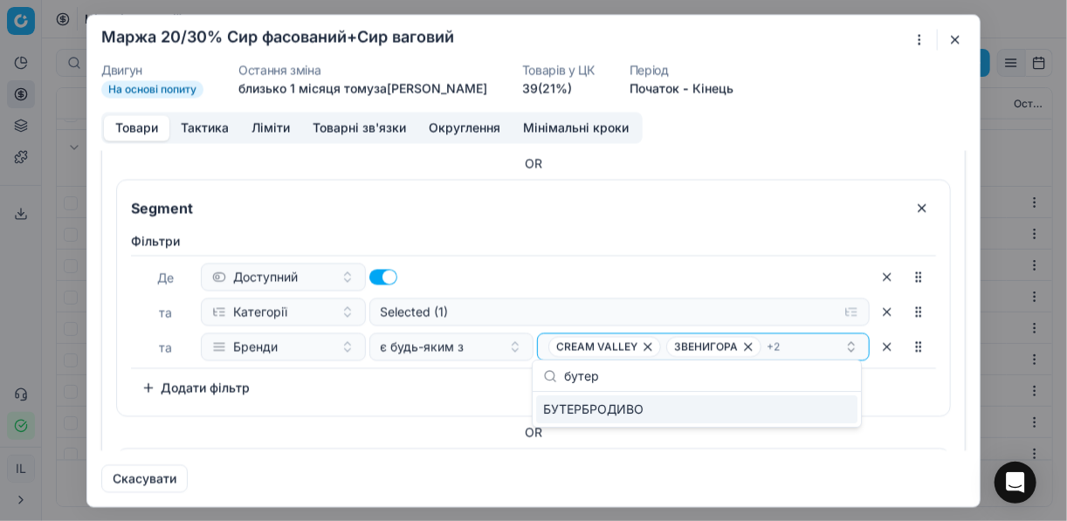
type input "бутер"
click at [843, 413] on div "БУТЕРБРОДИВО" at bounding box center [696, 410] width 321 height 28
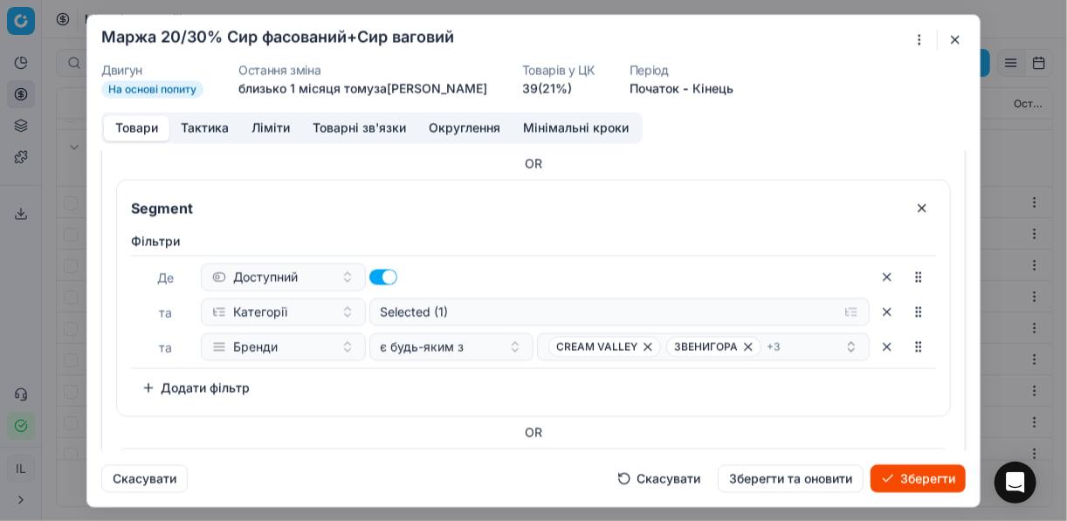
click at [903, 468] on button "Зберегти" at bounding box center [918, 479] width 95 height 28
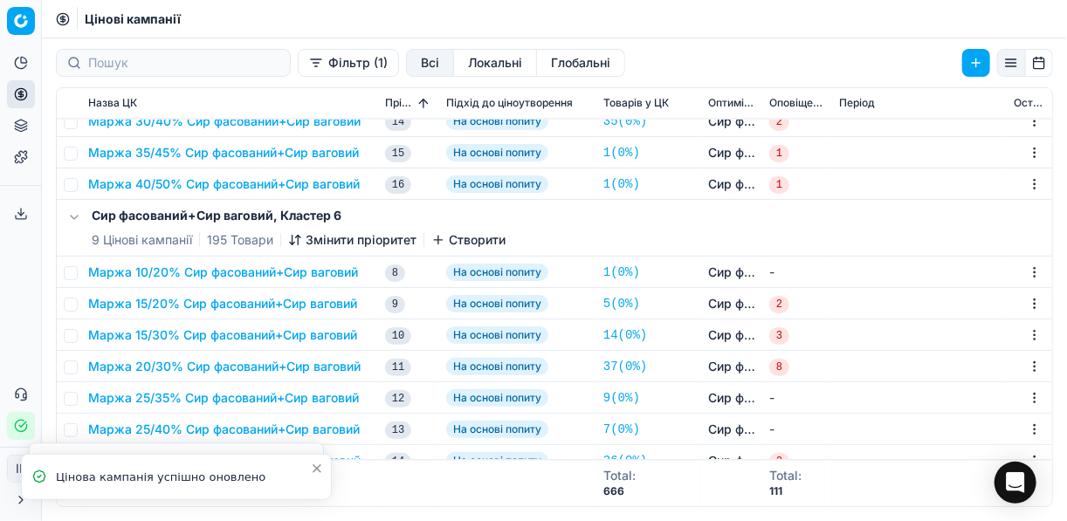
scroll to position [1468, 0]
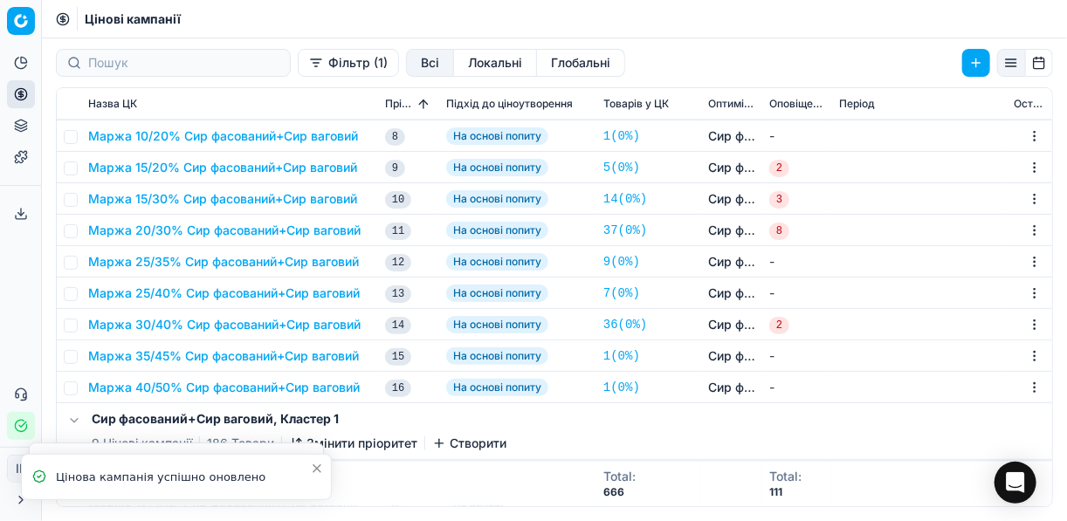
click at [245, 231] on button "Маржа 20/30% Сир фасований+Сир ваговий" at bounding box center [224, 230] width 273 height 17
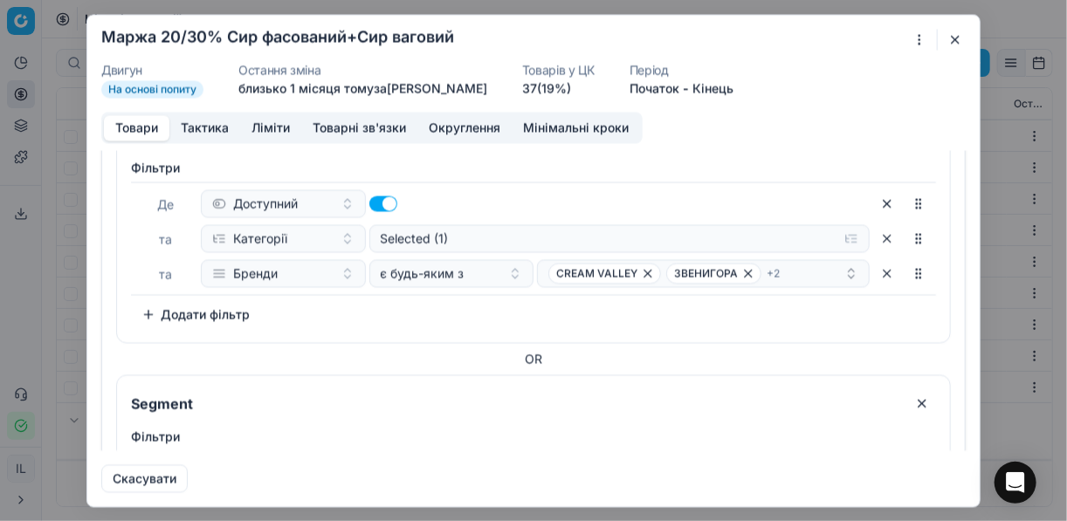
scroll to position [699, 0]
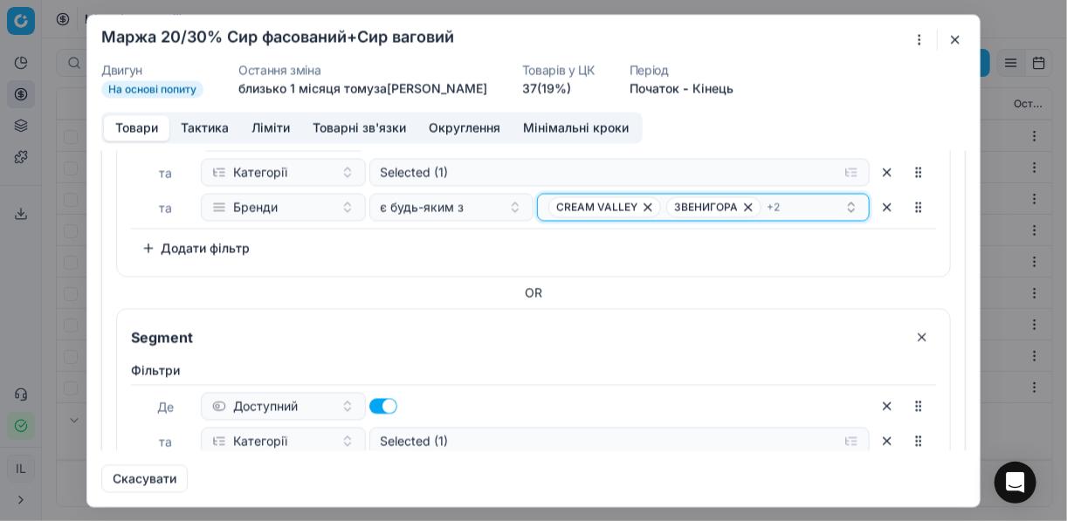
click at [801, 207] on div "CREAM VALLEY ЗВЕНИГОРА + 2" at bounding box center [697, 207] width 296 height 21
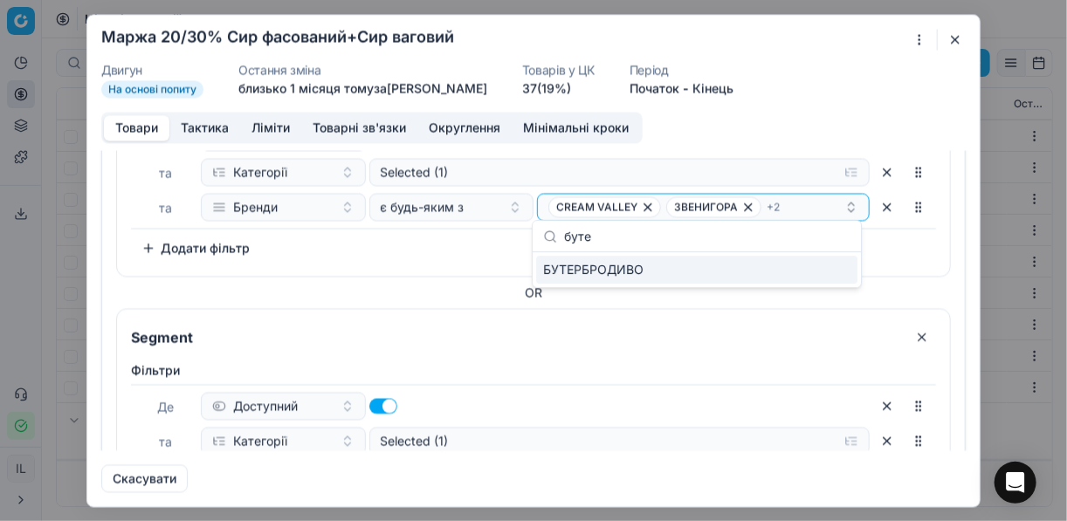
type input "буте"
click at [843, 266] on div "БУТЕРБРОДИВО" at bounding box center [696, 270] width 321 height 28
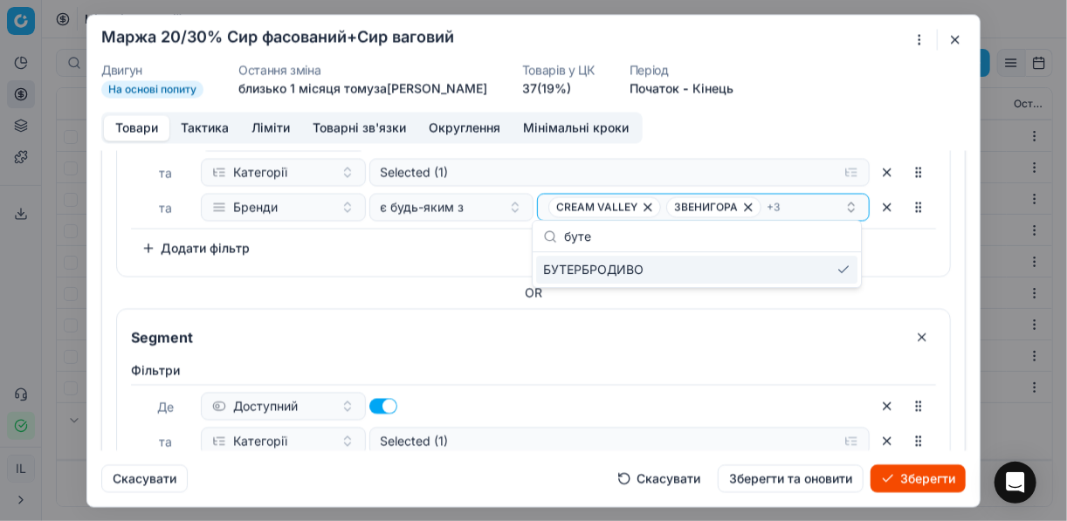
click at [919, 481] on button "Зберегти" at bounding box center [918, 479] width 95 height 28
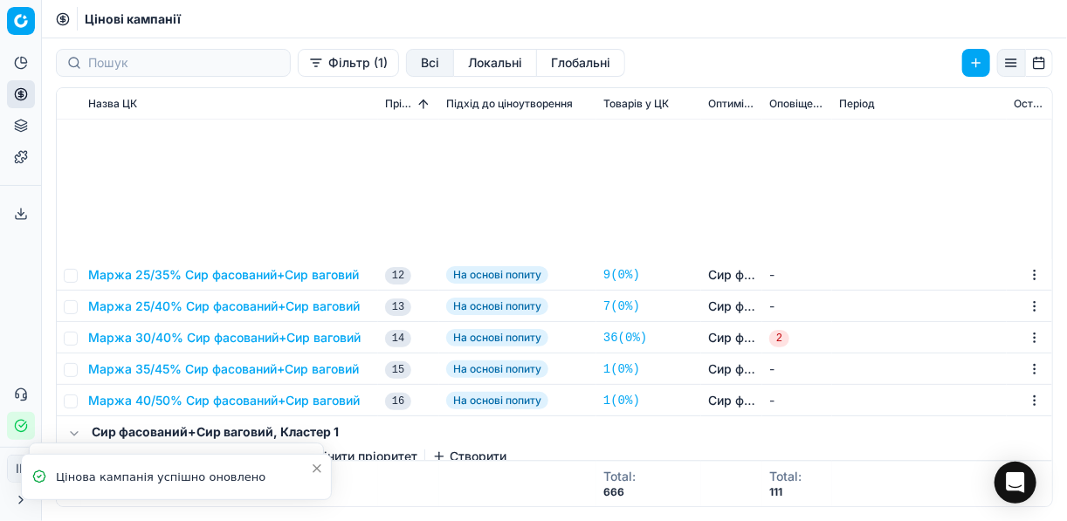
scroll to position [1762, 0]
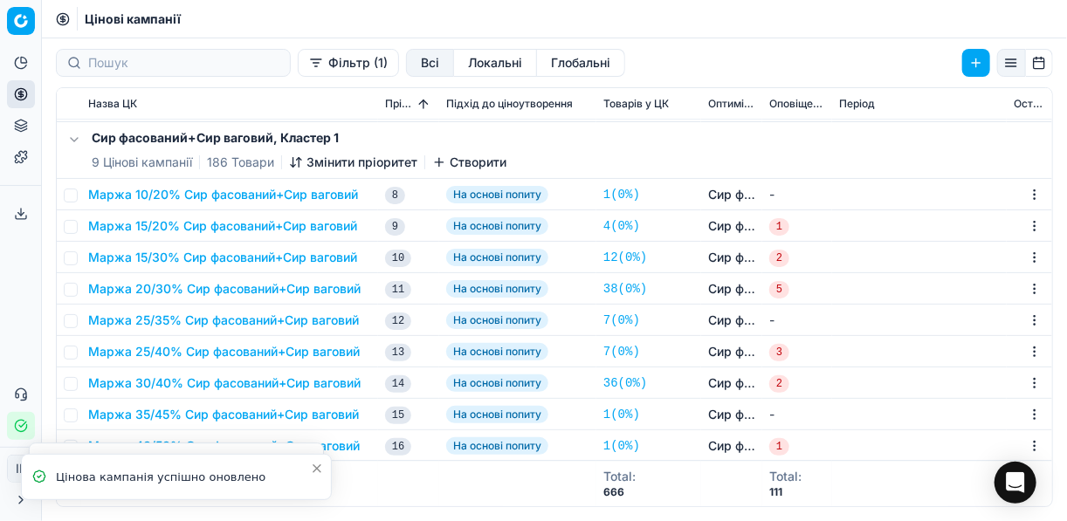
click at [197, 286] on button "Маржа 20/30% Сир фасований+Сир ваговий" at bounding box center [224, 288] width 273 height 17
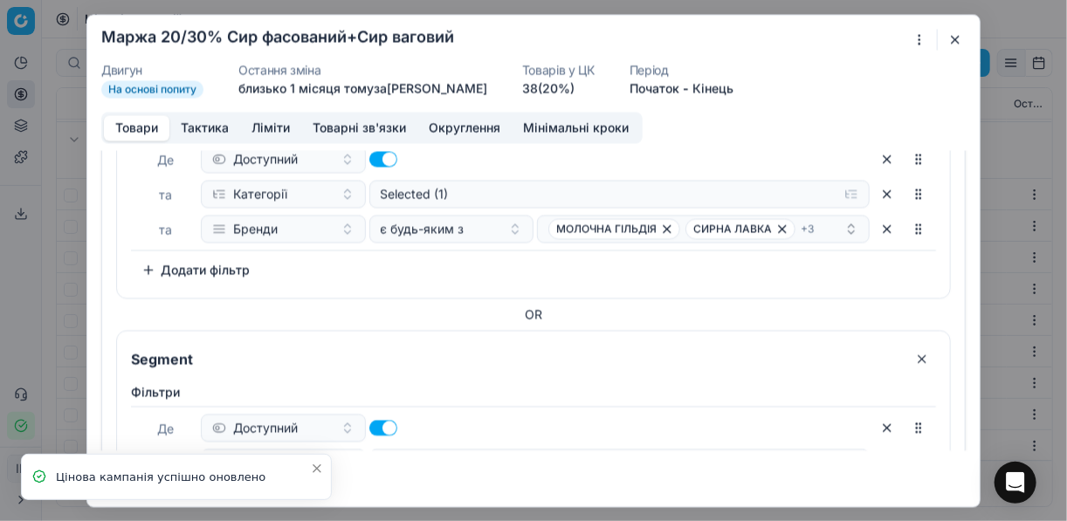
scroll to position [489, 0]
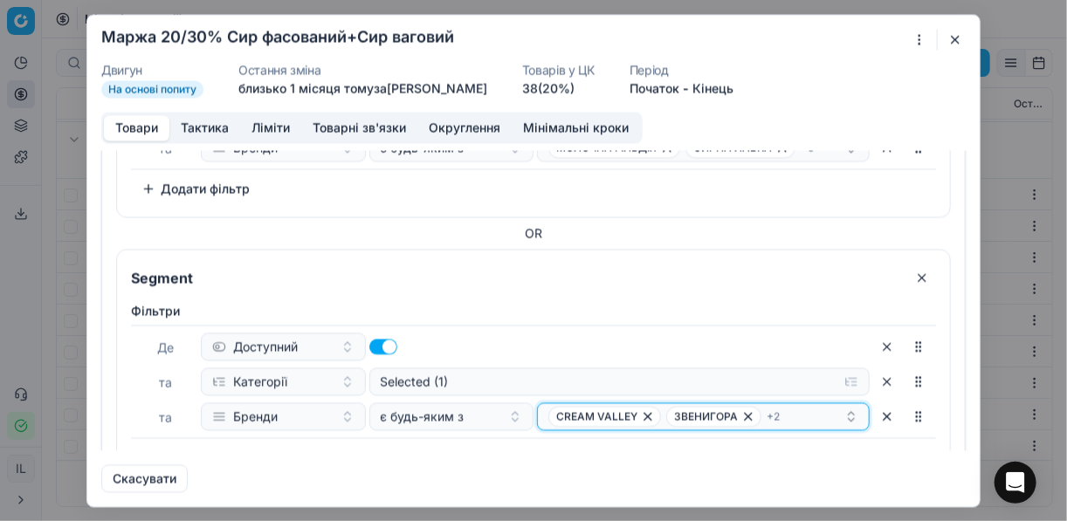
click at [812, 418] on div "CREAM VALLEY ЗВЕНИГОРА + 2" at bounding box center [697, 416] width 296 height 21
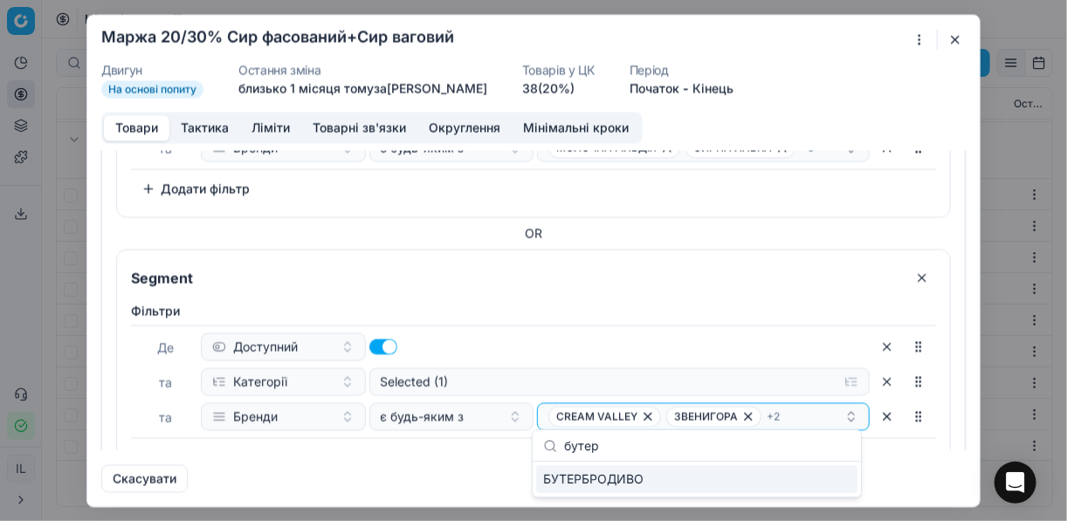
type input "бутер"
click at [839, 481] on div "БУТЕРБРОДИВО" at bounding box center [696, 480] width 321 height 28
click at [945, 482] on button "Зберегти" at bounding box center [918, 479] width 95 height 28
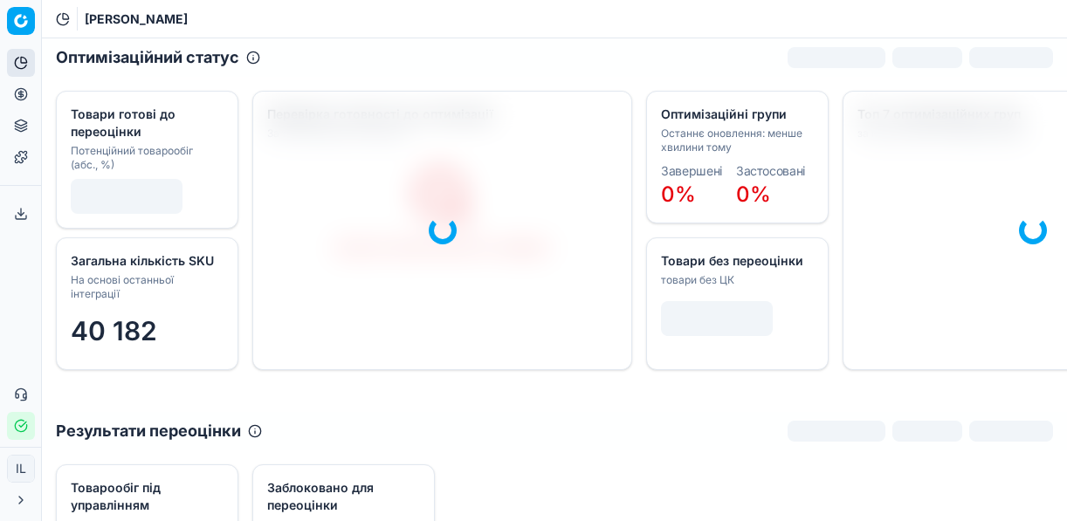
click at [18, 93] on icon at bounding box center [20, 94] width 4 height 4
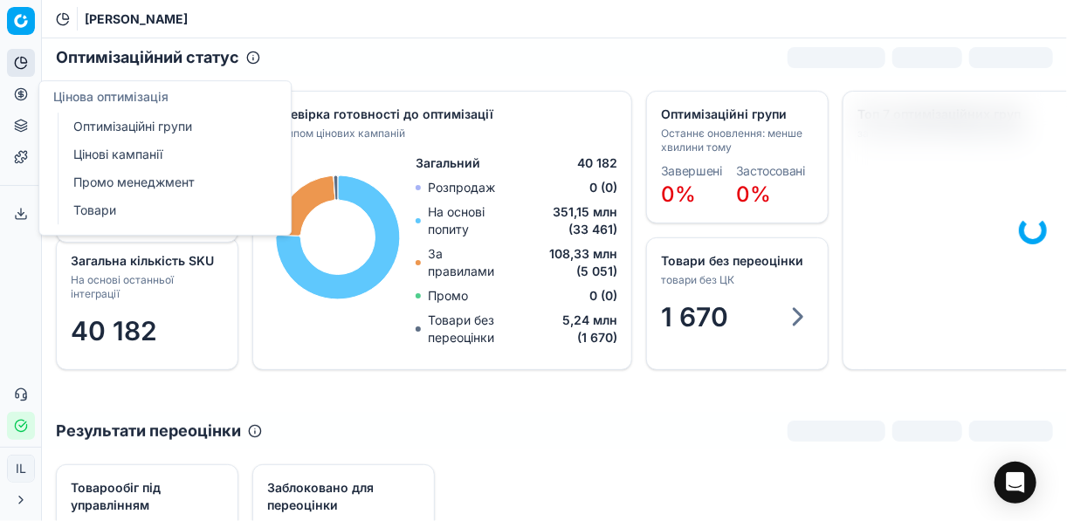
click at [128, 125] on link "Оптимізаційні групи" at bounding box center [168, 126] width 204 height 24
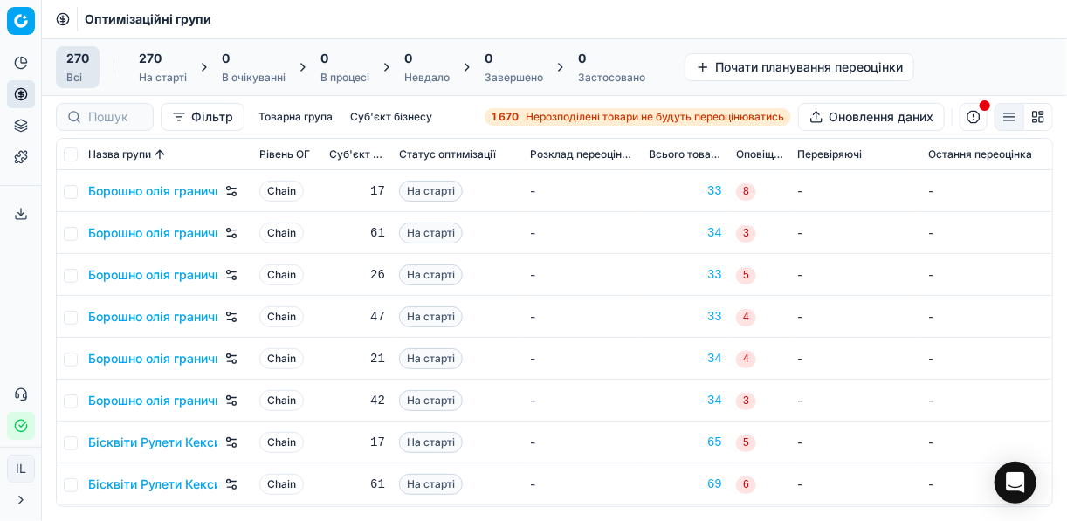
click at [526, 117] on span "Нерозподілені товари не будуть переоцінюватись" at bounding box center [655, 117] width 259 height 14
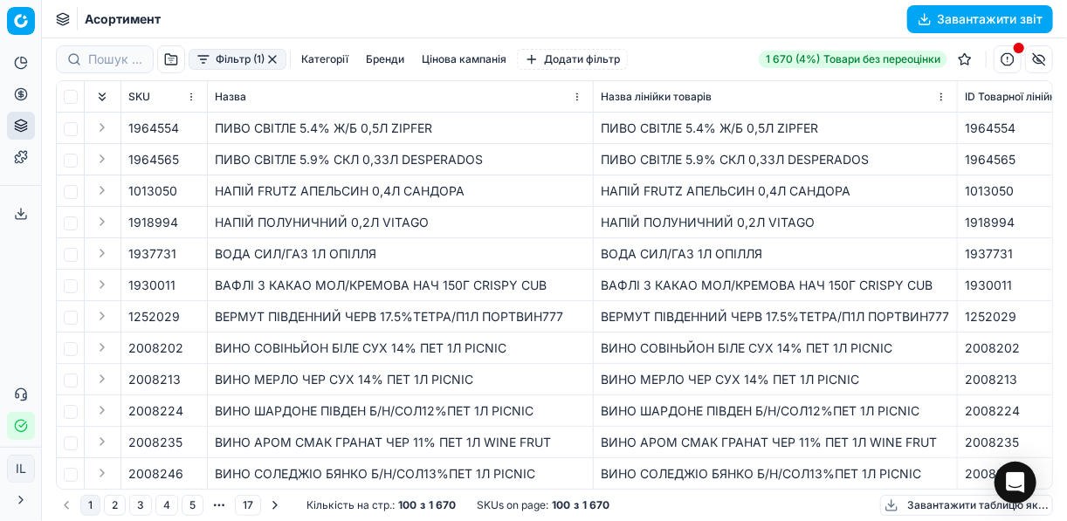
click at [201, 66] on button "Фільтр (1)" at bounding box center [238, 59] width 98 height 21
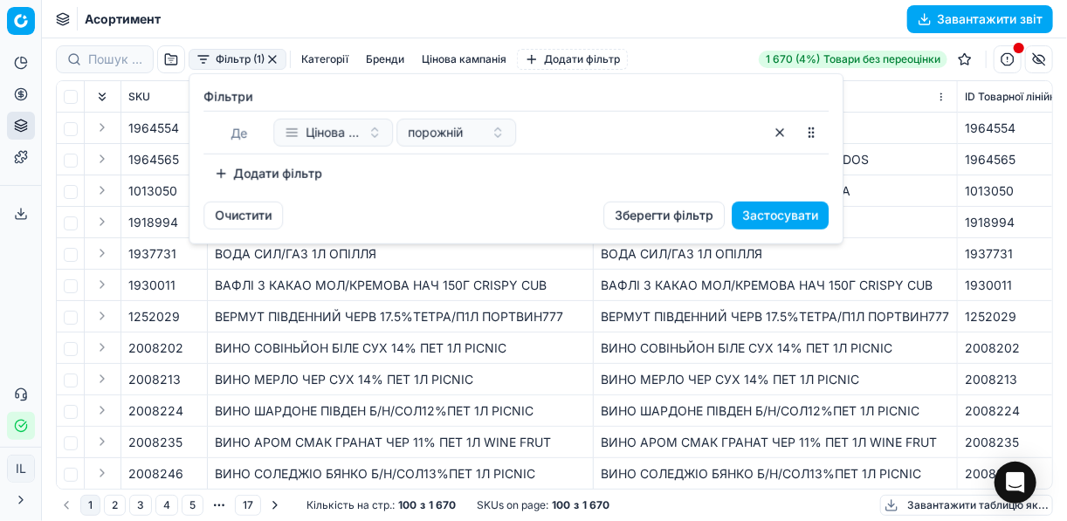
click at [217, 170] on button "Додати фільтр" at bounding box center [268, 174] width 129 height 28
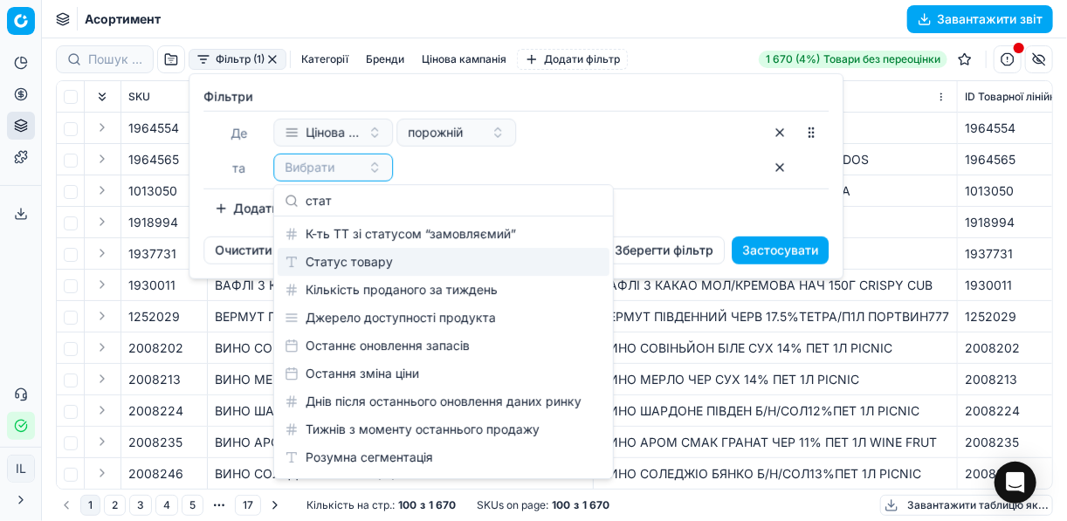
type input "стат"
click at [412, 266] on div "Статус товару" at bounding box center [444, 262] width 332 height 28
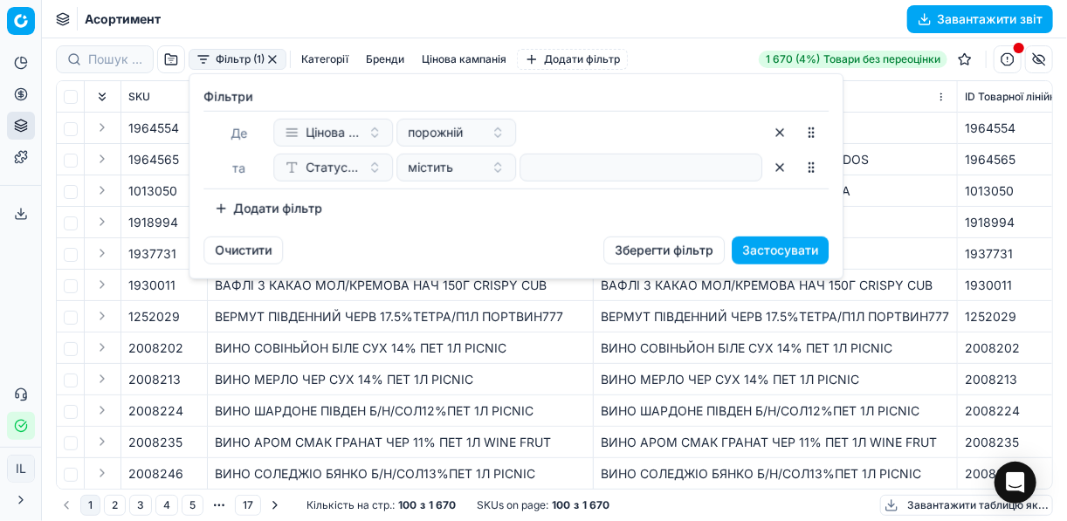
click at [222, 206] on button "Додати фільтр" at bounding box center [268, 209] width 129 height 28
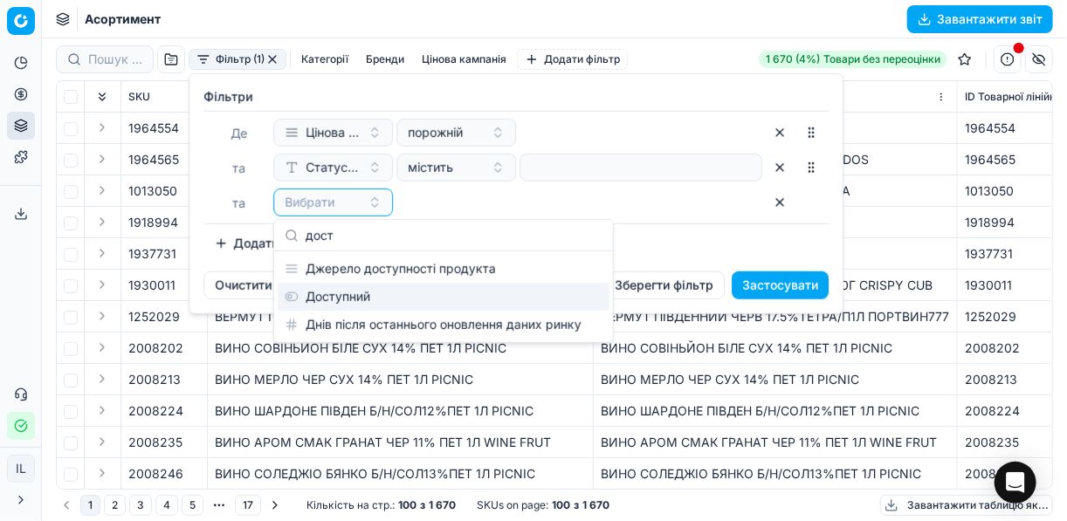
type input "дост"
click at [367, 297] on div "Доступний" at bounding box center [444, 297] width 332 height 28
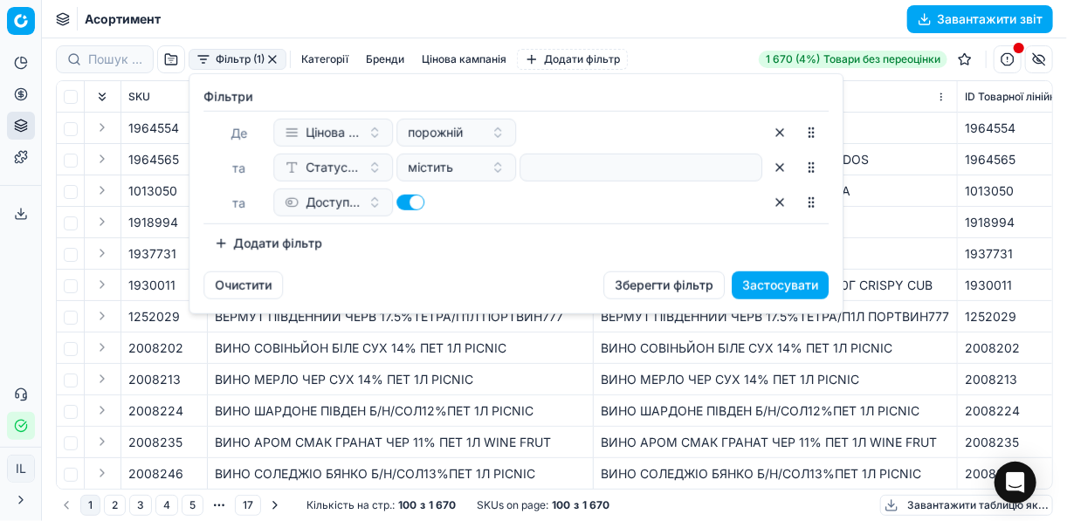
click at [224, 235] on button "Додати фільтр" at bounding box center [268, 244] width 129 height 28
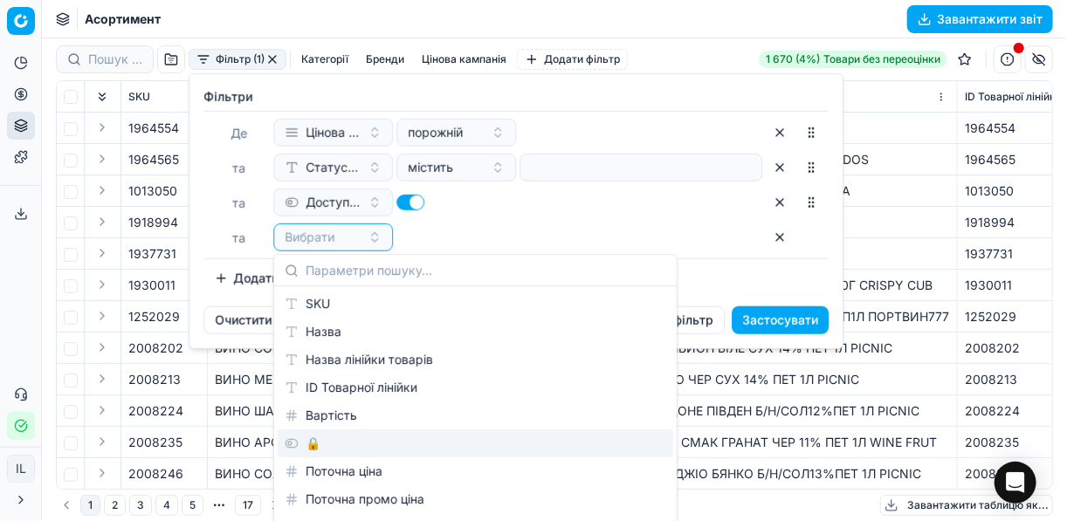
click at [311, 445] on div "🔒" at bounding box center [476, 444] width 396 height 28
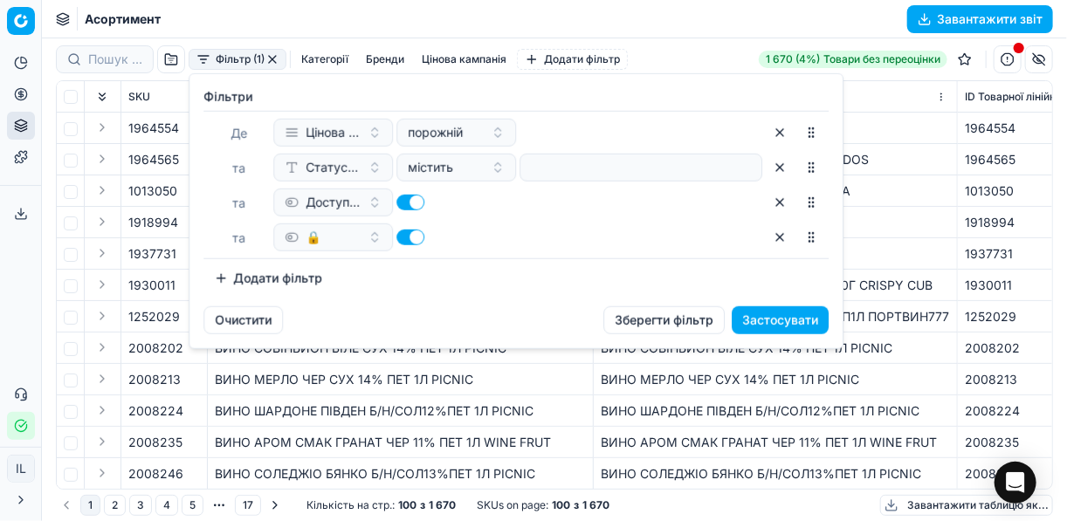
click at [399, 233] on button "button" at bounding box center [411, 238] width 28 height 16
checkbox input "false"
click at [764, 310] on button "Застосувати" at bounding box center [780, 321] width 97 height 28
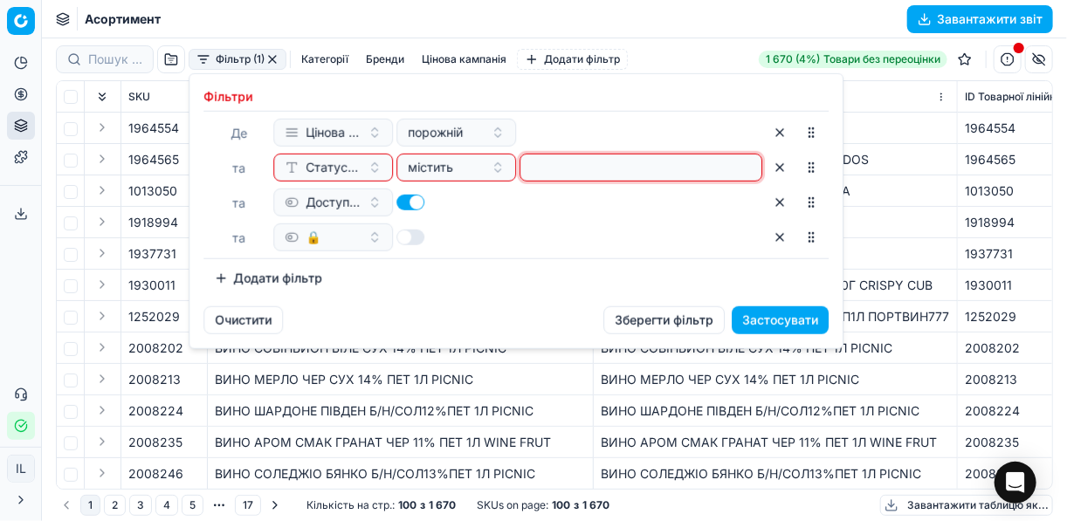
click at [617, 164] on input at bounding box center [641, 168] width 227 height 26
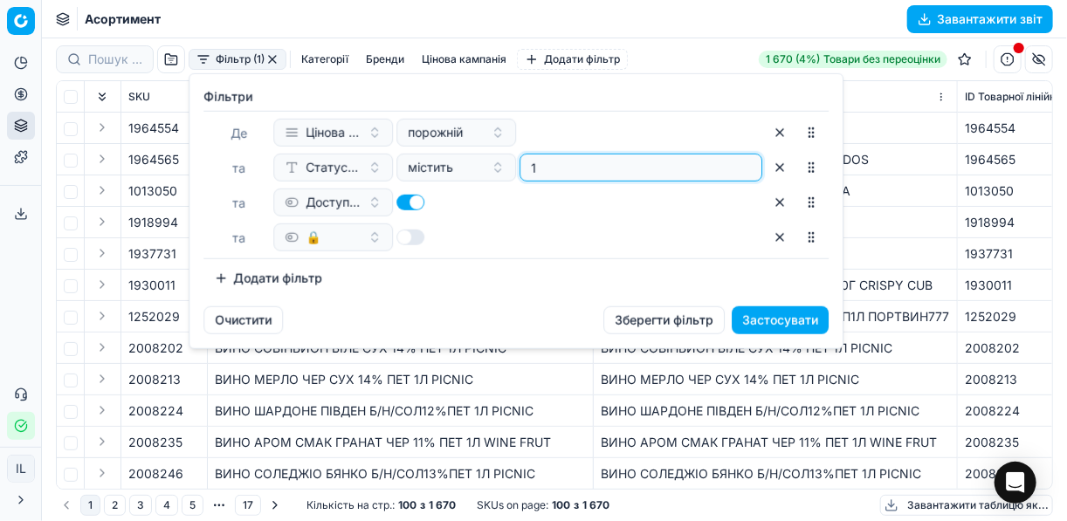
type input "1"
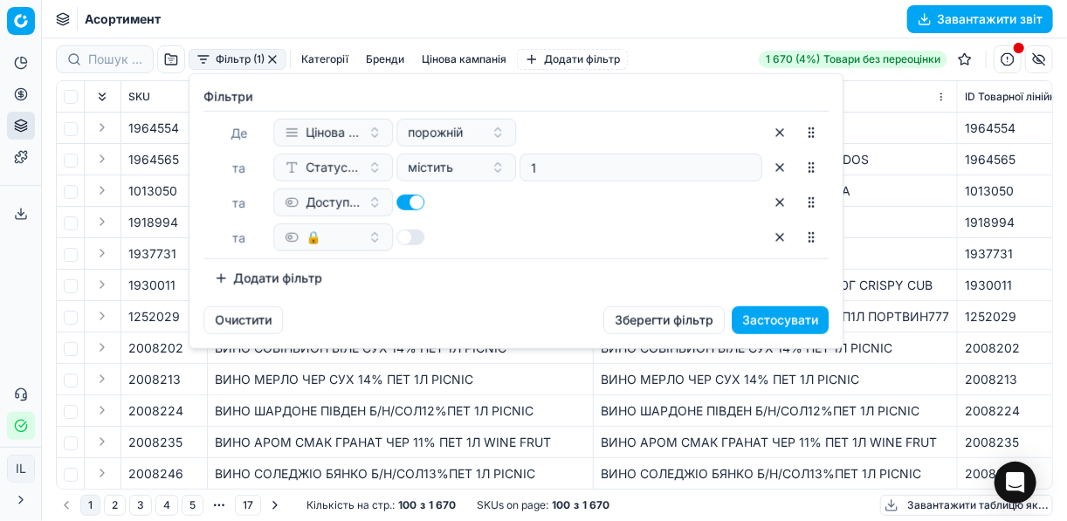
click at [804, 325] on button "Застосувати" at bounding box center [780, 321] width 97 height 28
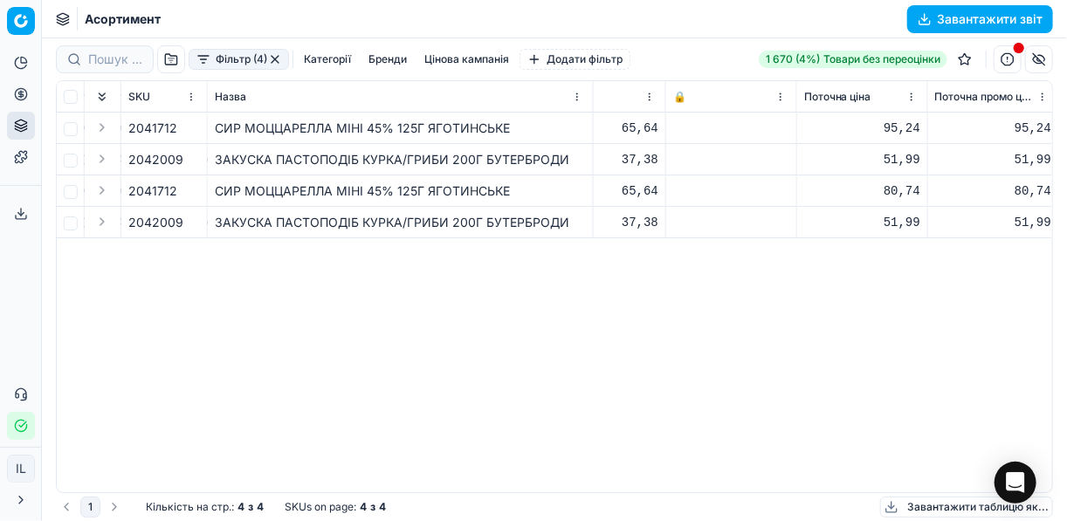
scroll to position [0, 574]
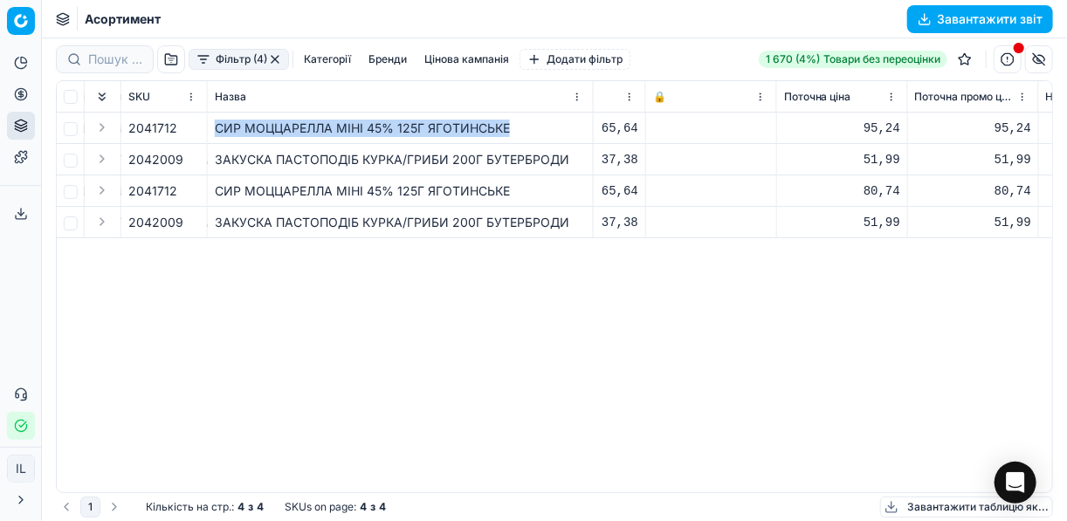
drag, startPoint x: 510, startPoint y: 126, endPoint x: 178, endPoint y: 128, distance: 331.9
copy tr "СИР МОЦЦАРЕЛЛА МІНІ 45% 125Г ЯГОТИНСЬКЕ"
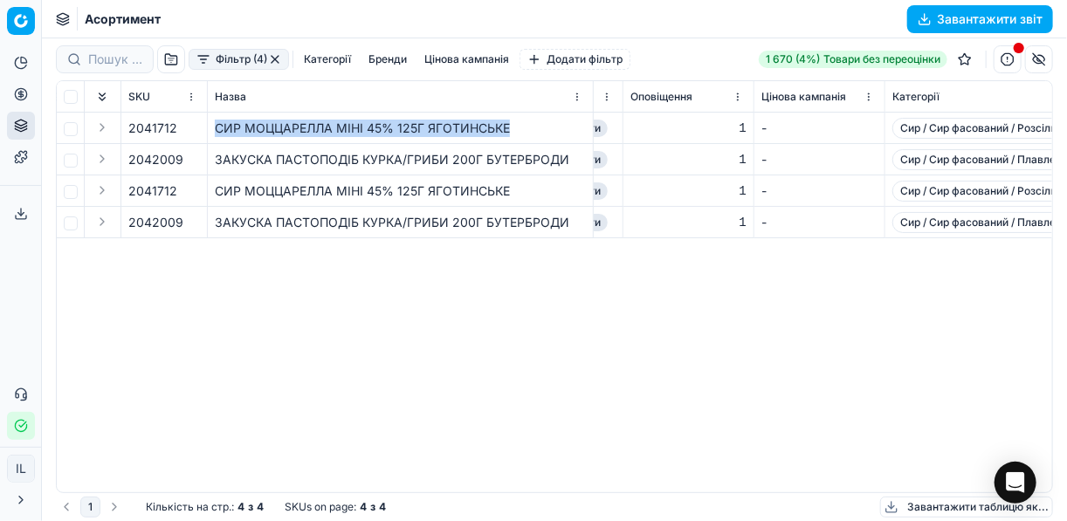
scroll to position [0, 2919]
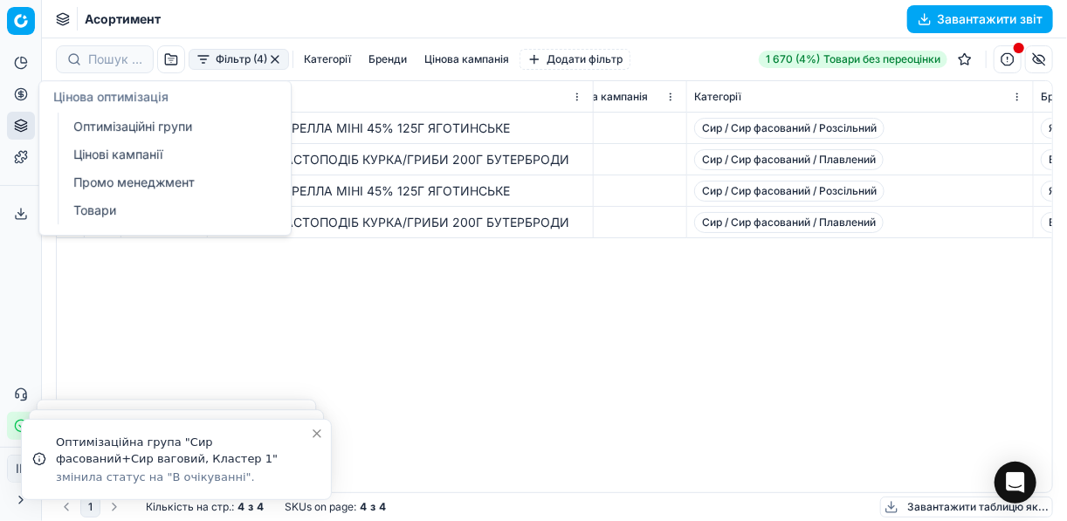
click at [19, 93] on icon at bounding box center [21, 94] width 14 height 14
click at [140, 125] on link "Оптимізаційні групи" at bounding box center [168, 126] width 204 height 24
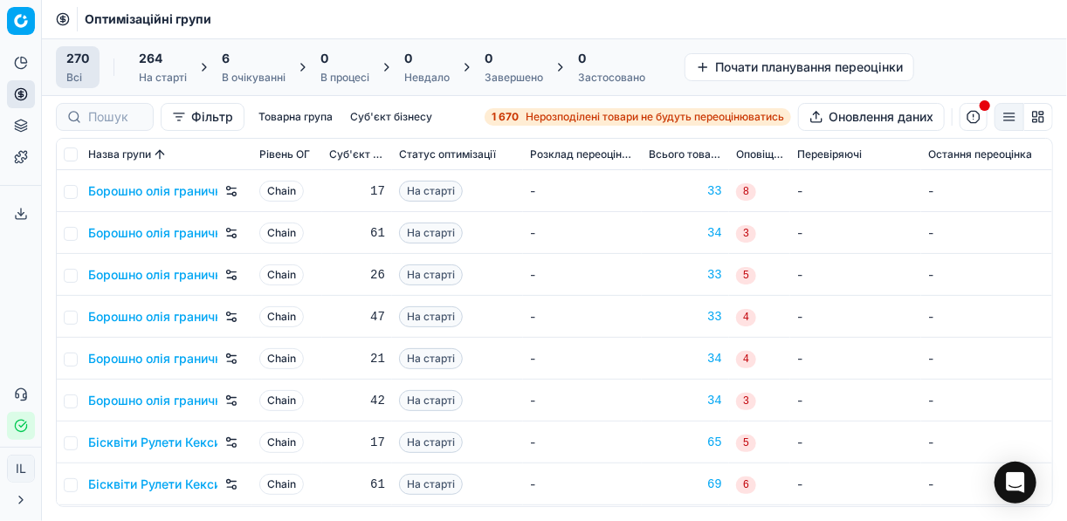
click at [263, 63] on div "6" at bounding box center [254, 58] width 64 height 17
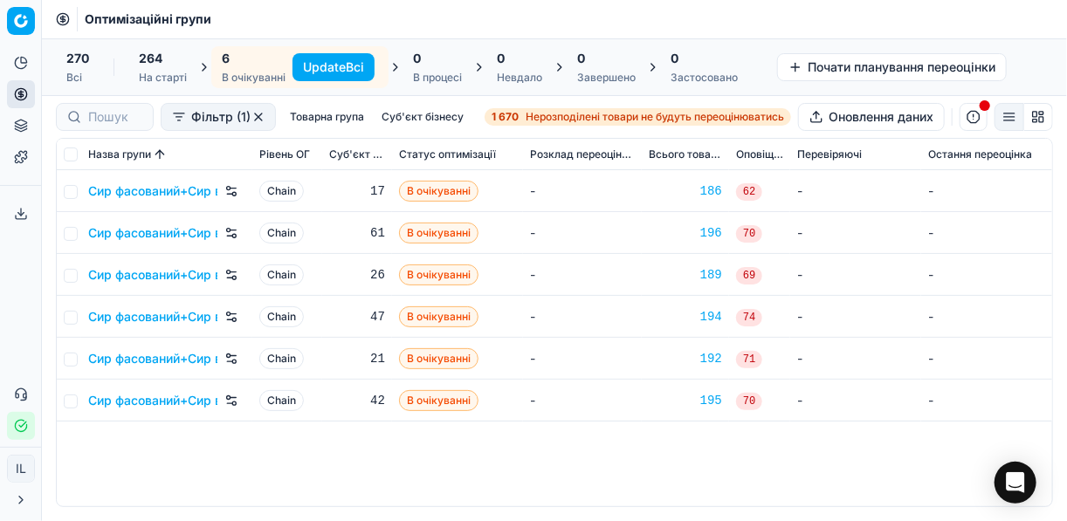
click at [342, 60] on button "Update Всі" at bounding box center [334, 67] width 82 height 28
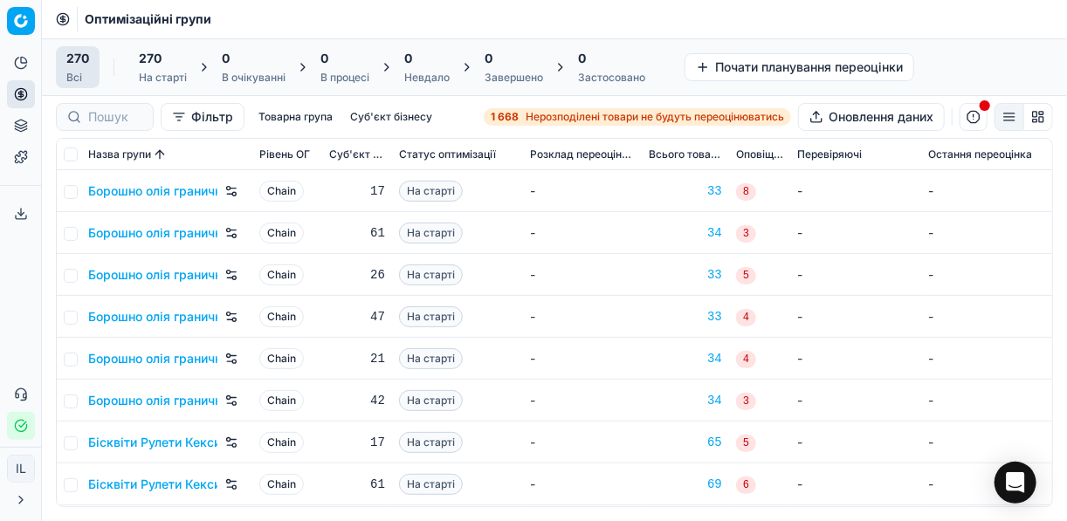
click at [529, 108] on link "1 668 Нерозподілені товари не будуть переоцінюватись" at bounding box center [637, 116] width 307 height 17
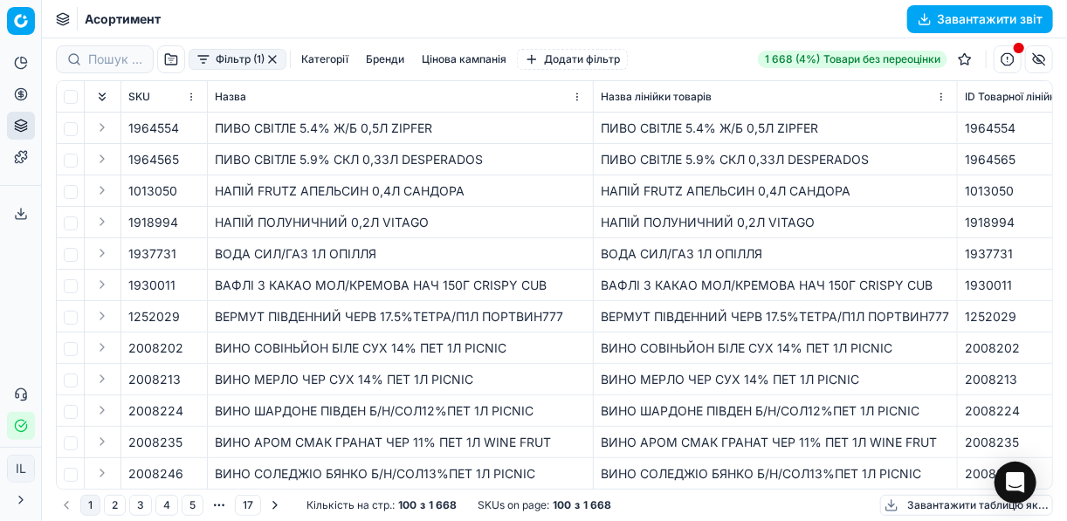
click at [204, 59] on button "Фільтр (1)" at bounding box center [238, 59] width 98 height 21
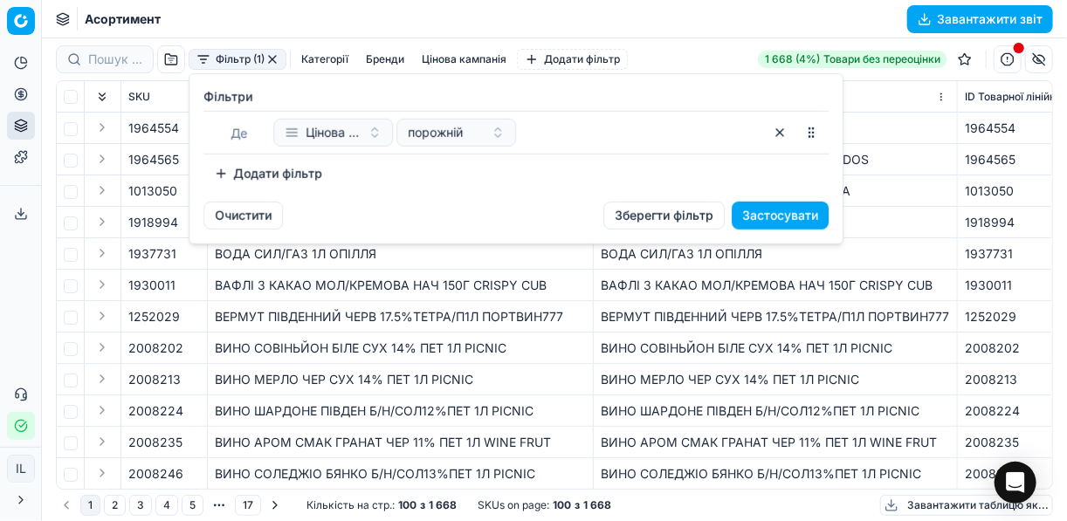
click at [216, 174] on button "Додати фільтр" at bounding box center [268, 174] width 129 height 28
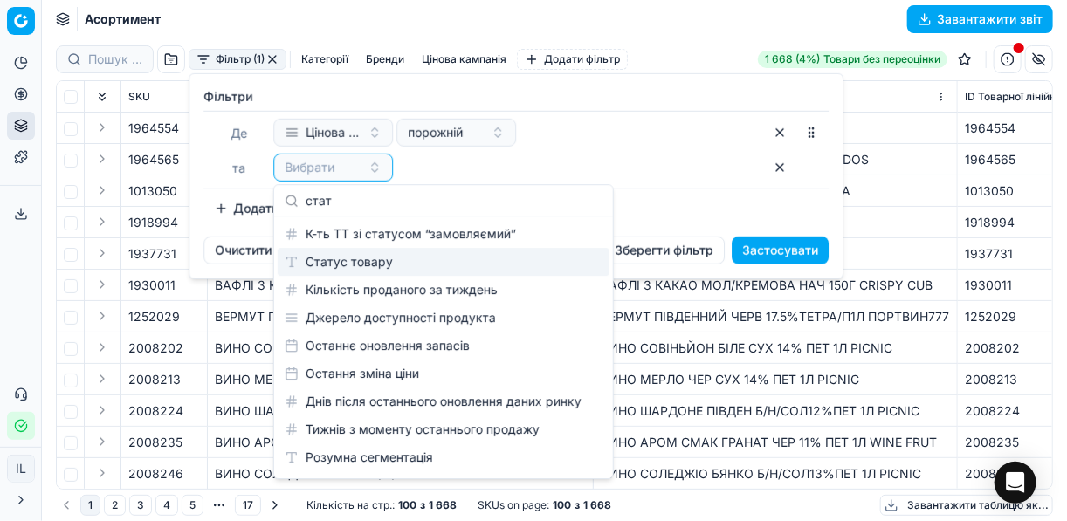
type input "стат"
click at [358, 260] on div "Статус товару" at bounding box center [444, 262] width 332 height 28
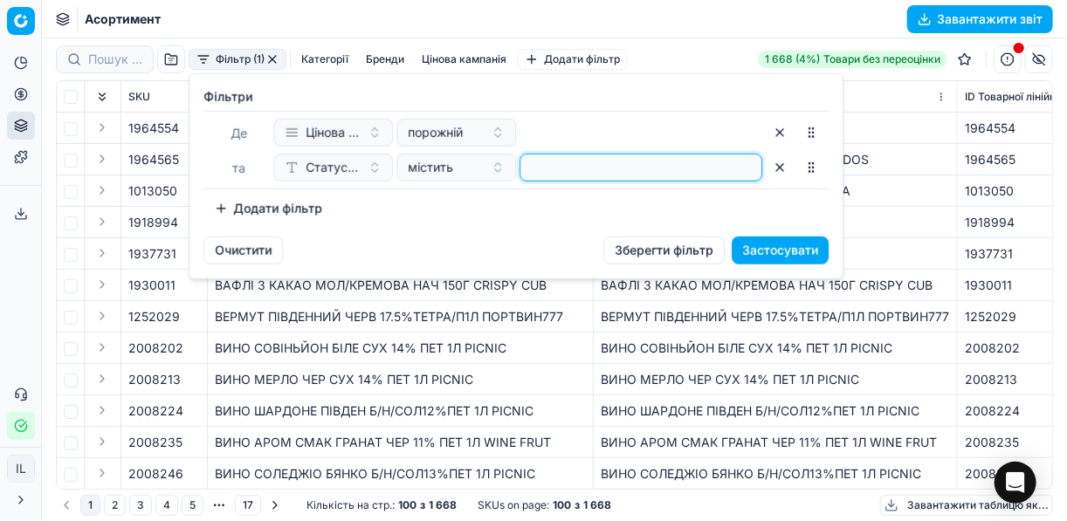
click at [557, 163] on input at bounding box center [641, 168] width 227 height 26
type input "1"
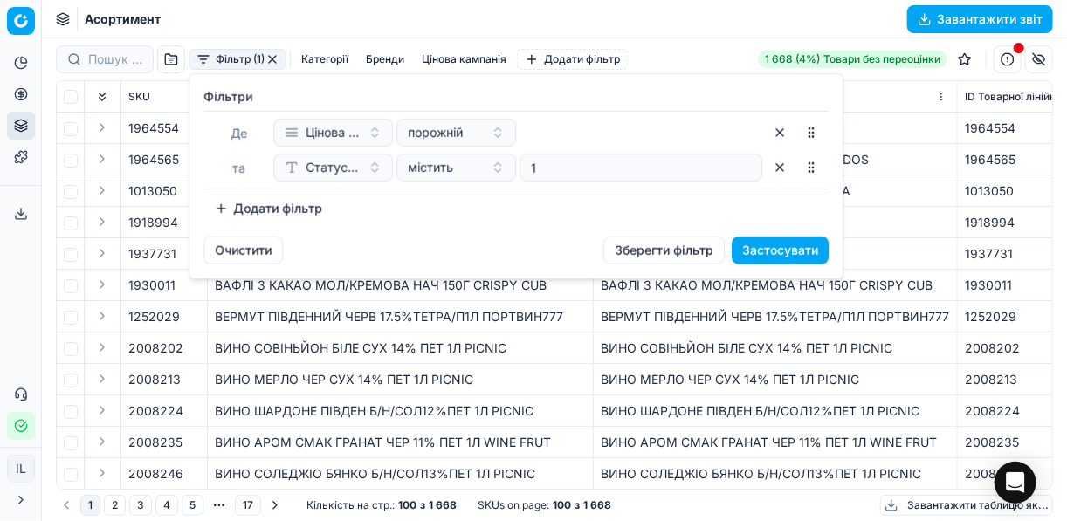
click at [227, 207] on button "Додати фільтр" at bounding box center [268, 209] width 129 height 28
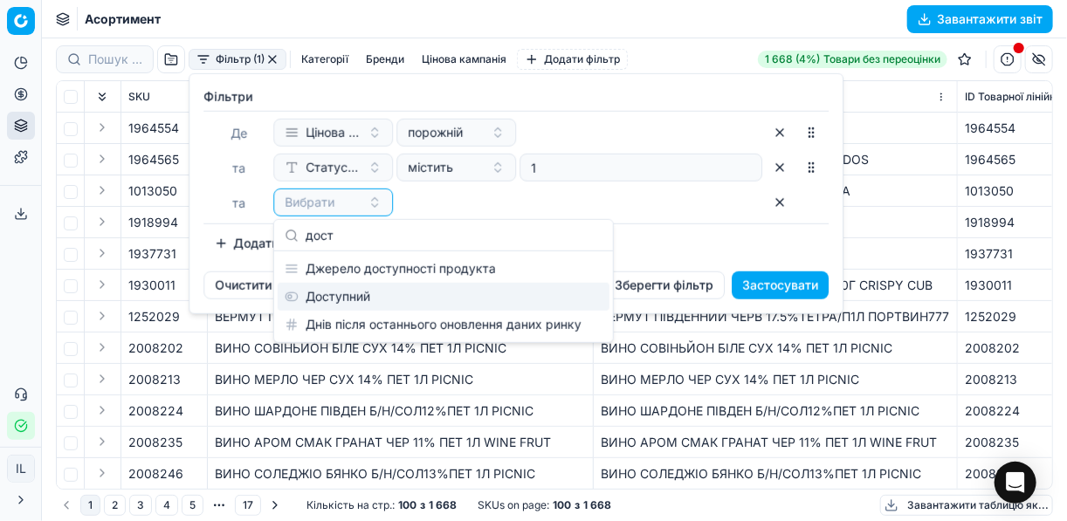
type input "дост"
drag, startPoint x: 342, startPoint y: 292, endPoint x: 296, endPoint y: 291, distance: 46.3
click at [339, 293] on div "Доступний" at bounding box center [444, 297] width 332 height 28
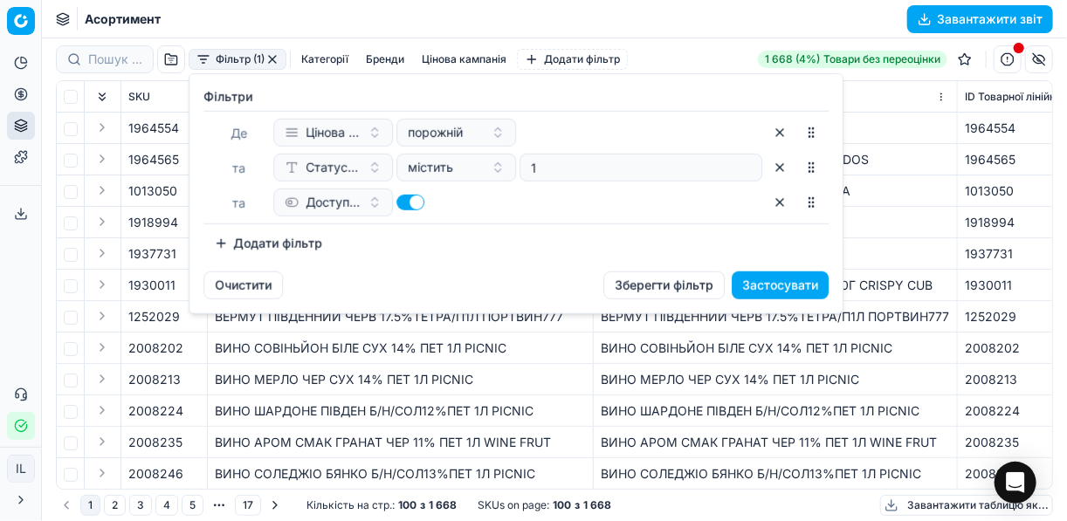
click at [224, 243] on button "Додати фільтр" at bounding box center [268, 244] width 129 height 28
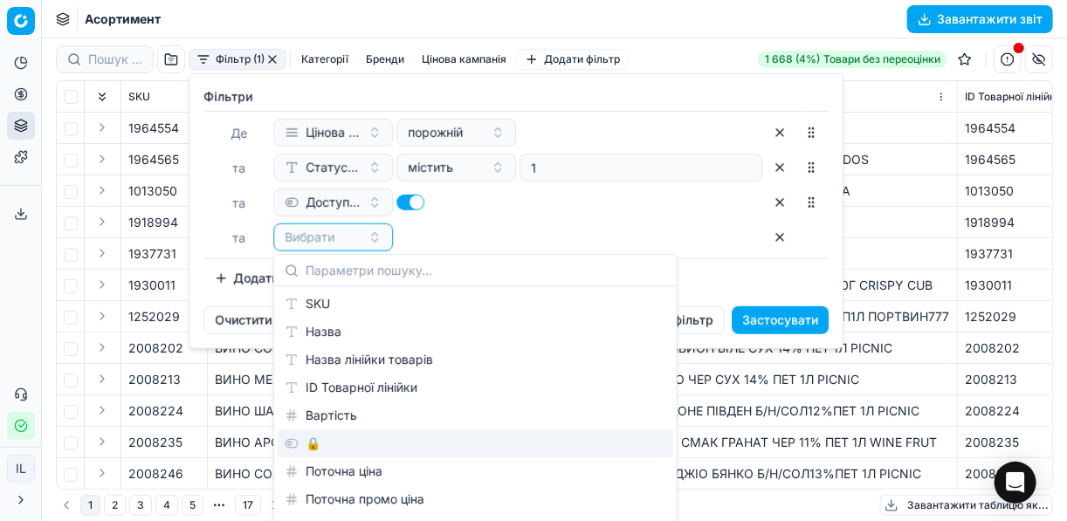
drag, startPoint x: 328, startPoint y: 445, endPoint x: 372, endPoint y: 375, distance: 82.9
click at [326, 443] on div "🔒" at bounding box center [476, 444] width 396 height 28
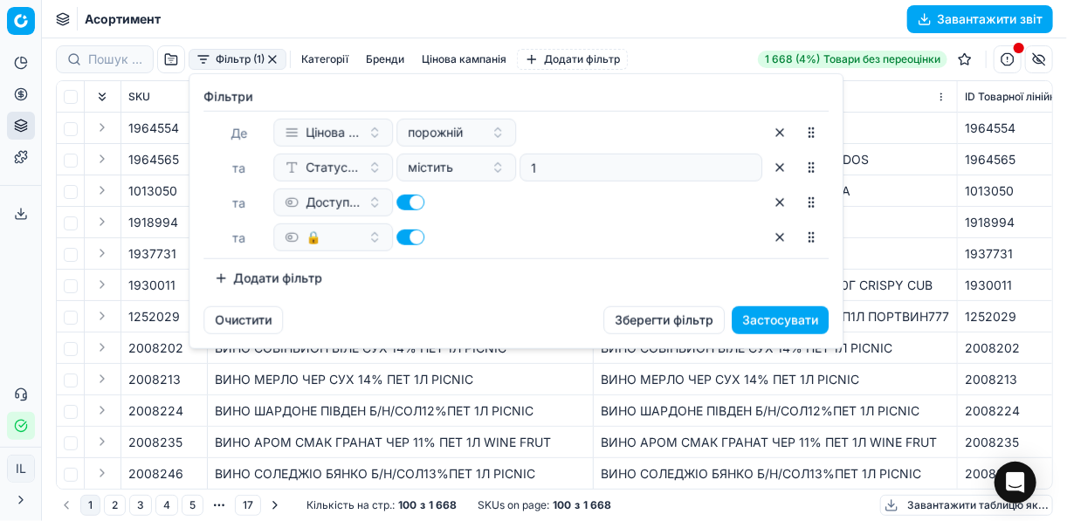
click at [397, 238] on button "button" at bounding box center [411, 238] width 28 height 16
checkbox input "false"
click at [777, 315] on button "Застосувати" at bounding box center [780, 321] width 97 height 28
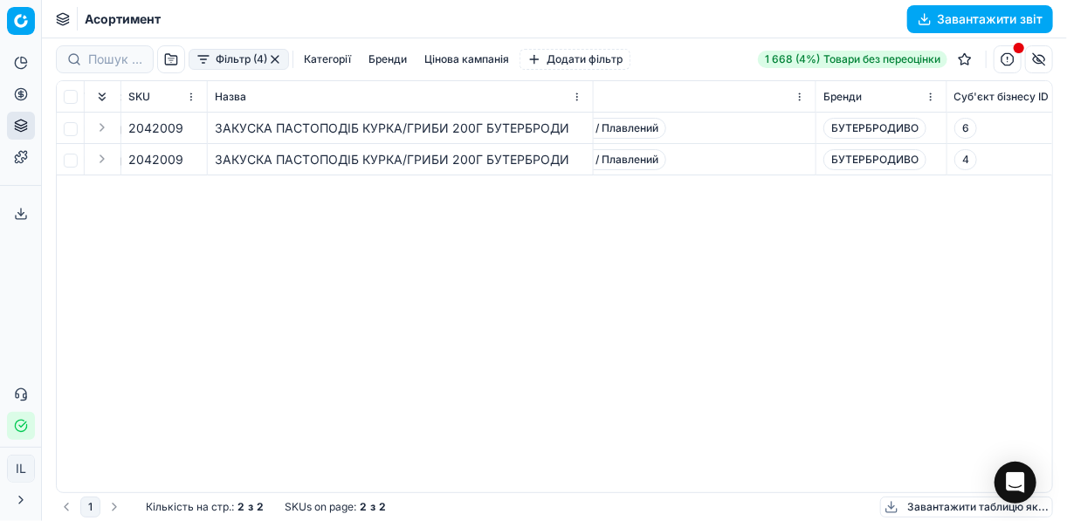
scroll to position [0, 3131]
drag, startPoint x: 922, startPoint y: 126, endPoint x: 832, endPoint y: 135, distance: 90.5
click at [832, 135] on div "БУТЕРБРОДИВО" at bounding box center [888, 128] width 116 height 21
copy span "БУТЕРБРОДИВО"
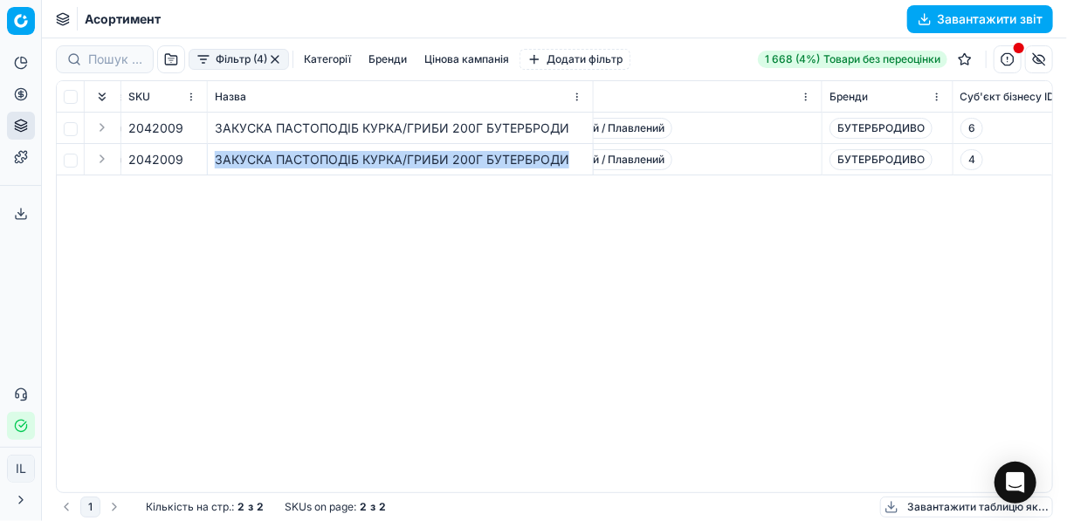
drag, startPoint x: 211, startPoint y: 159, endPoint x: 569, endPoint y: 163, distance: 358.2
click at [569, 163] on td "ЗАКУСКА ПАСТОПОДІБ КУРКА/ГРИБИ 200Г БУТЕРБРОДИ" at bounding box center [401, 159] width 386 height 31
copy div "ЗАКУСКА ПАСТОПОДІБ КУРКА/ГРИБИ 200Г БУТЕРБРОДИ"
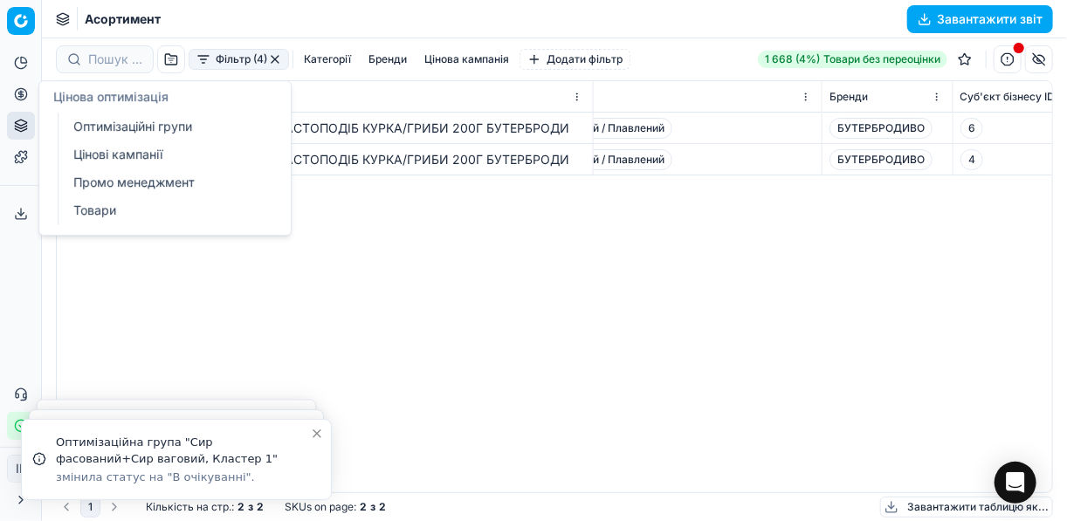
click at [19, 98] on icon at bounding box center [21, 94] width 14 height 14
click at [105, 126] on link "Оптимізаційні групи" at bounding box center [168, 126] width 204 height 24
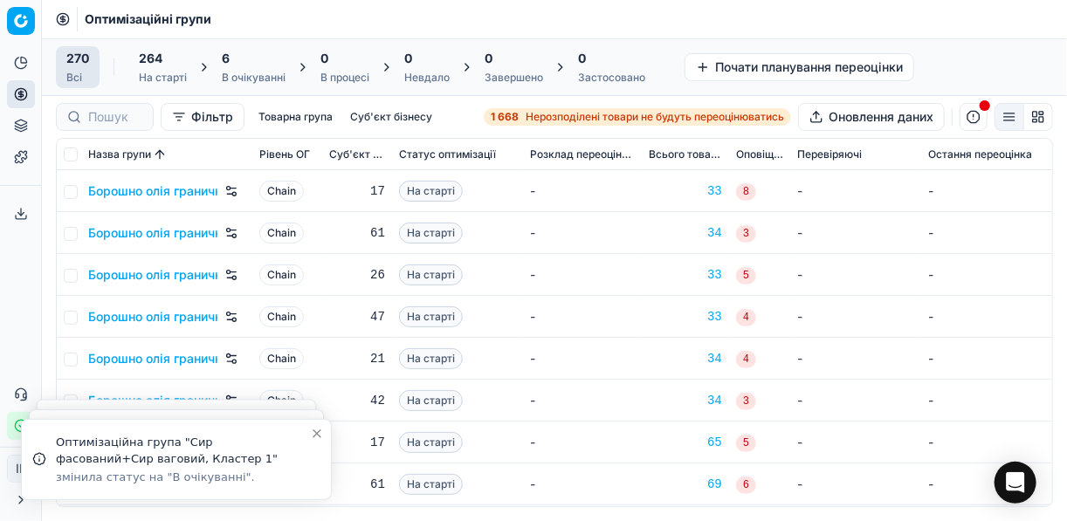
click at [230, 63] on div "6" at bounding box center [254, 58] width 64 height 17
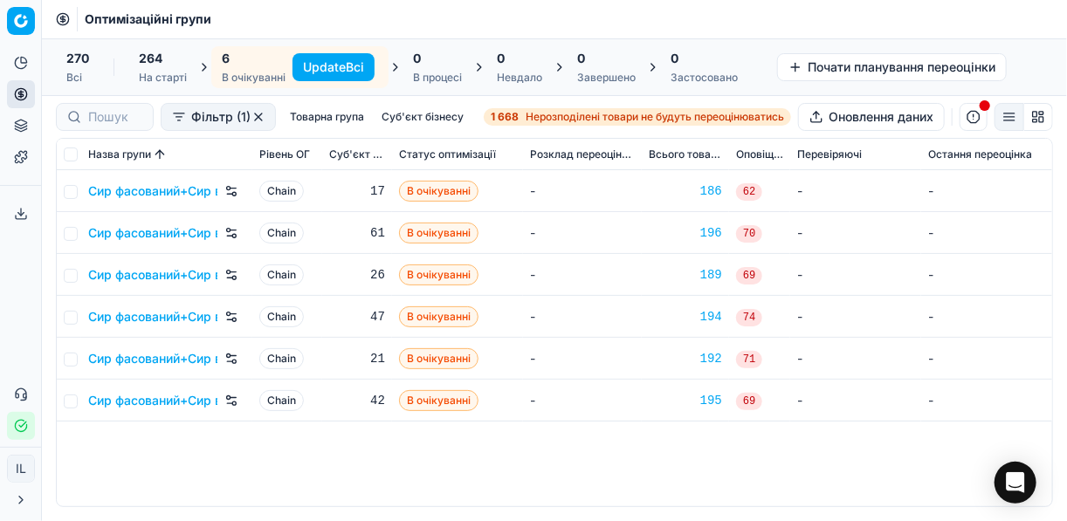
click at [326, 64] on button "Update Всі" at bounding box center [334, 67] width 82 height 28
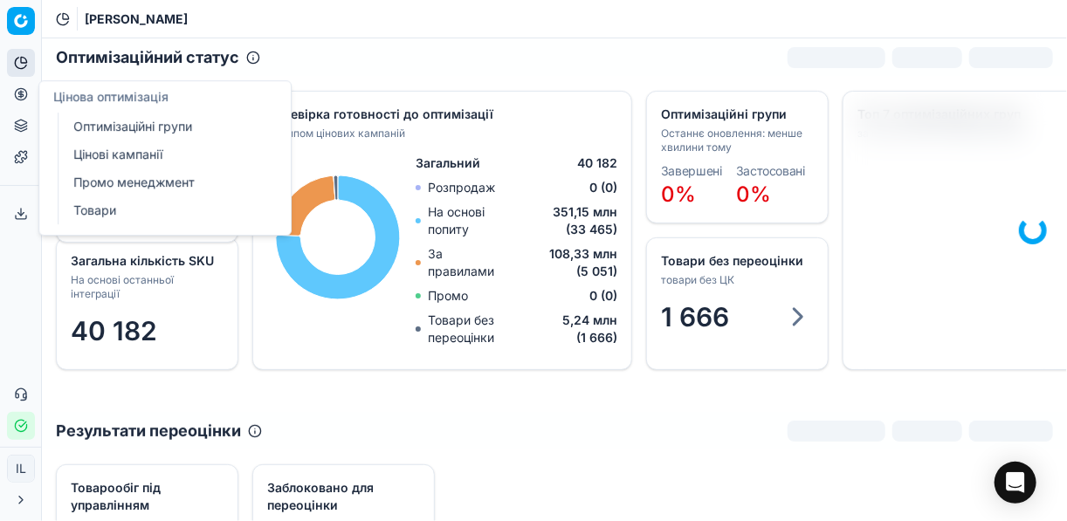
click at [102, 128] on link "Оптимізаційні групи" at bounding box center [168, 126] width 204 height 24
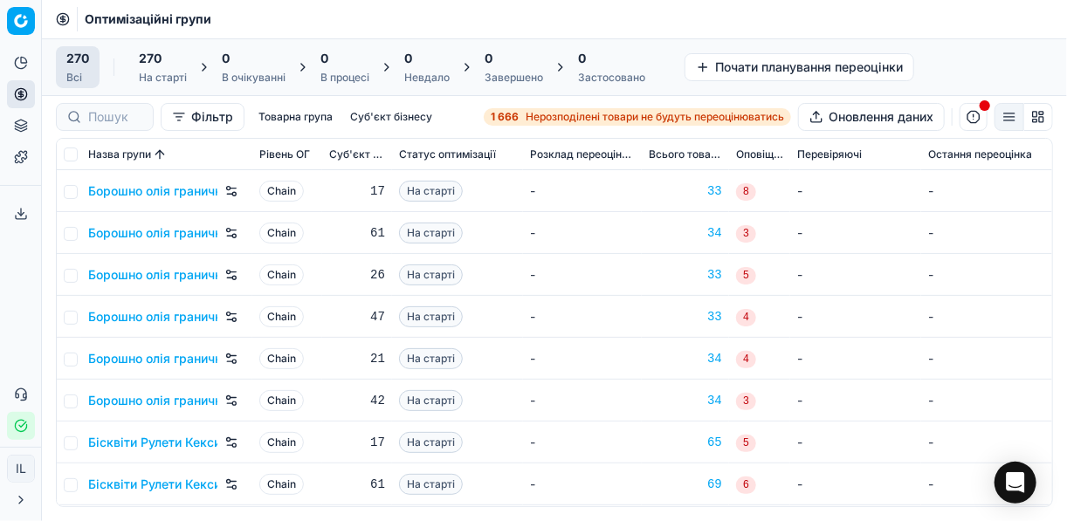
click at [541, 115] on span "Нерозподілені товари не будуть переоцінюватись" at bounding box center [655, 117] width 259 height 14
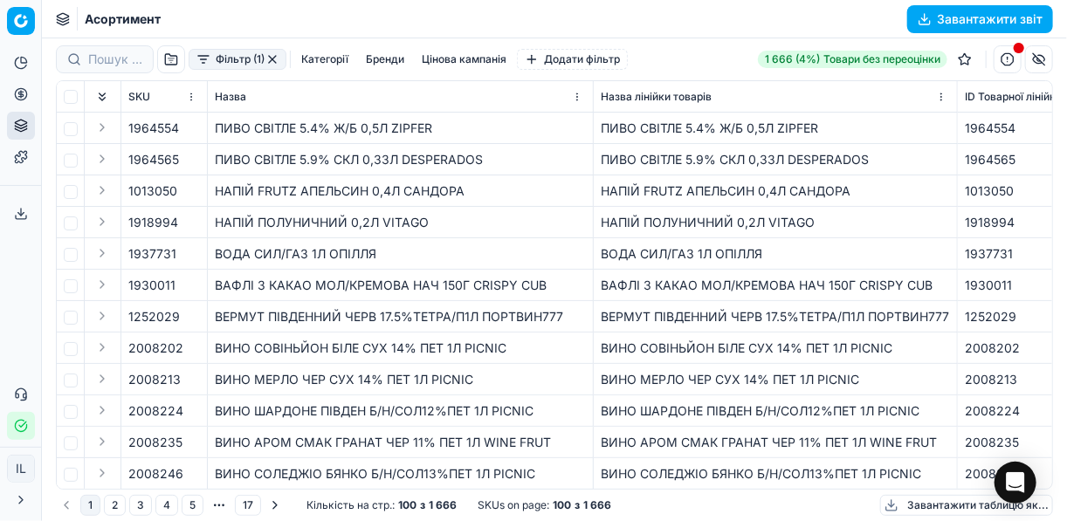
click at [210, 66] on button "Фільтр (1)" at bounding box center [238, 59] width 98 height 21
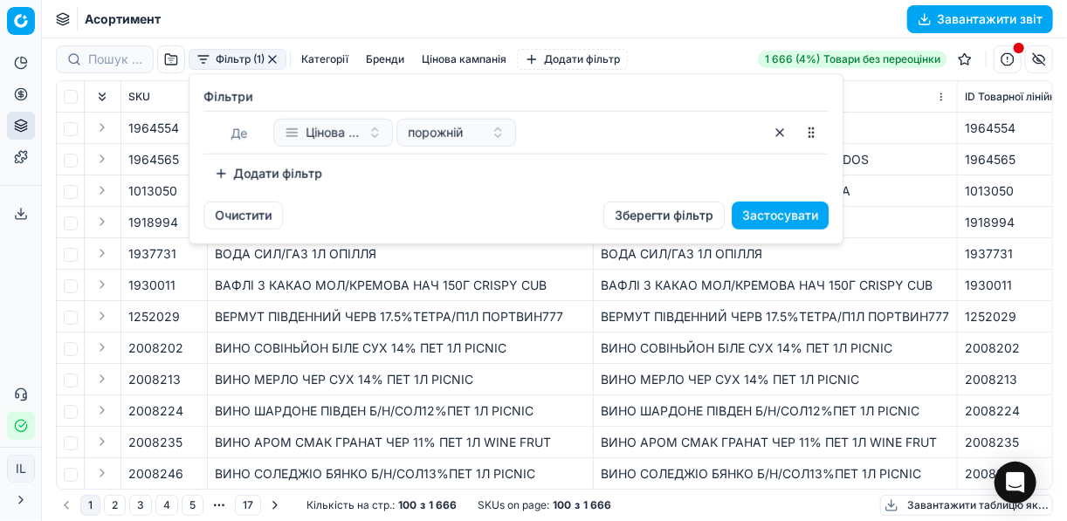
click at [224, 175] on button "Додати фільтр" at bounding box center [268, 174] width 129 height 28
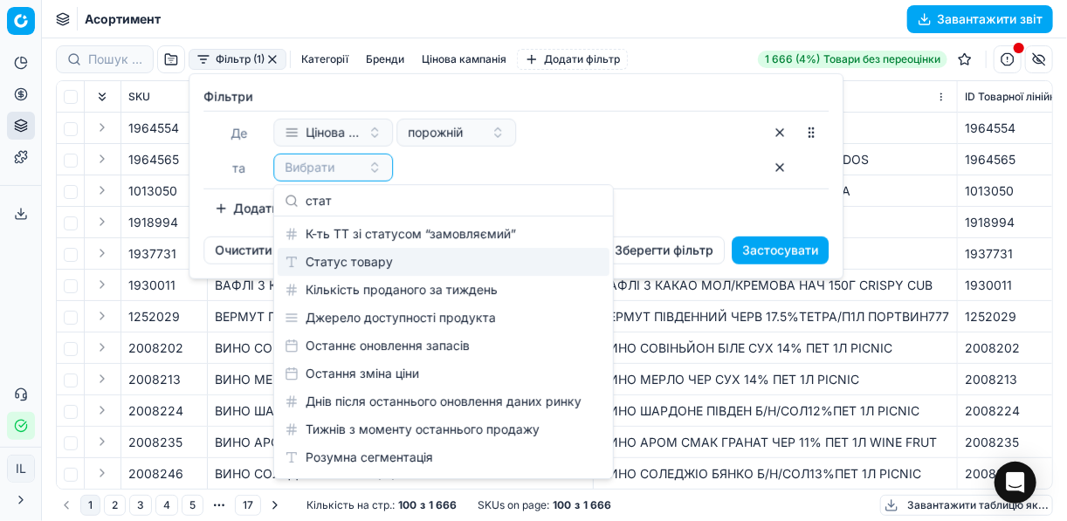
type input "стат"
click at [362, 259] on div "Статус товару" at bounding box center [444, 262] width 332 height 28
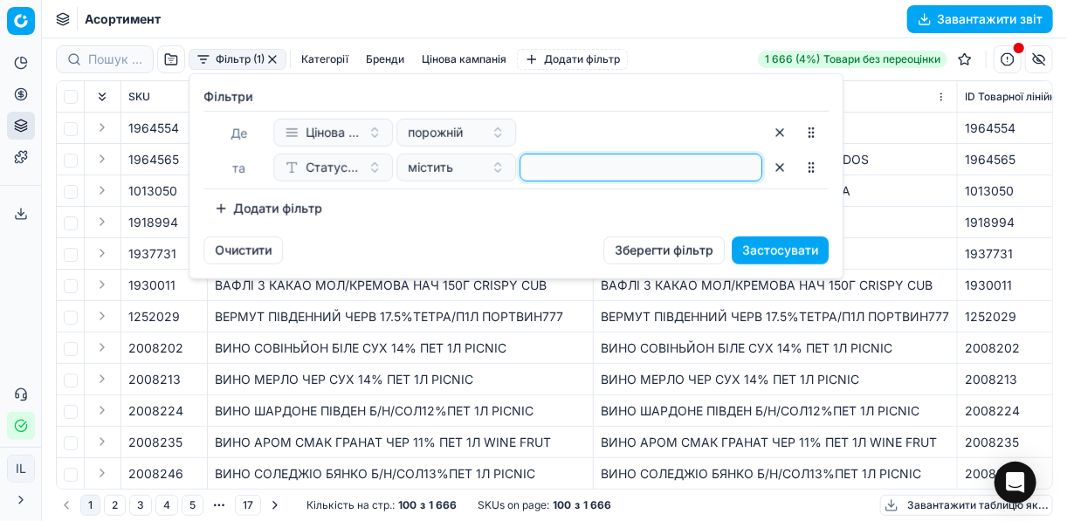
click at [601, 171] on input at bounding box center [641, 168] width 227 height 26
type input "1"
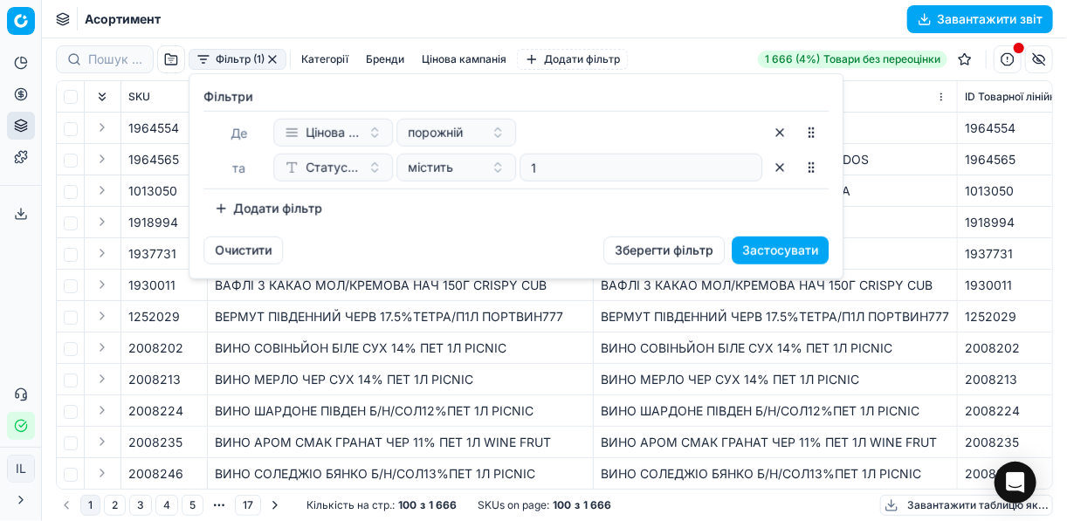
click at [226, 208] on button "Додати фільтр" at bounding box center [268, 209] width 129 height 28
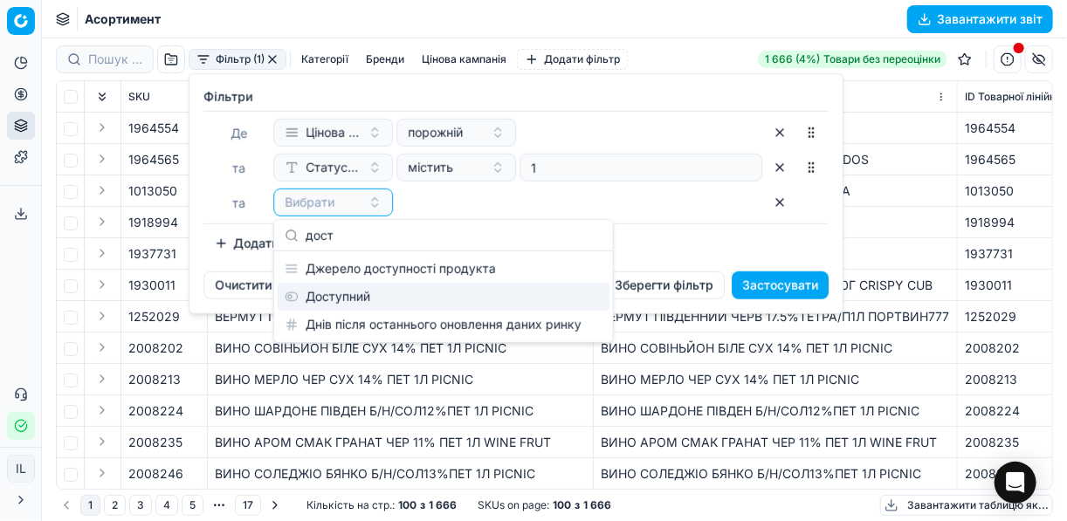
type input "дост"
drag, startPoint x: 337, startPoint y: 295, endPoint x: 212, endPoint y: 272, distance: 127.1
click at [335, 294] on div "Доступний" at bounding box center [444, 297] width 332 height 28
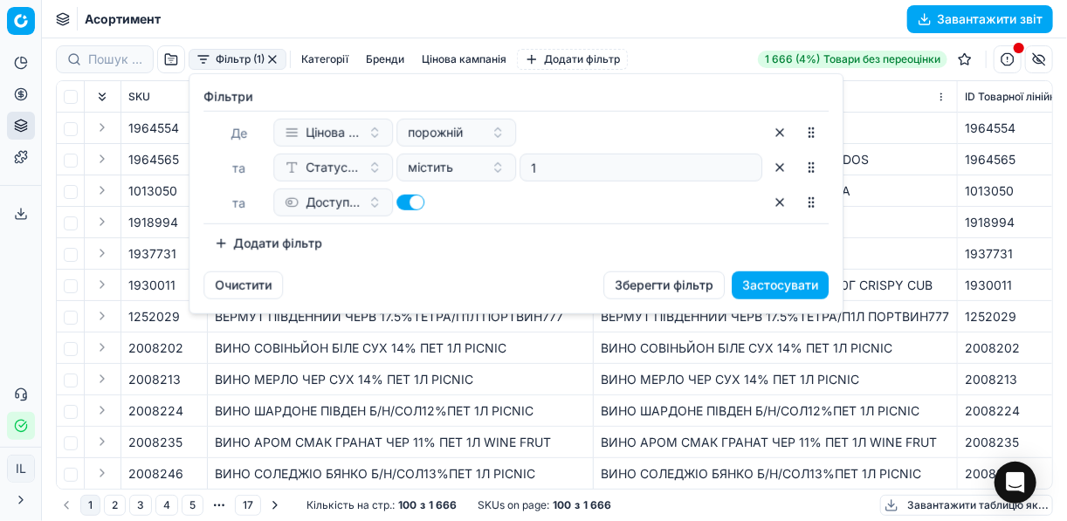
click at [218, 247] on button "Додати фільтр" at bounding box center [268, 244] width 129 height 28
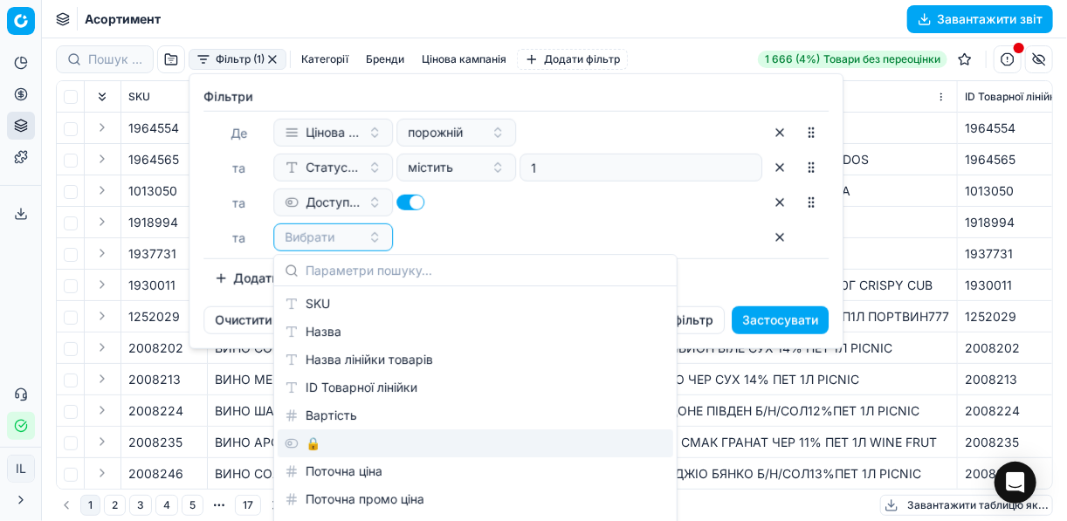
click at [310, 437] on div "🔒" at bounding box center [476, 444] width 396 height 28
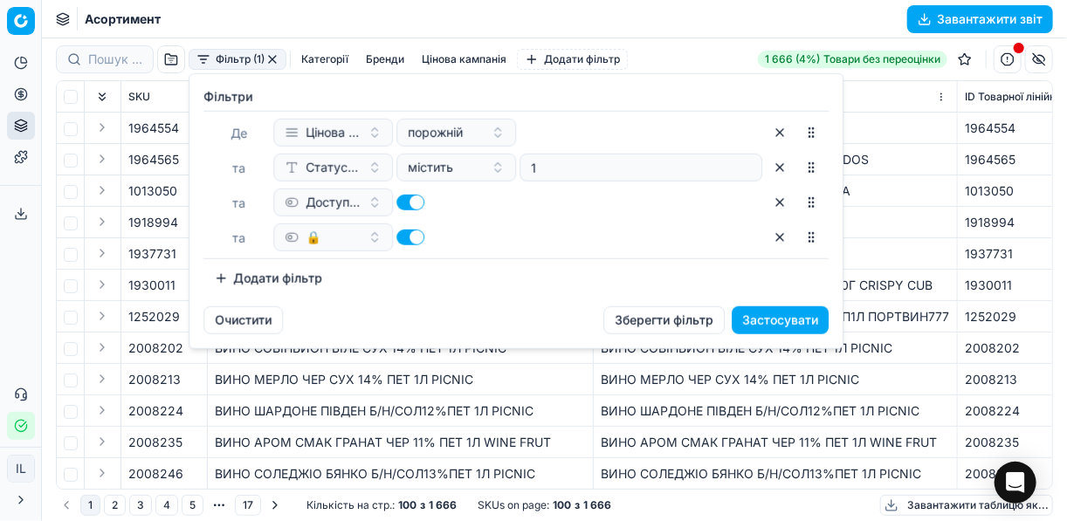
click at [402, 233] on button "button" at bounding box center [411, 238] width 28 height 16
checkbox input "false"
click at [748, 320] on button "Застосувати" at bounding box center [780, 321] width 97 height 28
